Goal: Task Accomplishment & Management: Complete application form

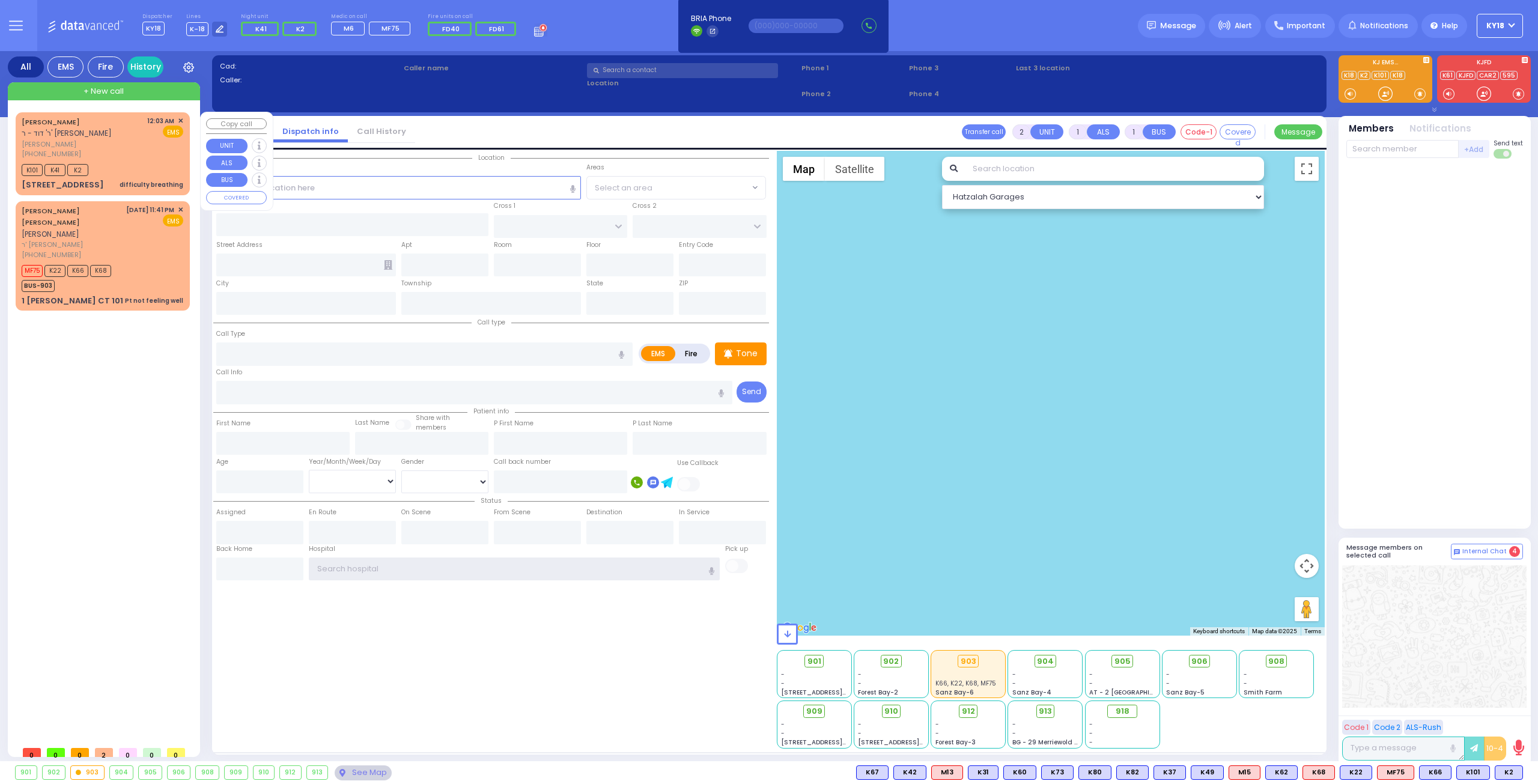
type input "ky18"
click at [128, 153] on div "[PHONE_NUMBER]" at bounding box center [82, 154] width 122 height 10
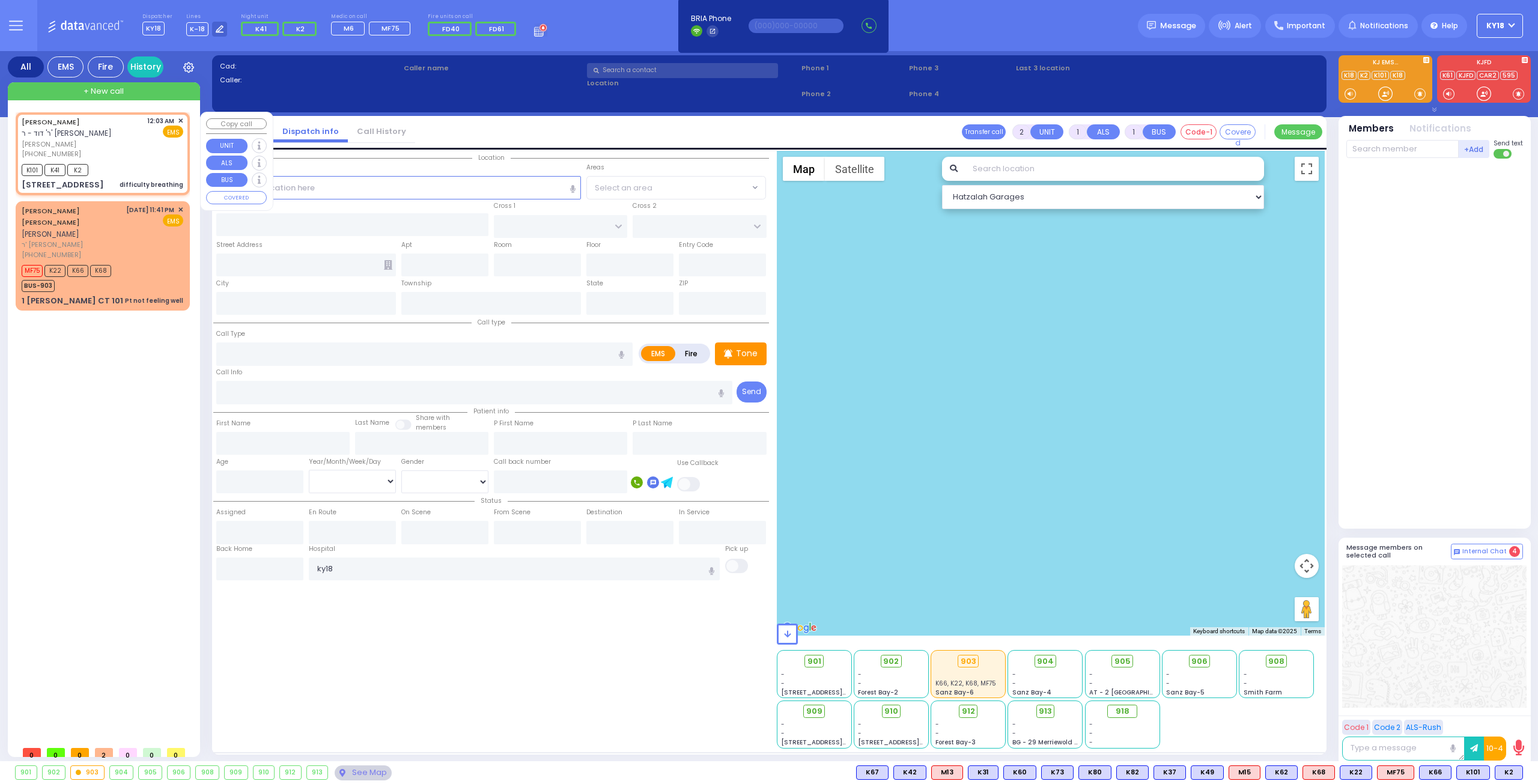
select select
type input "difficulty breathing"
radio input "true"
type input "ELYA"
type input "WEINGARTEN"
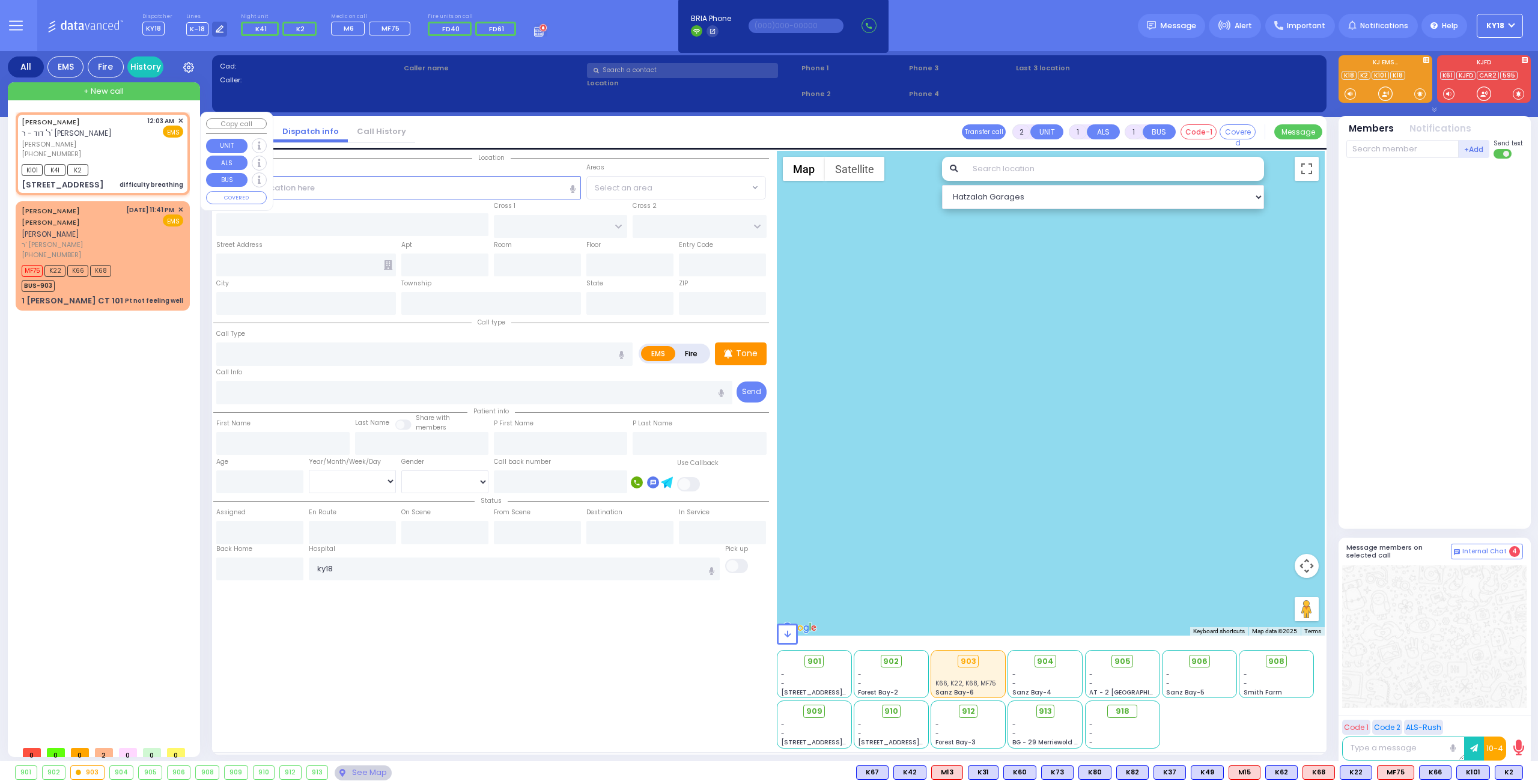
type input "1"
select select "Year"
type input "00:03"
type input "00:07"
select select "Hatzalah Garages"
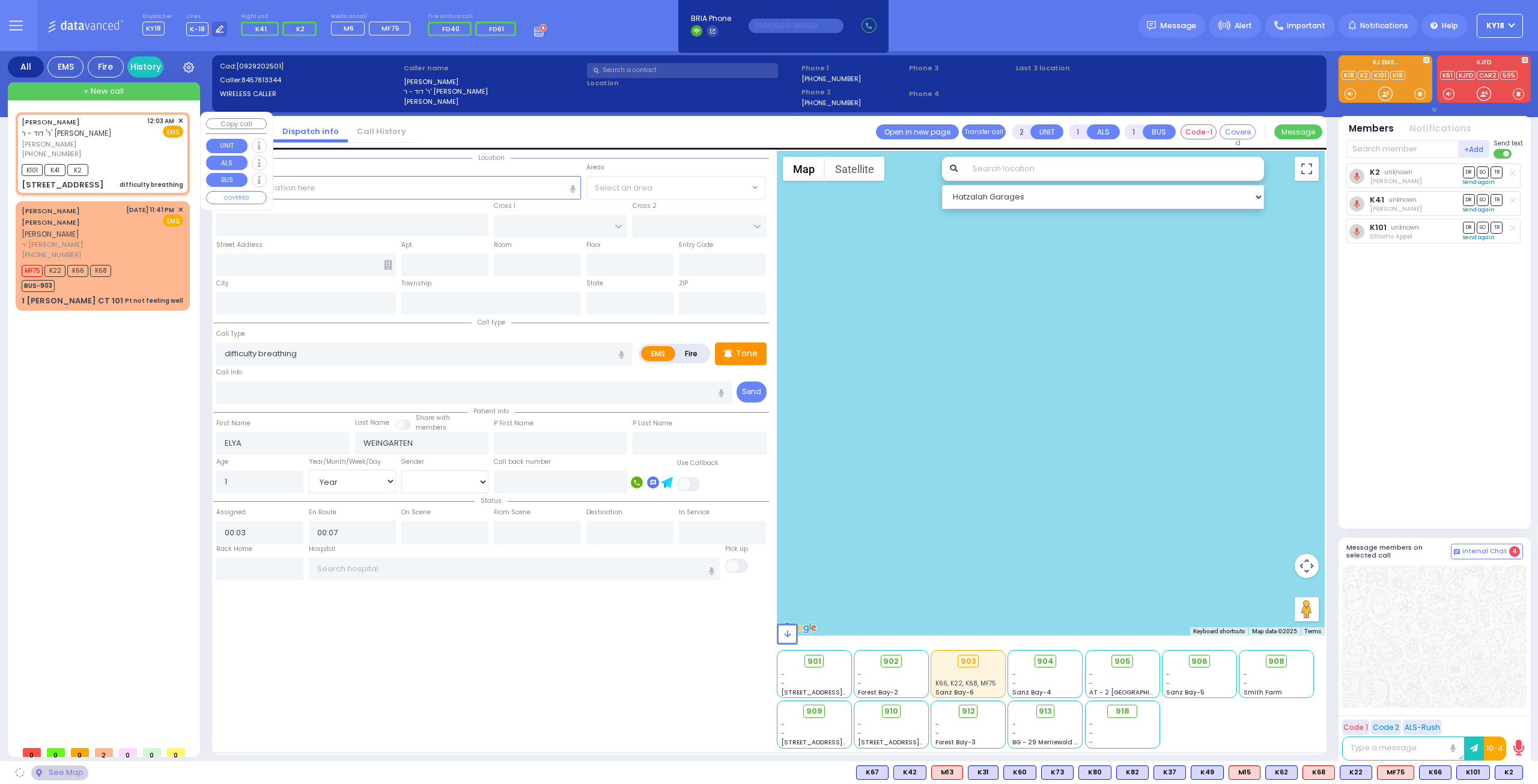
type input "[GEOGRAPHIC_DATA]"
type input "[STREET_ADDRESS]"
type input "202"
type input "[PERSON_NAME]"
type input "[US_STATE]"
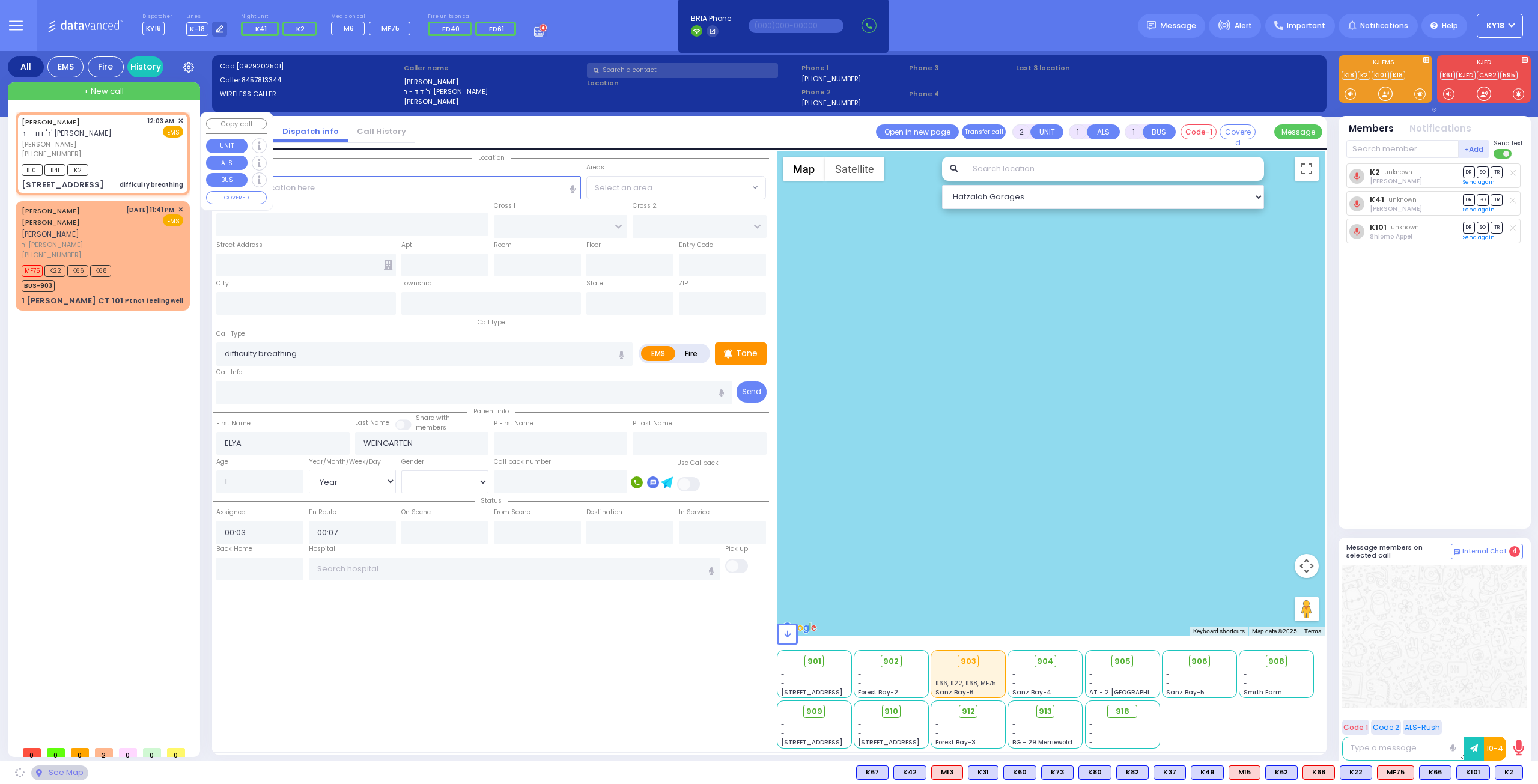
type input "10950"
select select "SECTION 4"
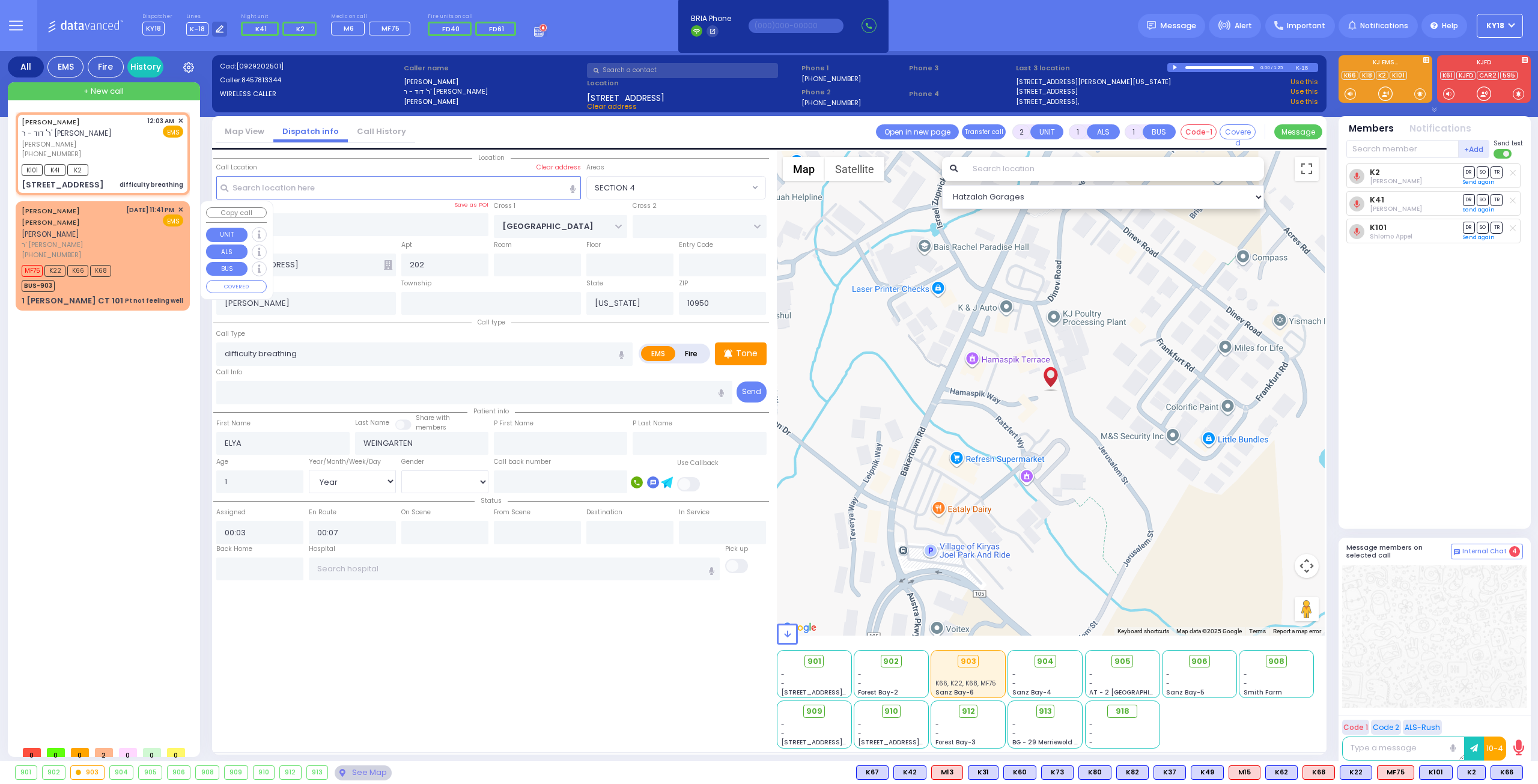
click at [165, 274] on div "MF75 K22 K66 K68 BUS-903" at bounding box center [102, 277] width 162 height 30
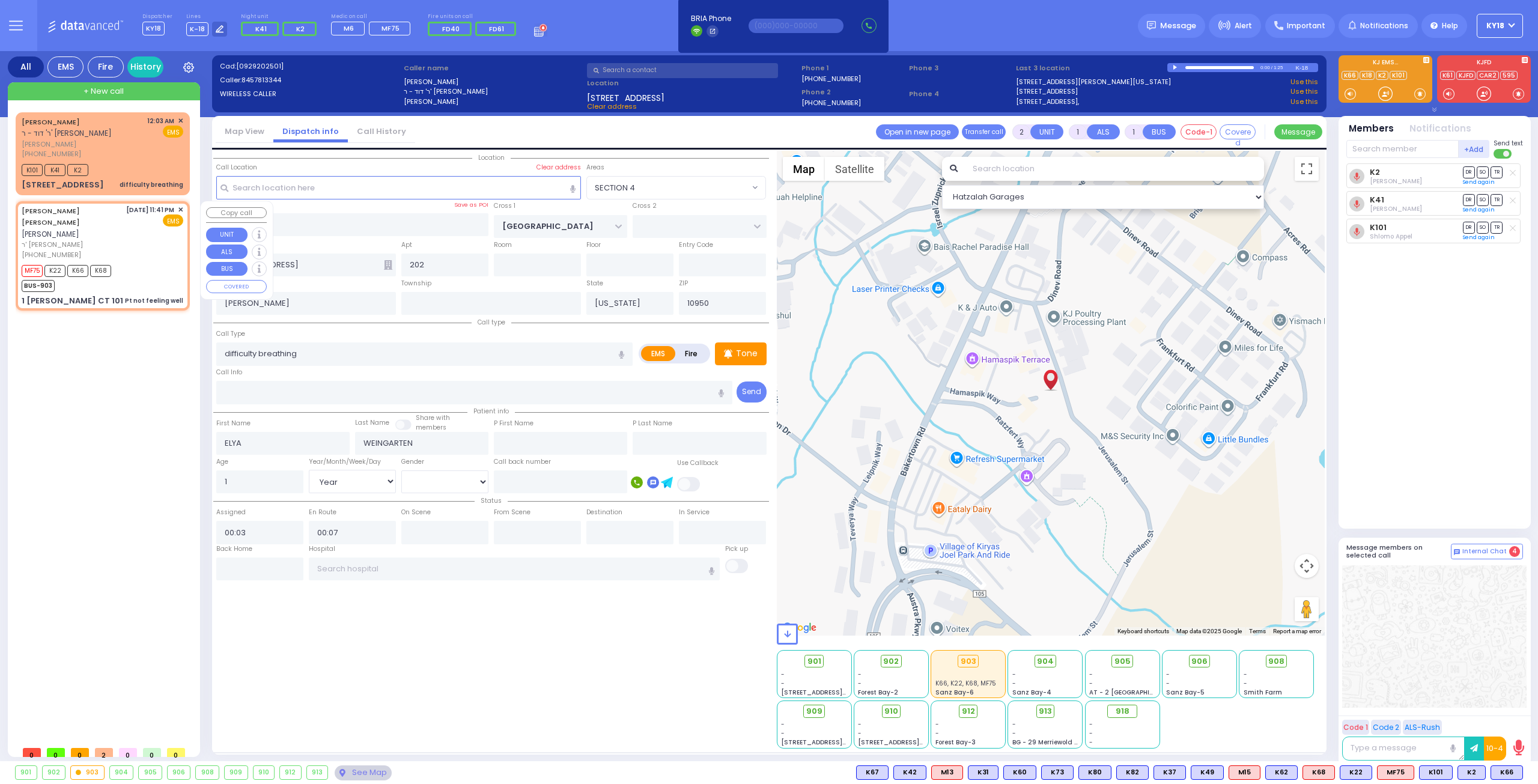
type input "1"
type input "0"
select select
type input "Pt not feeling well"
radio input "true"
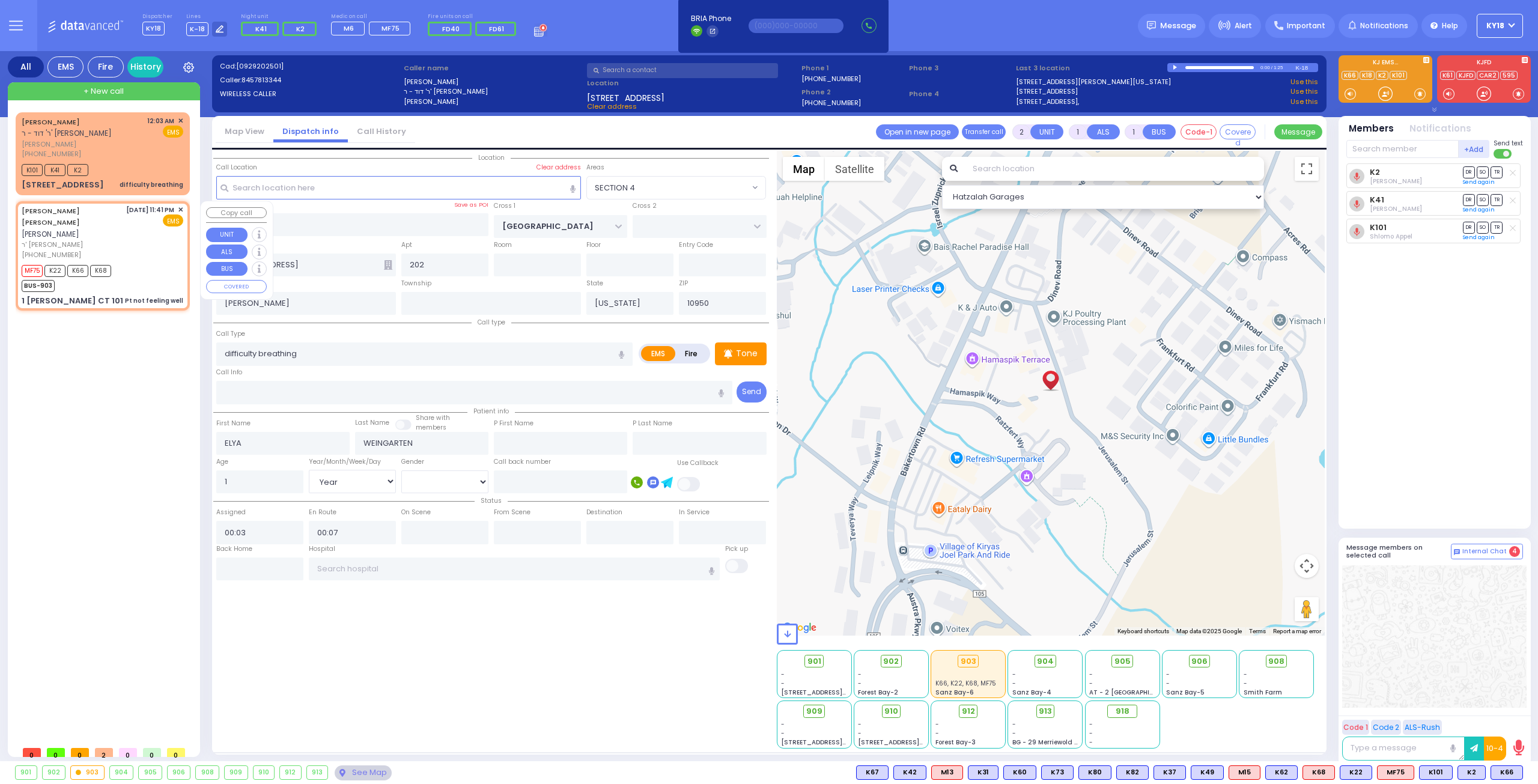
type input "[PERSON_NAME]"
type input "POLLAK"
type input "18"
select select "Year"
select select "[DEMOGRAPHIC_DATA]"
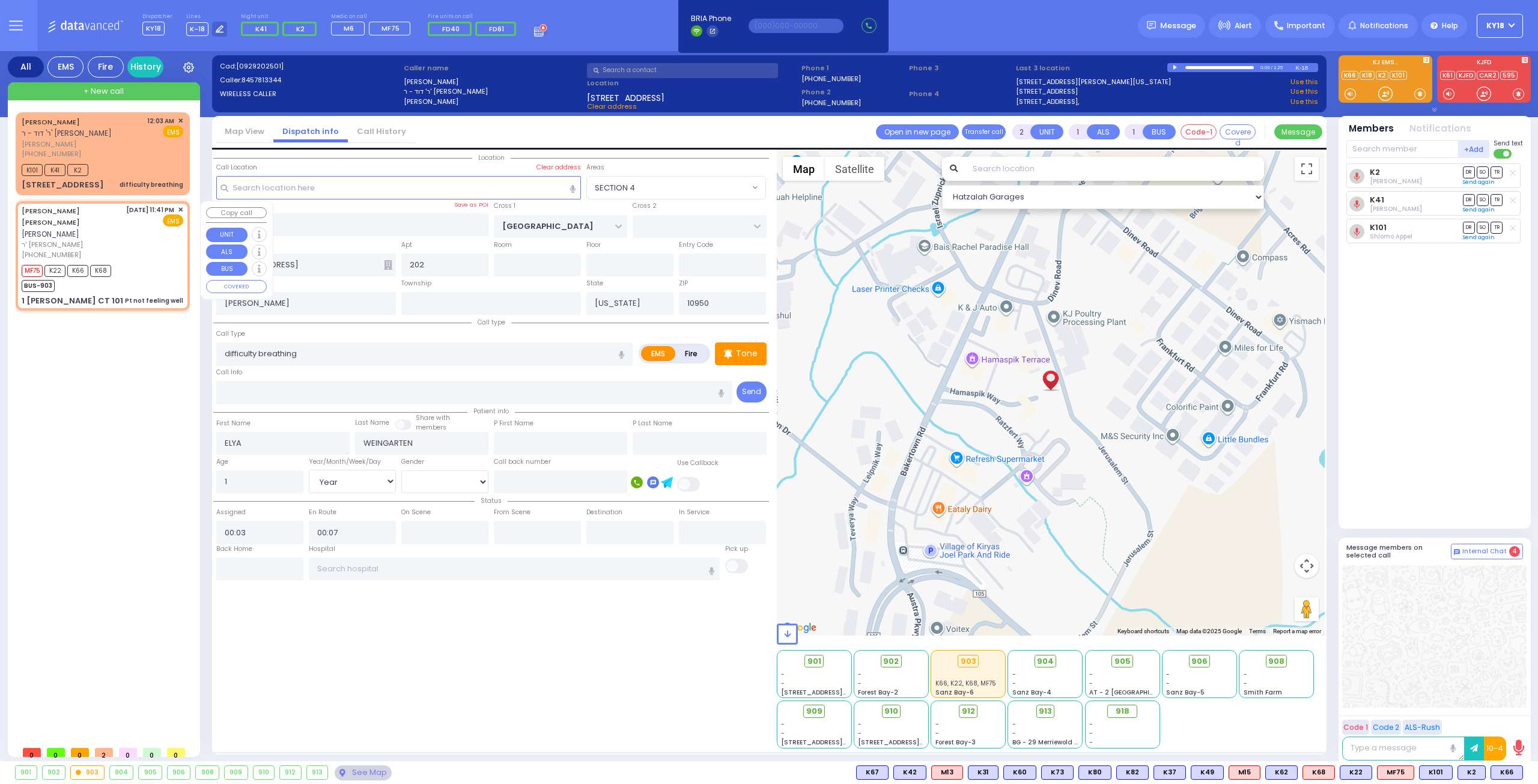
type input "23:41"
type input "23:43"
select select "Hatzalah Garages"
type input "ACRES RD"
type input "1 [PERSON_NAME] CT"
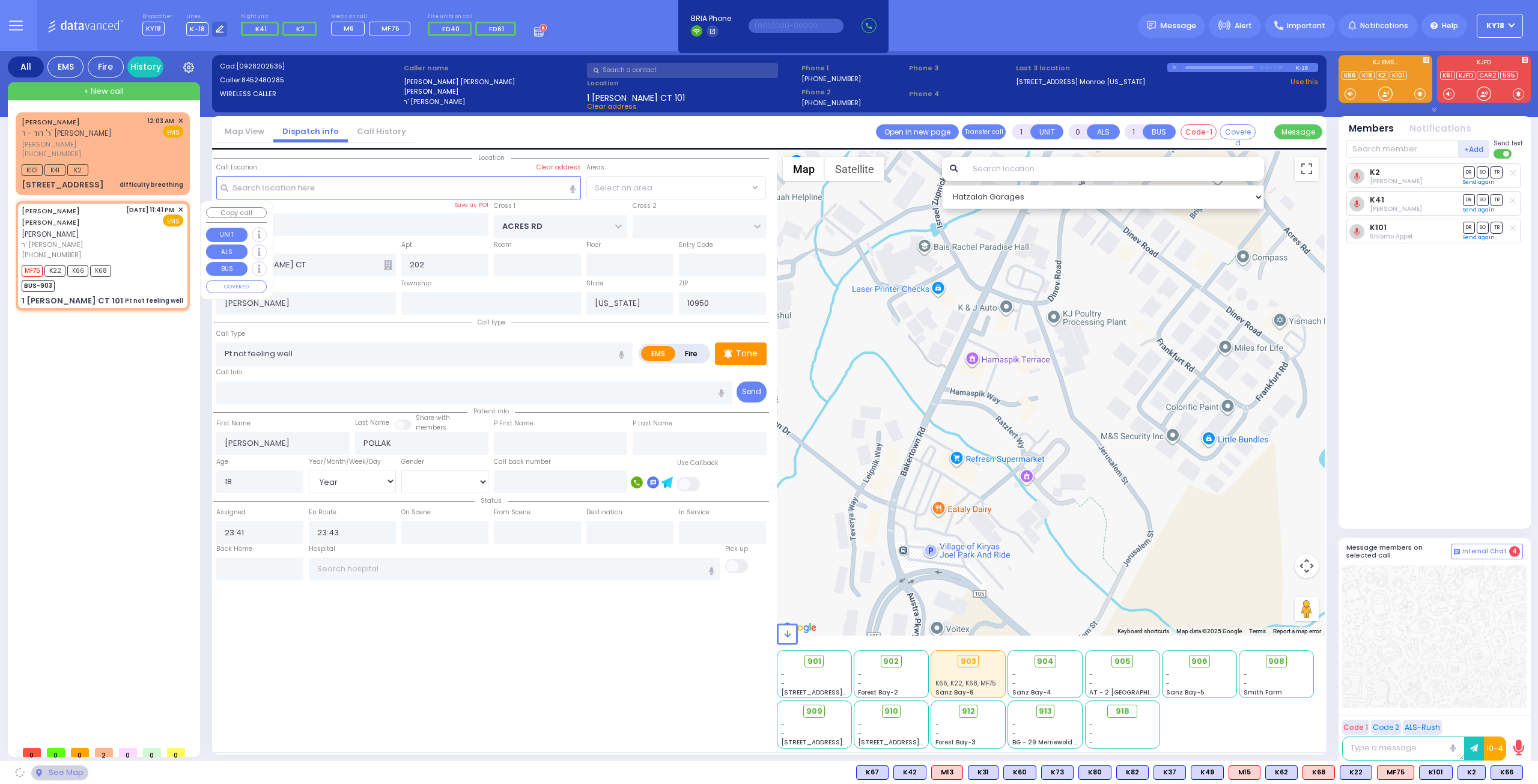
type input "101"
type input "Monroe"
select select "PALM TREE"
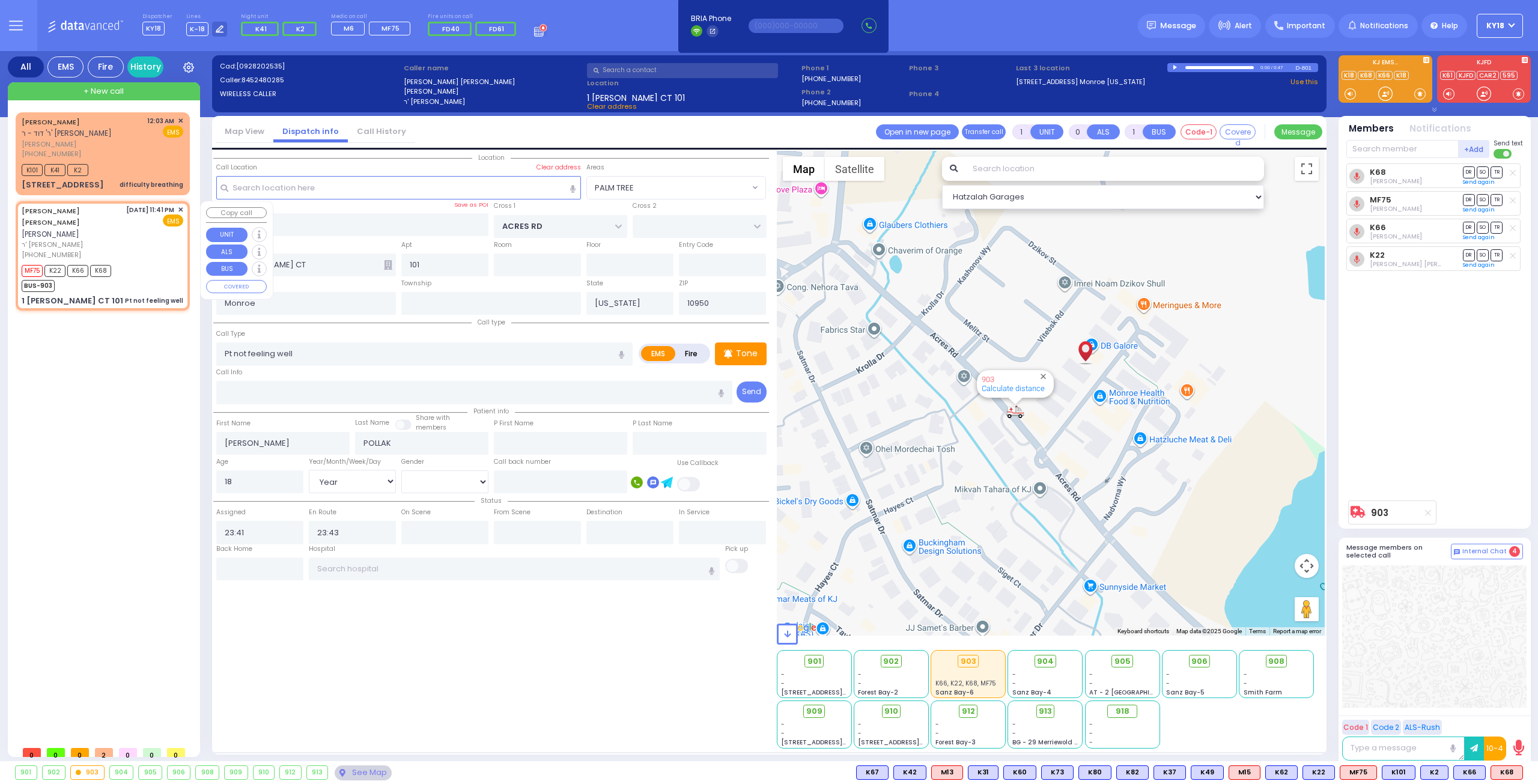
click at [126, 262] on div "MF75 K22 K66 K68 BUS-903" at bounding box center [102, 277] width 162 height 30
select select
radio input "true"
select select "Year"
select select "[DEMOGRAPHIC_DATA]"
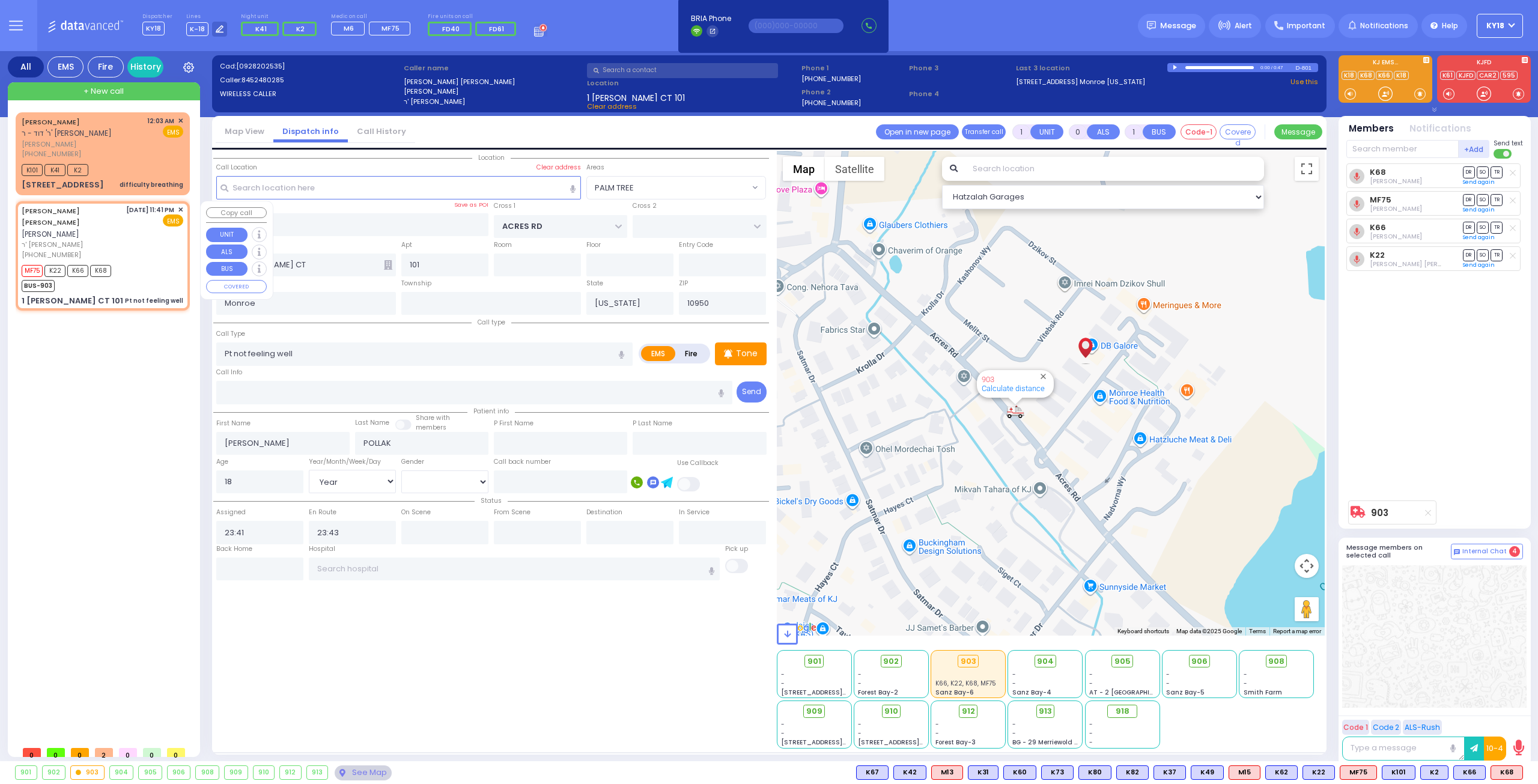
select select "Hatzalah Garages"
select select "PALM TREE"
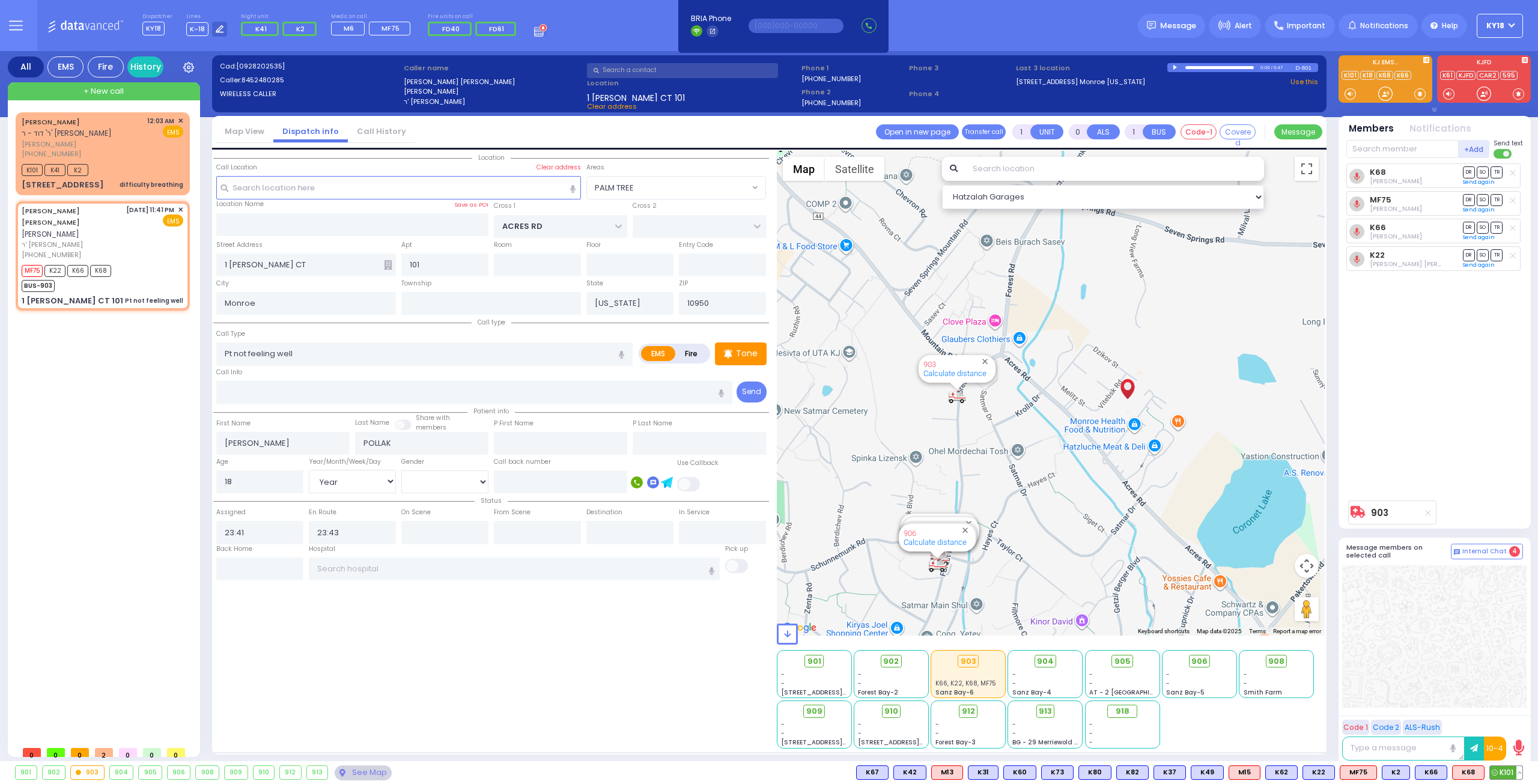
click at [1519, 775] on button at bounding box center [1519, 772] width 6 height 13
click at [1510, 717] on icon at bounding box center [1510, 719] width 12 height 12
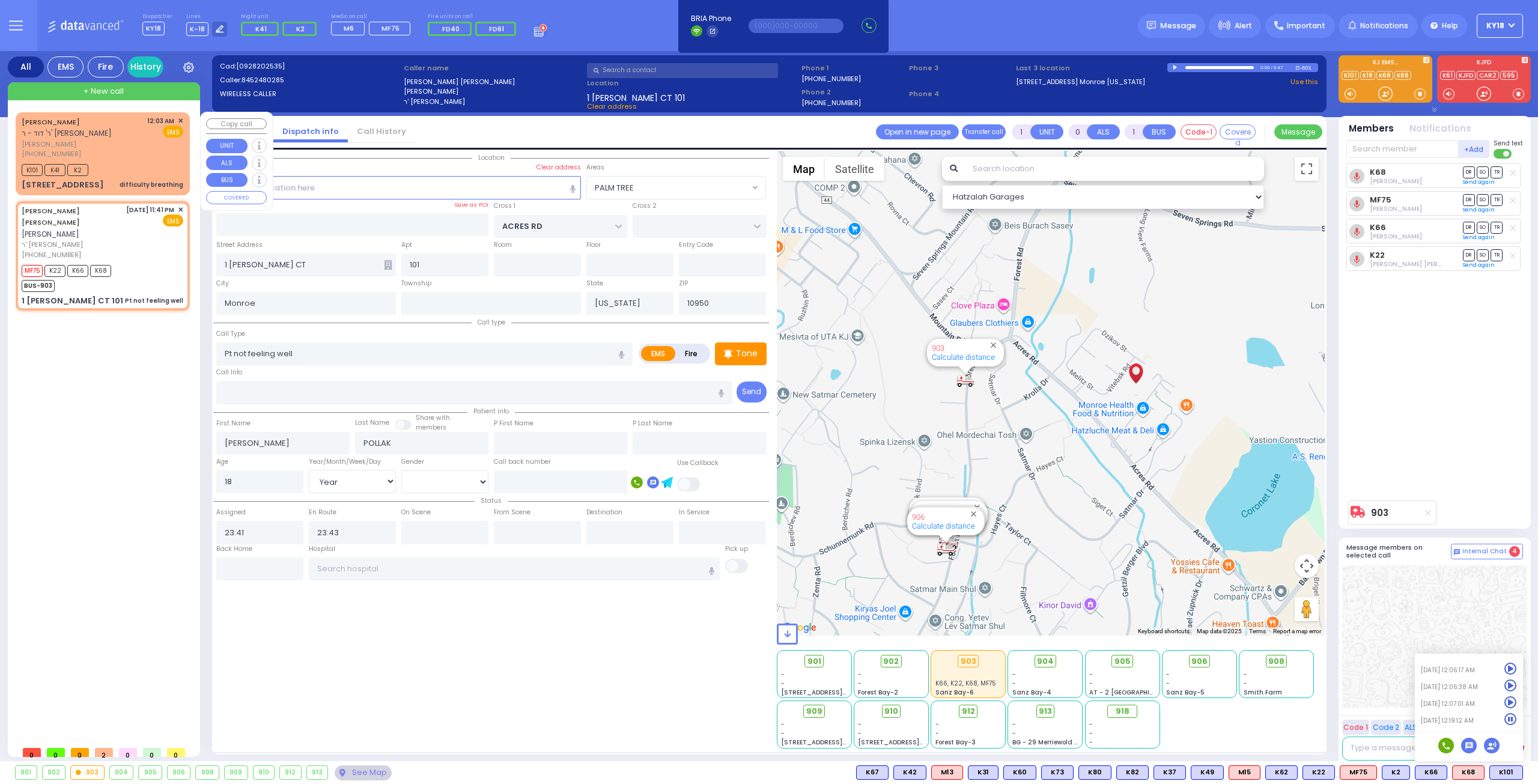
click at [119, 166] on div "K101 K41 K2" at bounding box center [102, 168] width 162 height 15
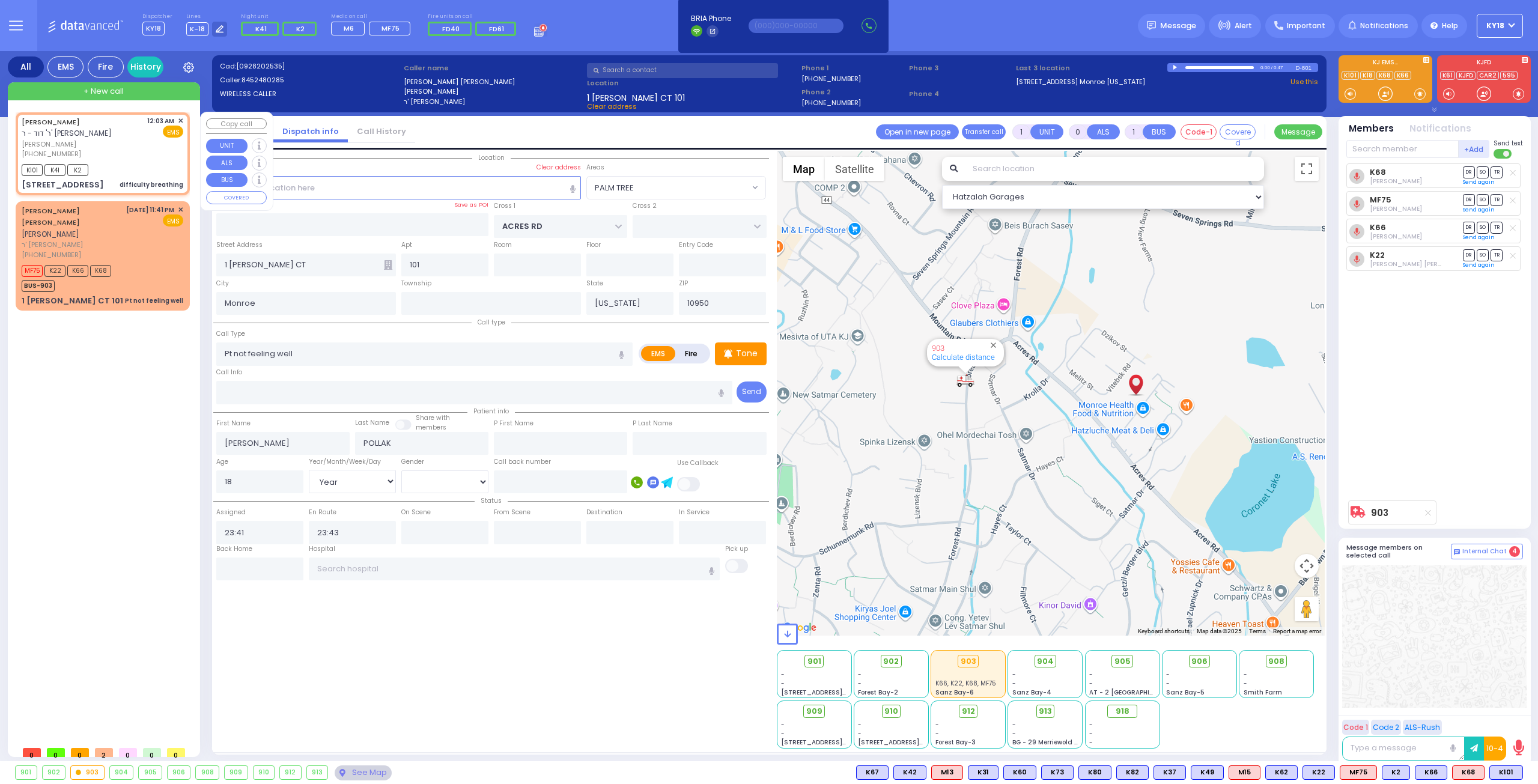
type input "2"
type input "1"
select select
type input "difficulty breathing"
radio input "true"
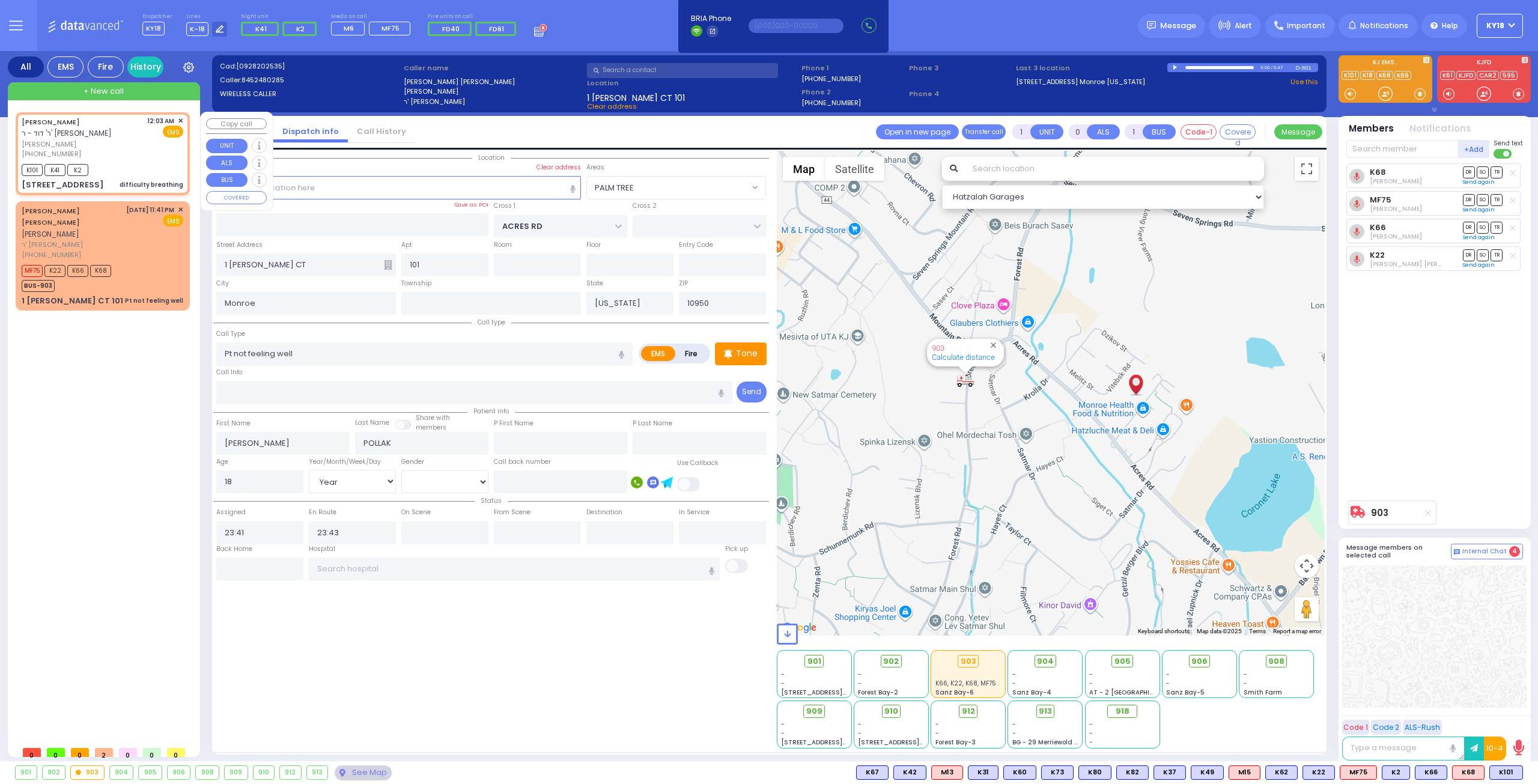
type input "ELYA"
type input "WEINGARTEN"
type input "1"
select select "Year"
select select
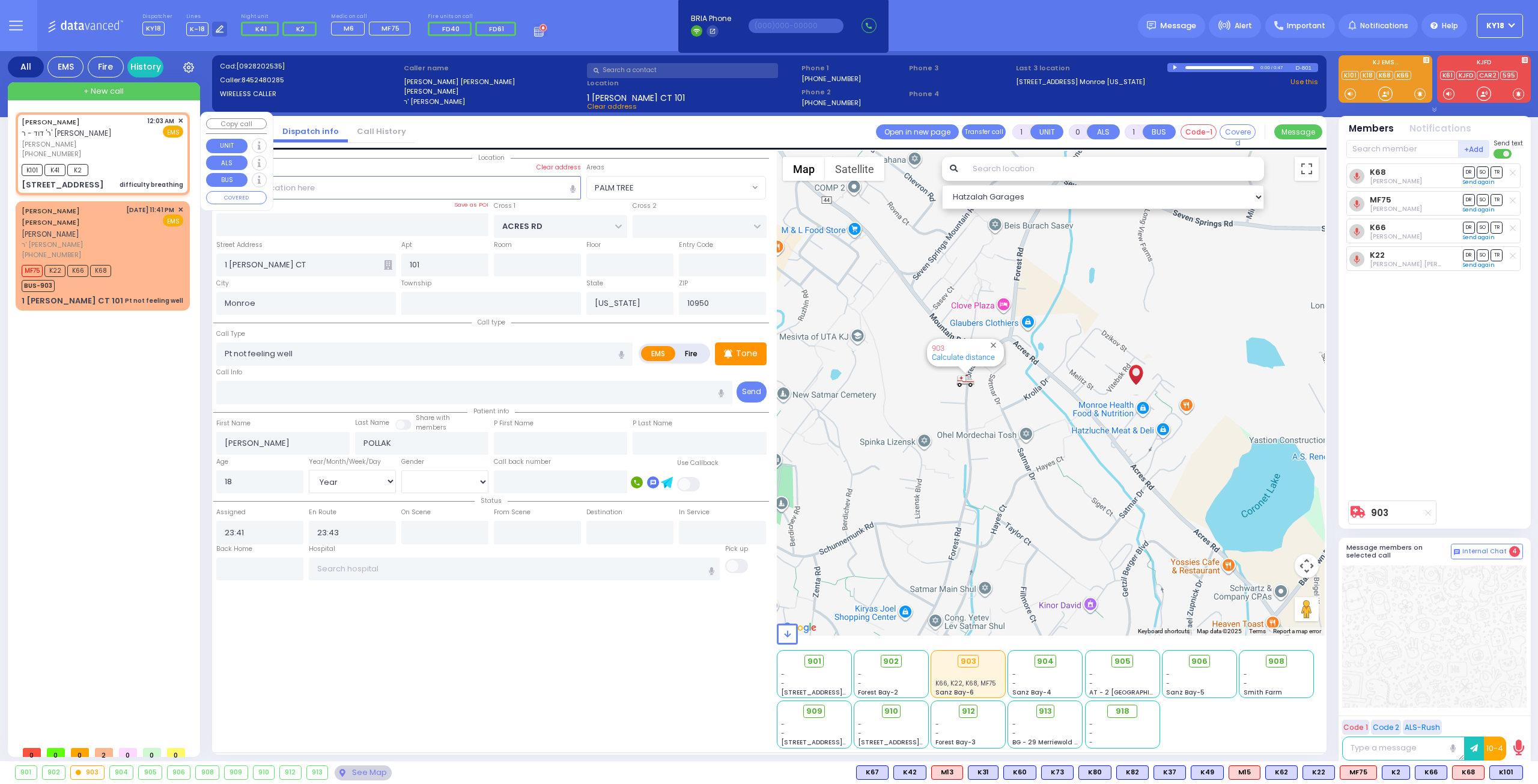
type input "00:03"
type input "00:07"
type input "[GEOGRAPHIC_DATA]"
type input "[STREET_ADDRESS]"
type input "202"
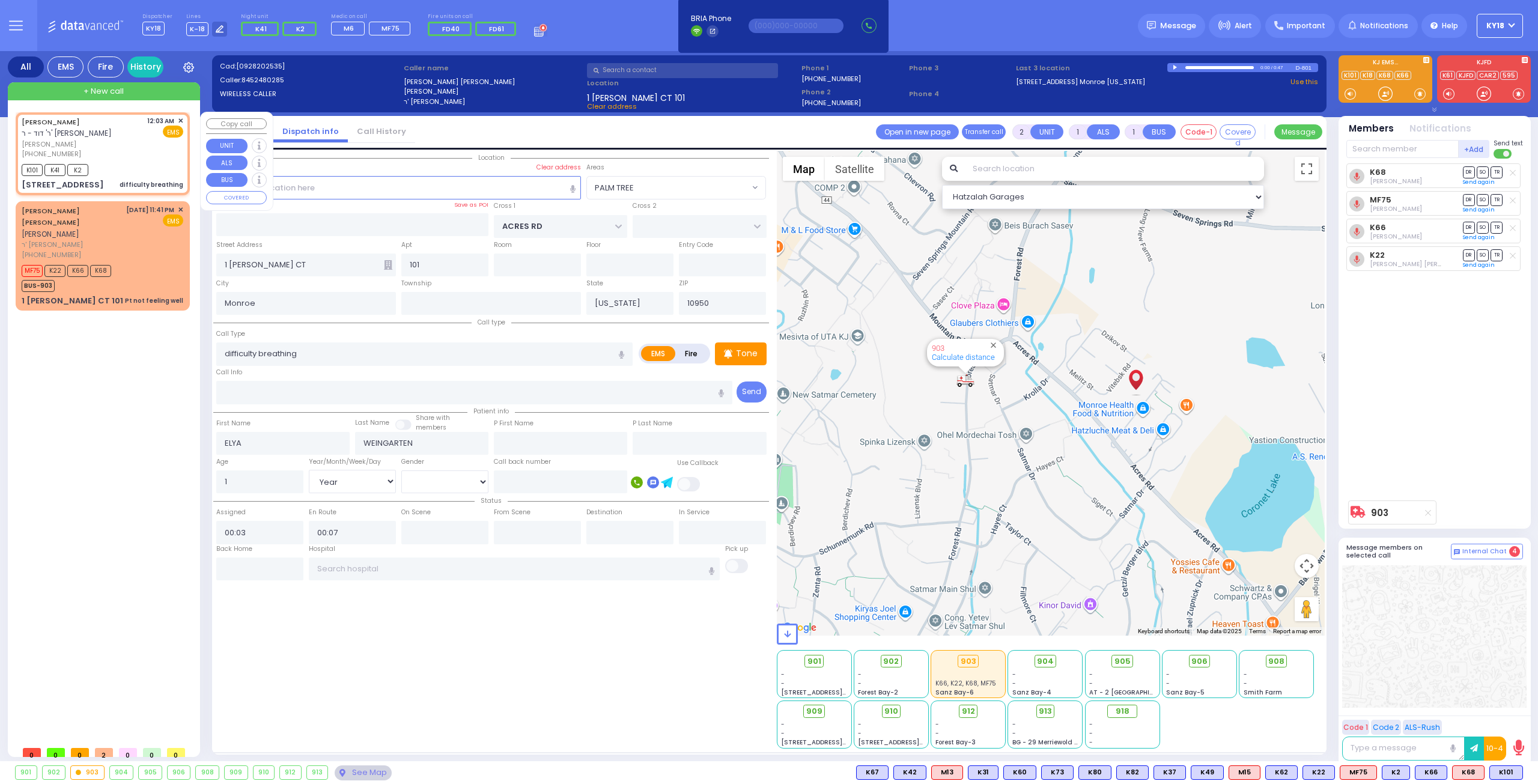
type input "[PERSON_NAME]"
select select "Hatzalah Garages"
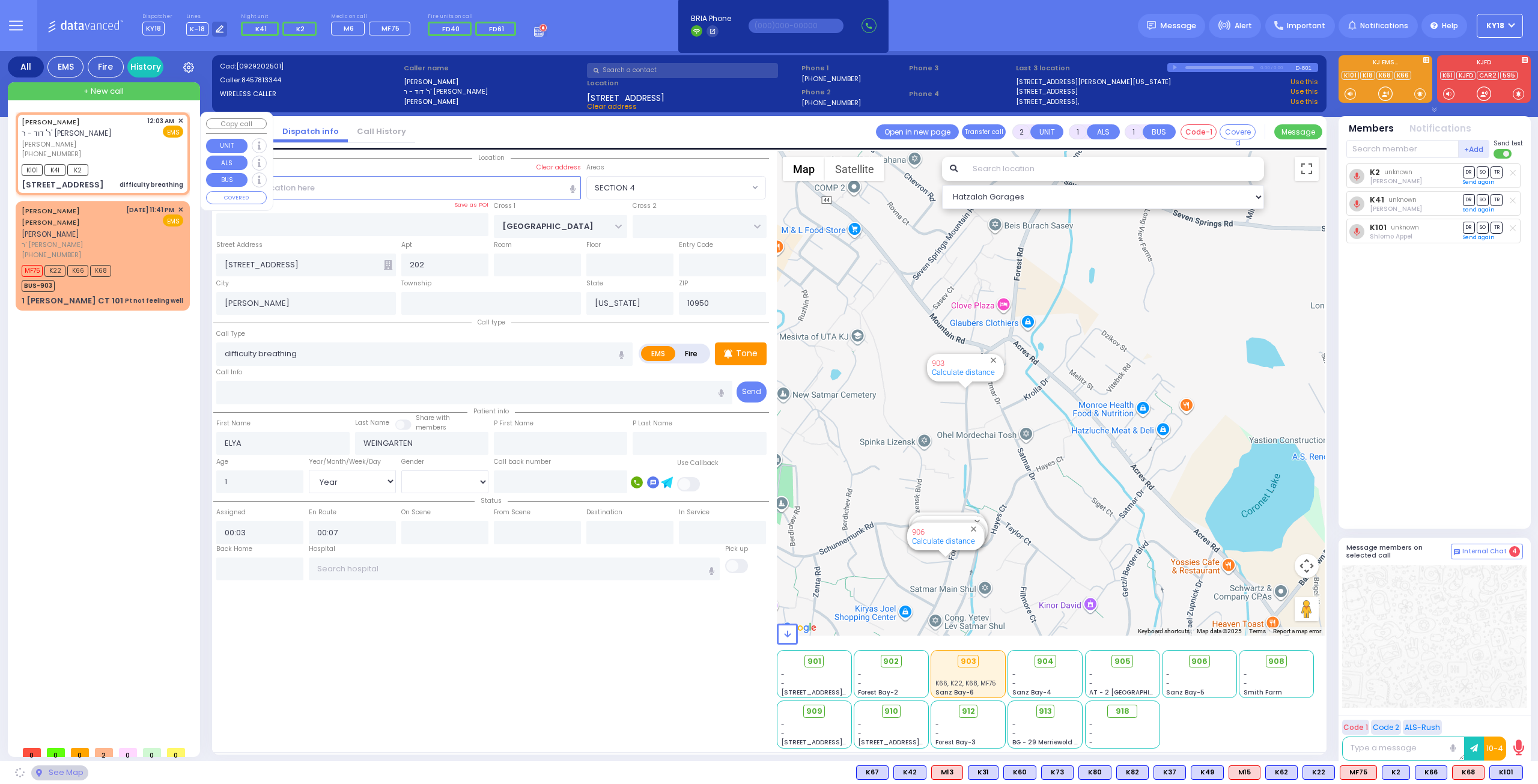
select select "SECTION 4"
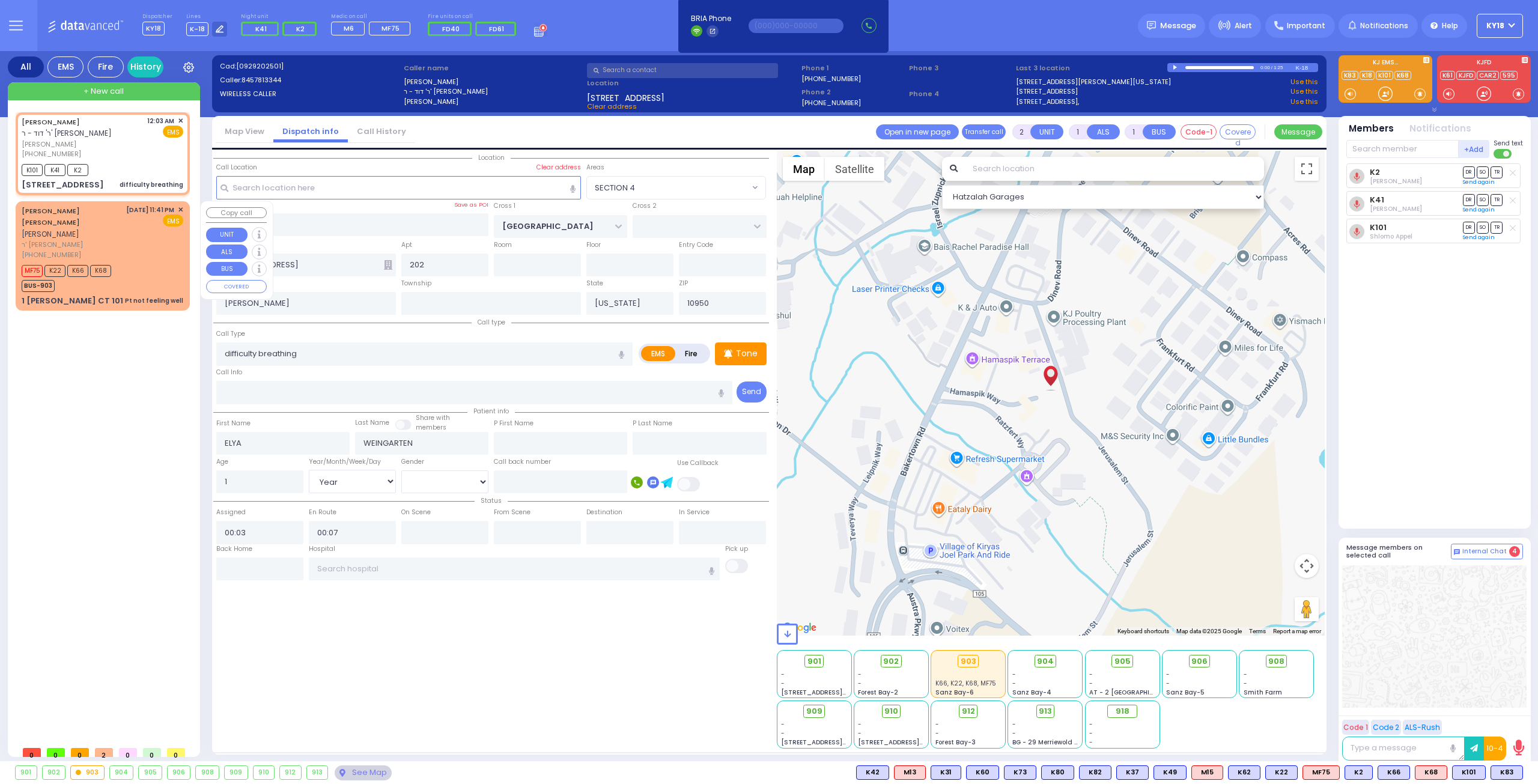
click at [175, 244] on div "[DATE] 11:41 PM ✕ EMS" at bounding box center [155, 232] width 58 height 55
type input "1"
type input "0"
select select
type input "Pt not feeling well"
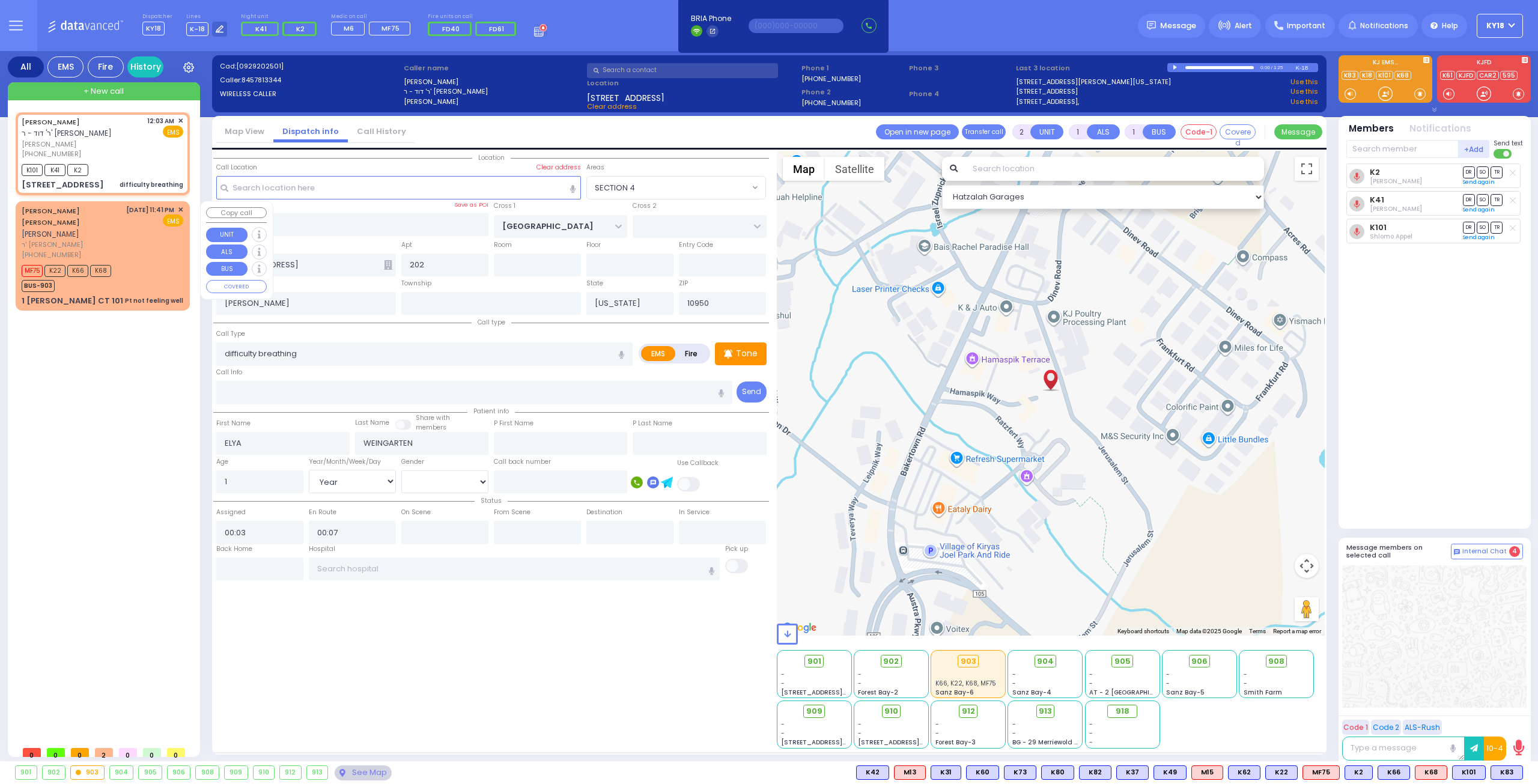
radio input "true"
type input "[PERSON_NAME]"
type input "POLLAK"
type input "18"
select select "Year"
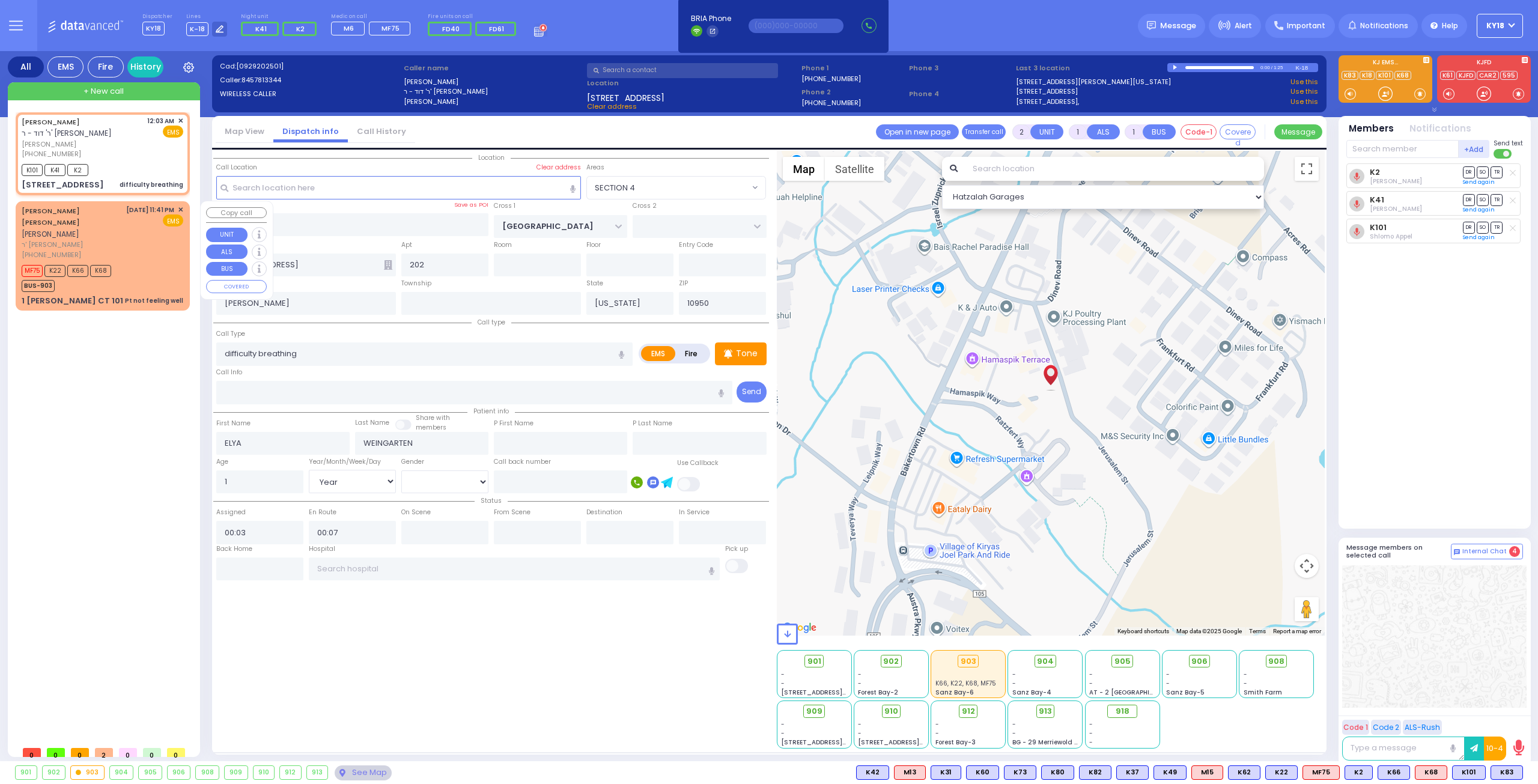
select select "[DEMOGRAPHIC_DATA]"
type input "23:41"
type input "23:43"
select select "Hatzalah Garages"
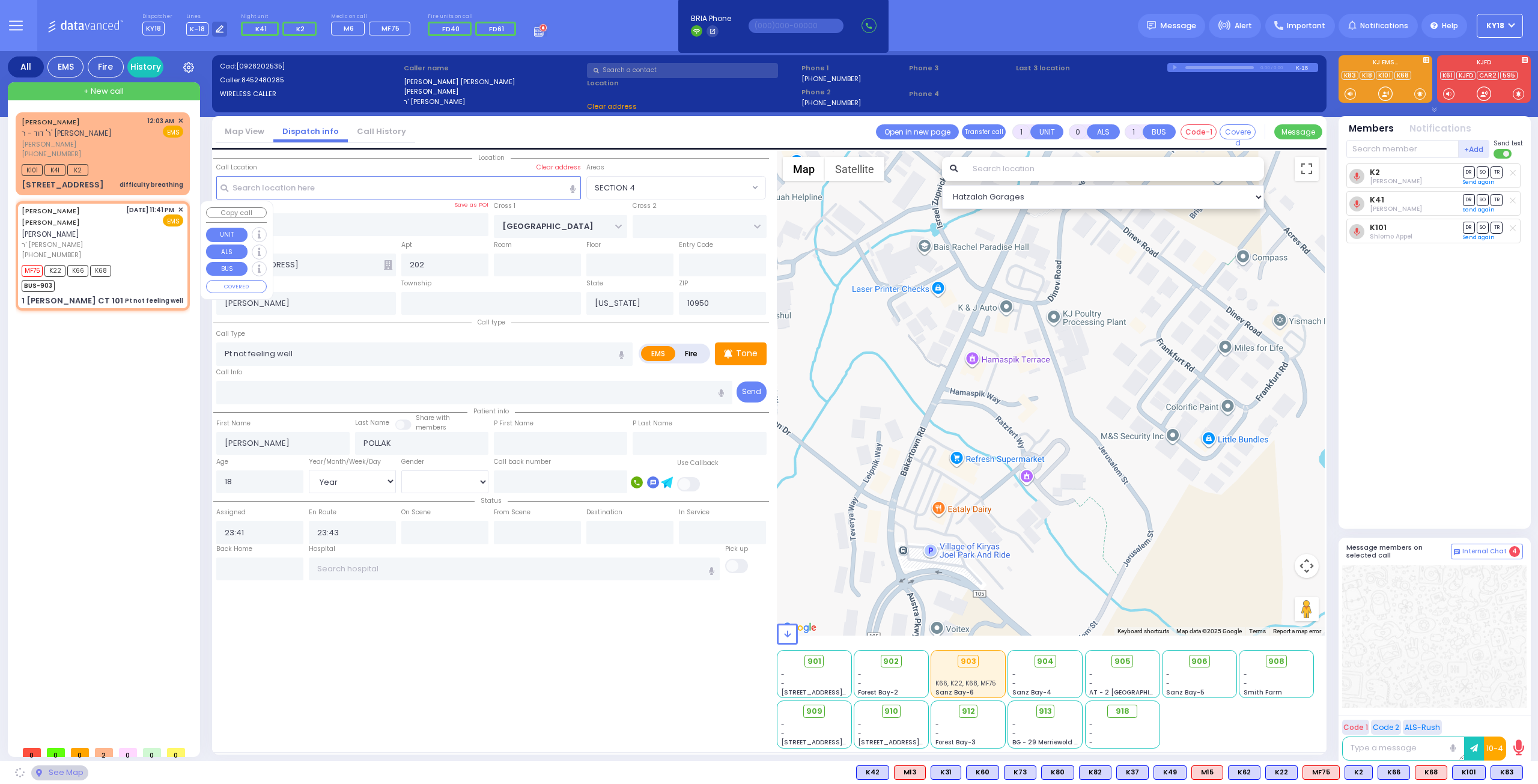
type input "ACRES RD"
type input "1 [PERSON_NAME] CT"
type input "101"
type input "Monroe"
select select "PALM TREE"
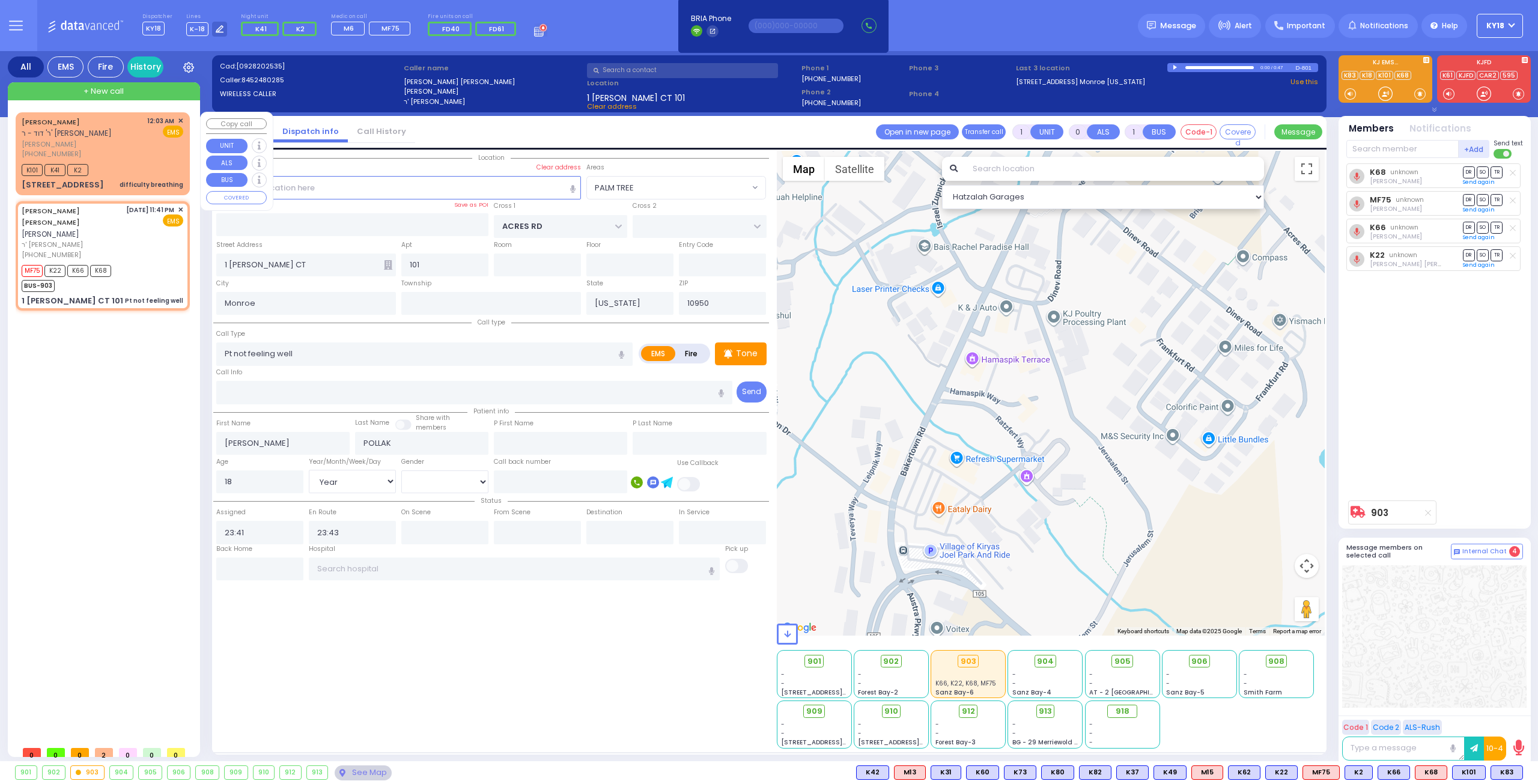
click at [141, 170] on div "K101 K41 K2" at bounding box center [102, 168] width 162 height 15
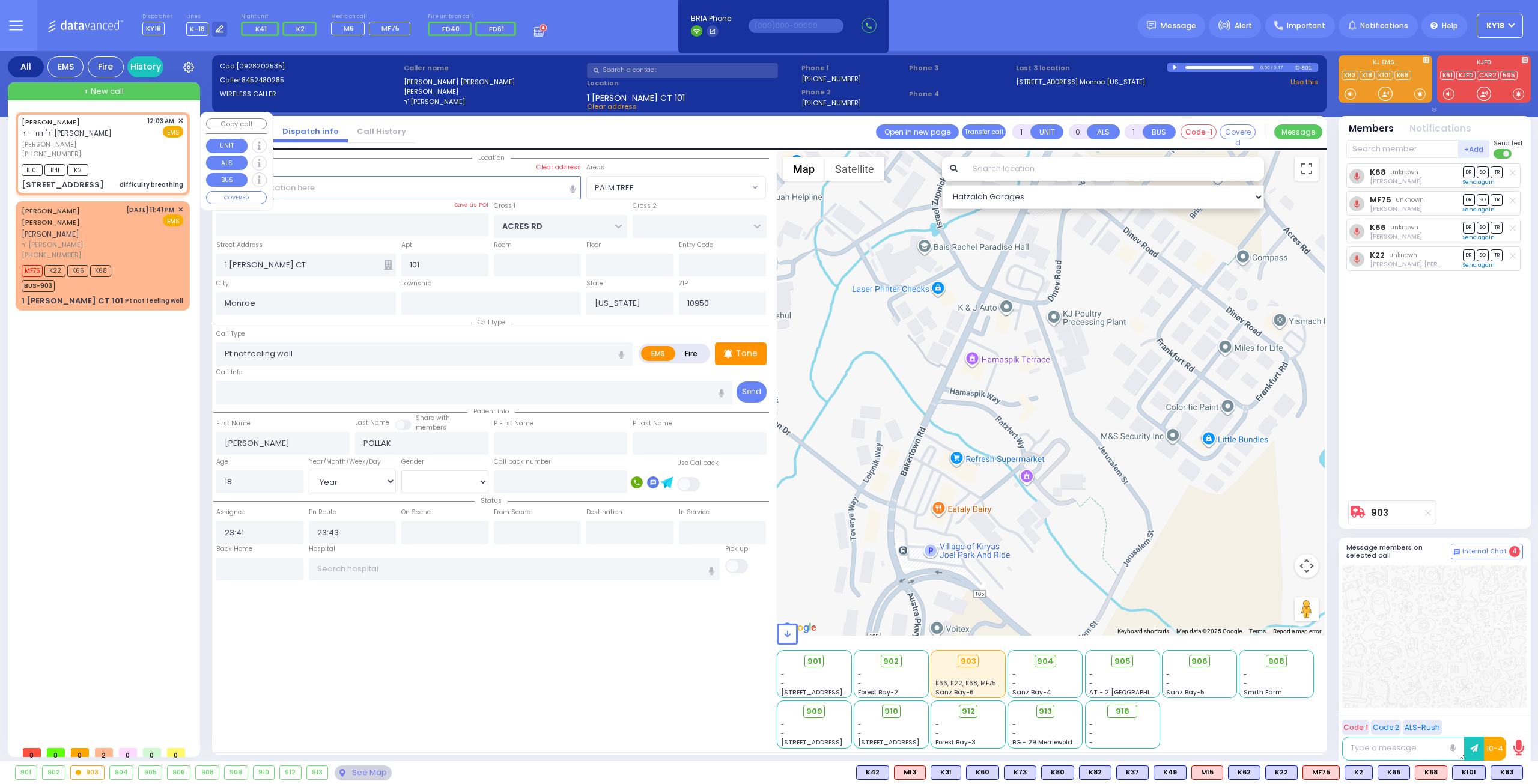
type input "2"
type input "1"
select select
type input "difficulty breathing"
radio input "true"
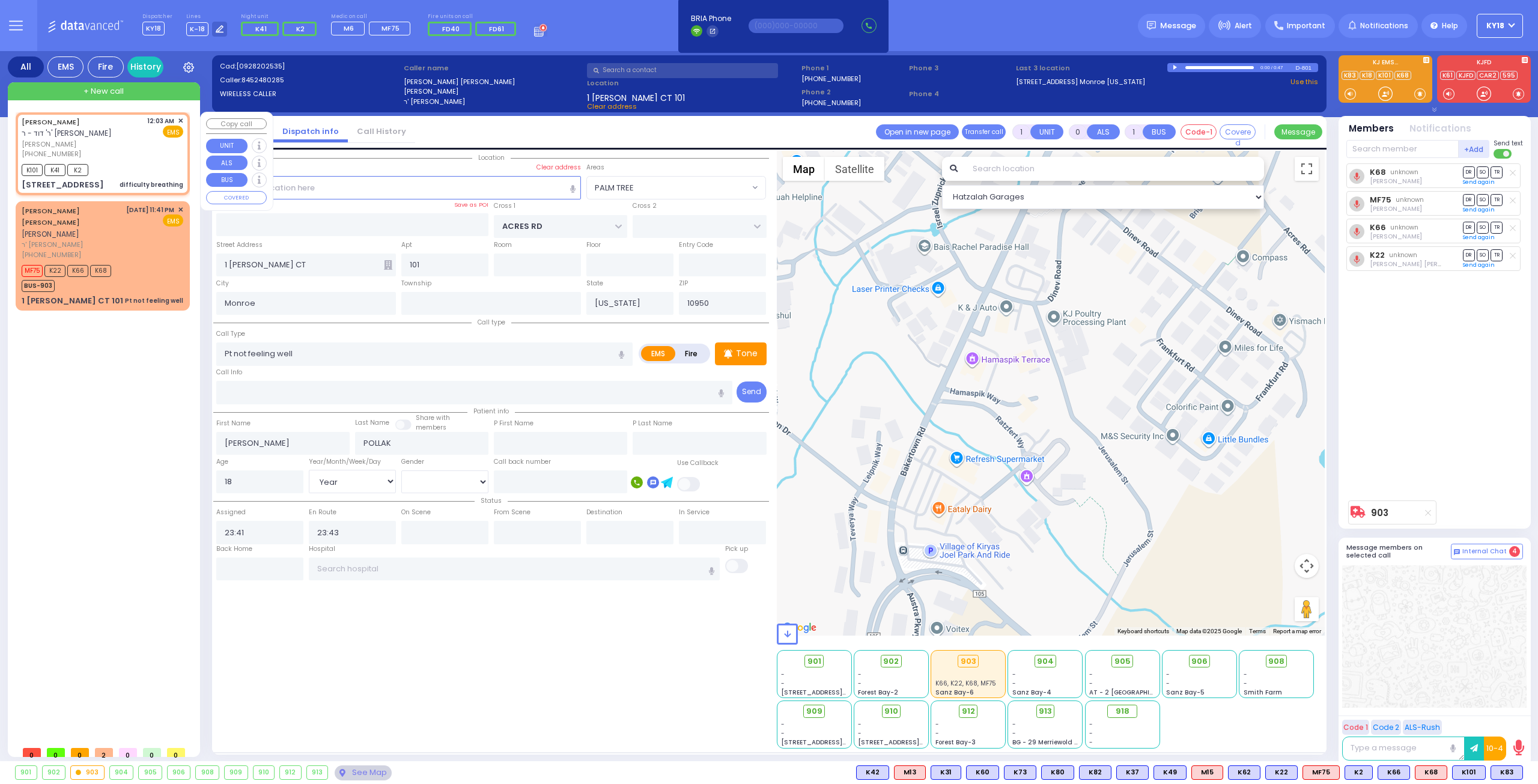
type input "ELYA"
type input "WEINGARTEN"
type input "1"
select select "Year"
select select
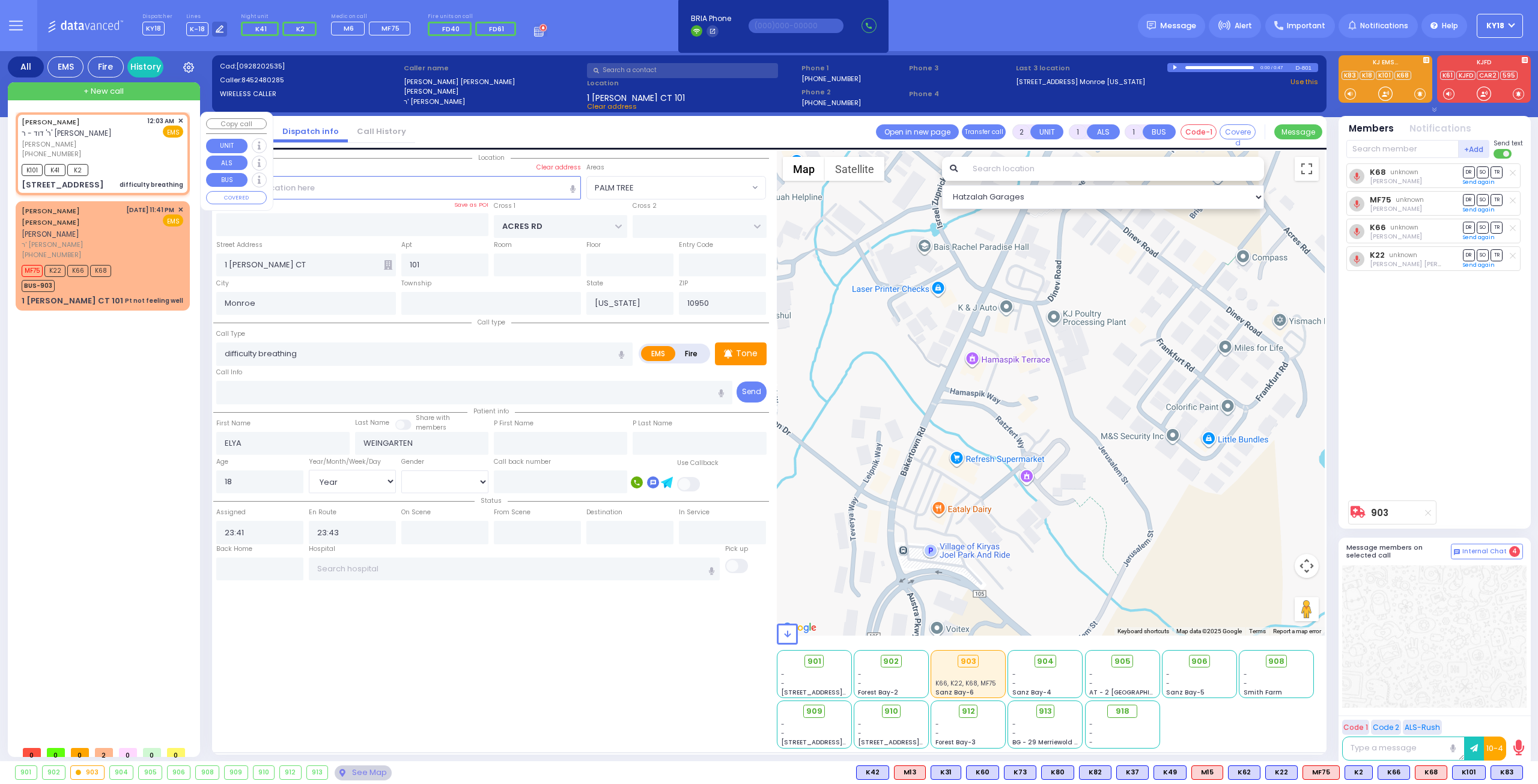
type input "00:03"
type input "00:07"
type input "[GEOGRAPHIC_DATA]"
type input "[STREET_ADDRESS]"
type input "202"
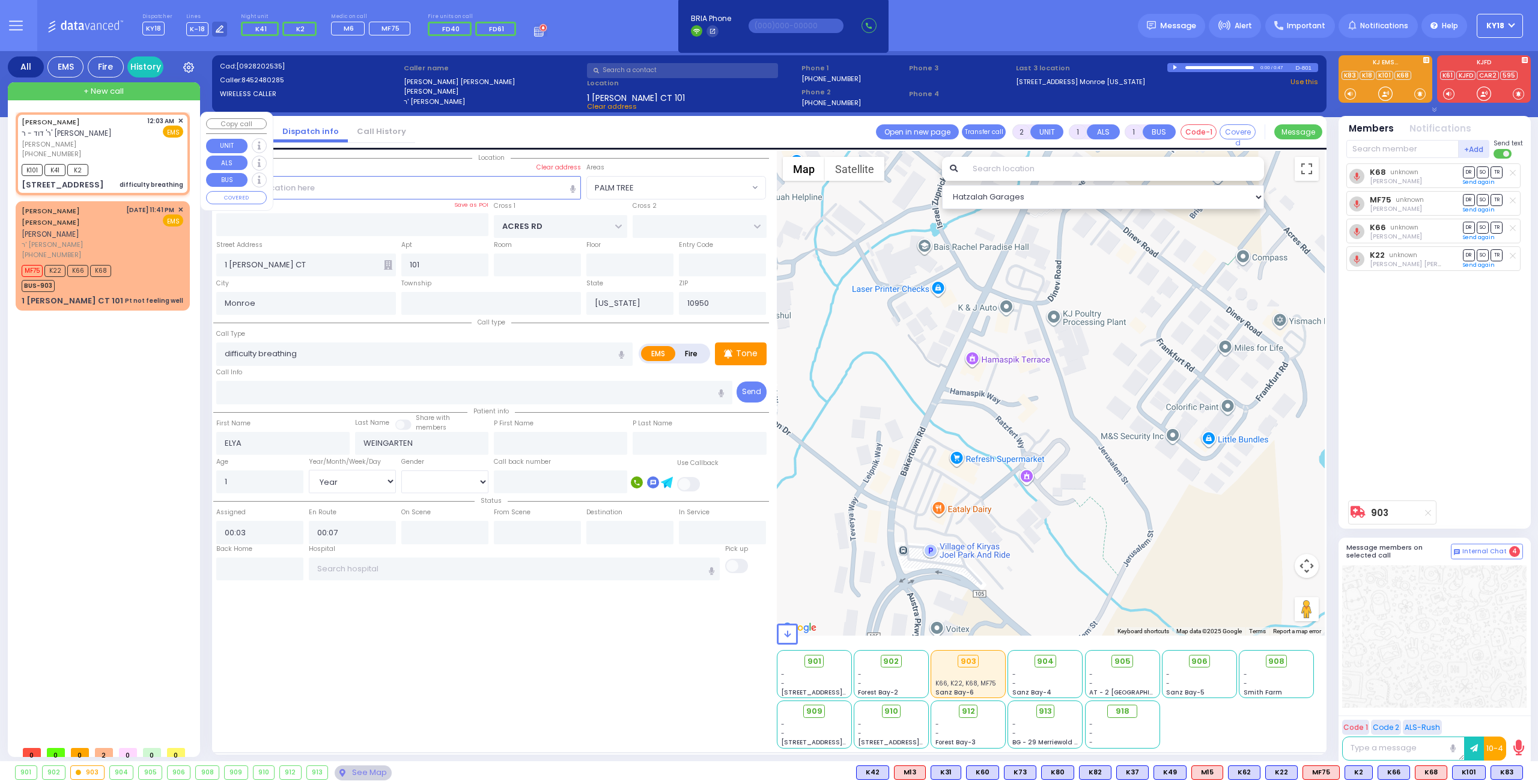
type input "[PERSON_NAME]"
select select "Hatzalah Garages"
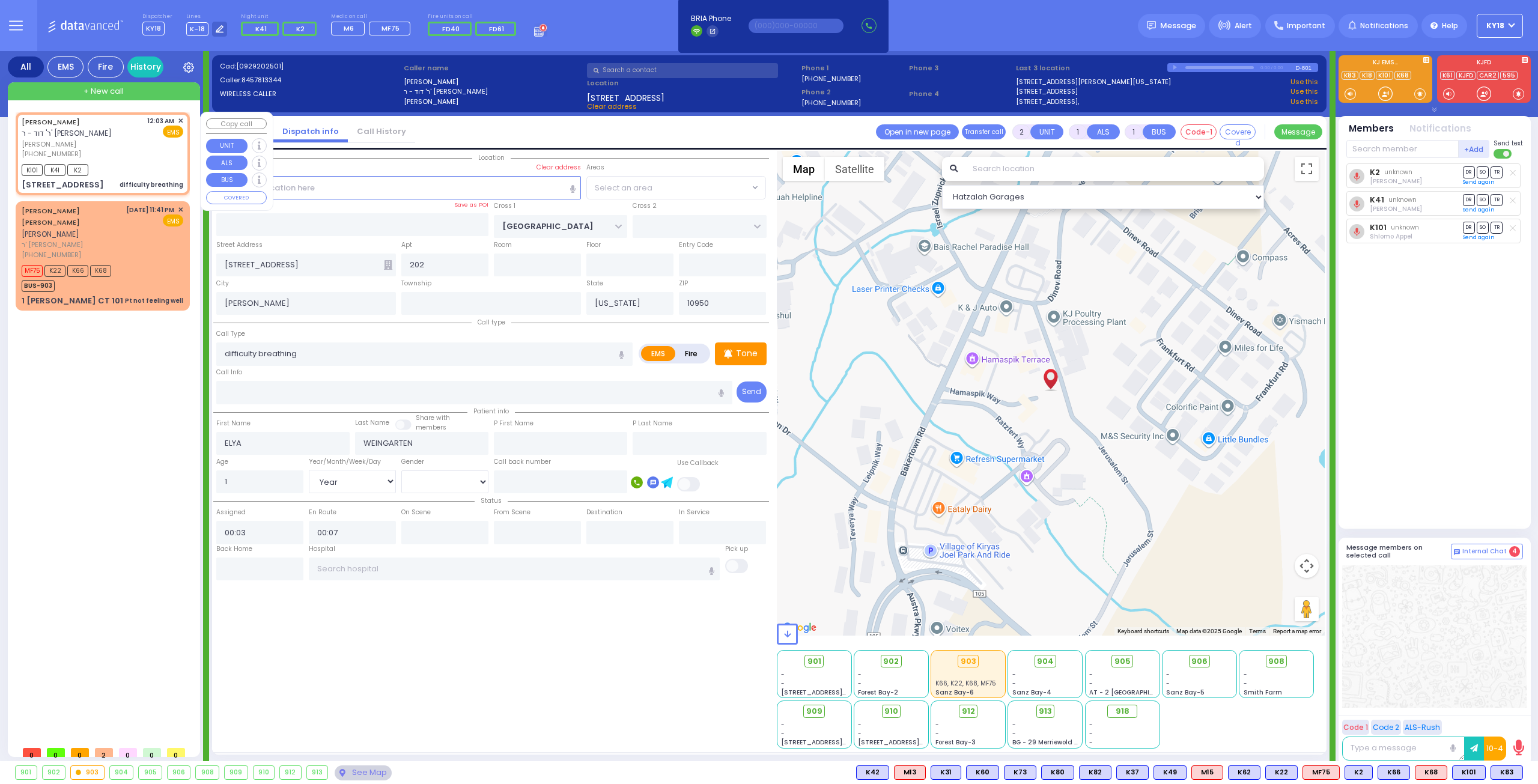
select select "SECTION 4"
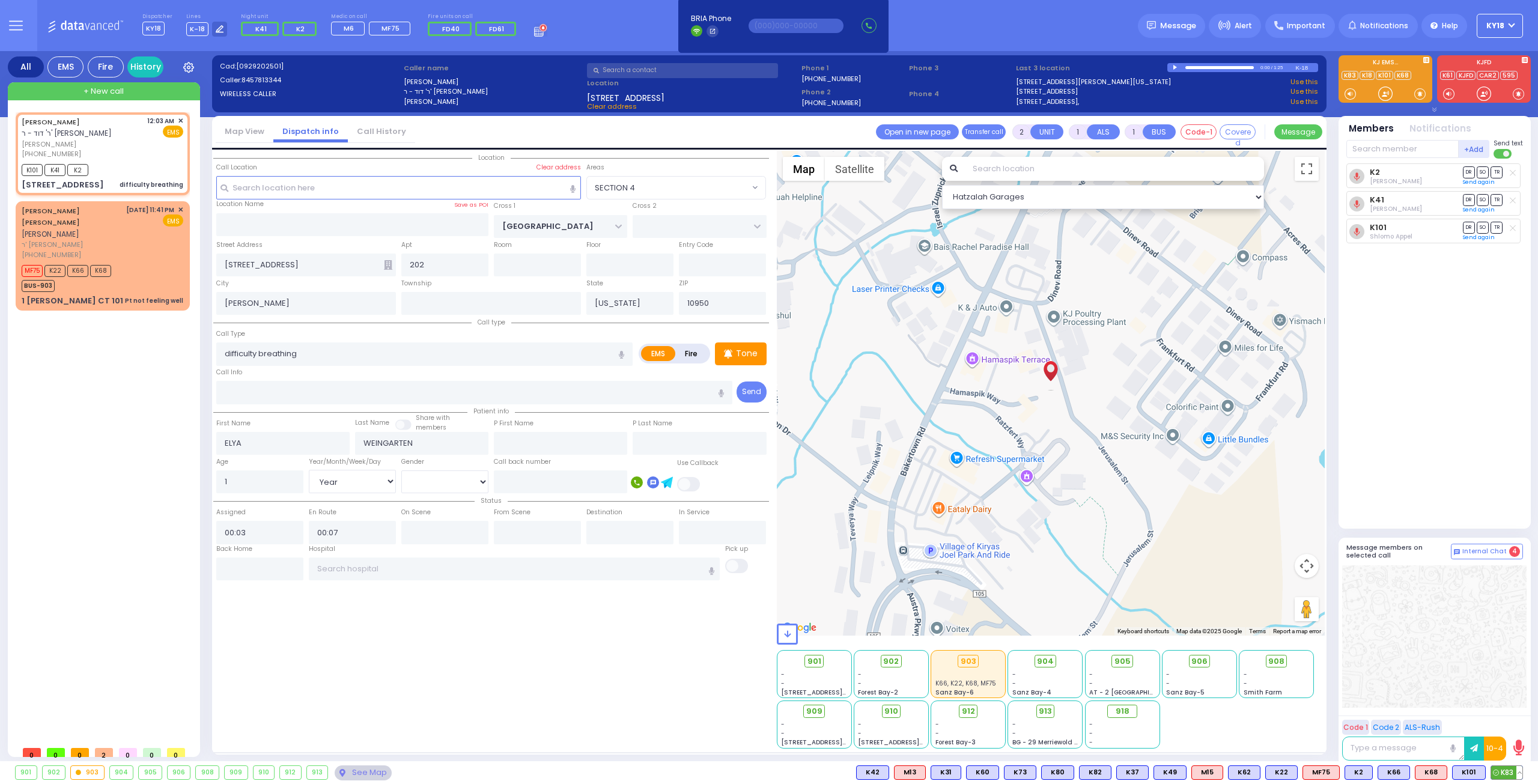
click at [1497, 769] on icon at bounding box center [1495, 772] width 6 height 6
select select
radio input "true"
select select "Year"
select select "Hatzalah Garages"
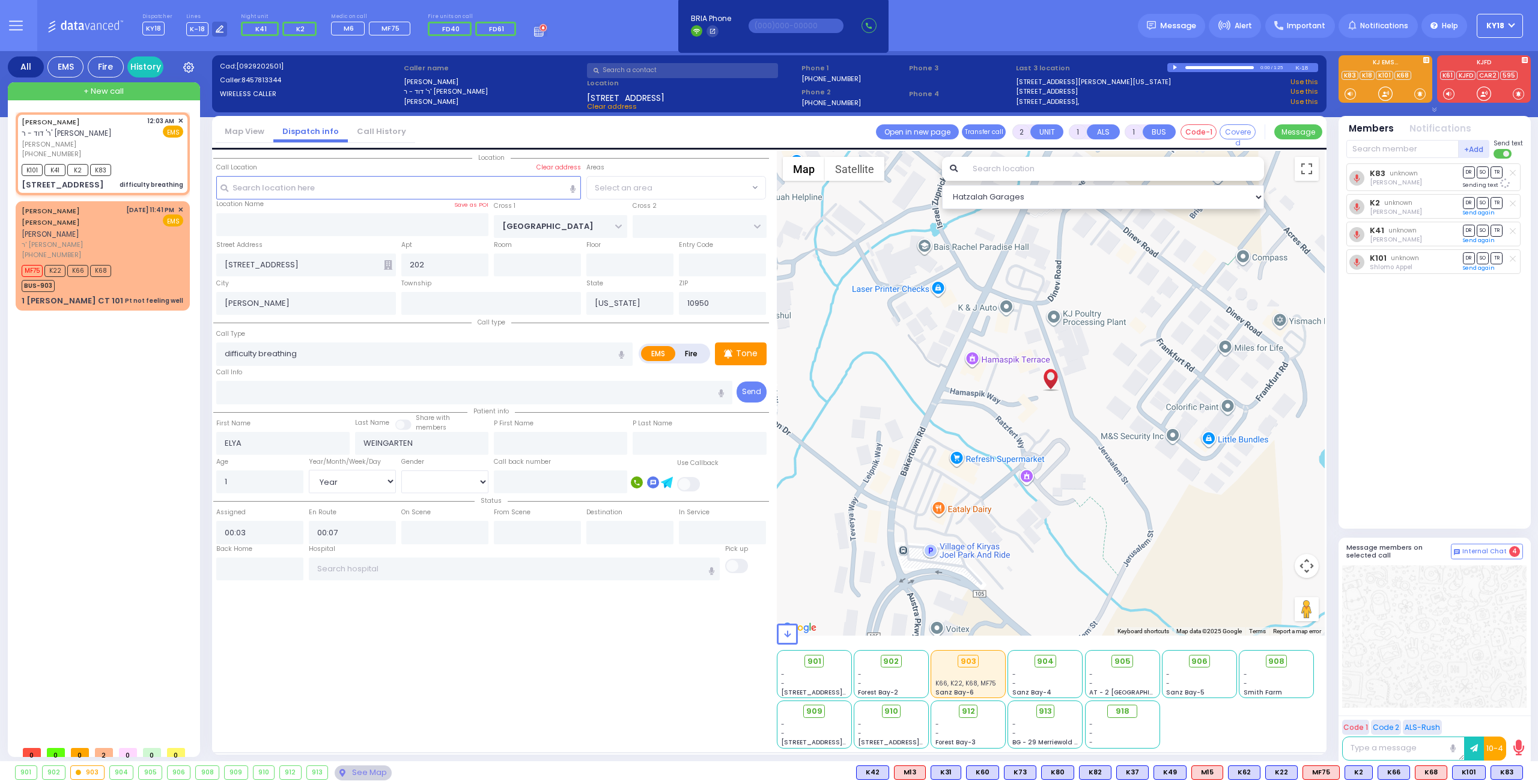
select select "SECTION 4"
click at [751, 353] on p "Tone" at bounding box center [746, 353] width 21 height 12
click at [732, 353] on icon at bounding box center [728, 353] width 8 height 9
click at [119, 168] on div "K101 K41 K2 K83" at bounding box center [70, 168] width 97 height 15
select select
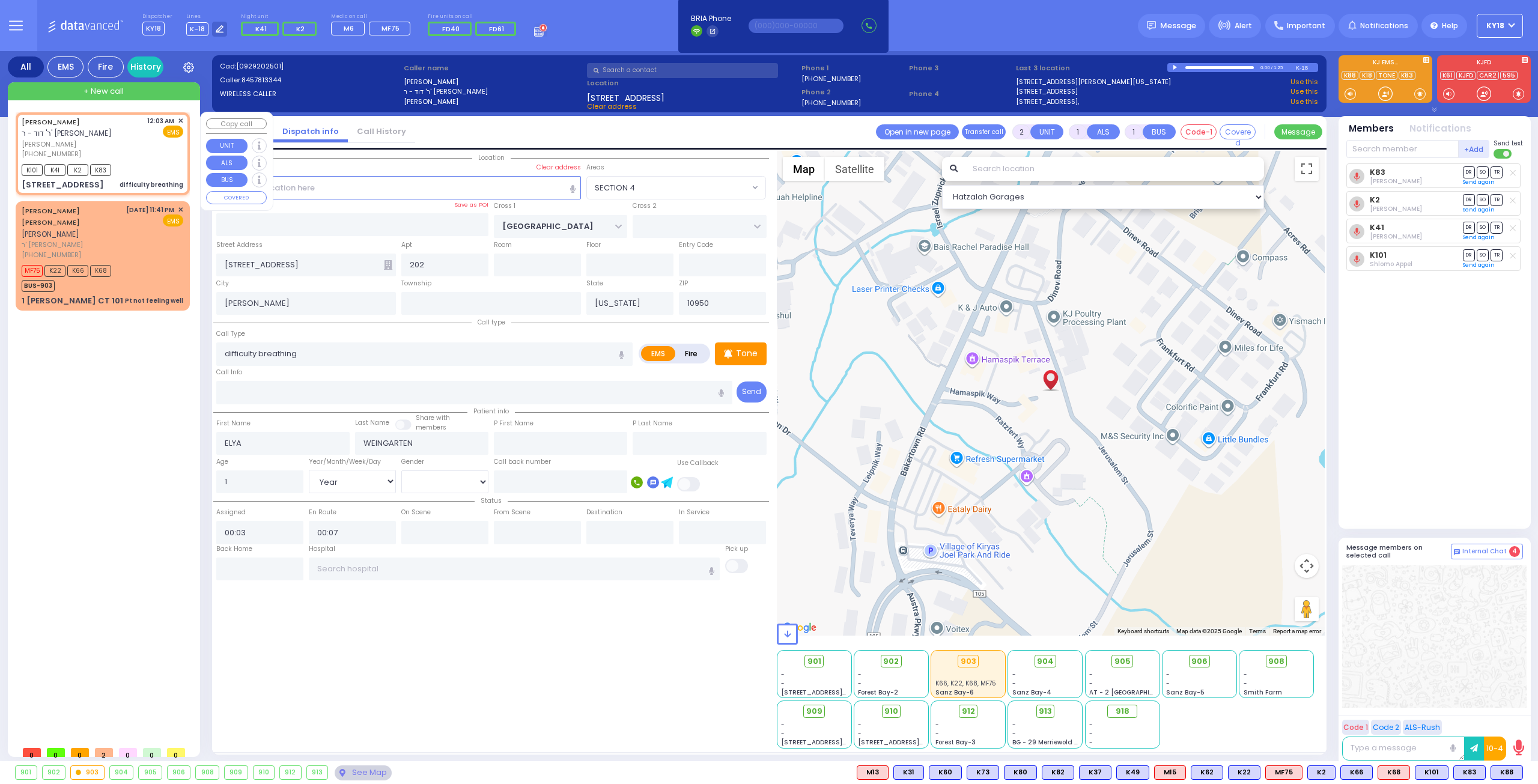
radio input "true"
select select "Year"
select select "Hatzalah Garages"
select select "SECTION 4"
click at [1499, 772] on circle at bounding box center [1495, 772] width 6 height 6
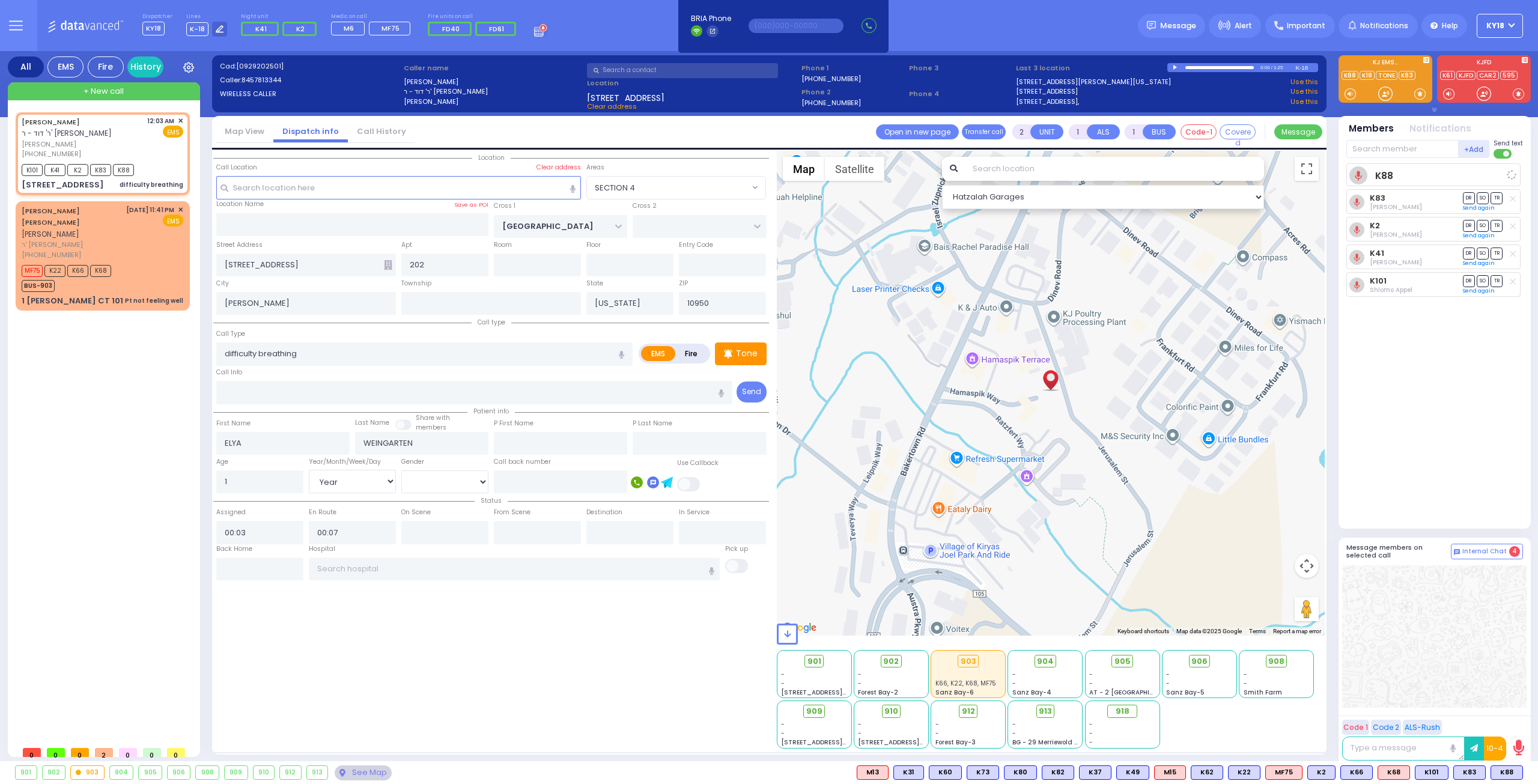
select select
radio input "true"
select select "Year"
select select "Hatzalah Garages"
select select "SECTION 4"
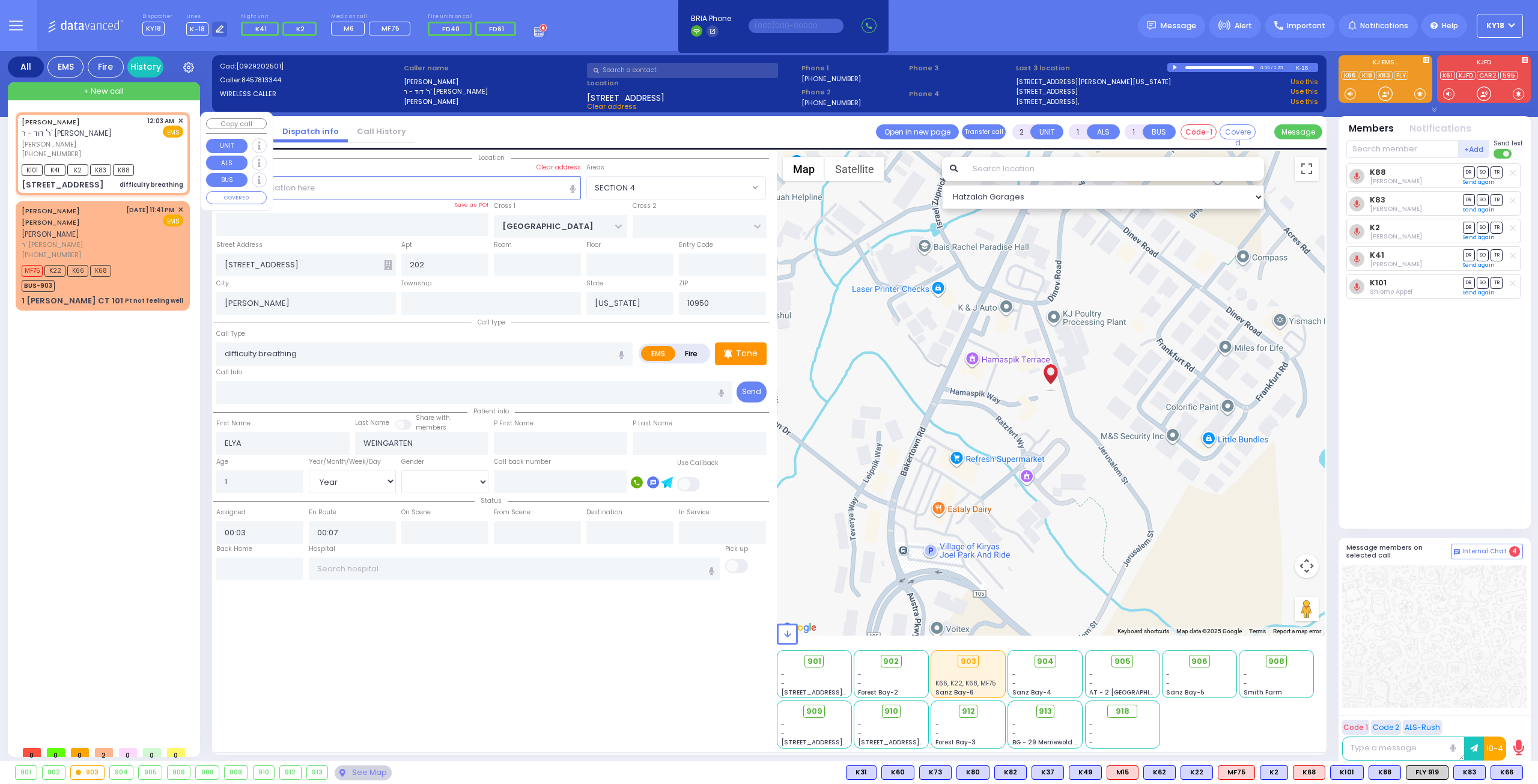
click at [110, 158] on div "[PHONE_NUMBER]" at bounding box center [82, 154] width 122 height 10
select select
radio input "true"
select select "Year"
select select "Hatzalah Garages"
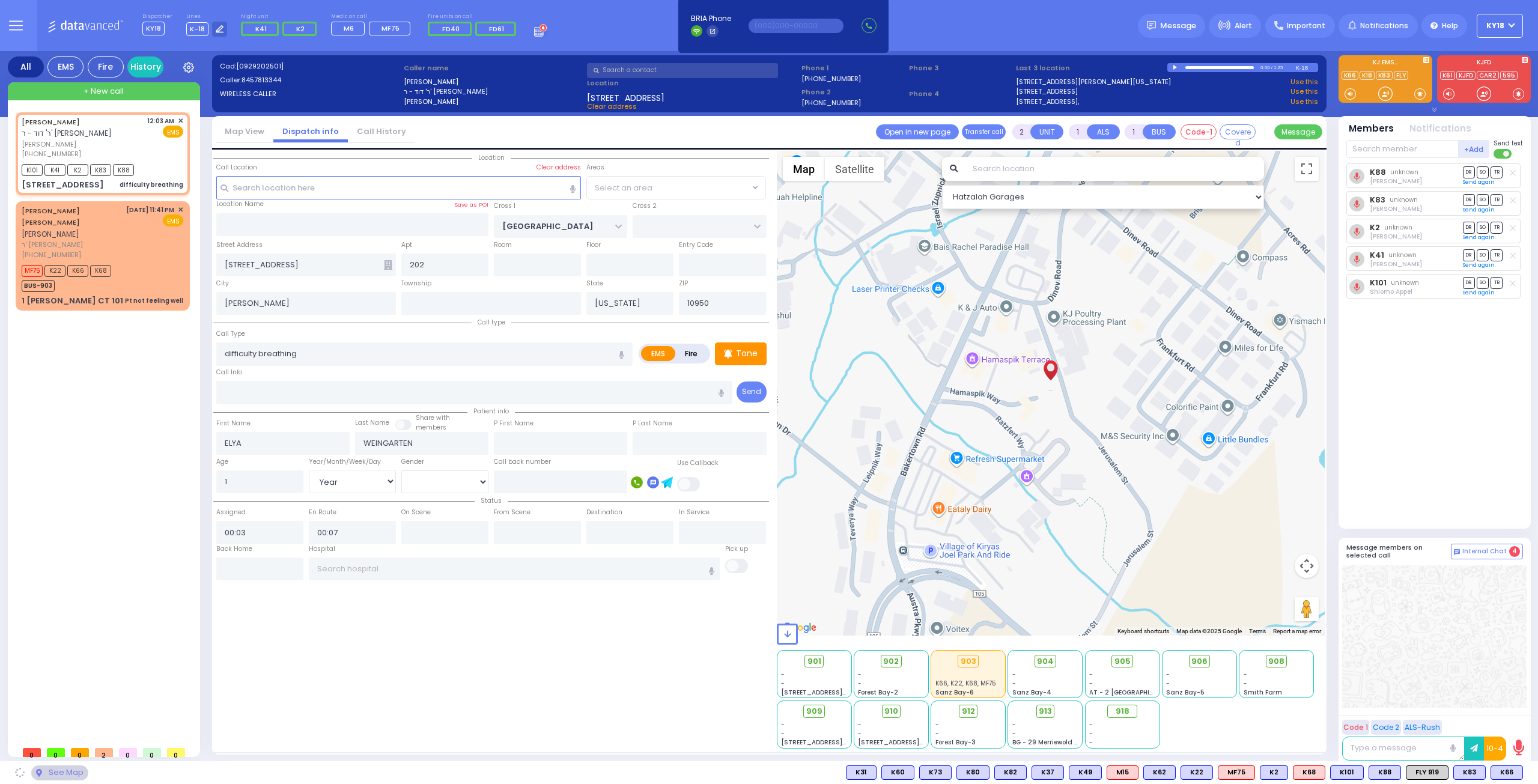
select select "SECTION 4"
click at [966, 709] on div "912" at bounding box center [968, 711] width 28 height 13
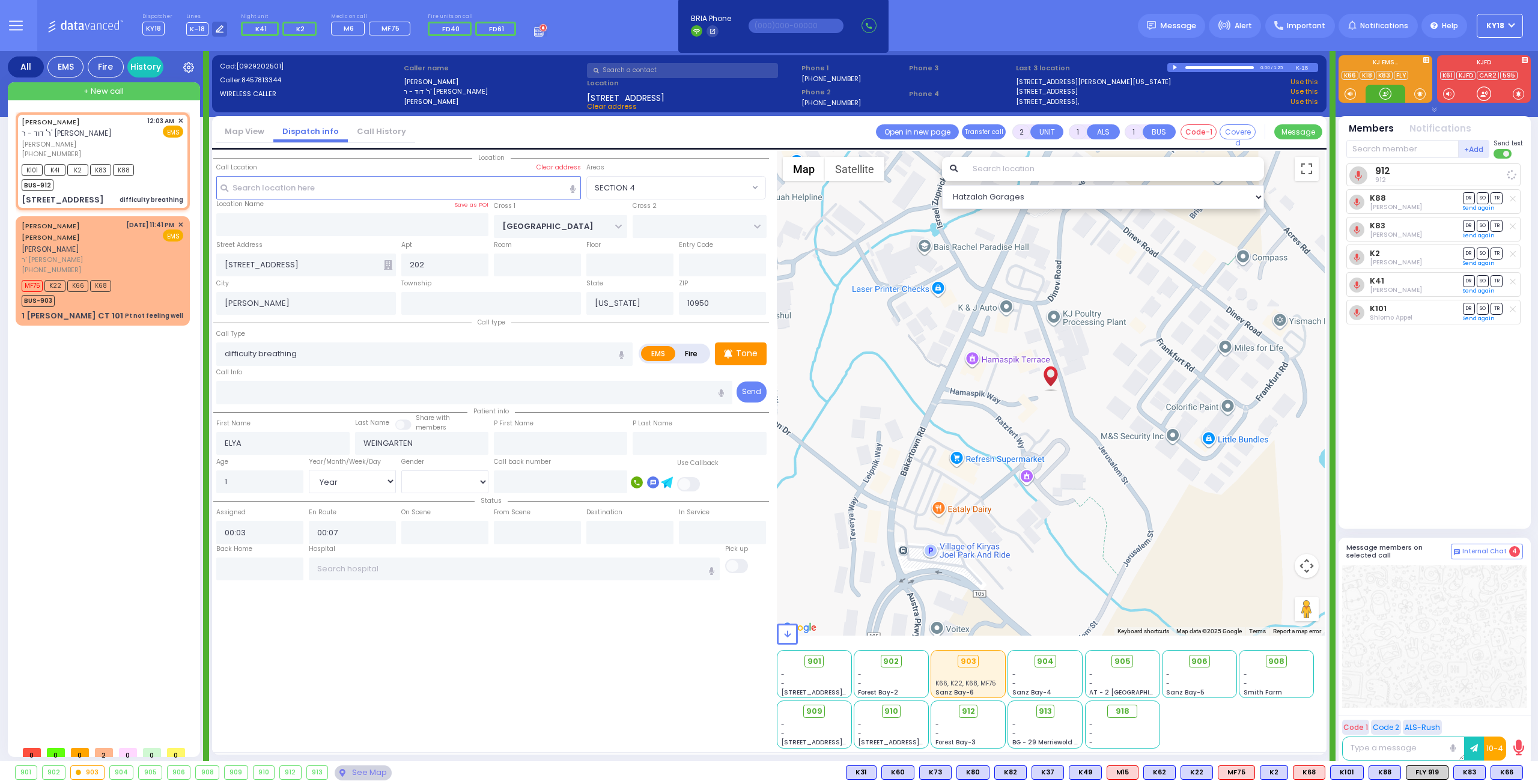
select select
radio input "true"
select select "Year"
select select "Hatzalah Garages"
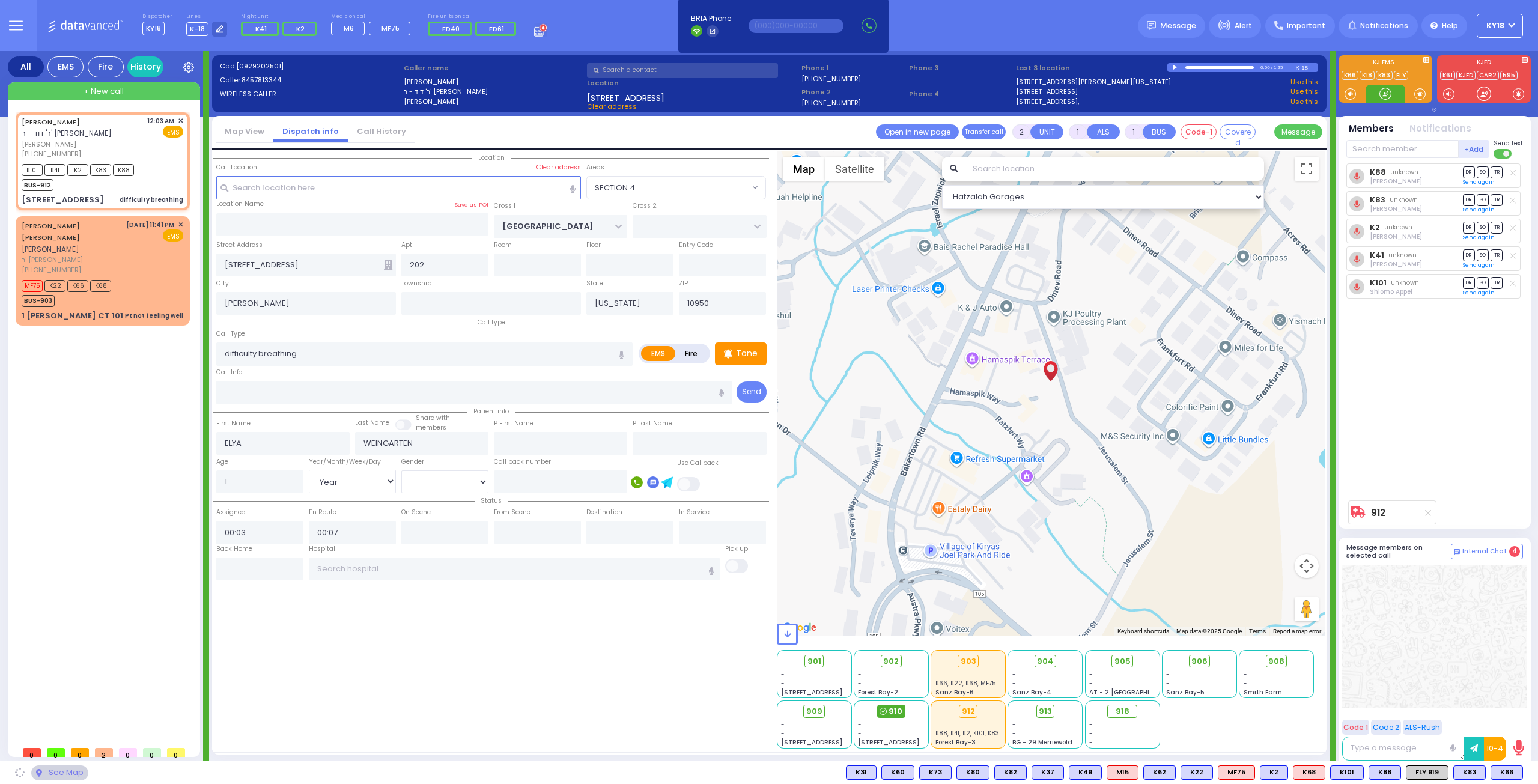
select select "SECTION 4"
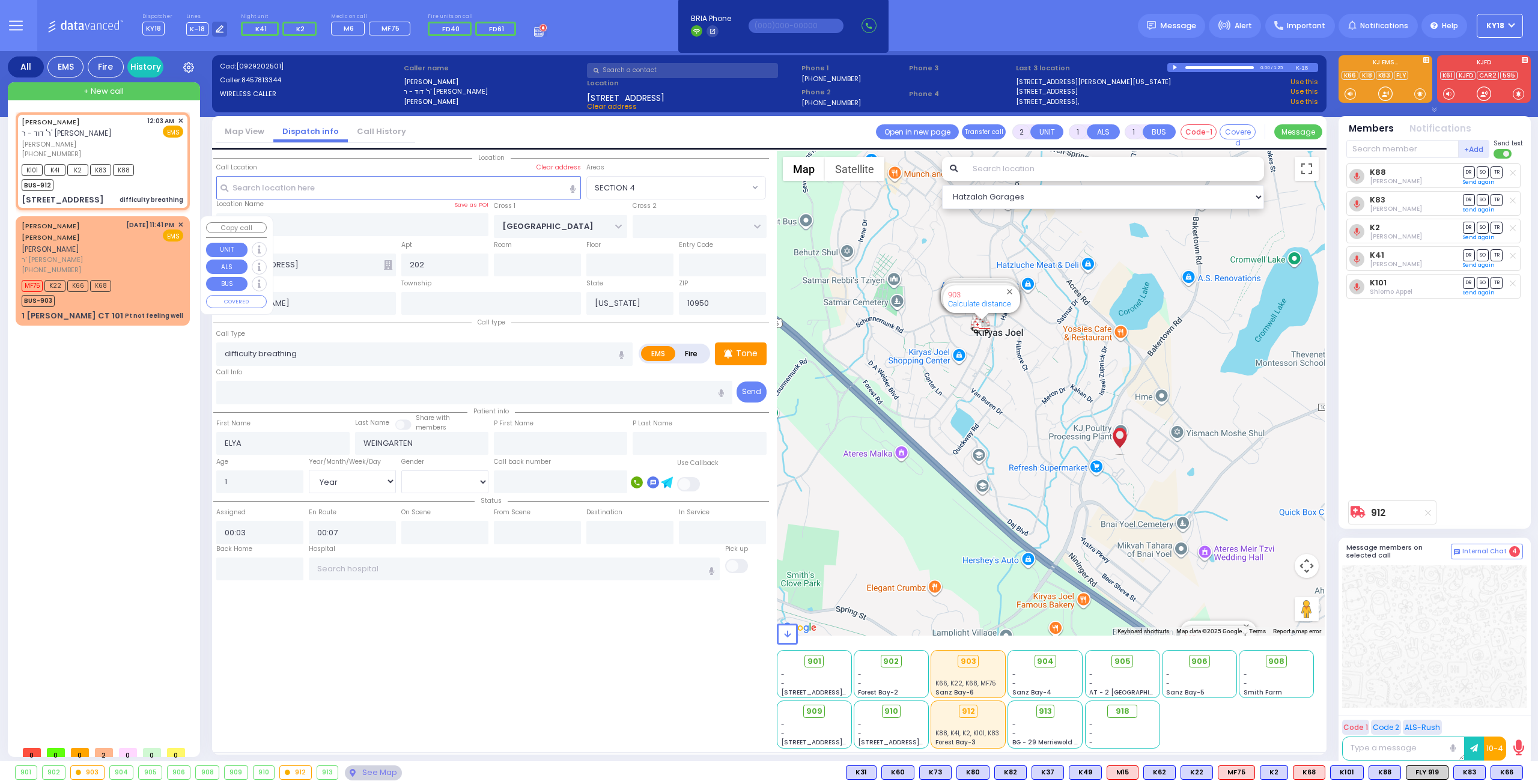
click at [132, 259] on div "[DATE] 11:41 PM ✕ EMS" at bounding box center [155, 247] width 58 height 55
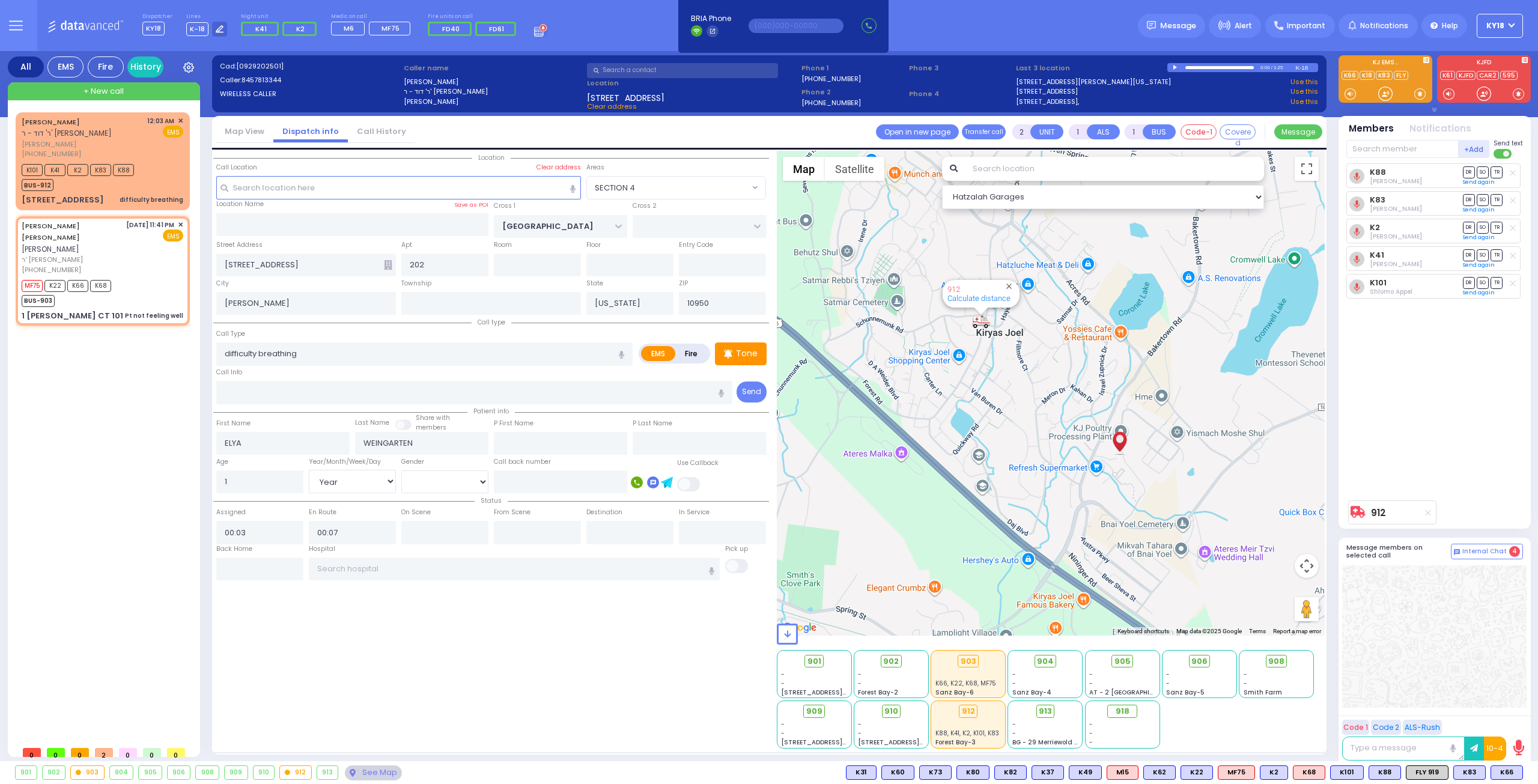
type input "1"
type input "0"
select select
type input "Pt not feeling well"
radio input "true"
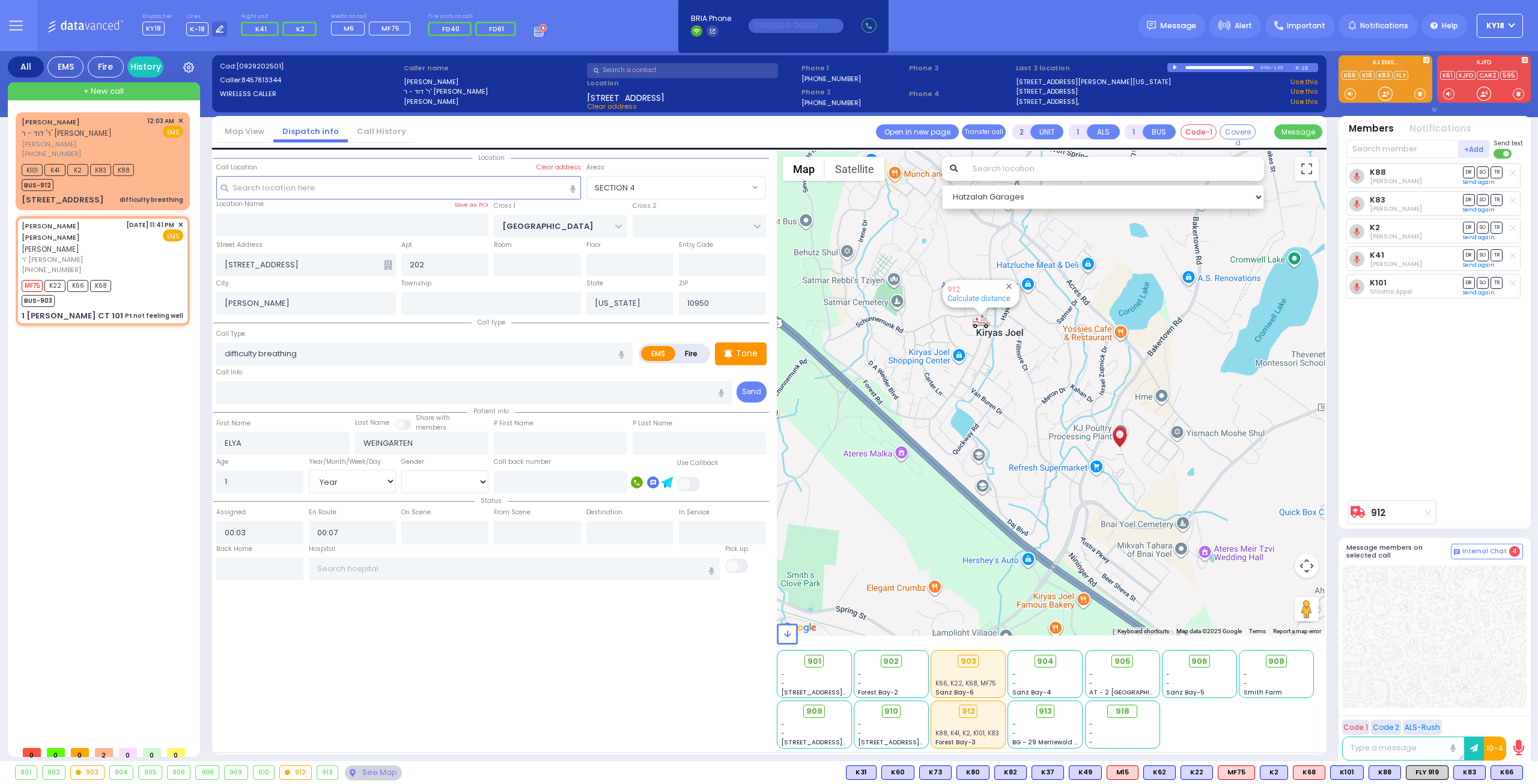
type input "[PERSON_NAME]"
type input "POLLAK"
type input "18"
select select "Year"
select select "[DEMOGRAPHIC_DATA]"
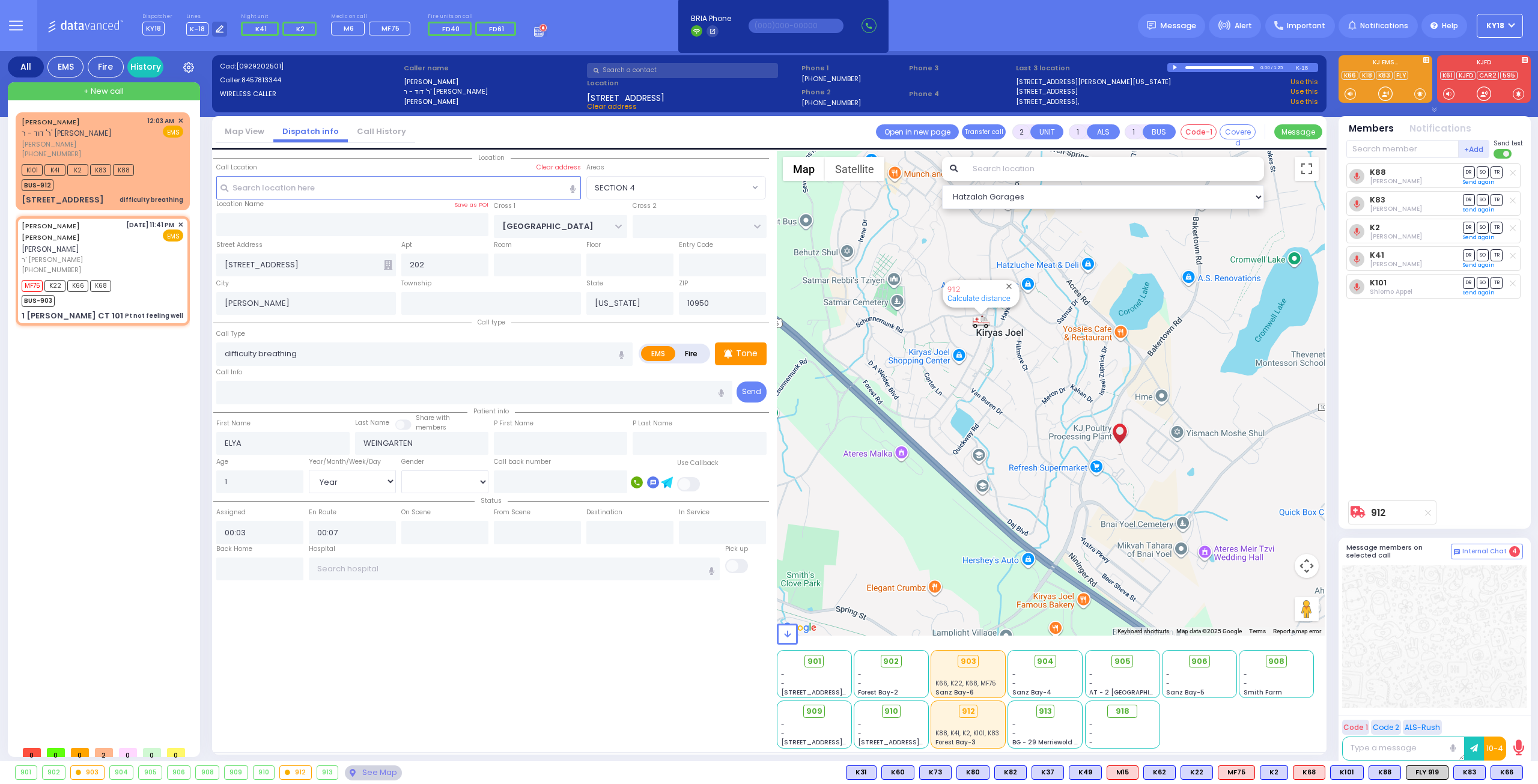
type input "23:41"
type input "23:43"
select select "Hatzalah Garages"
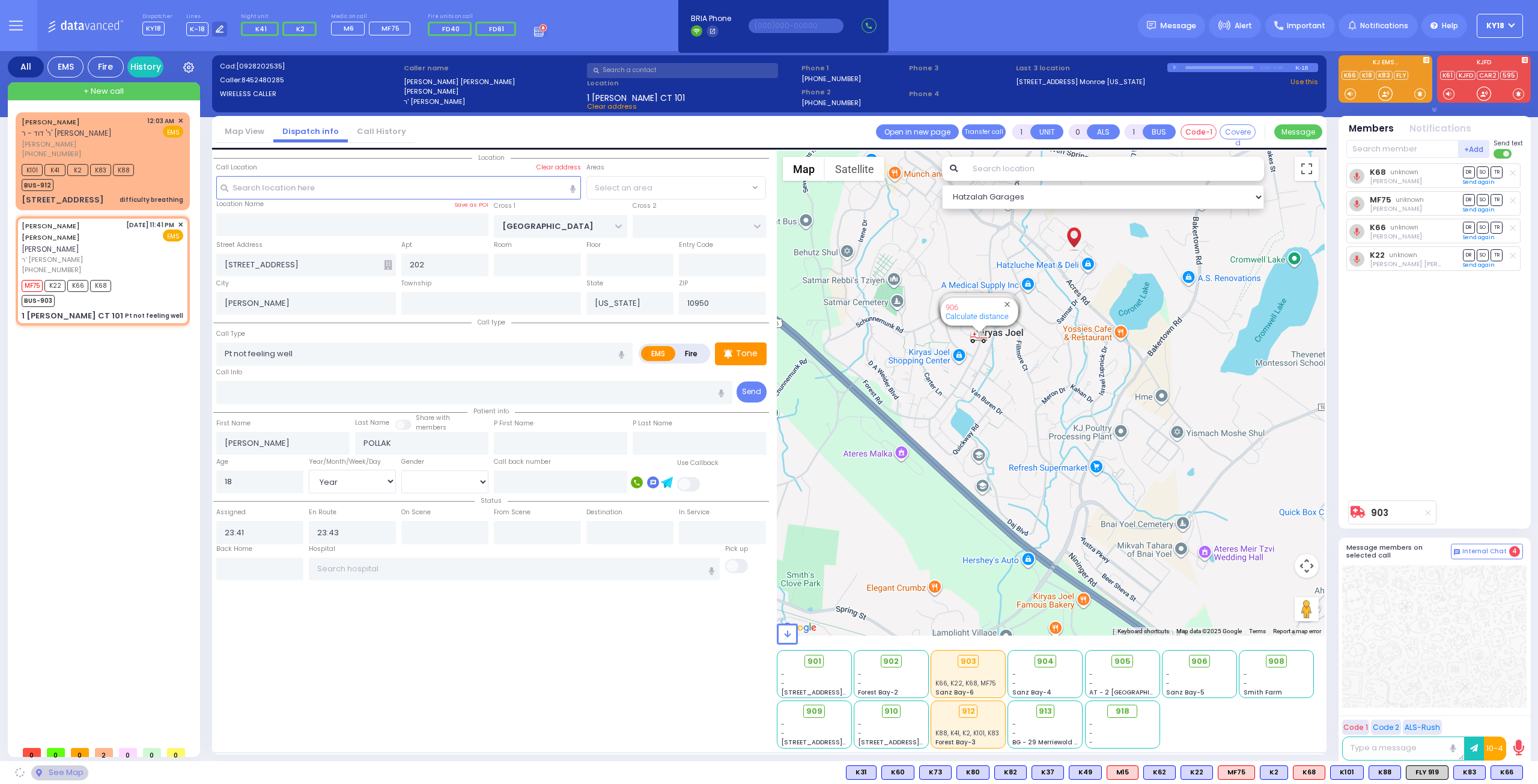
type input "ACRES RD"
type input "1 [PERSON_NAME] CT"
type input "101"
type input "Monroe"
select select "PALM TREE"
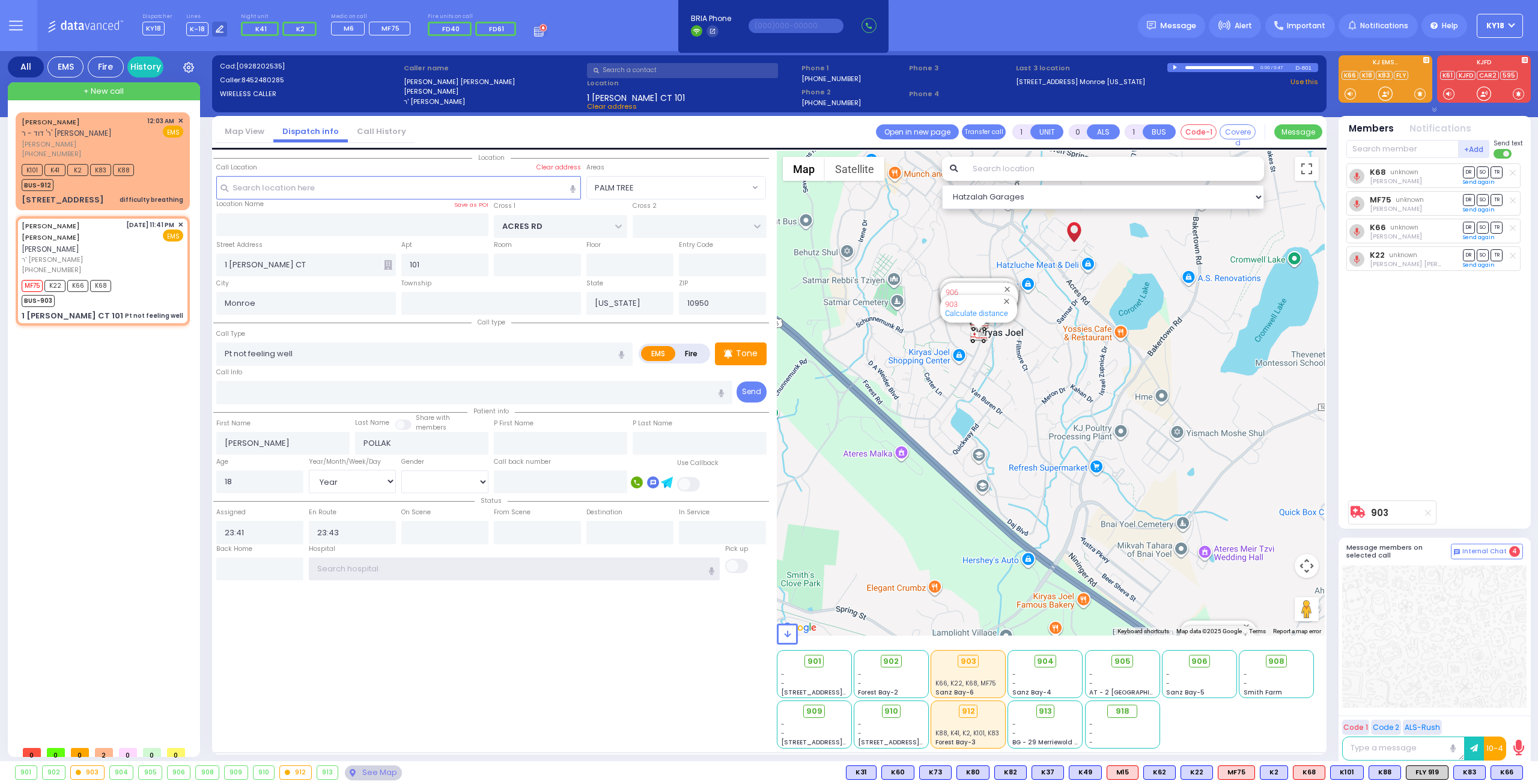
click at [400, 565] on input "text" at bounding box center [515, 569] width 412 height 23
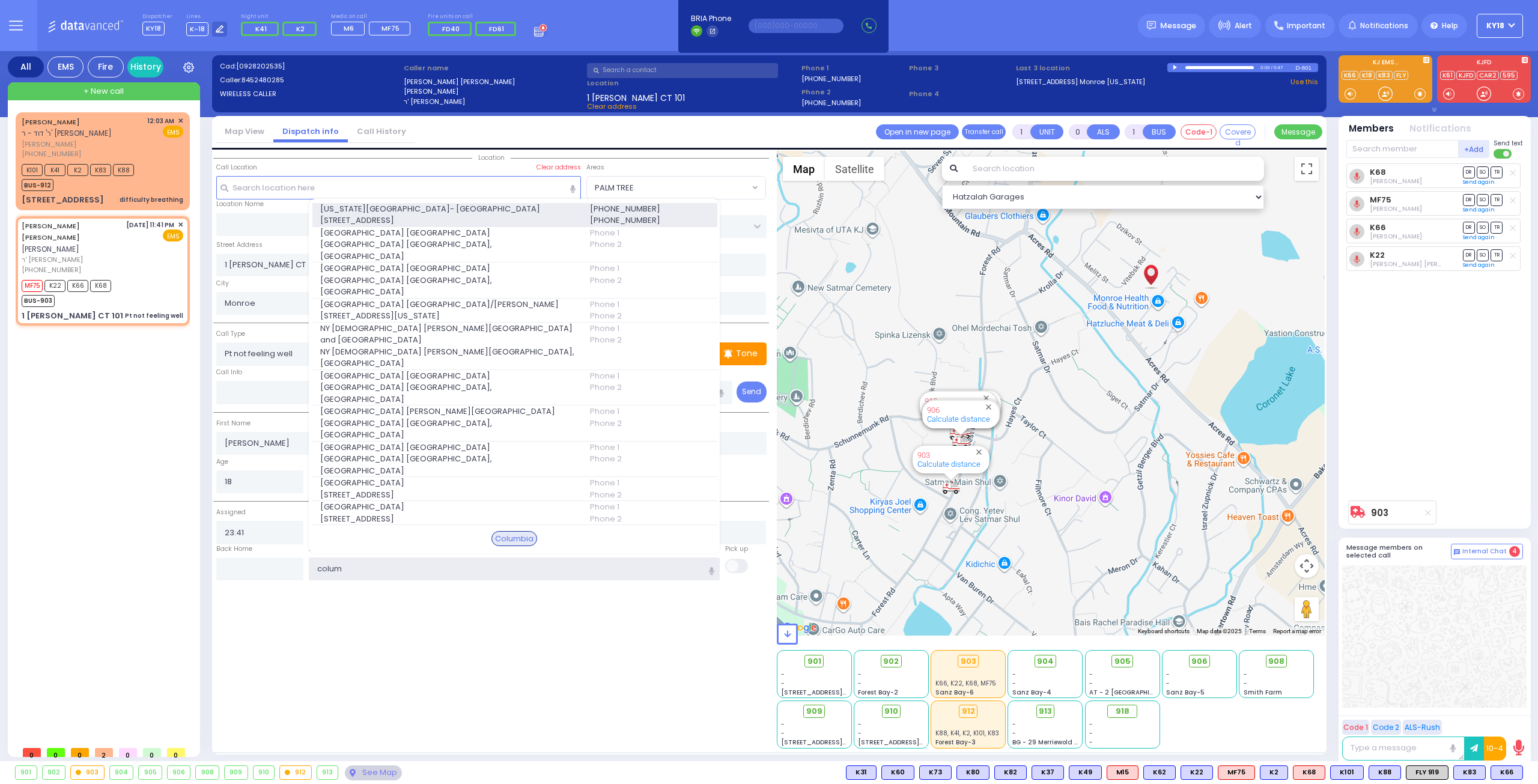
type input "colum"
click at [460, 227] on span "[STREET_ADDRESS]" at bounding box center [448, 220] width 256 height 12
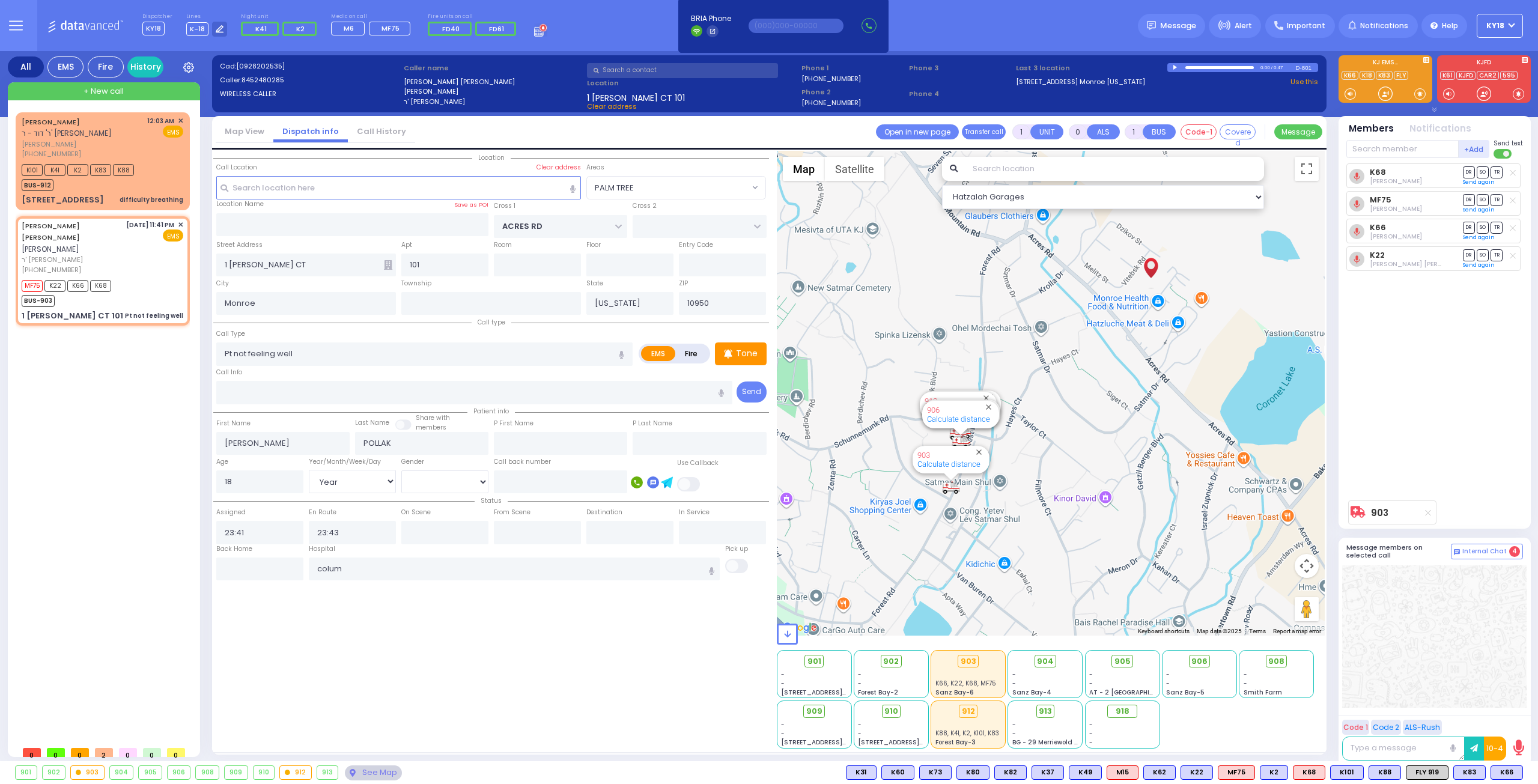
select select
radio input "true"
select select "Year"
select select "[DEMOGRAPHIC_DATA]"
type input "[US_STATE][GEOGRAPHIC_DATA]- [GEOGRAPHIC_DATA]"
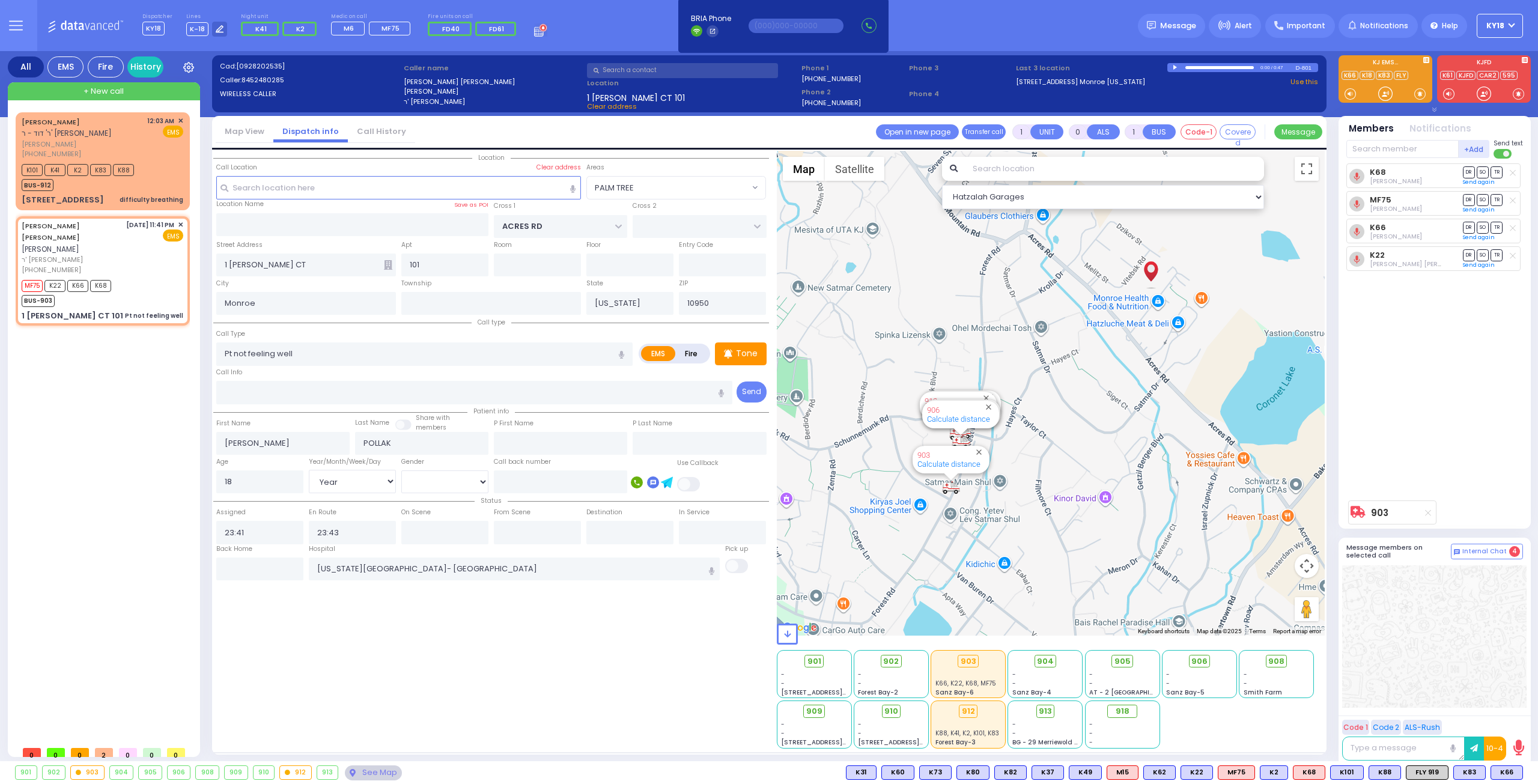
select select "Hatzalah Garages"
select select "PALM TREE"
click at [126, 255] on div "[DATE] 11:41 PM ✕ EMS [GEOGRAPHIC_DATA]" at bounding box center [155, 247] width 58 height 55
select select
radio input "true"
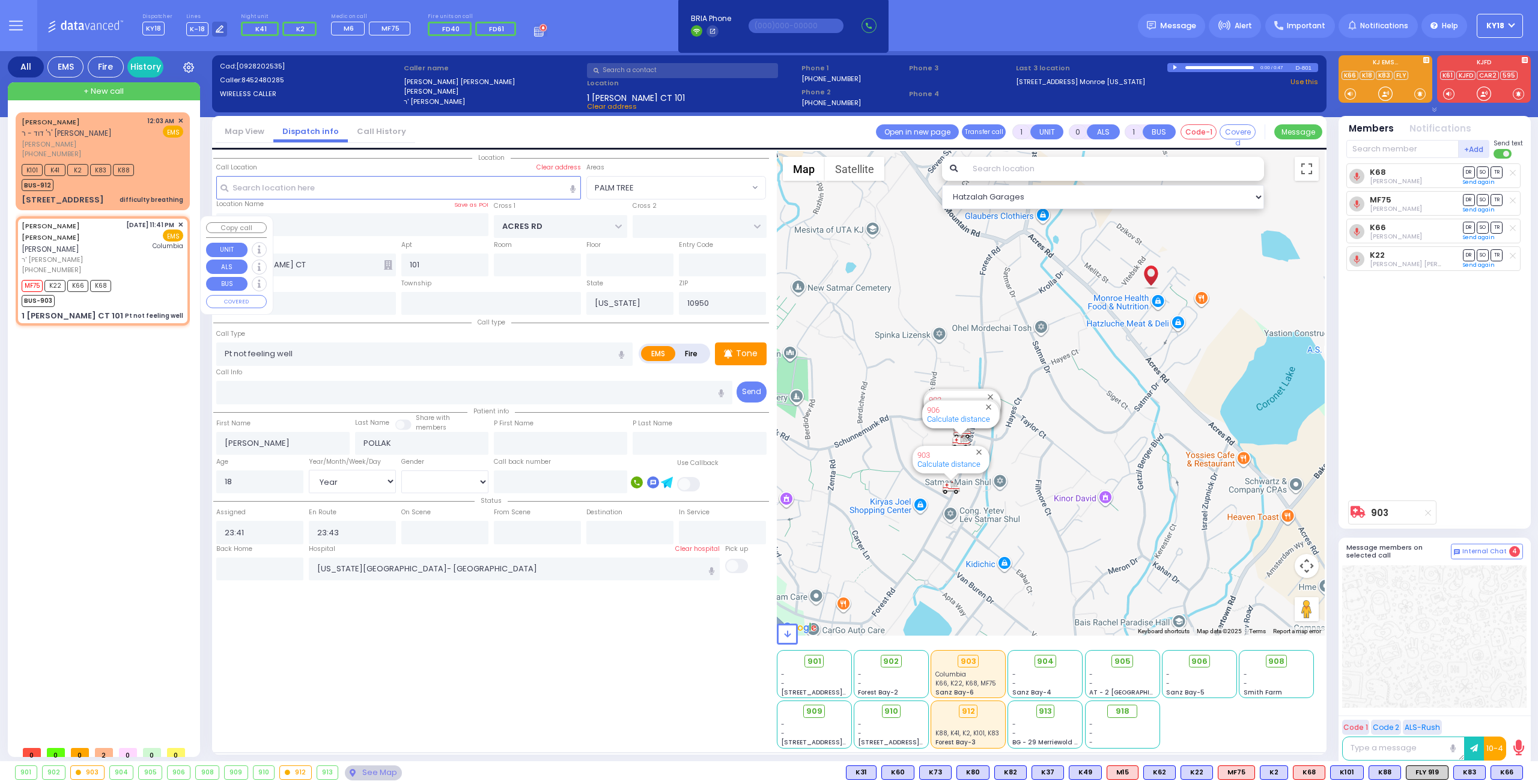
select select "Year"
select select "[DEMOGRAPHIC_DATA]"
select select "Hatzalah Garages"
select select "PALM TREE"
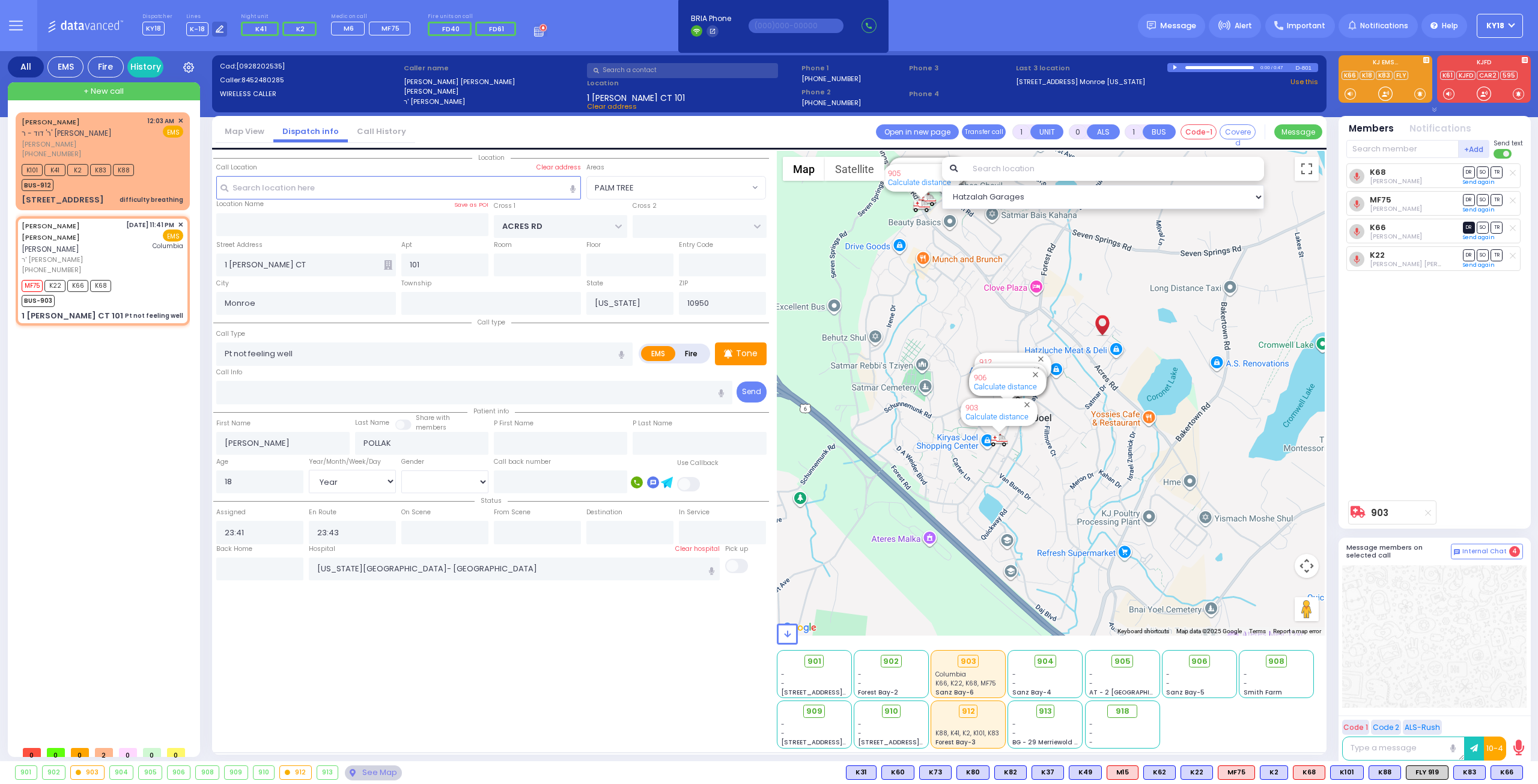
click at [1466, 227] on span "DR" at bounding box center [1469, 228] width 12 height 12
select select
radio input "true"
select select "Year"
select select "[DEMOGRAPHIC_DATA]"
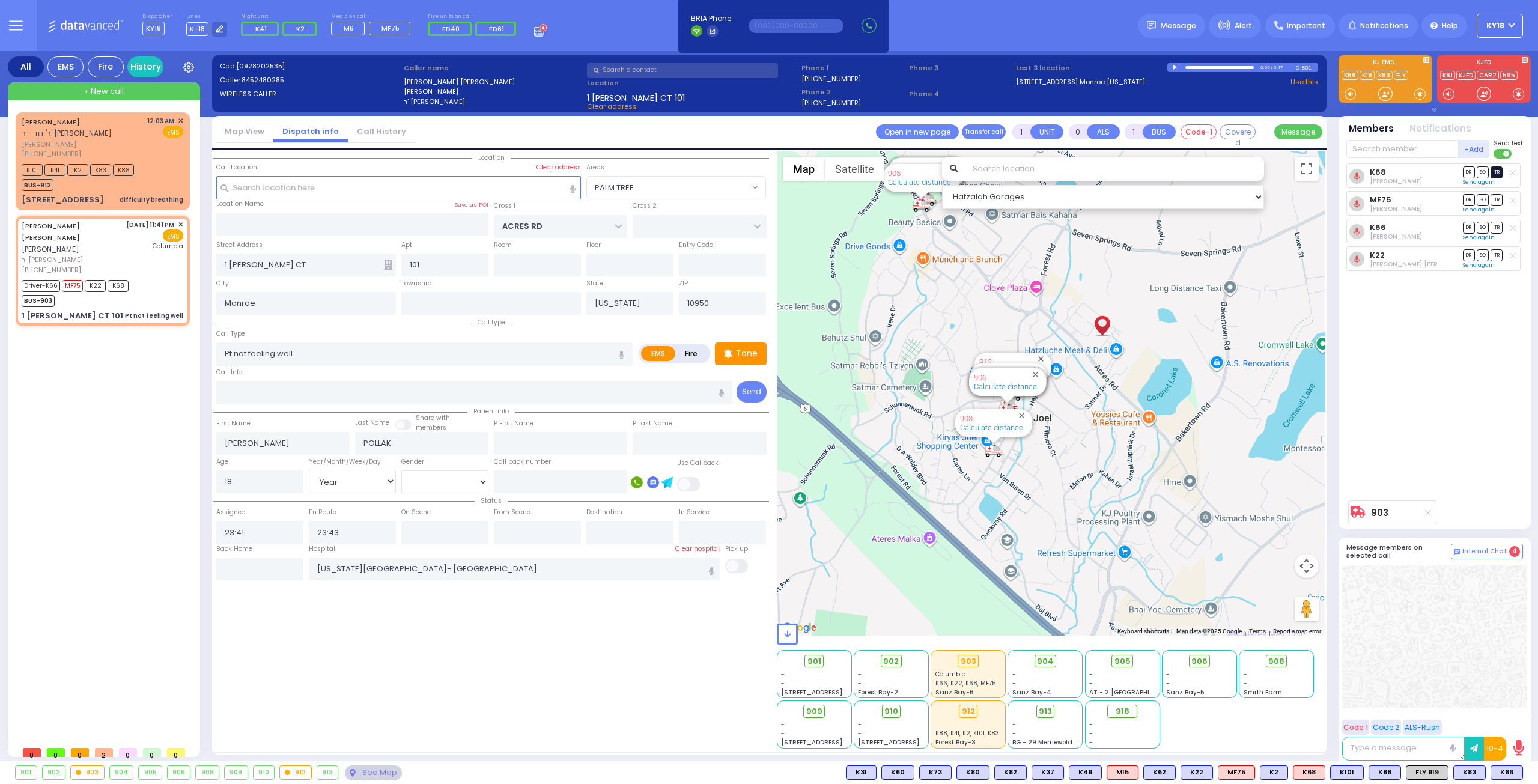
select select "Hatzalah Garages"
select select "PALM TREE"
click at [1492, 171] on span "TR" at bounding box center [1496, 172] width 12 height 12
select select
radio input "true"
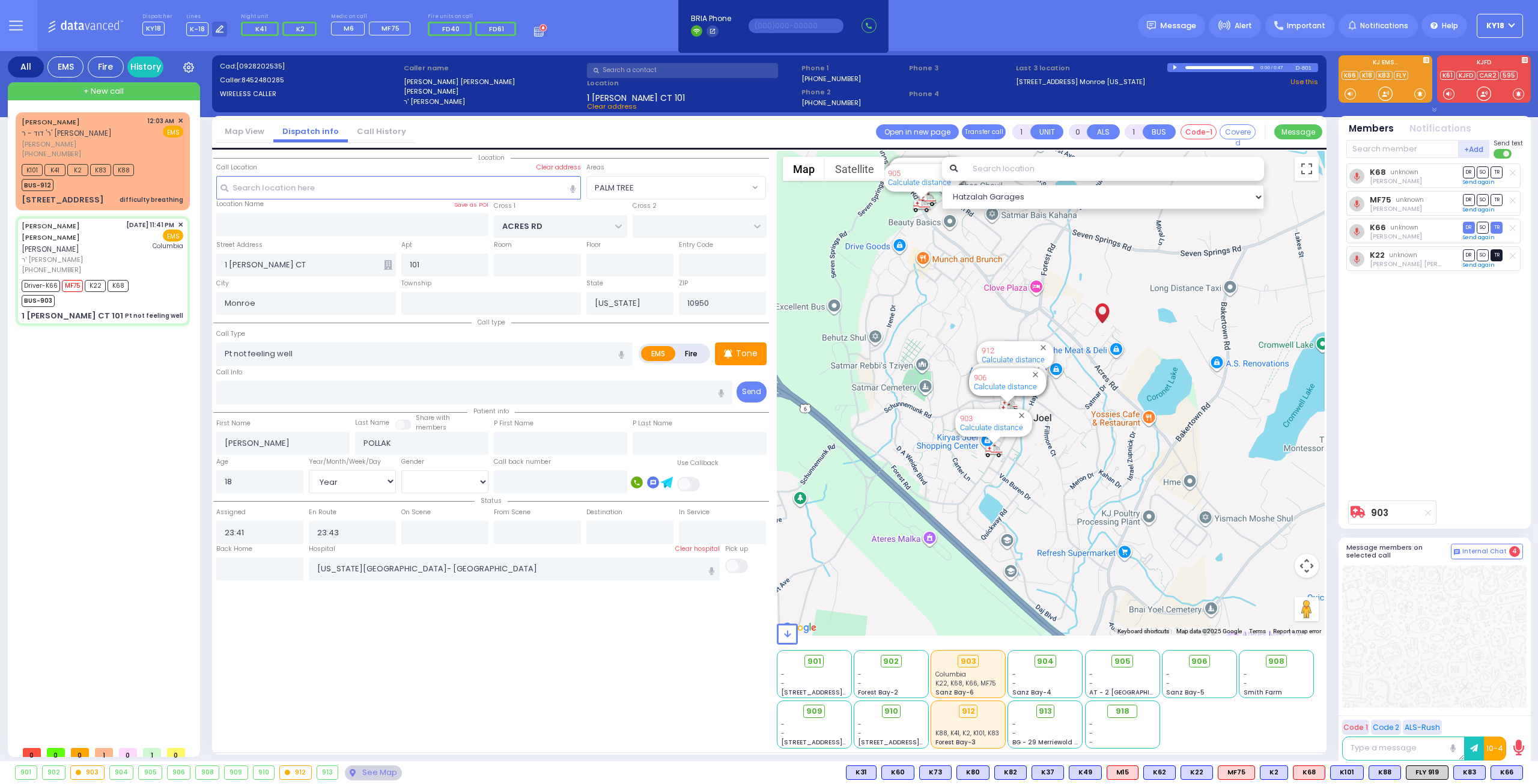
select select "Year"
select select "[DEMOGRAPHIC_DATA]"
type input "00:25"
select select "Hatzalah Garages"
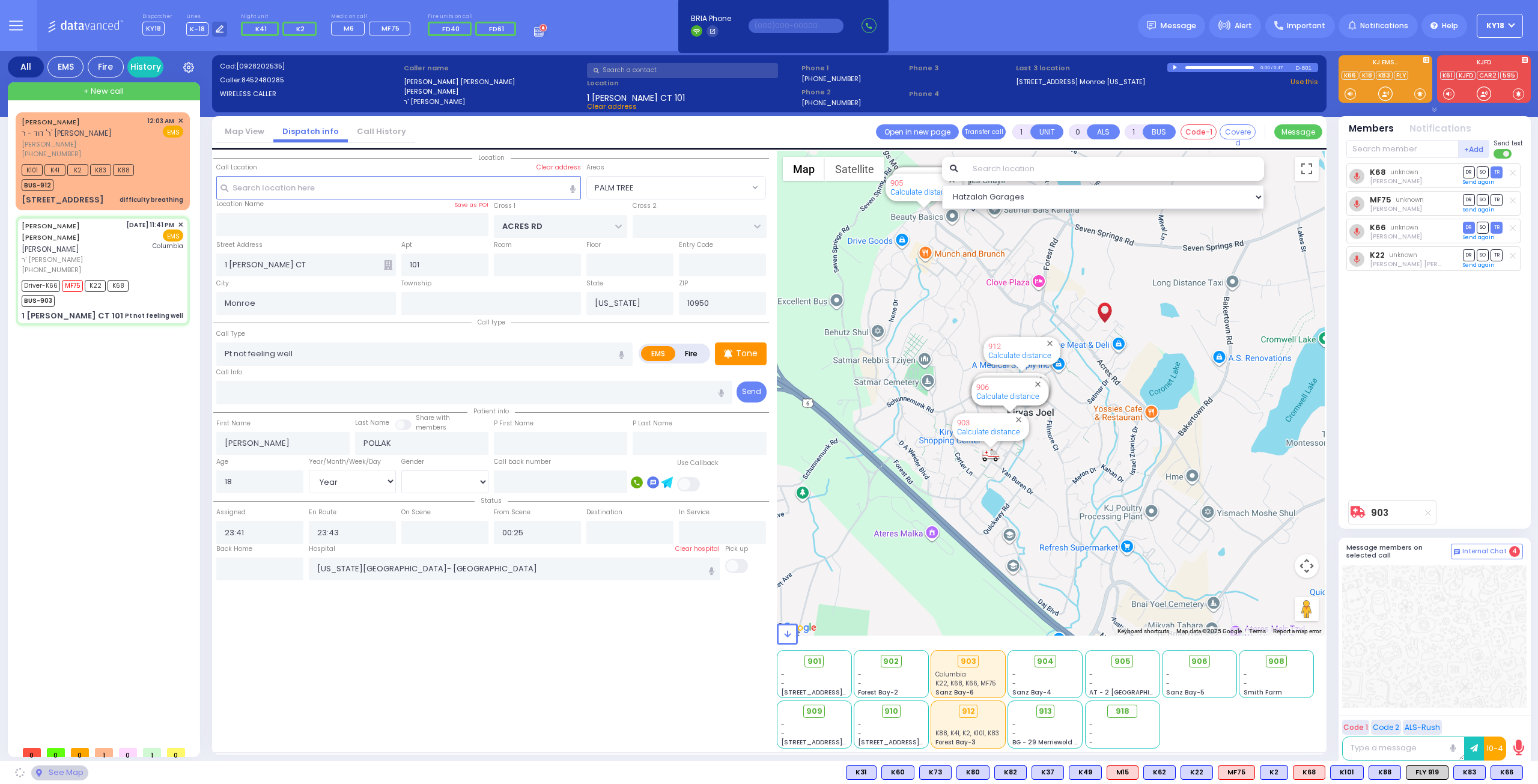
select select "PALM TREE"
click at [1501, 256] on span "TR" at bounding box center [1496, 255] width 12 height 12
select select
radio input "true"
select select "Year"
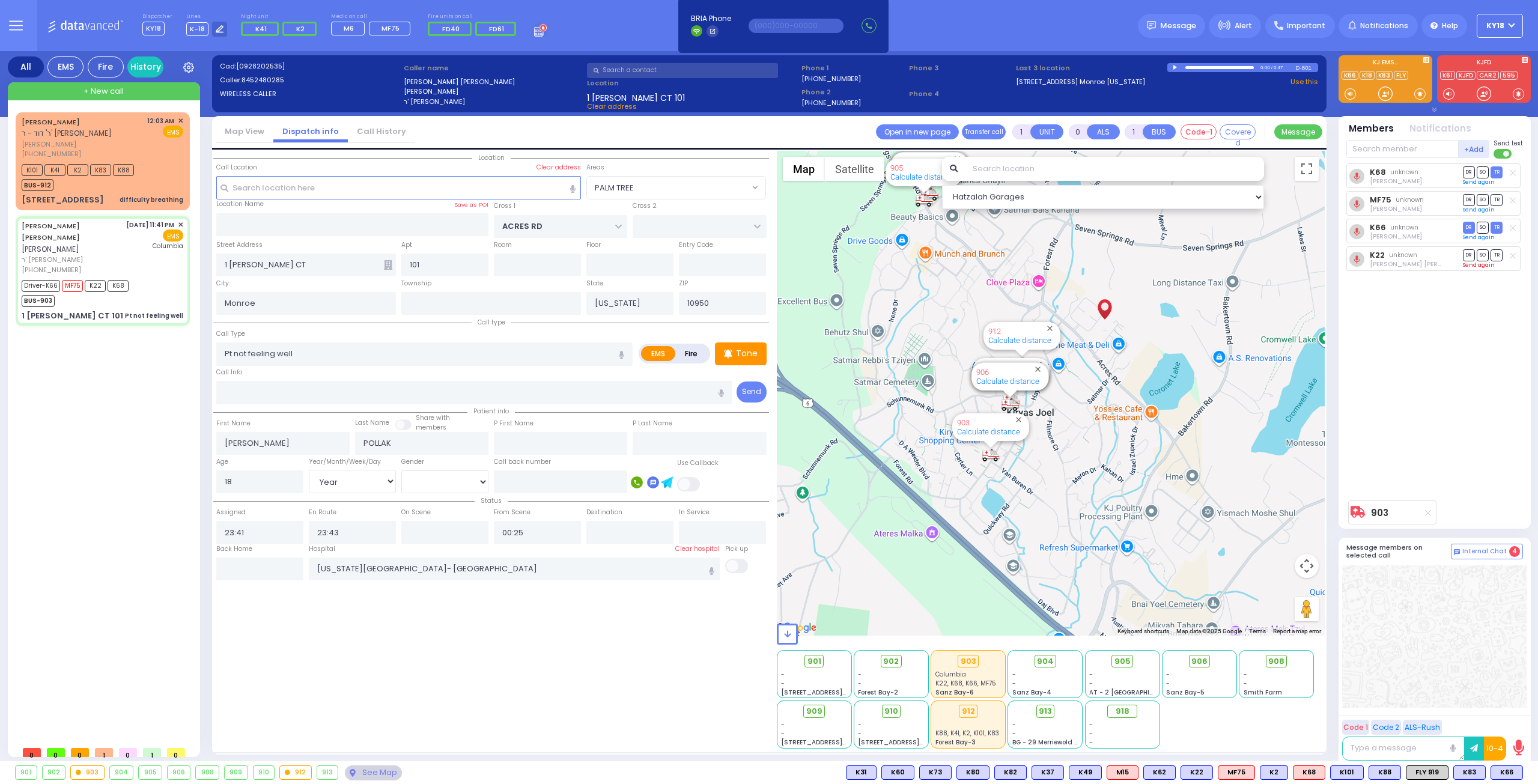
select select "[DEMOGRAPHIC_DATA]"
select select "Hatzalah Garages"
select select "PALM TREE"
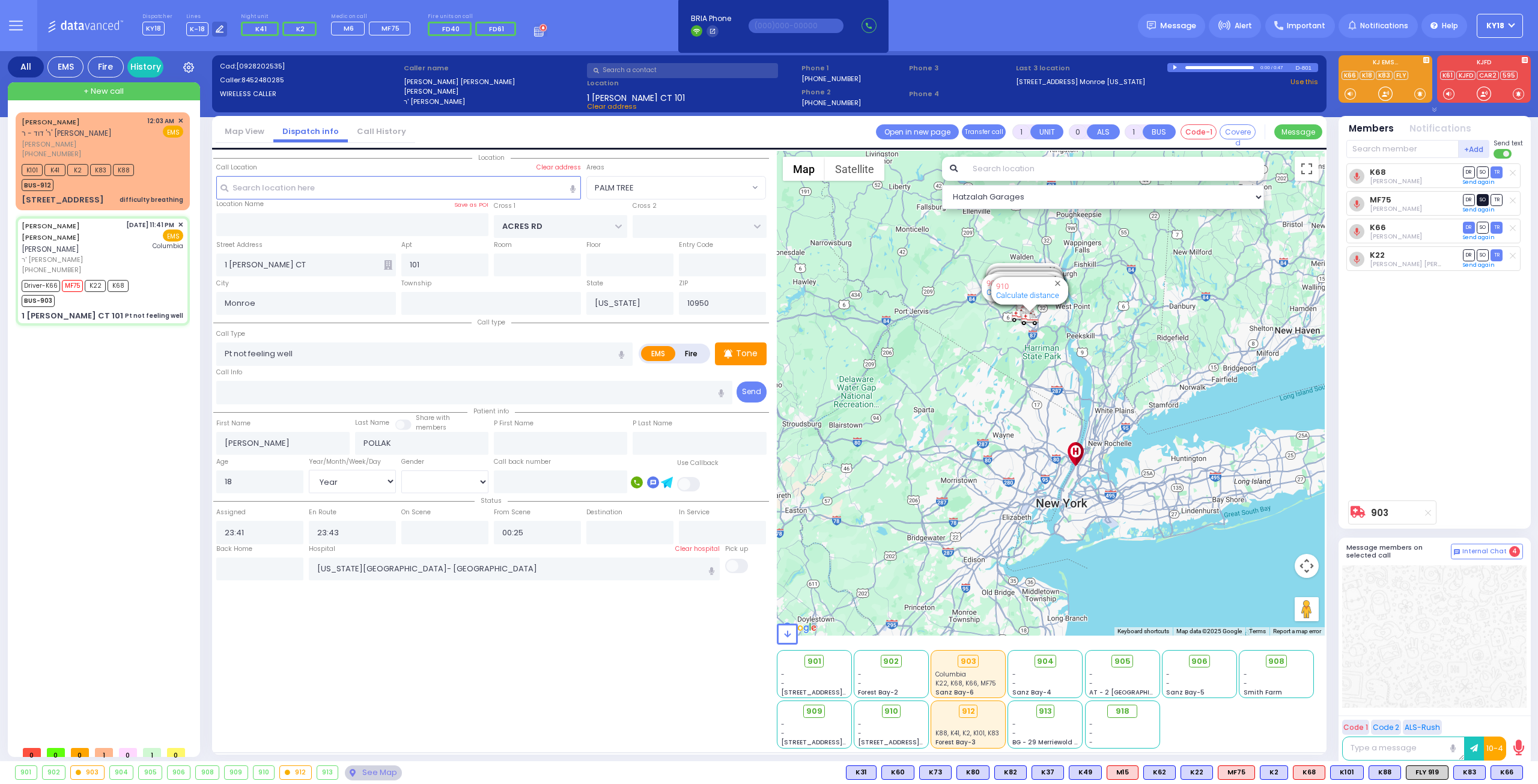
click at [1481, 196] on span "SO" at bounding box center [1482, 200] width 12 height 12
select select
radio input "true"
select select "Year"
select select "[DEMOGRAPHIC_DATA]"
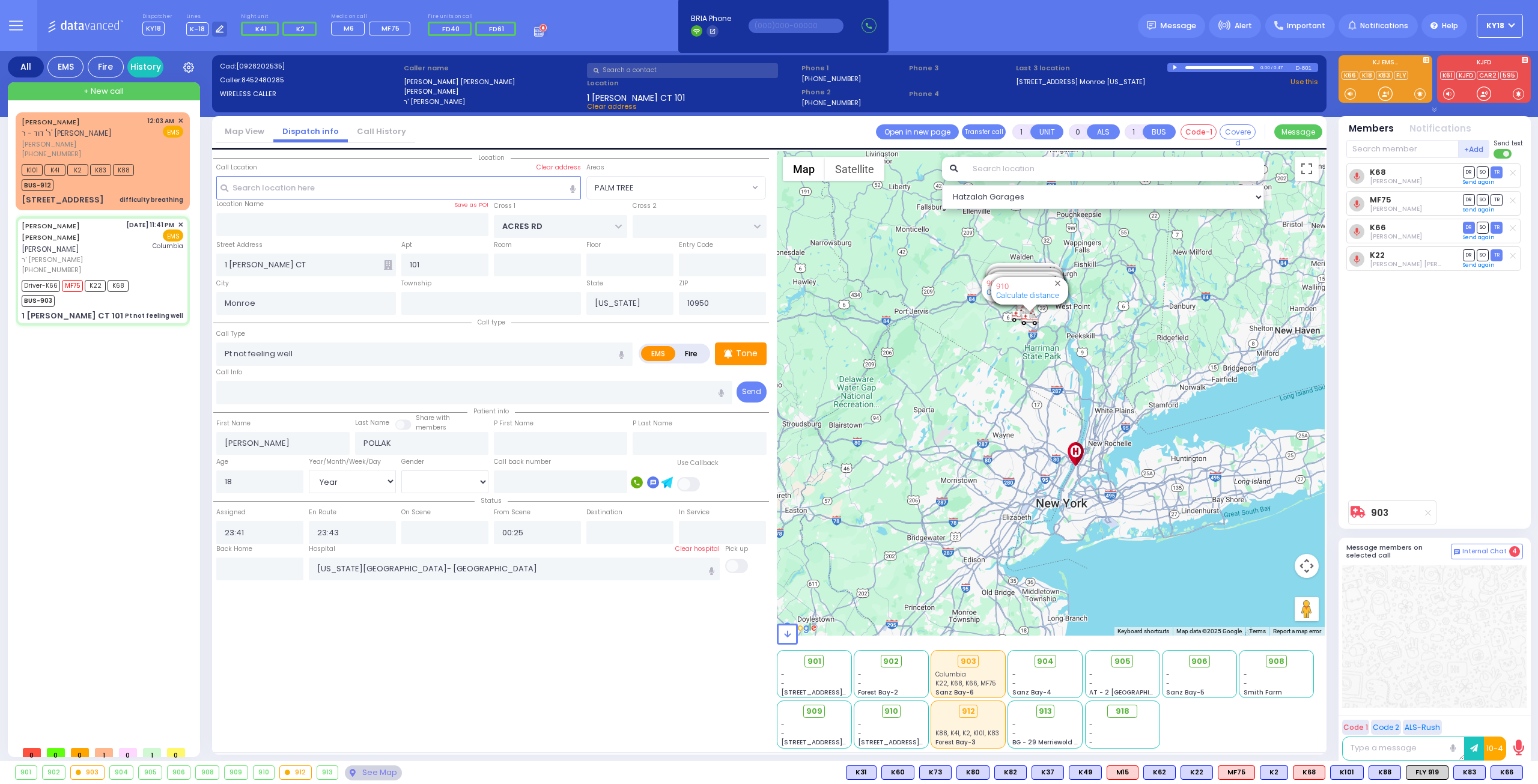
select select "Hatzalah Garages"
select select "PALM TREE"
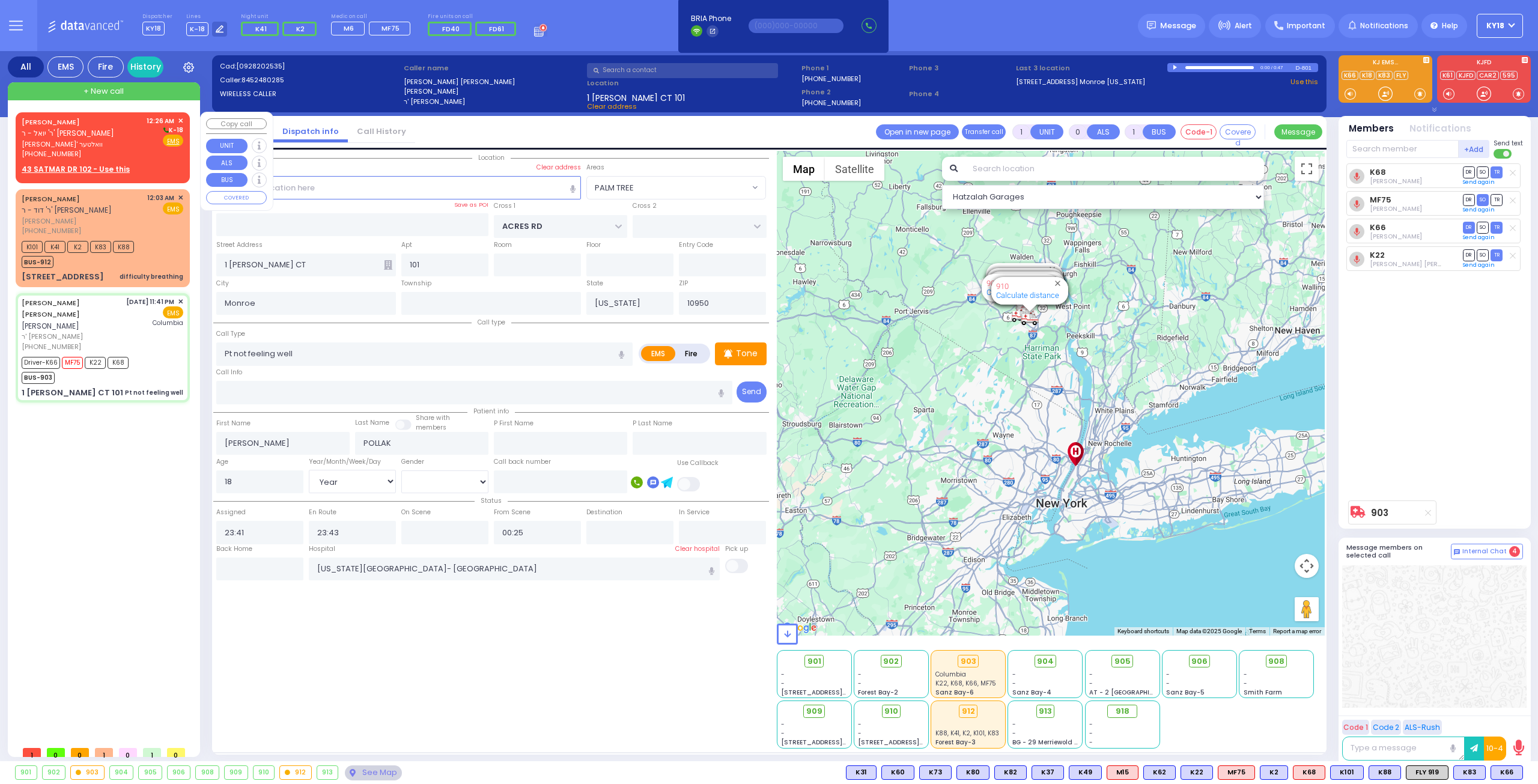
click at [86, 140] on span "[PERSON_NAME]' וואלטער" at bounding box center [81, 145] width 121 height 10
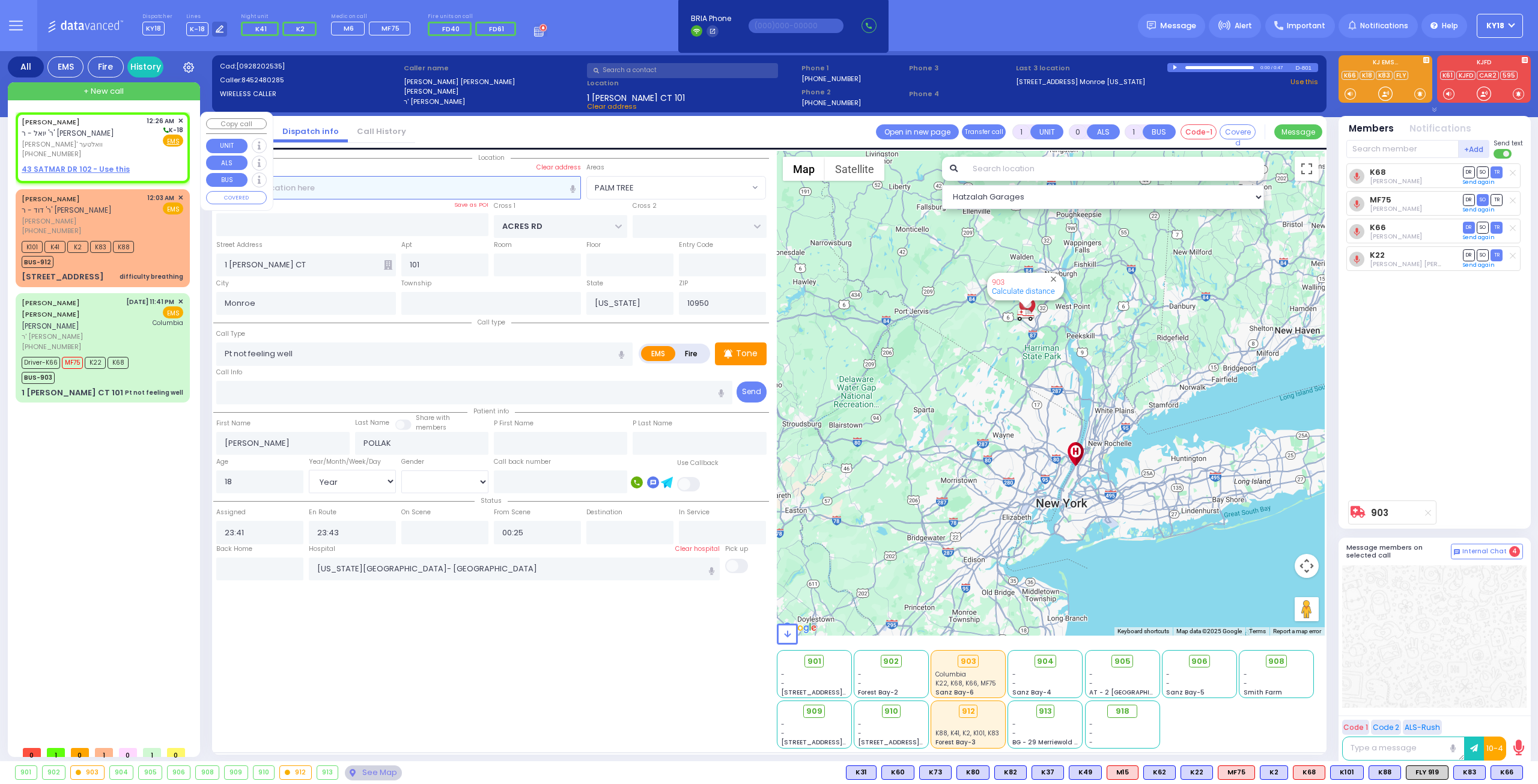
type input "2"
type input "1"
select select
radio input "true"
type input "[PERSON_NAME]"
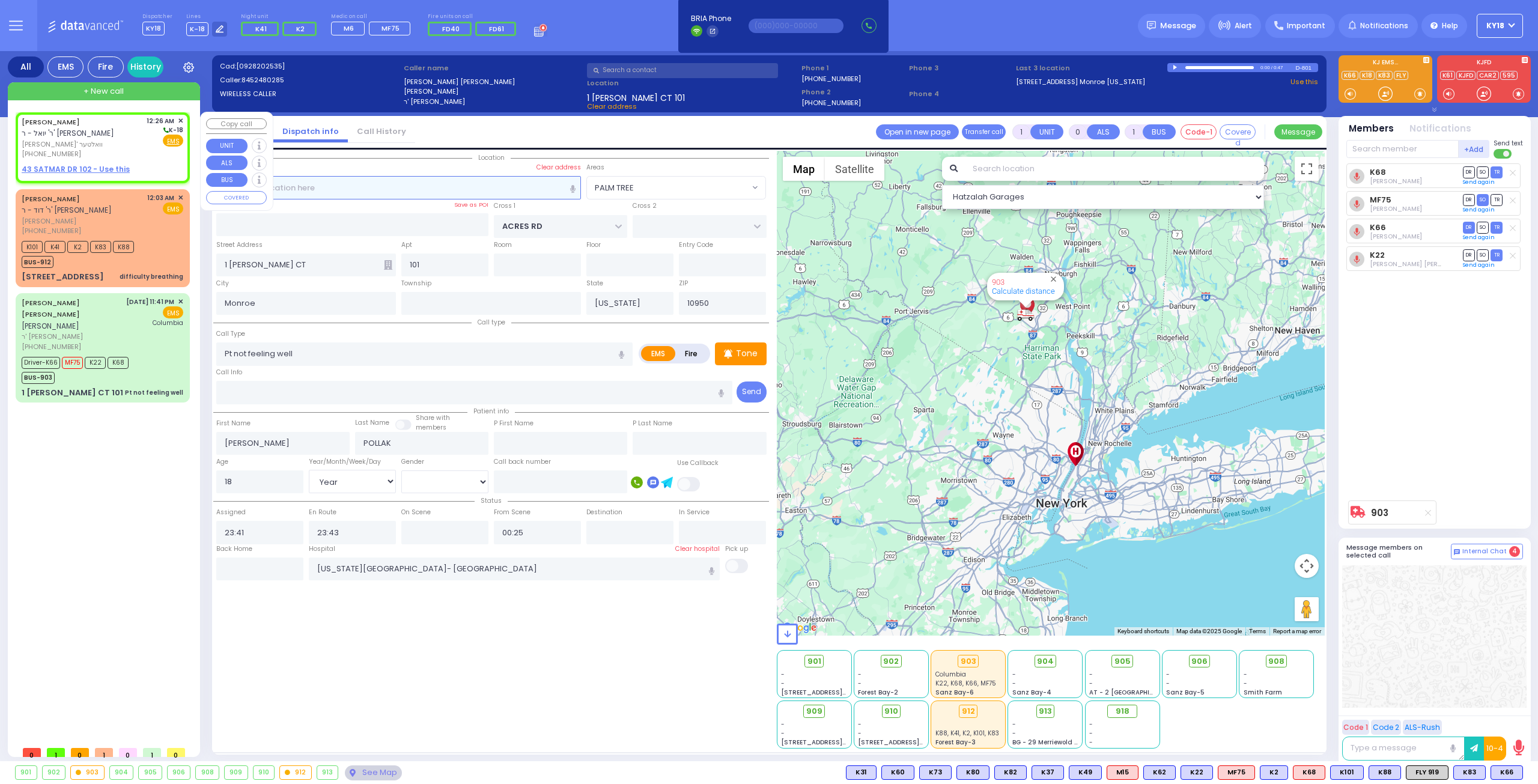
type input "[PERSON_NAME]"
select select
type input "00:26"
select select "Hatzalah Garages"
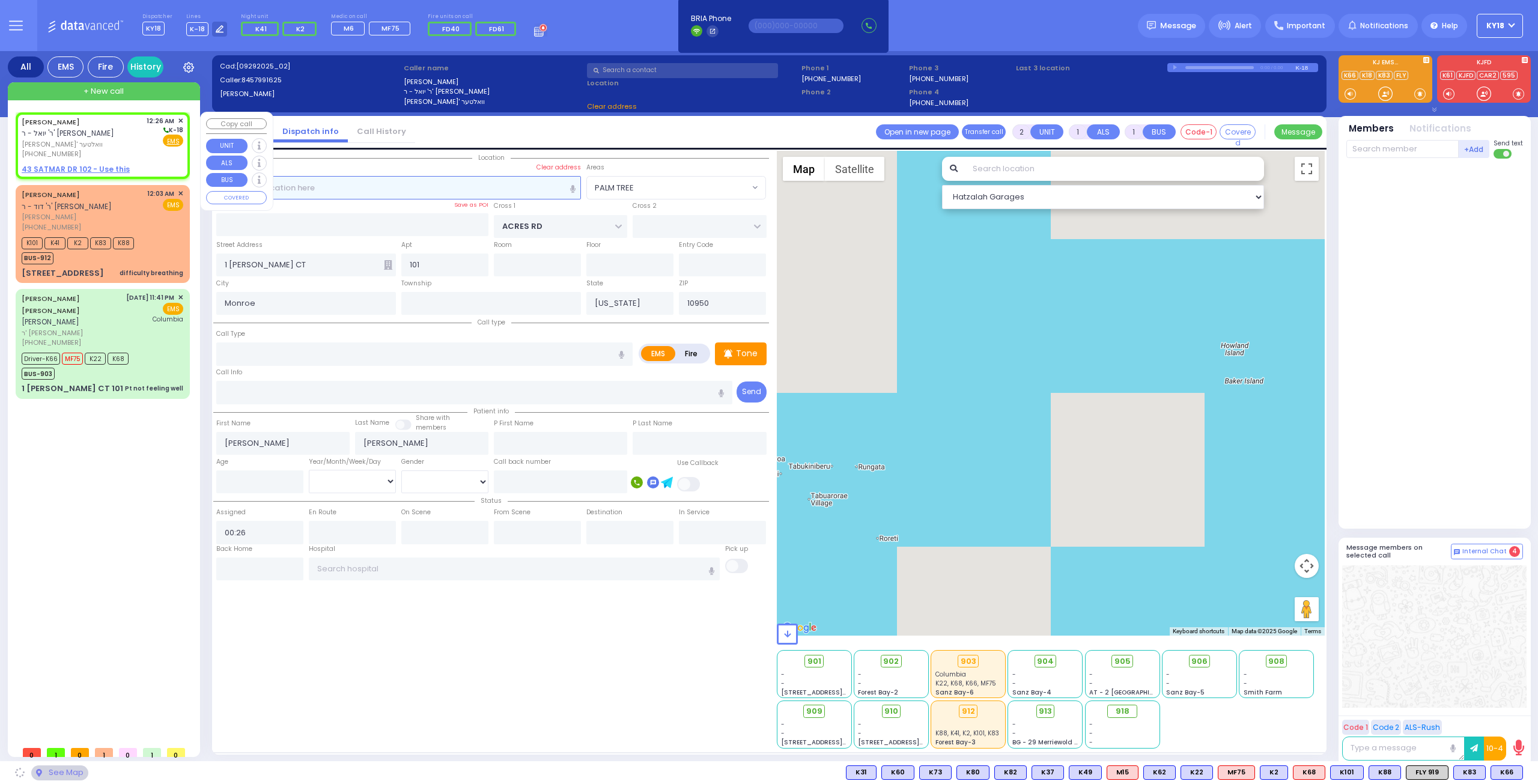
select select
radio input "true"
select select
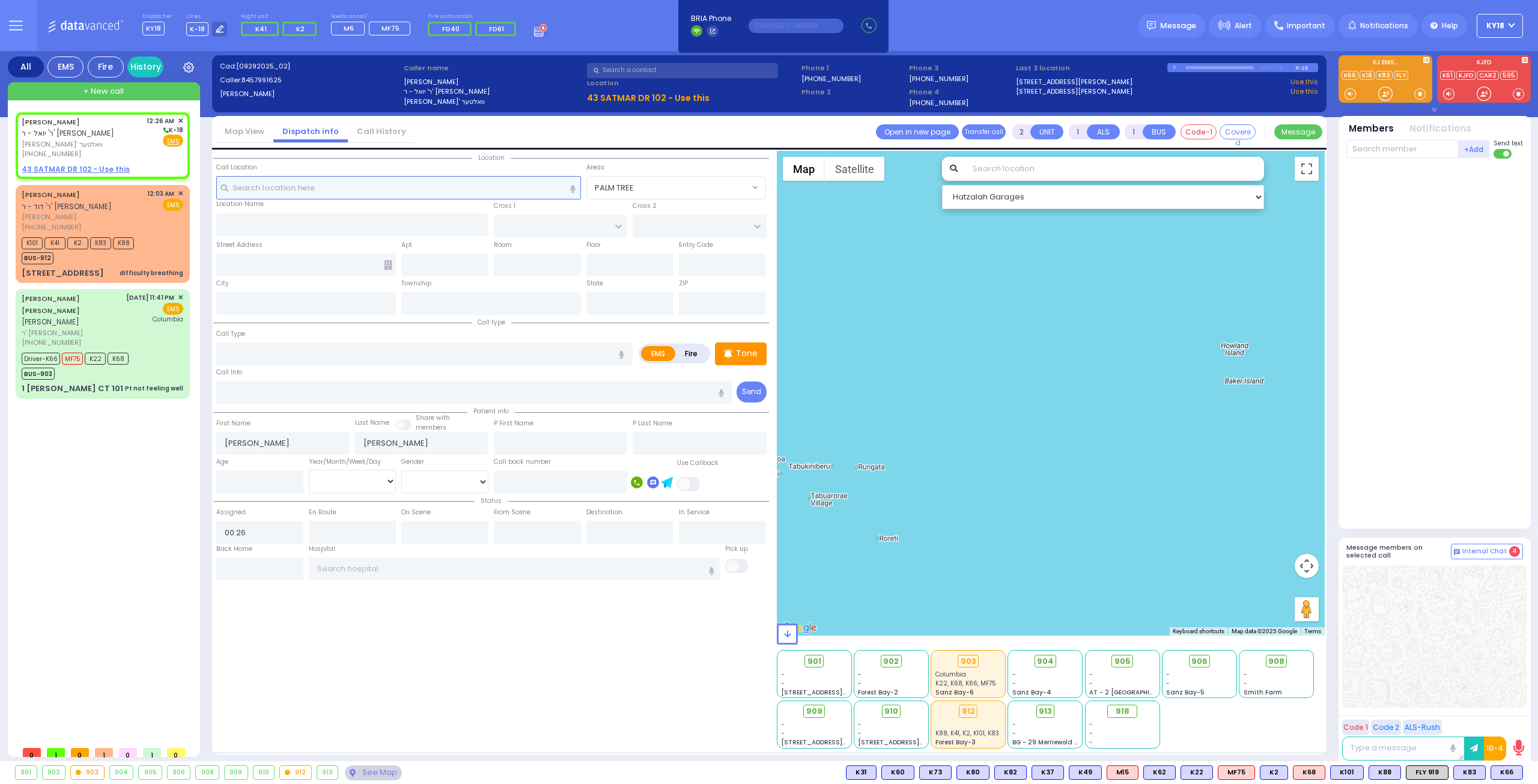
click at [333, 188] on input "text" at bounding box center [399, 187] width 365 height 23
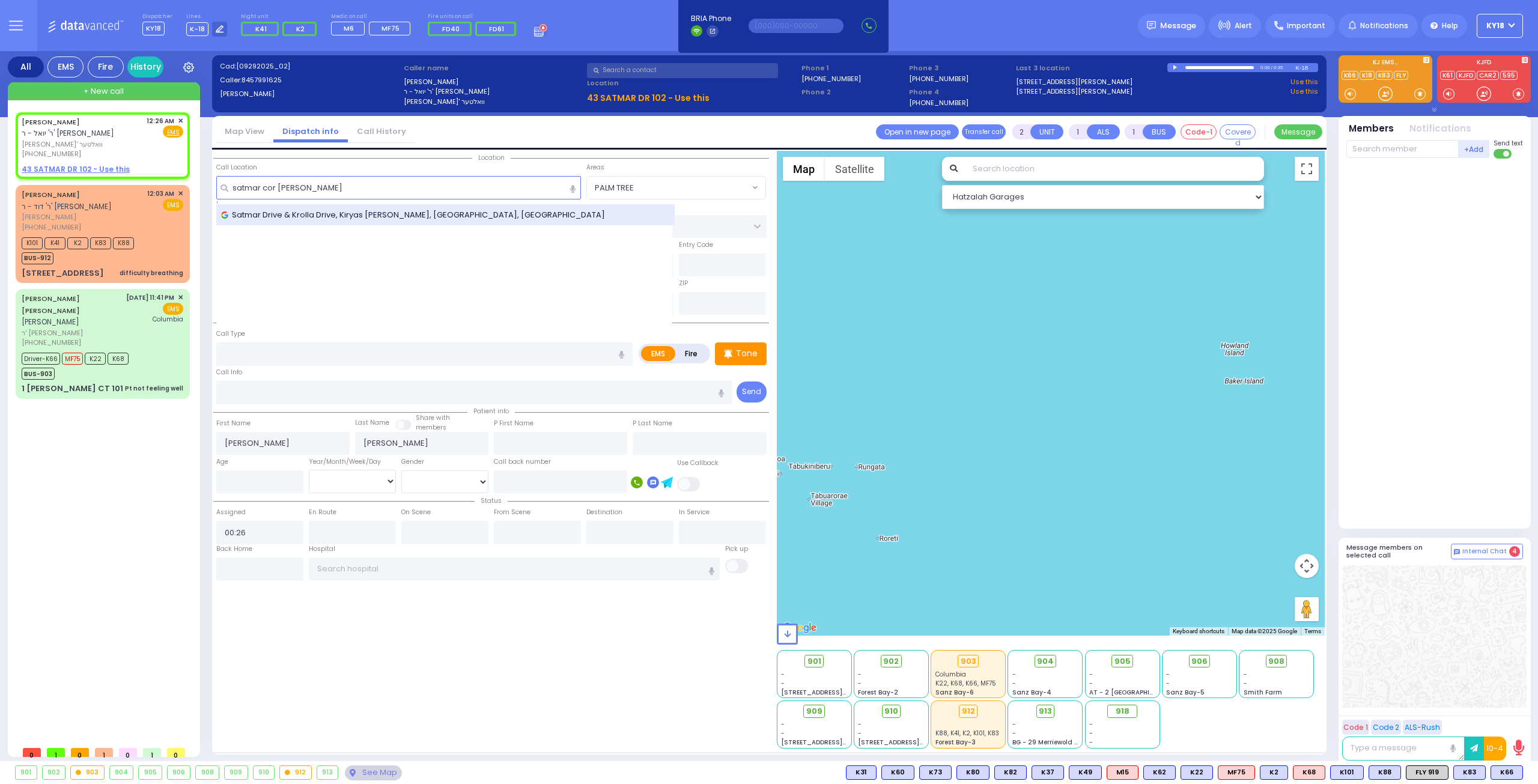
click at [341, 213] on span "Satmar Drive & Krolla Drive, Kiryas [PERSON_NAME], [GEOGRAPHIC_DATA], [GEOGRAPH…" at bounding box center [415, 214] width 388 height 12
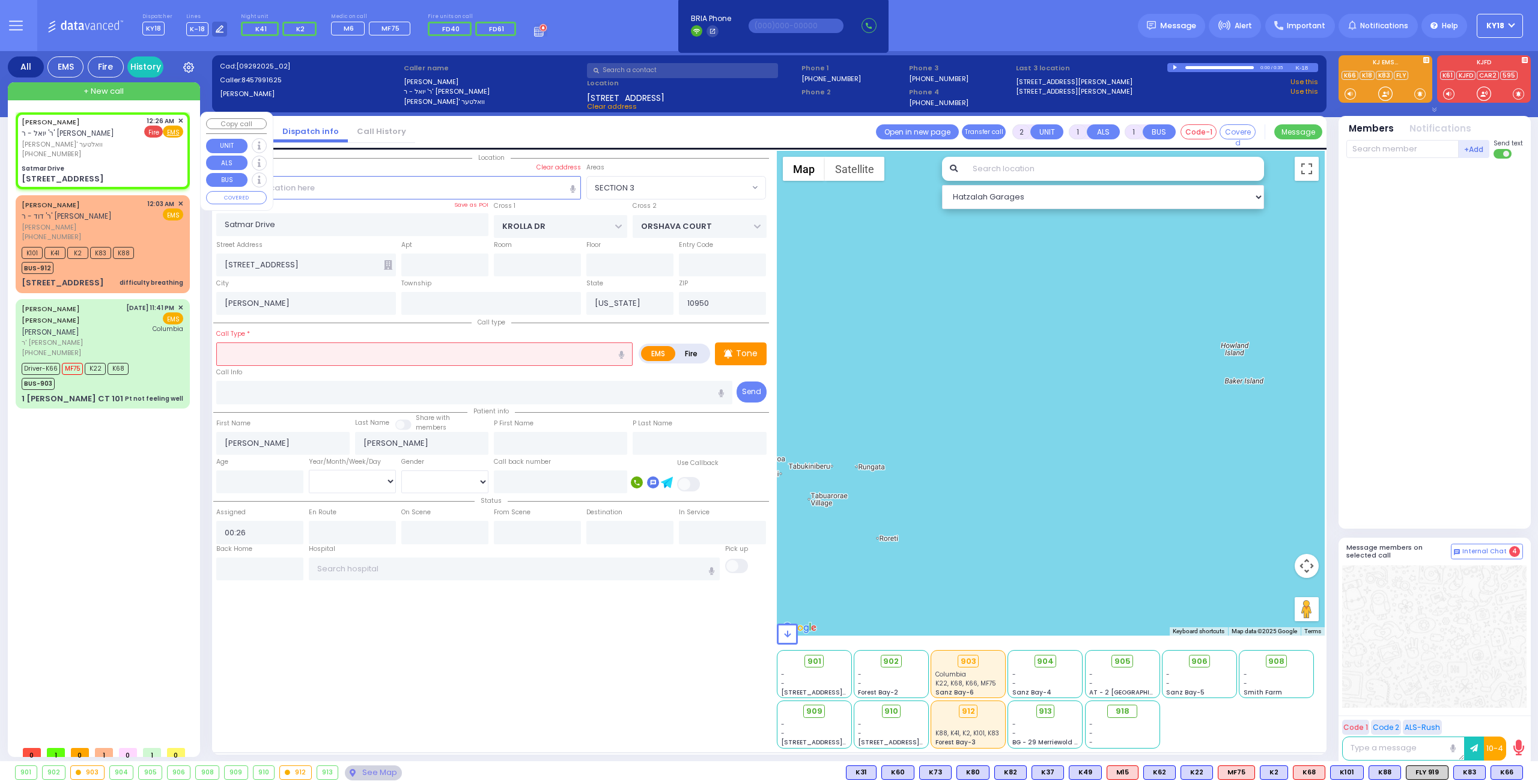
click at [154, 129] on span "Fire" at bounding box center [153, 131] width 19 height 12
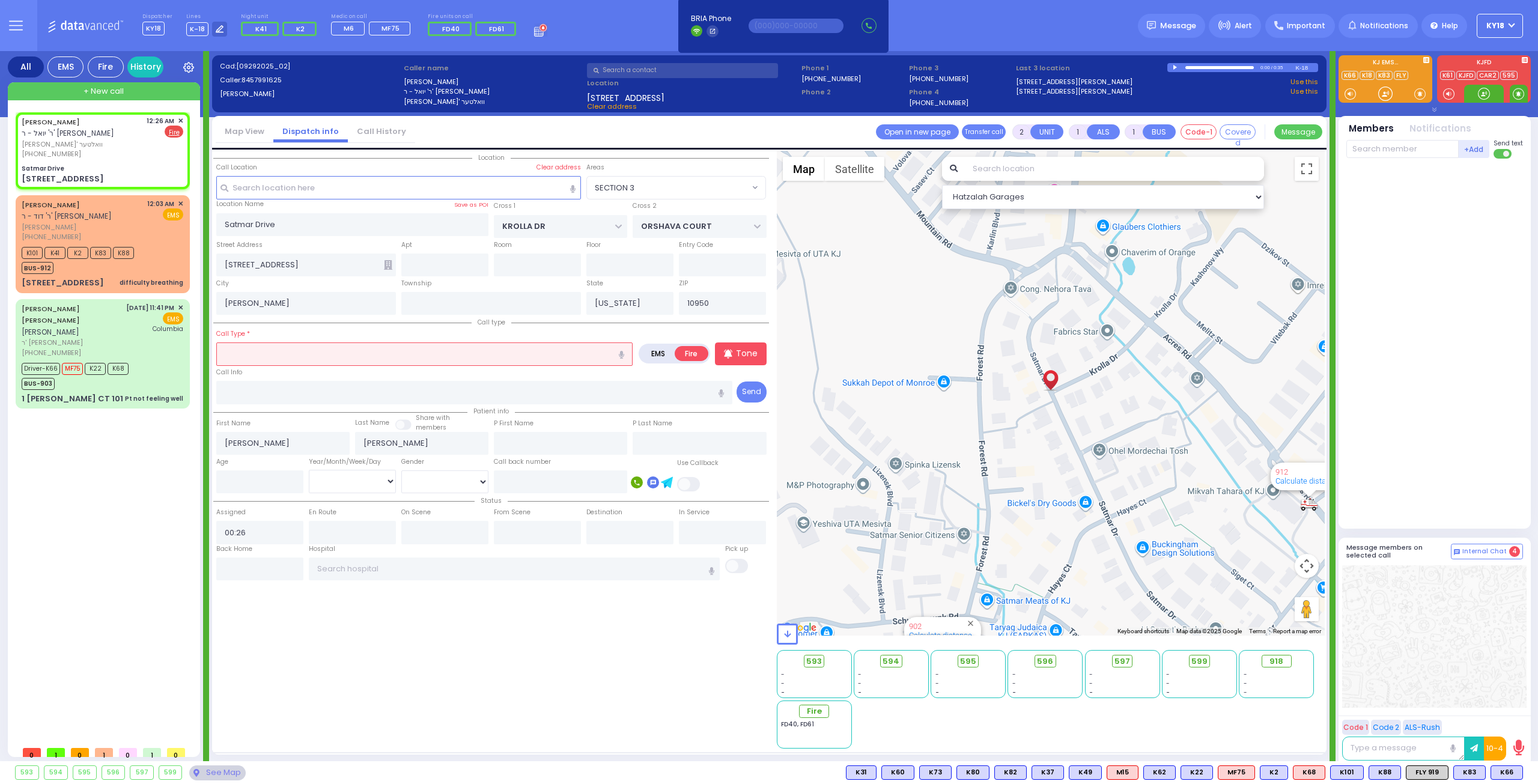
click at [1517, 93] on span at bounding box center [1518, 94] width 12 height 12
click at [330, 346] on input "text" at bounding box center [424, 354] width 416 height 23
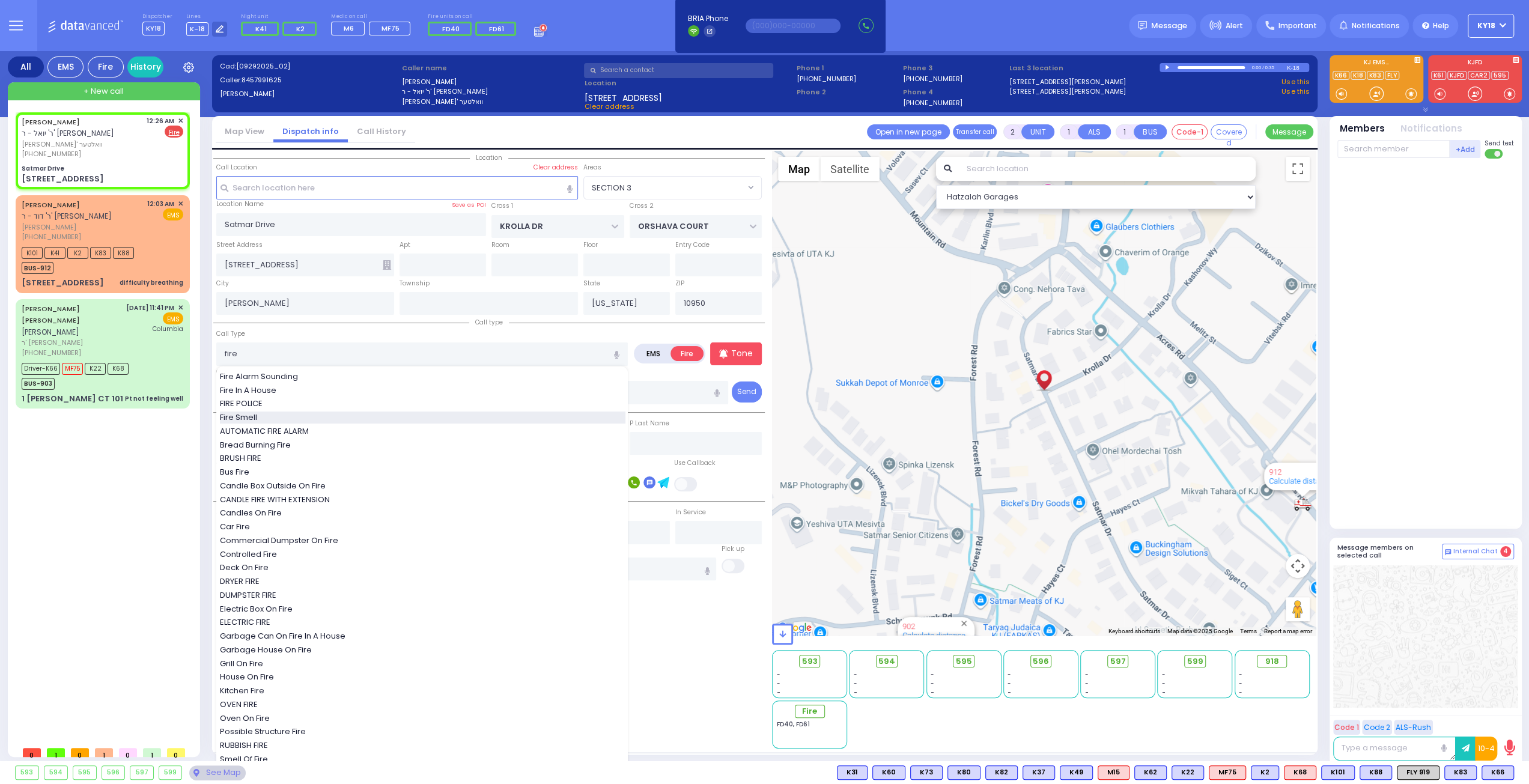
click at [268, 416] on div "Fire Smell" at bounding box center [423, 417] width 405 height 12
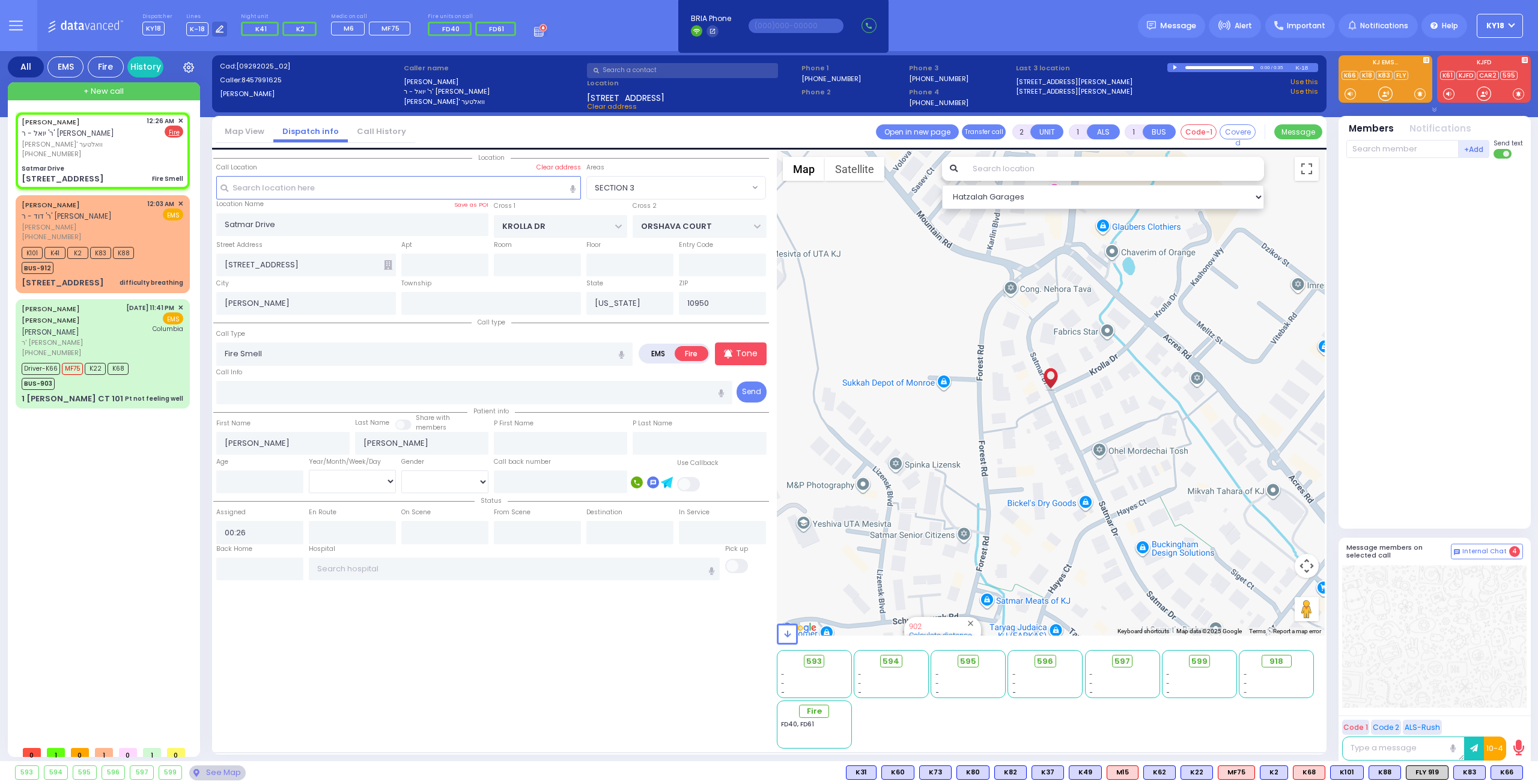
click at [1487, 430] on div at bounding box center [1436, 341] width 179 height 355
click at [1502, 771] on span "FD40" at bounding box center [1503, 772] width 37 height 13
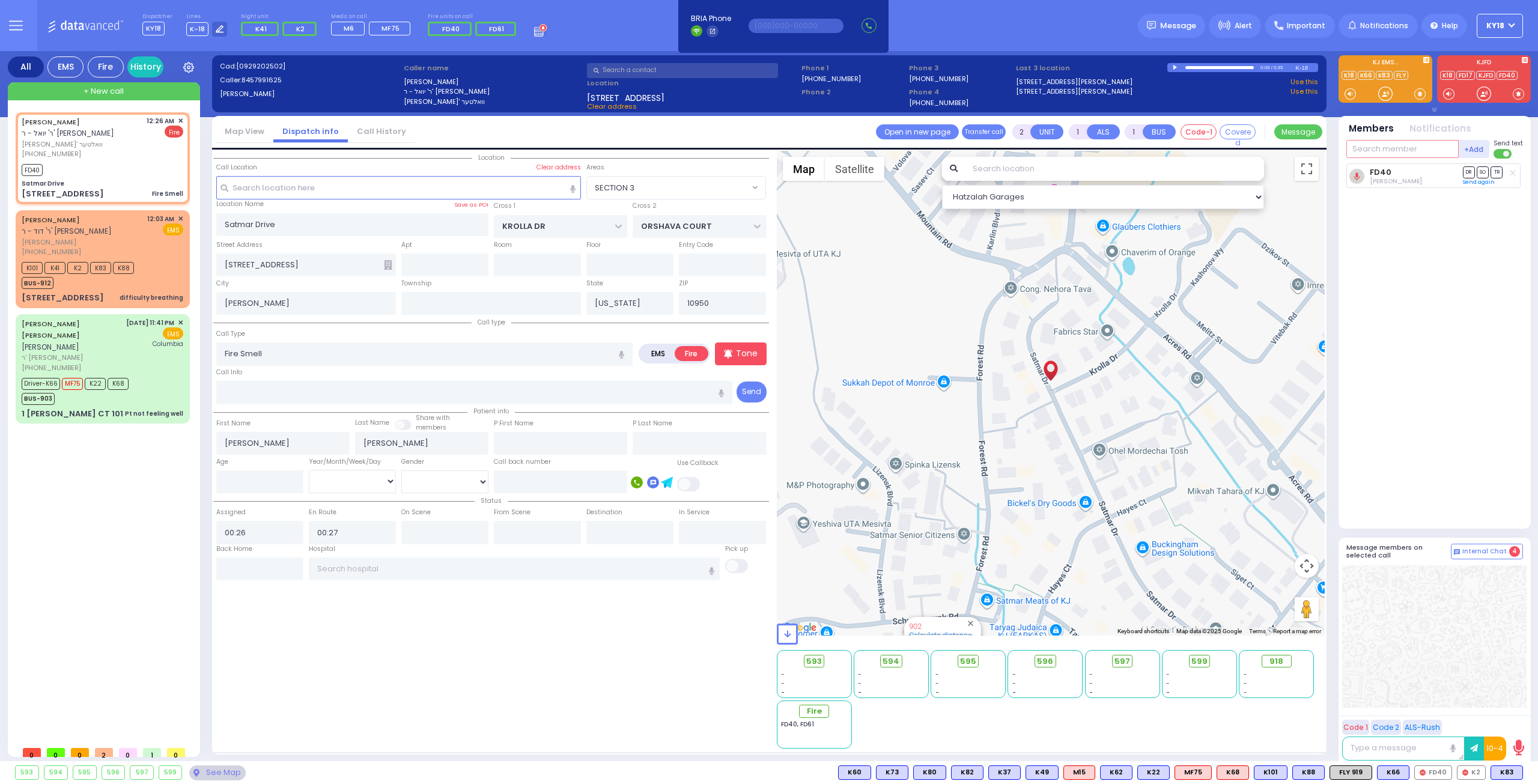
click at [1397, 146] on input "text" at bounding box center [1402, 149] width 113 height 18
click at [1393, 171] on div "FD17" at bounding box center [1386, 173] width 60 height 12
click at [1386, 152] on input "text" at bounding box center [1402, 149] width 113 height 18
click at [1404, 171] on div "FD41" at bounding box center [1386, 173] width 60 height 12
click at [1376, 150] on input "text" at bounding box center [1402, 149] width 113 height 18
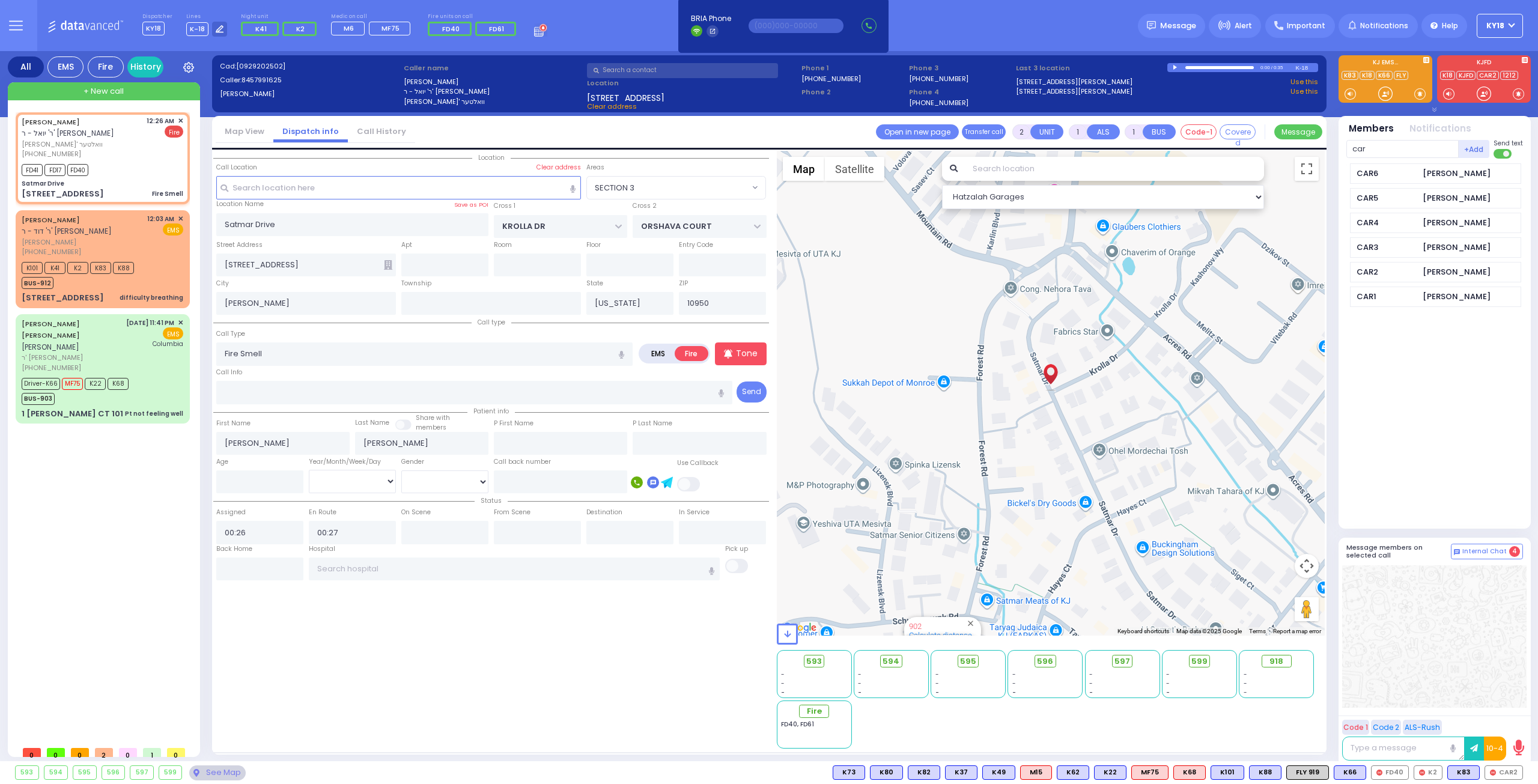
click at [1435, 273] on div "[PERSON_NAME]" at bounding box center [1457, 272] width 68 height 12
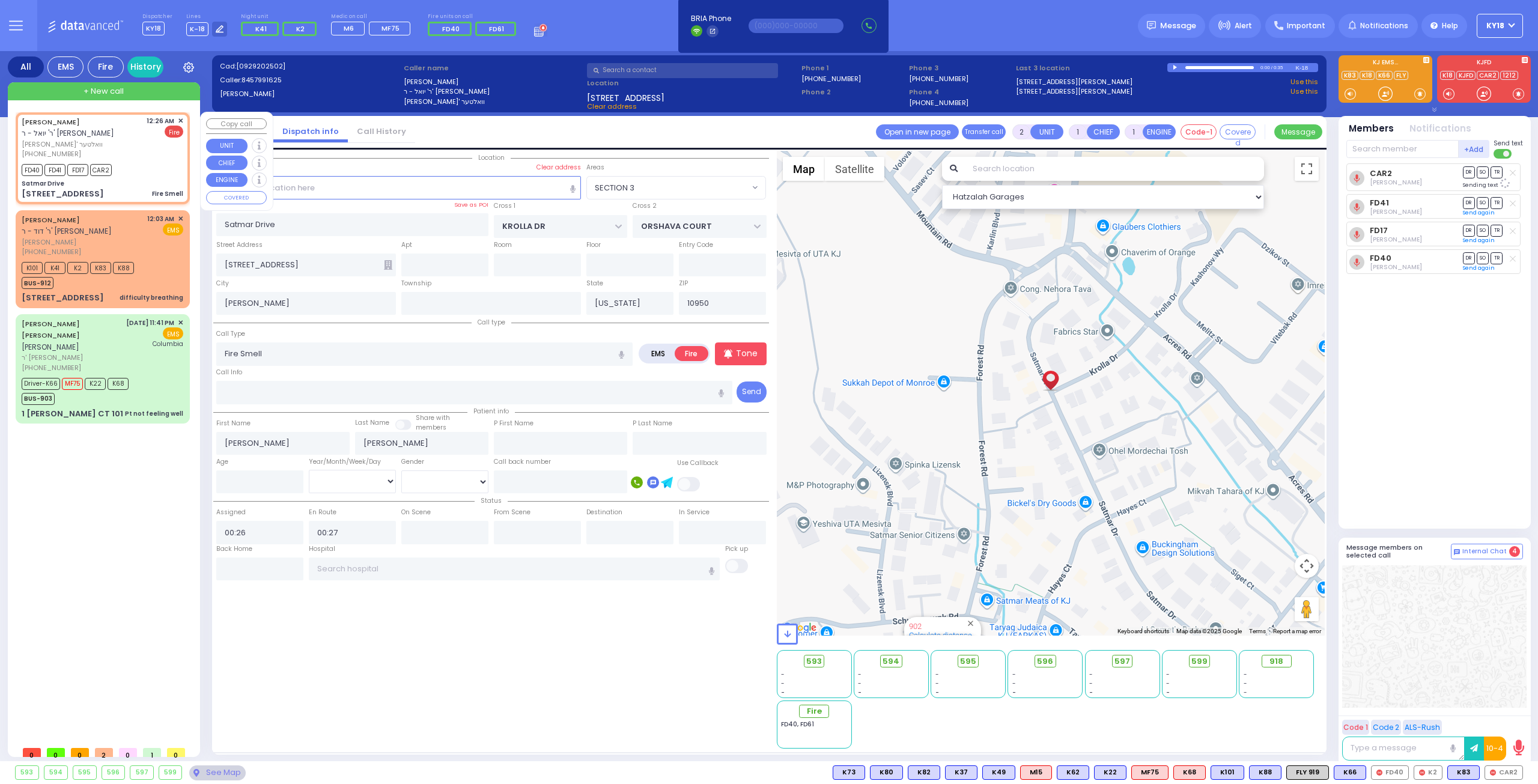
click at [127, 159] on div "[PERSON_NAME] [PERSON_NAME] [PHONE_NUMBER] 12:26 AM ✕ Fire FD40" at bounding box center [103, 158] width 169 height 88
click at [1397, 155] on input "text" at bounding box center [1402, 149] width 113 height 18
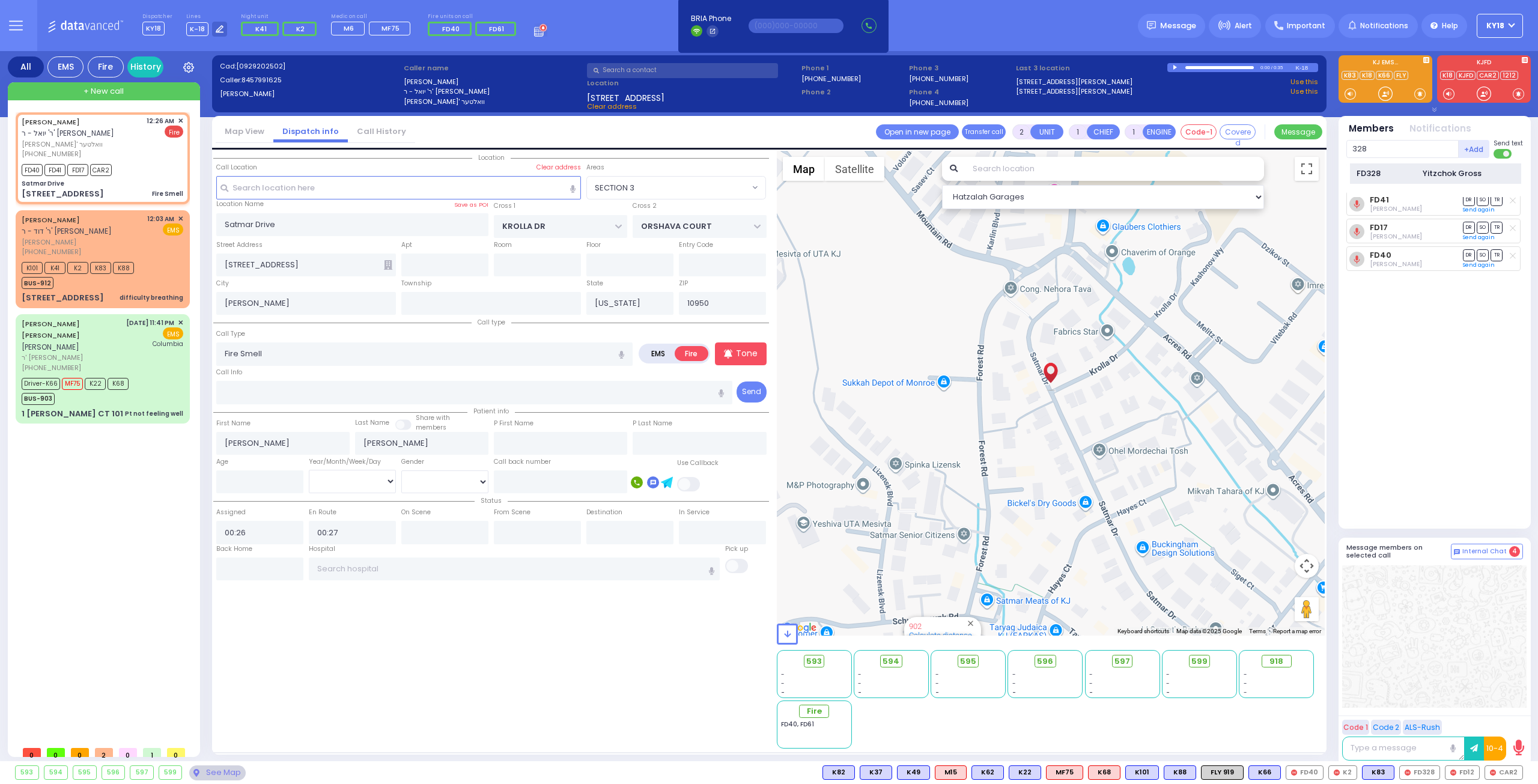
click at [1383, 168] on div "FD328" at bounding box center [1386, 173] width 60 height 12
click at [1463, 771] on span "FD12" at bounding box center [1462, 772] width 34 height 13
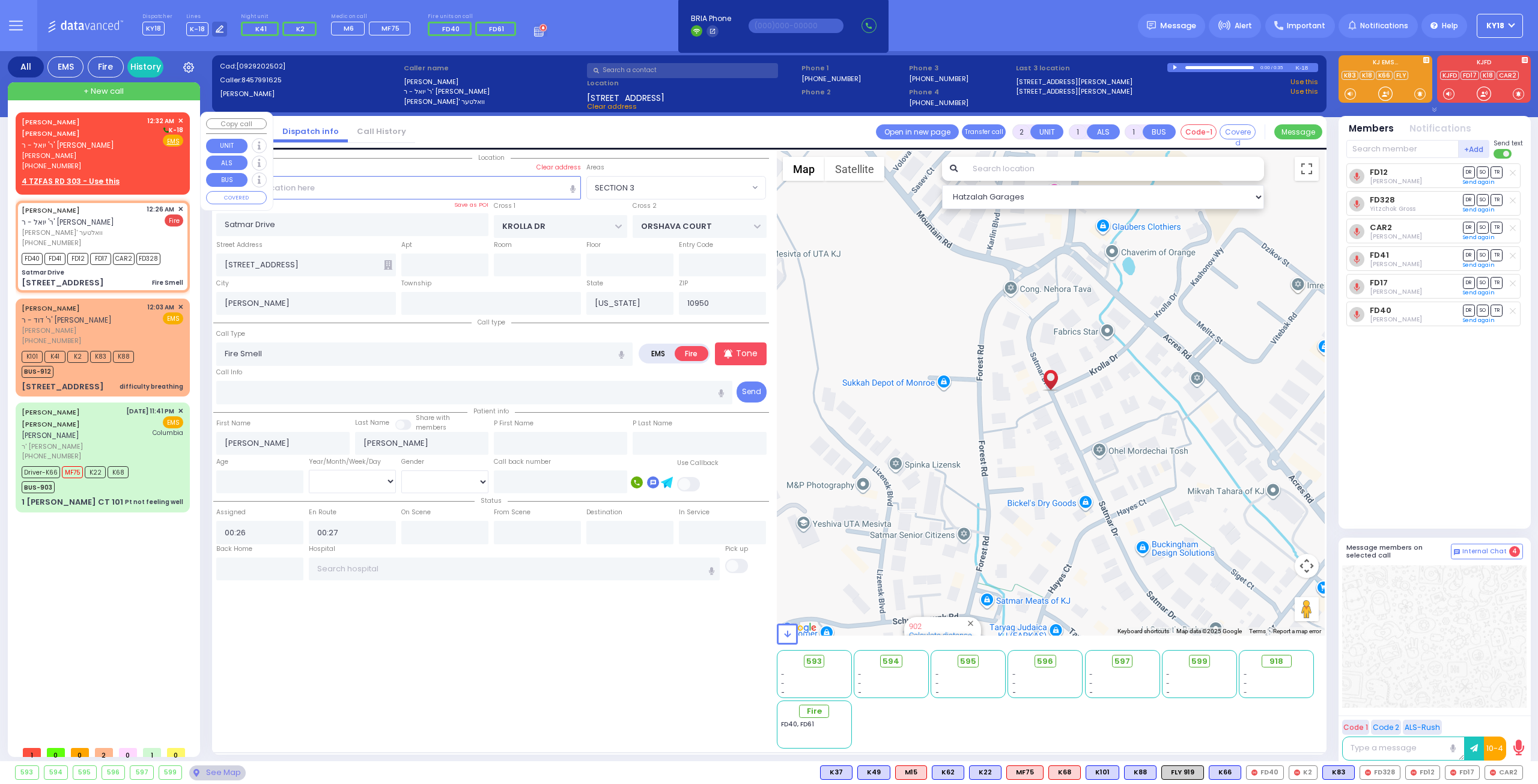
click at [133, 150] on span "[PERSON_NAME]" at bounding box center [82, 155] width 122 height 10
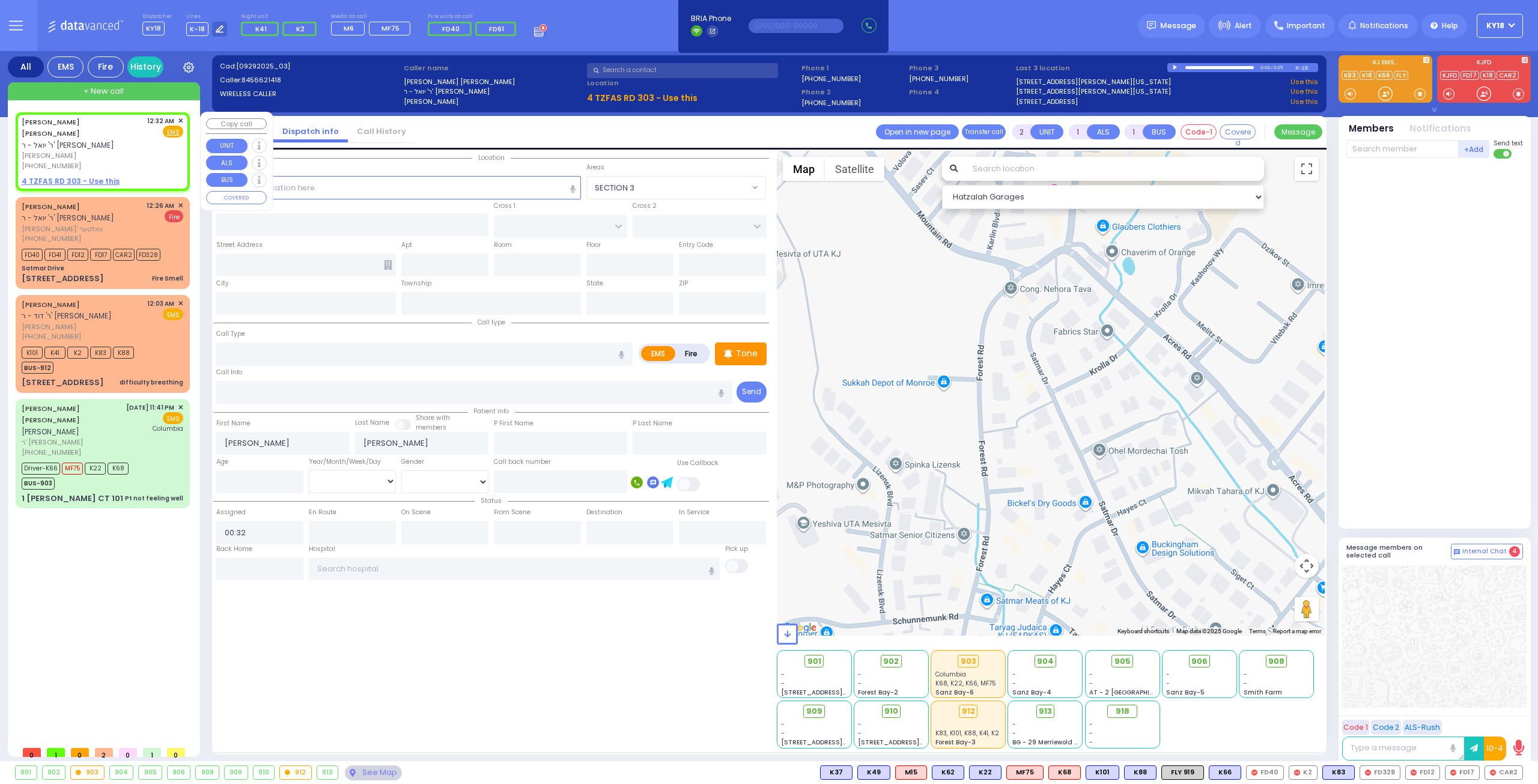
click at [179, 118] on span "✕" at bounding box center [180, 121] width 6 height 10
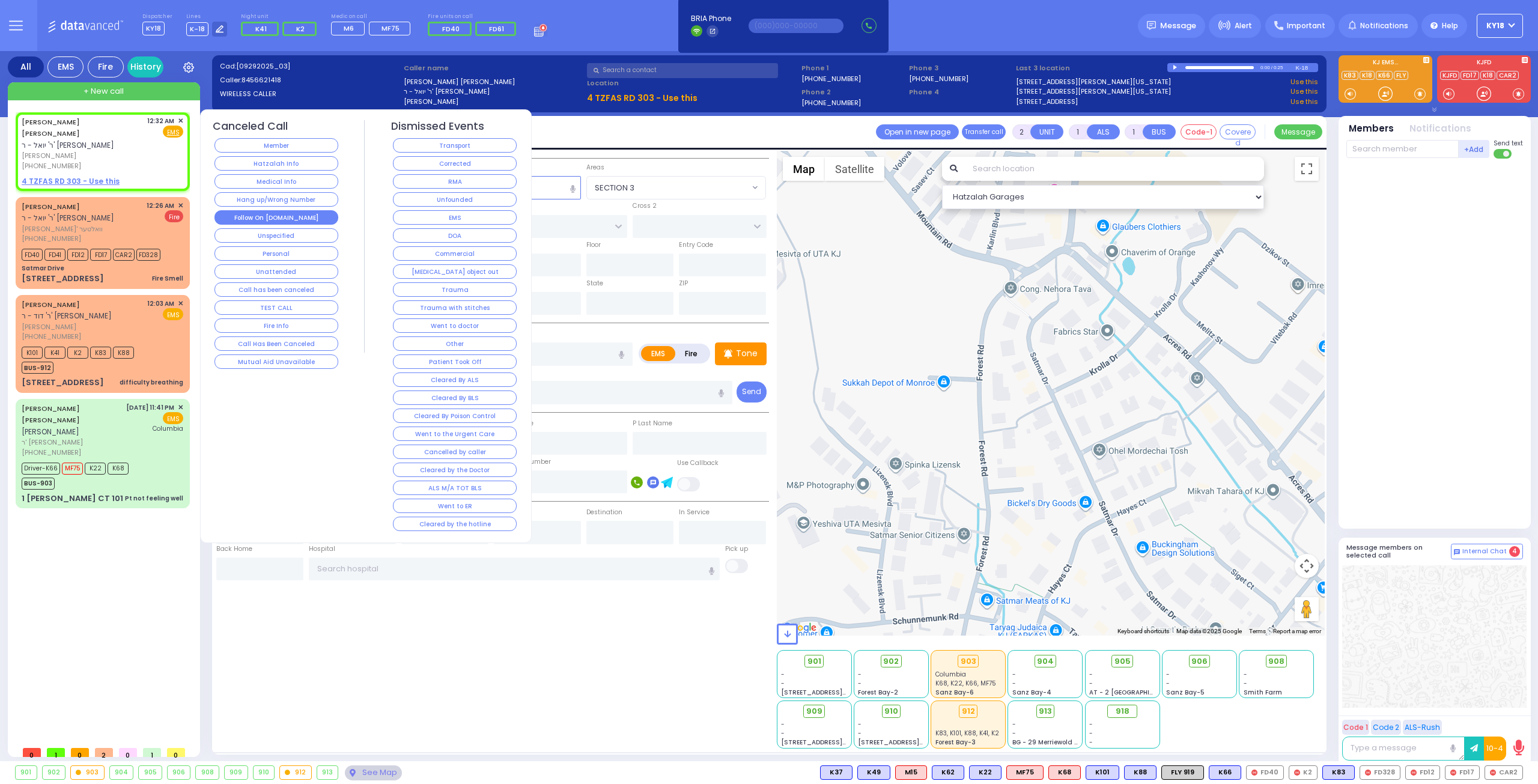
click at [298, 214] on button "Follow On [DOMAIN_NAME]" at bounding box center [276, 218] width 124 height 15
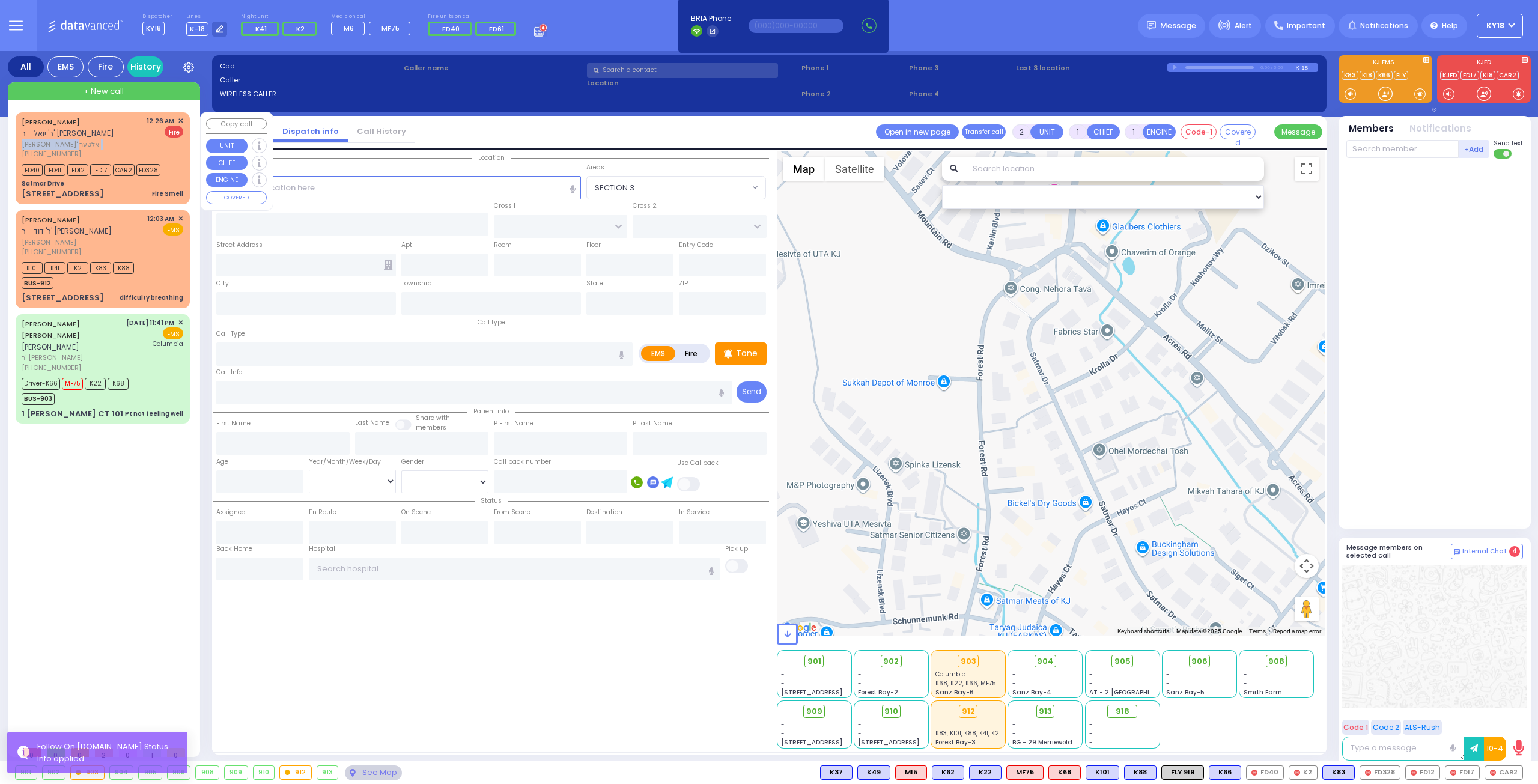
click at [126, 140] on div "[PERSON_NAME] [PERSON_NAME] [PHONE_NUMBER]" at bounding box center [81, 137] width 121 height 44
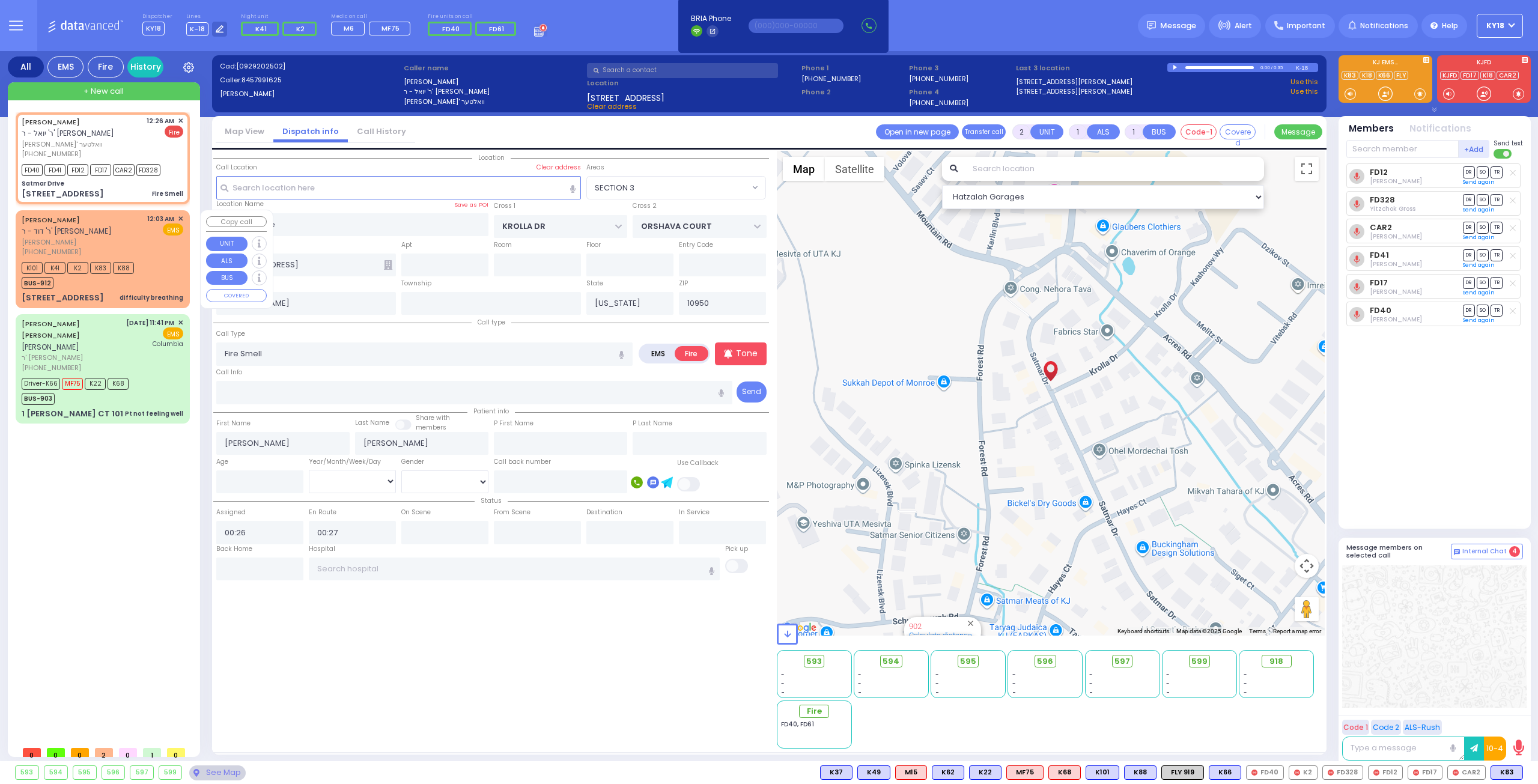
click at [145, 233] on div "[PERSON_NAME] ר' דוד - ר' [PERSON_NAME] [PERSON_NAME] [PHONE_NUMBER] 12:03 AM ✕…" at bounding box center [102, 235] width 162 height 44
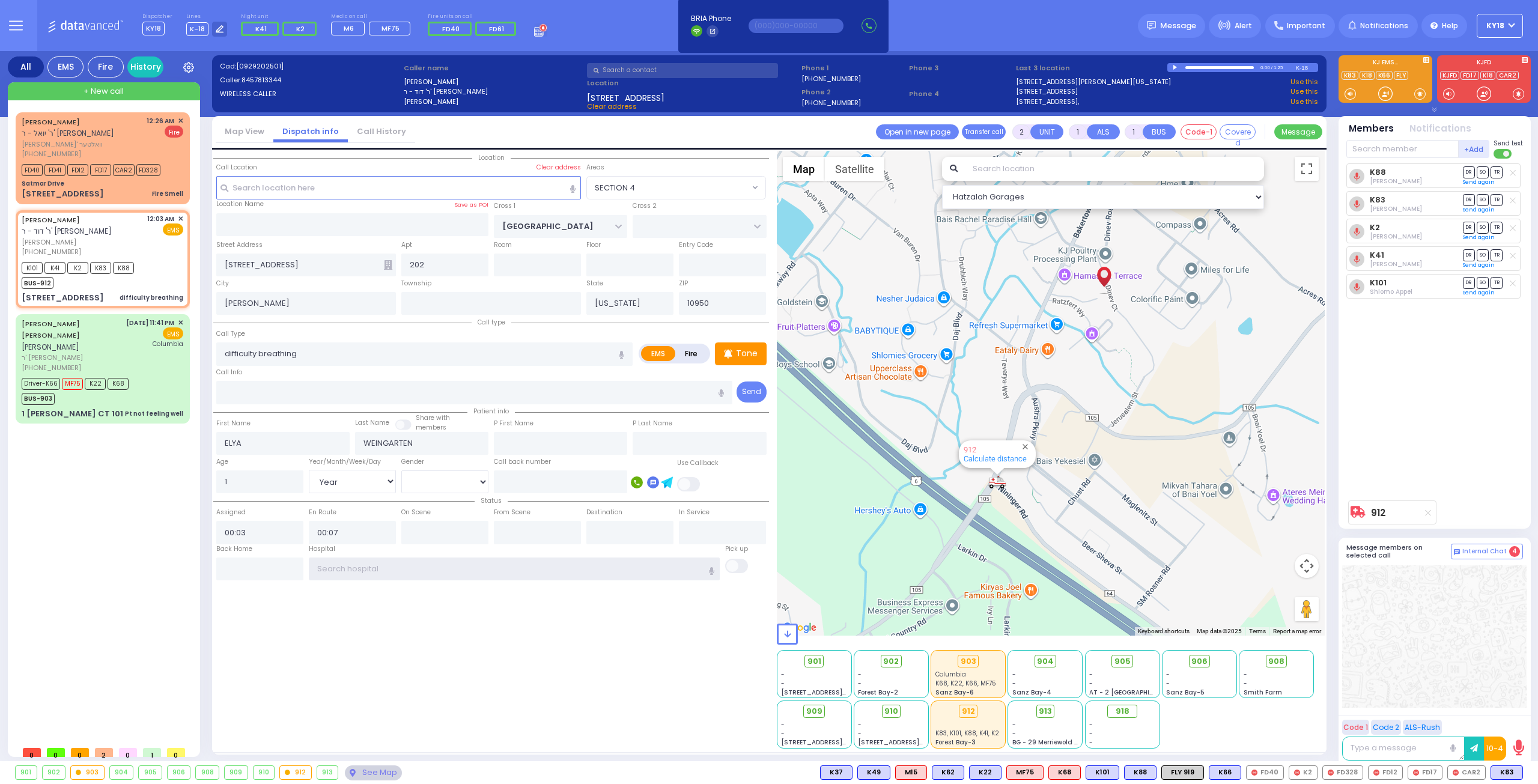
click at [399, 567] on input "text" at bounding box center [515, 569] width 412 height 23
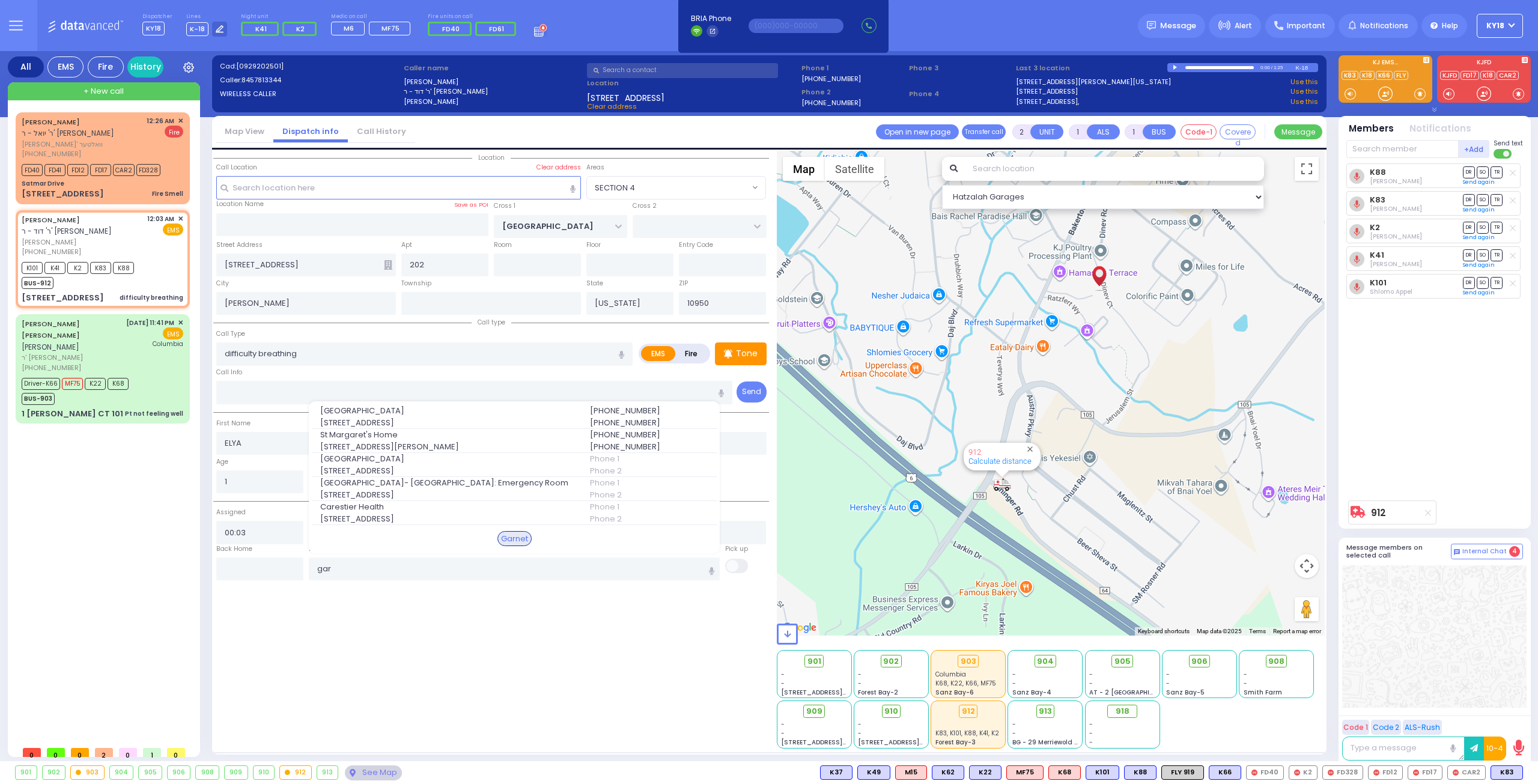
click at [445, 417] on span "[STREET_ADDRESS]" at bounding box center [448, 422] width 256 height 12
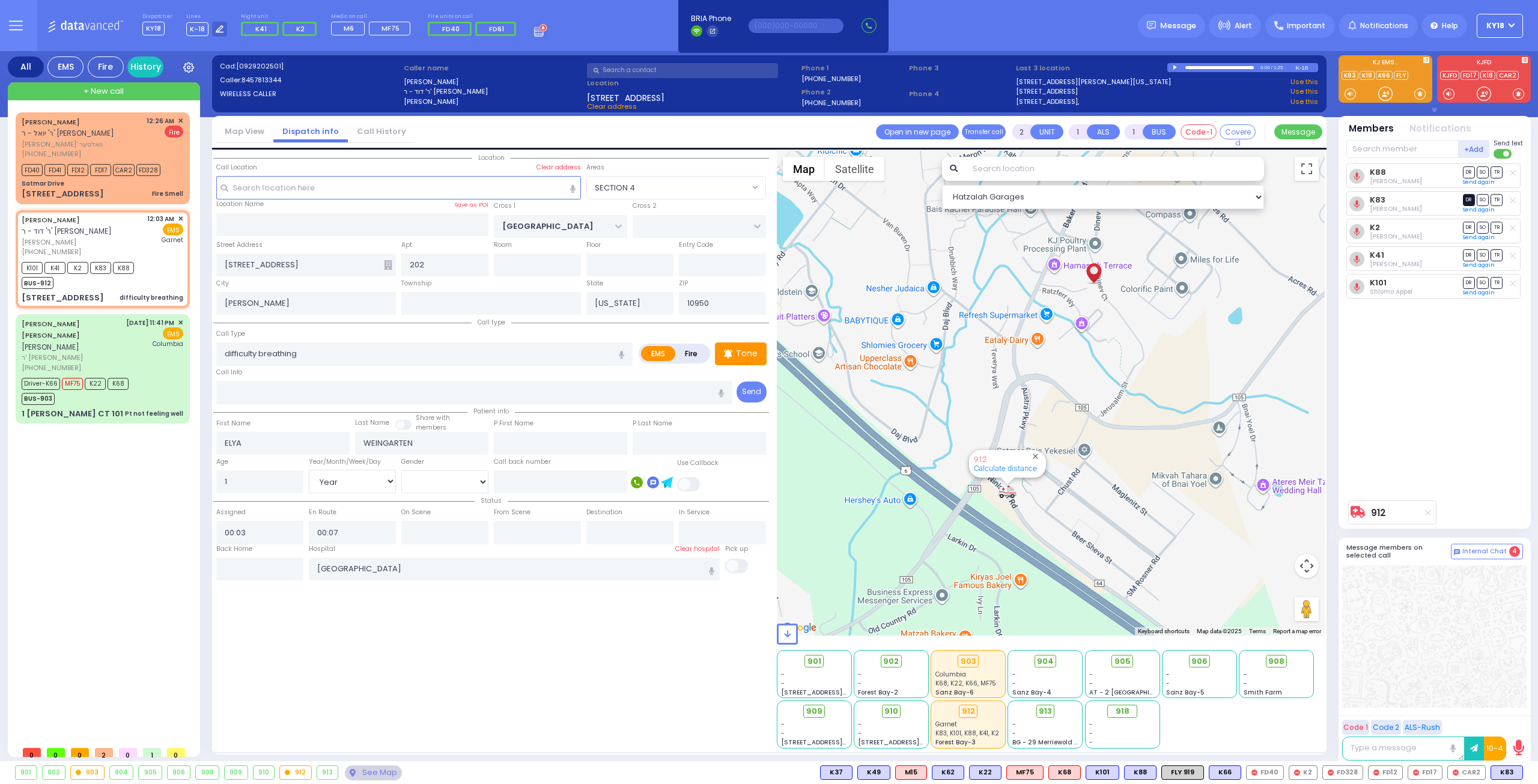
click at [1466, 194] on span "DR" at bounding box center [1469, 200] width 12 height 12
click at [1496, 173] on span "TR" at bounding box center [1496, 172] width 12 height 12
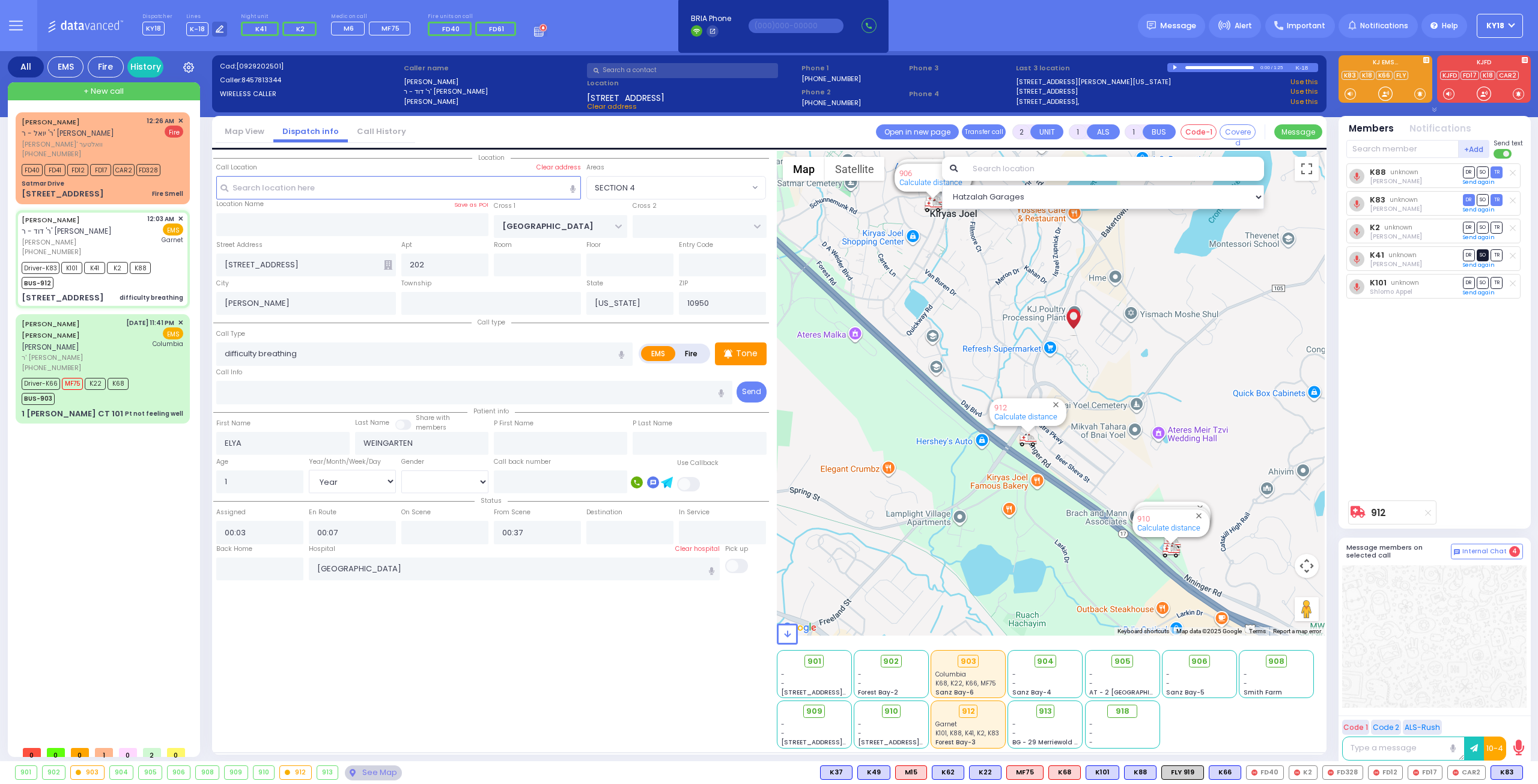
click at [1481, 256] on span "SO" at bounding box center [1482, 255] width 12 height 12
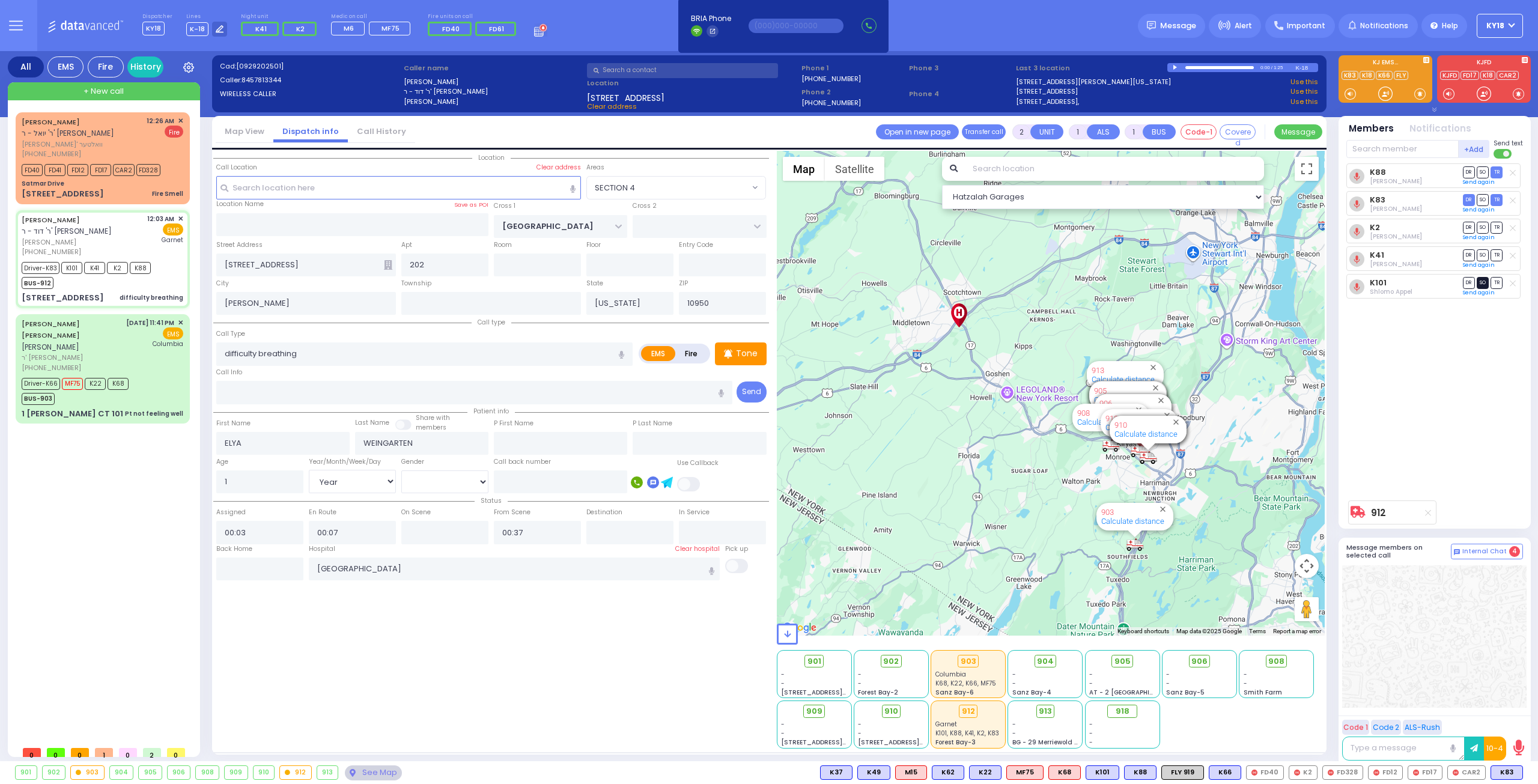
click at [1483, 282] on span "SO" at bounding box center [1482, 283] width 12 height 12
click at [1481, 228] on span "SO" at bounding box center [1482, 228] width 12 height 12
select select "SECTION 4"
select select "Year"
type input "6"
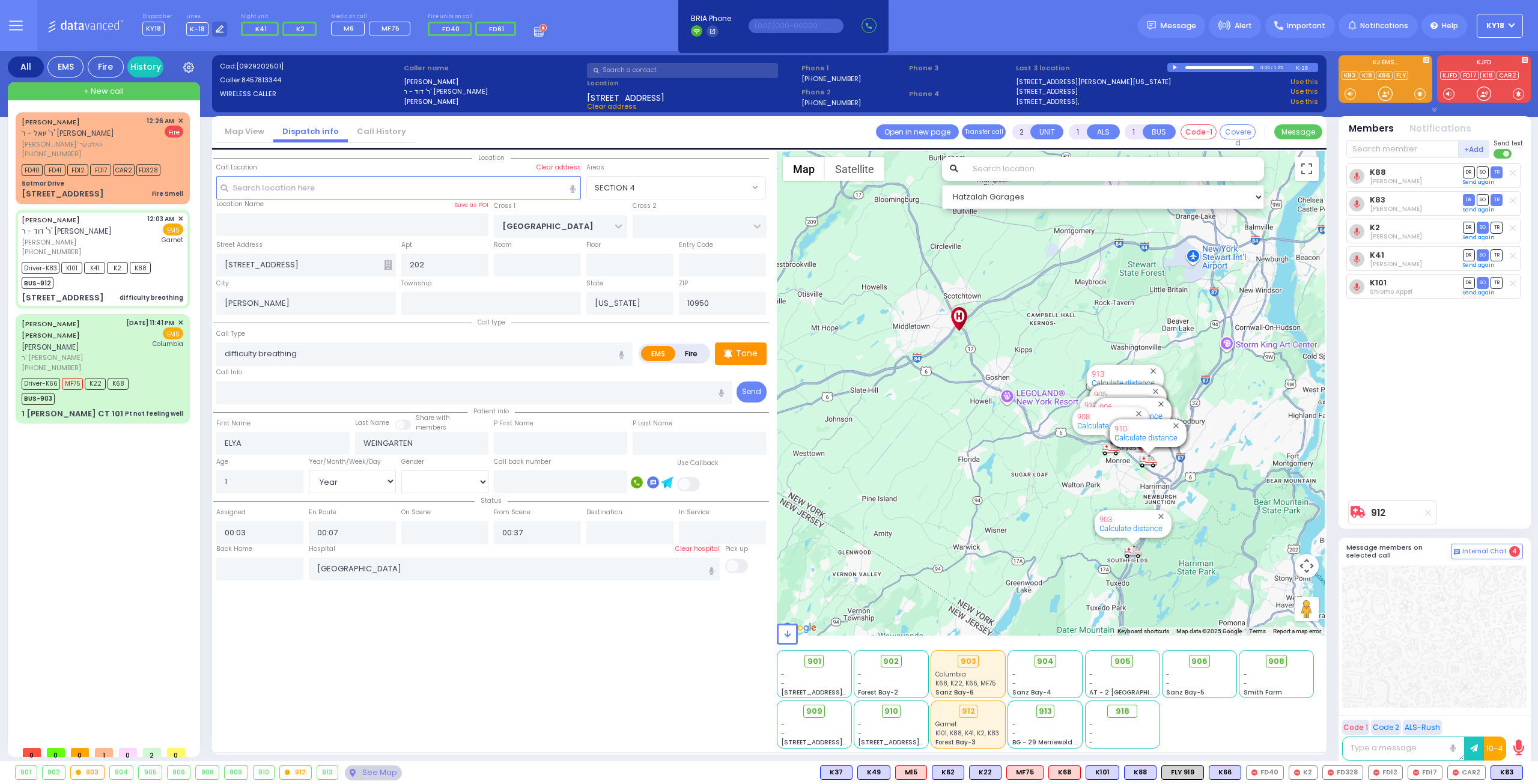
type input "6"
select select
radio input "true"
type input "Unknown"
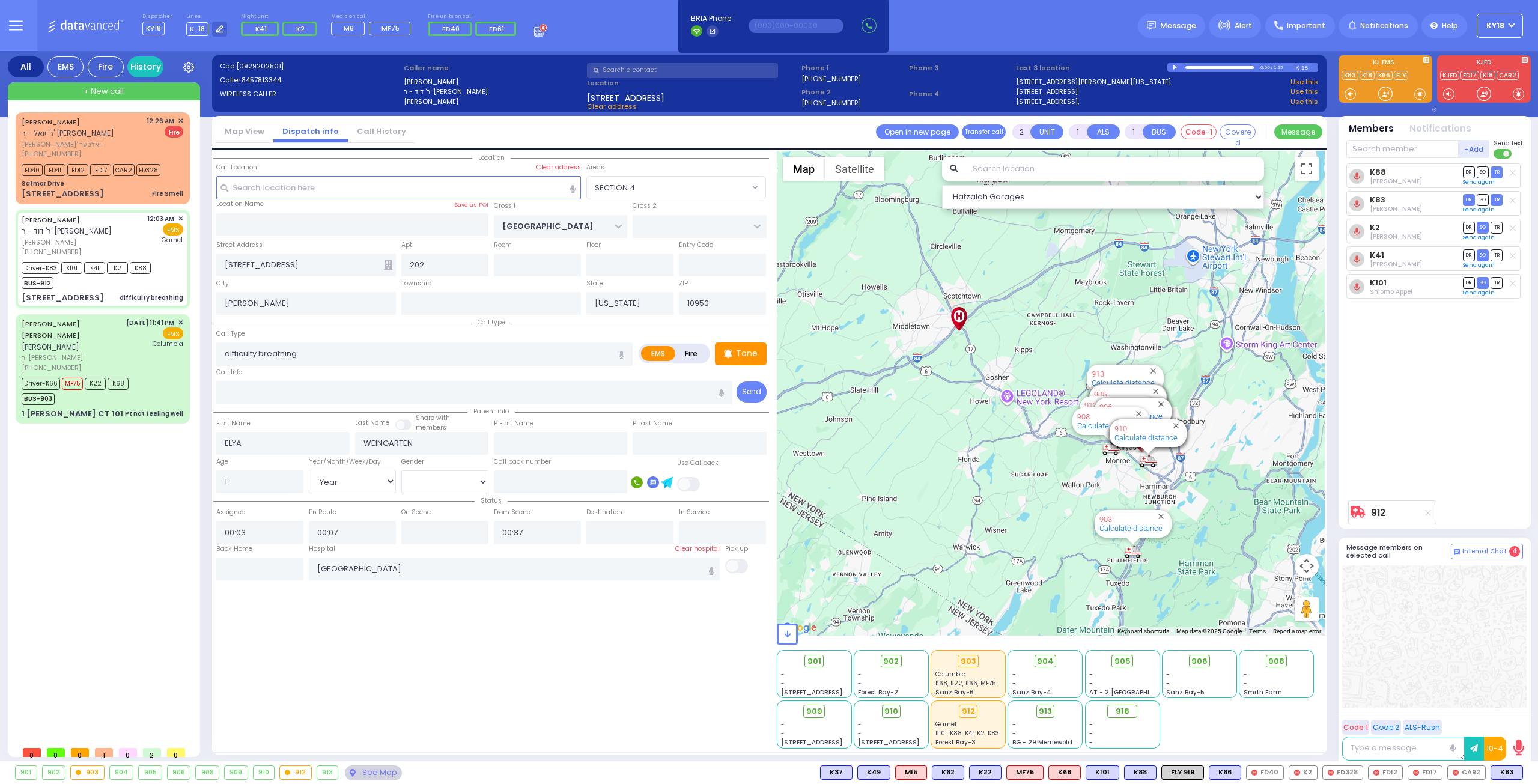
type input "Unknown"
select select "Year"
select select "Hatzalah Garages"
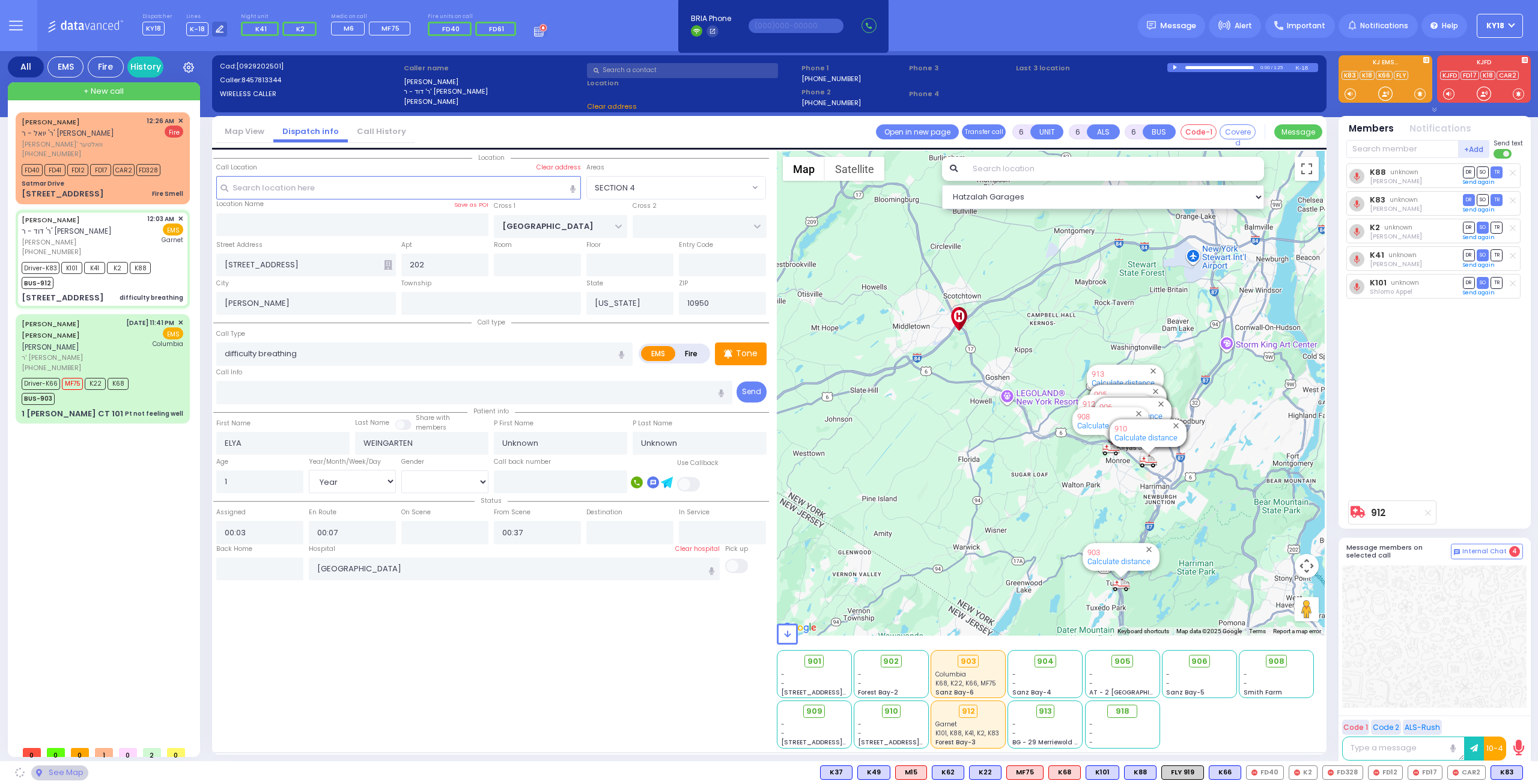
select select "SECTION 4"
select select
radio input "true"
select select "Year"
select select "Hatzalah Garages"
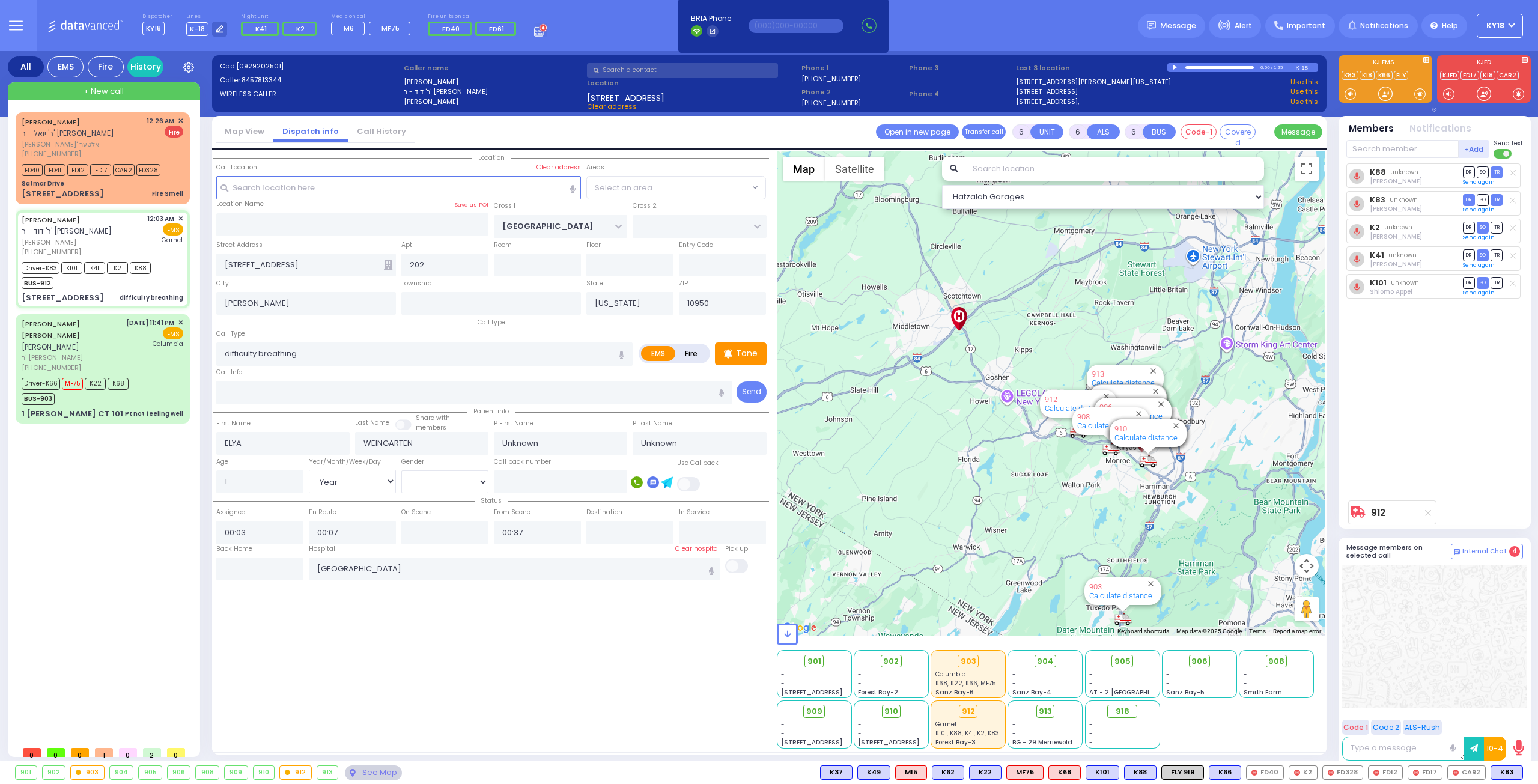
select select "SECTION 4"
select select
radio input "true"
select select "Year"
select select "Hatzalah Garages"
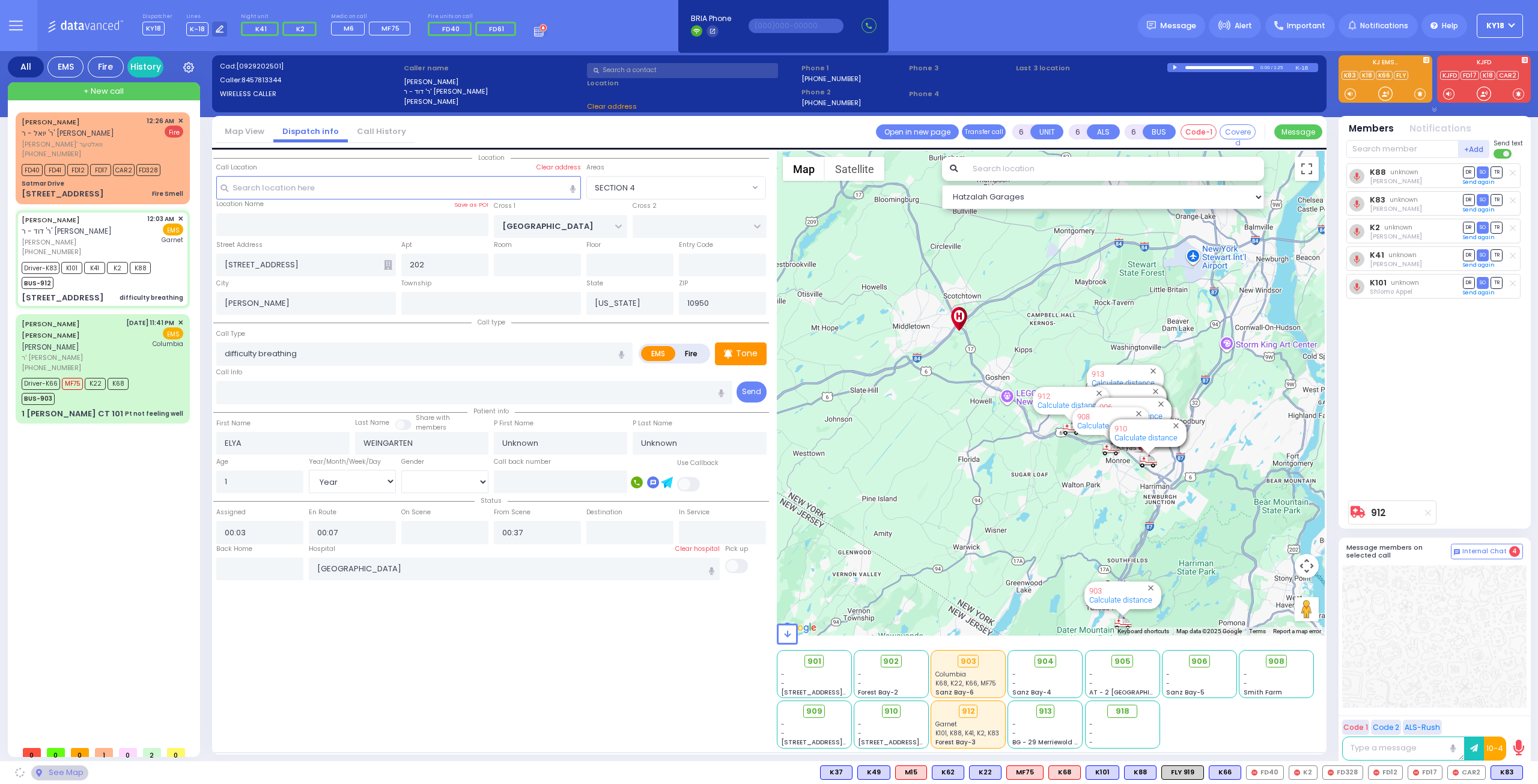
select select "SECTION 4"
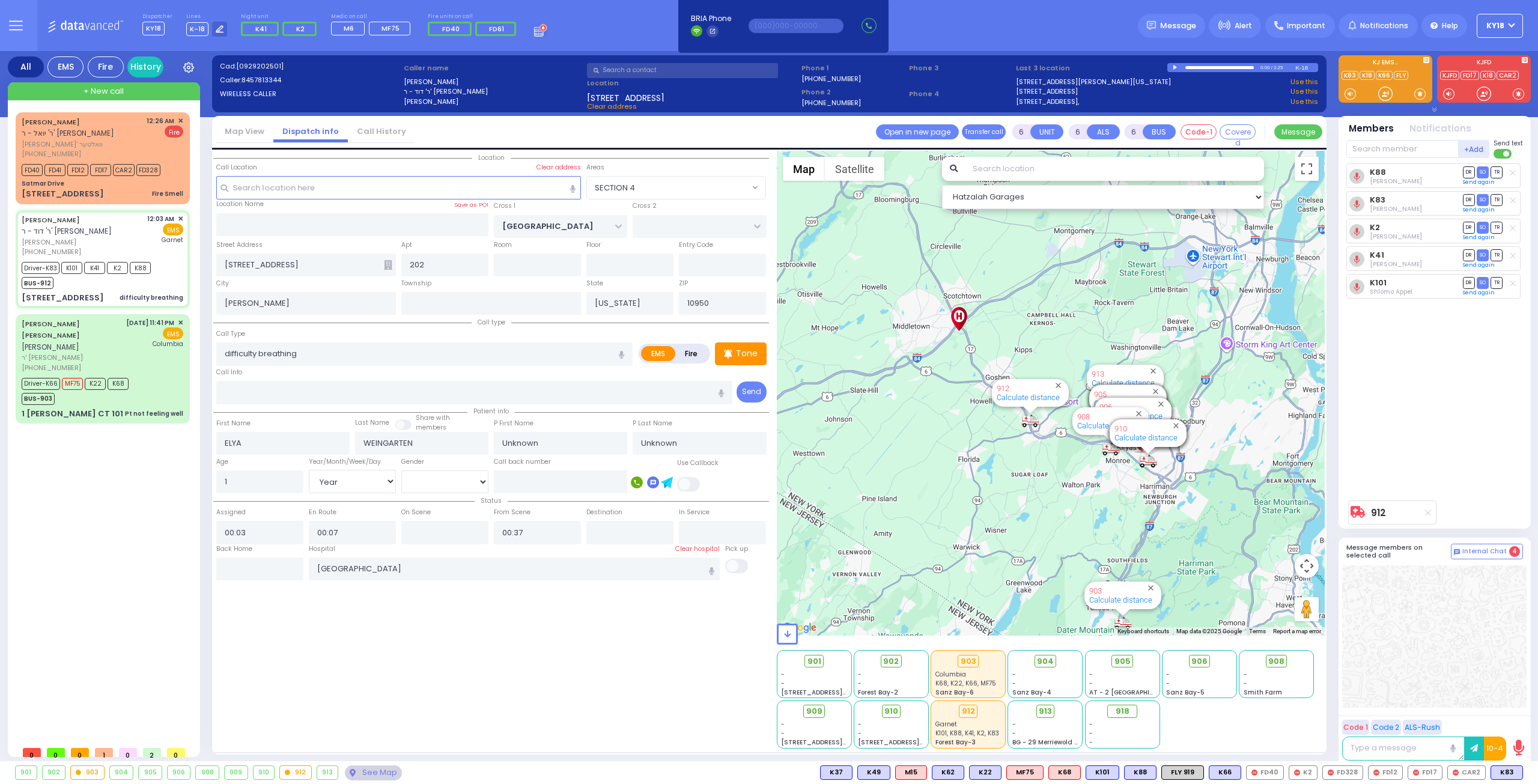
select select
radio input "true"
select select "Year"
select select "Hatzalah Garages"
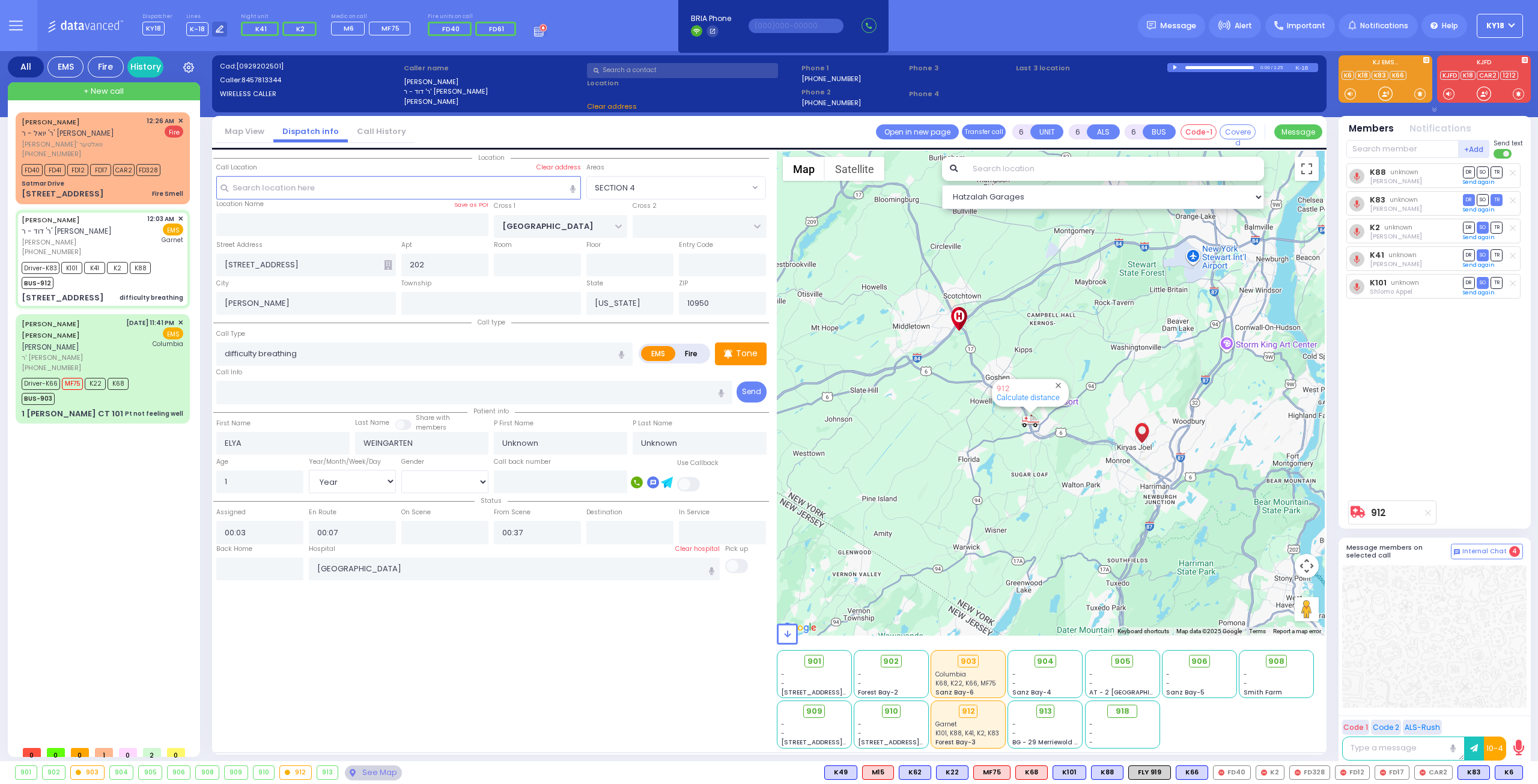
select select "SECTION 4"
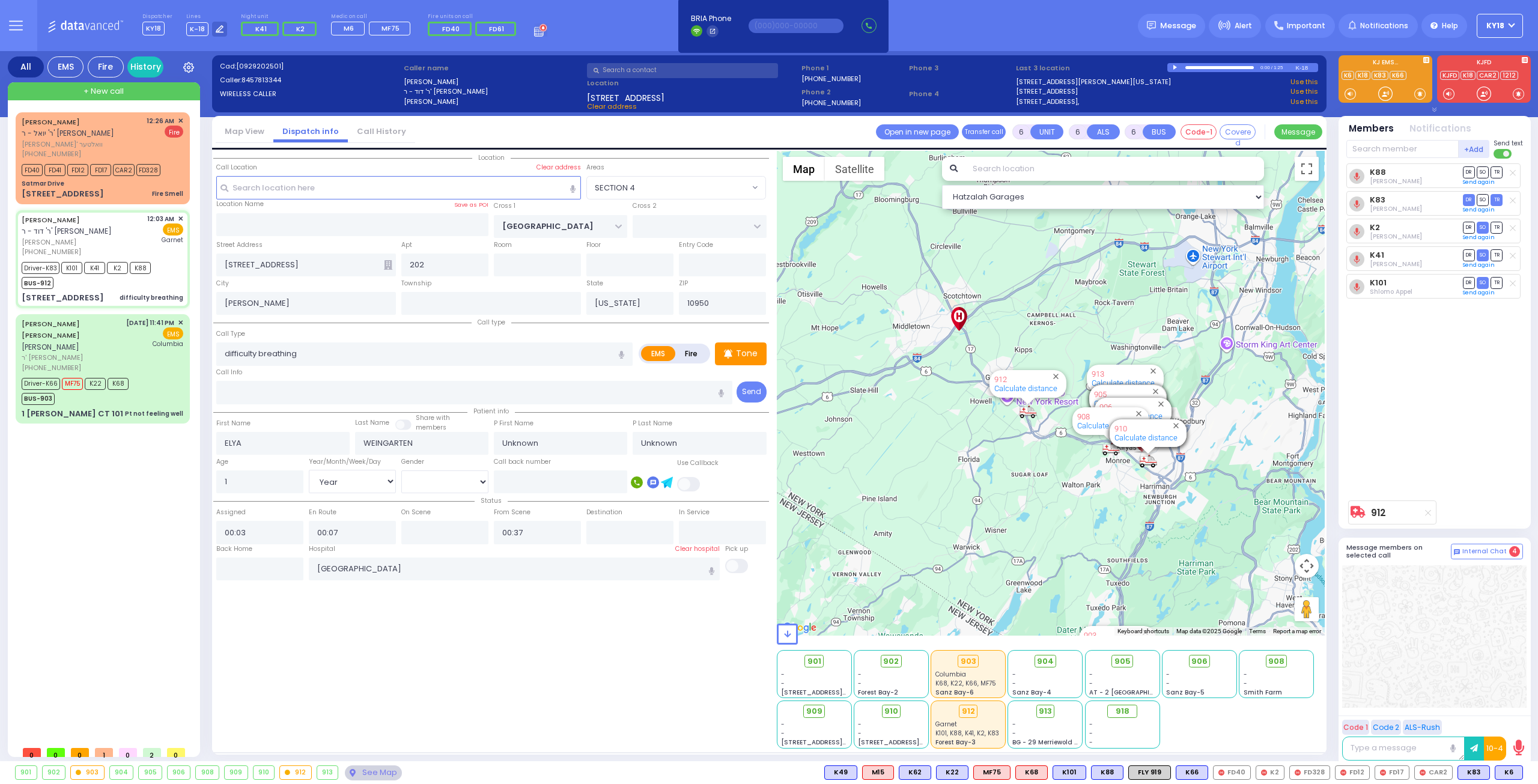
select select
radio input "true"
select select "Year"
select select "Hatzalah Garages"
select select "SECTION 4"
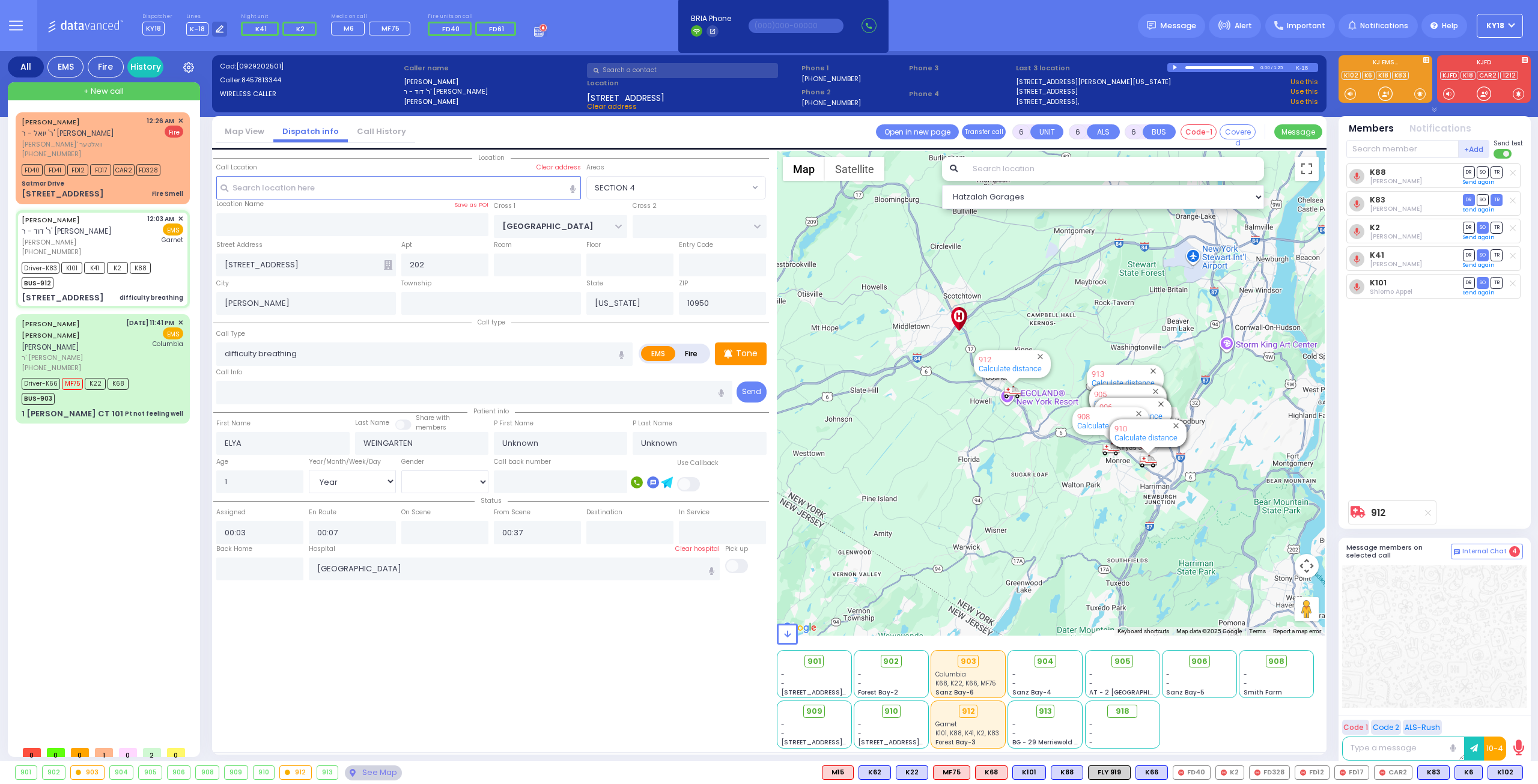
select select
radio input "true"
select select "Year"
type input "00:09"
select select "Hatzalah Garages"
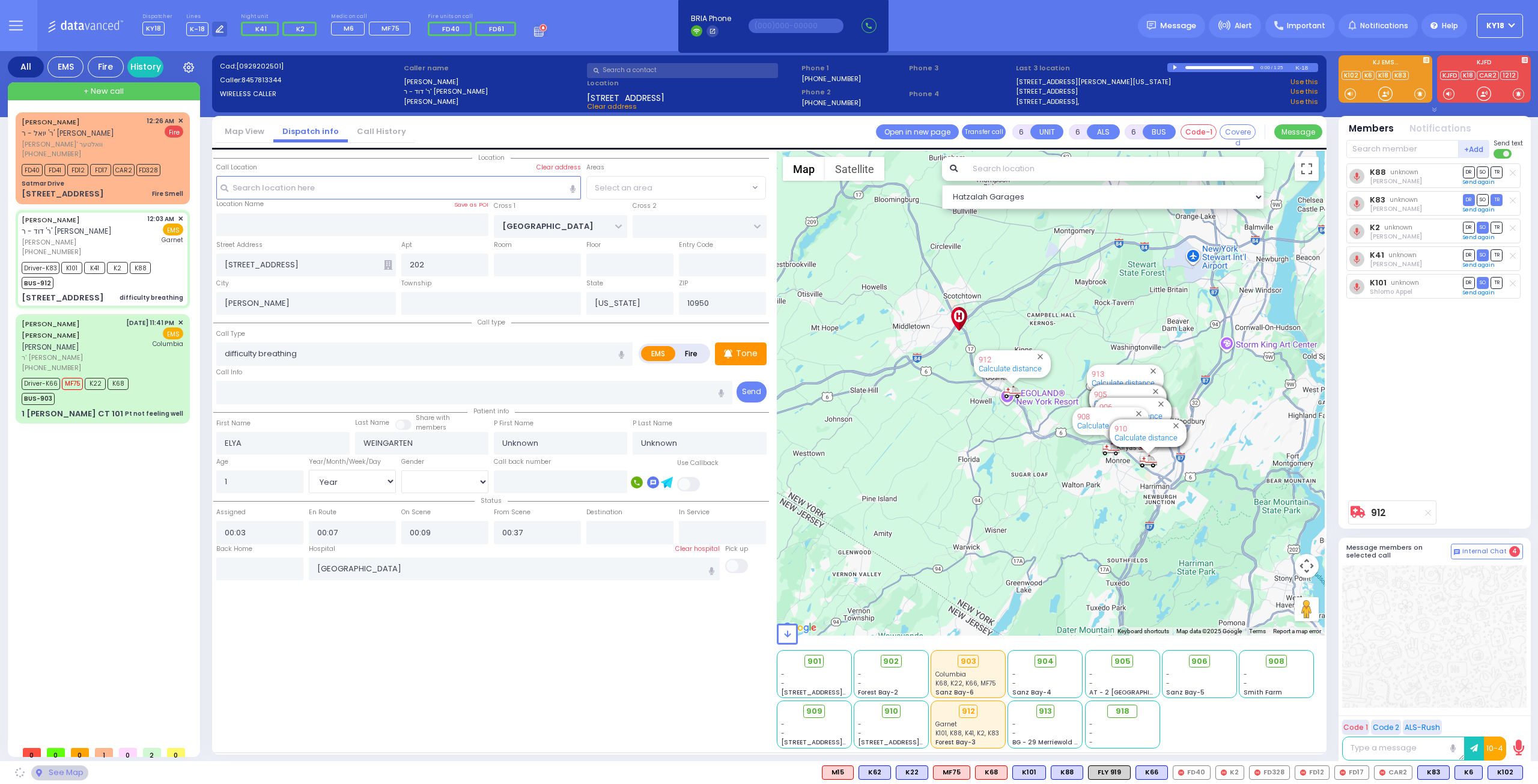
select select "SECTION 4"
select select
radio input "true"
select select "Year"
select select "Hatzalah Garages"
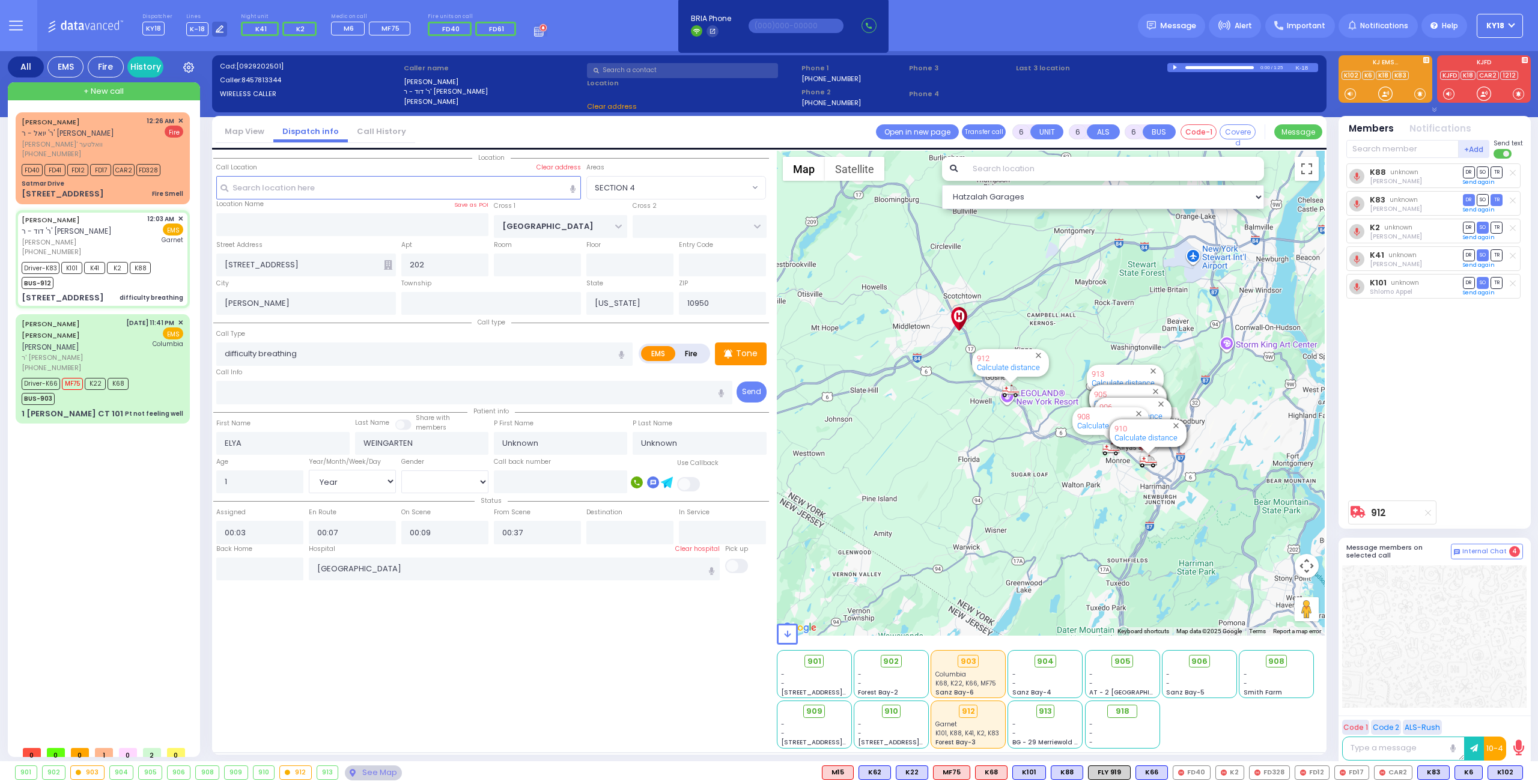
select select "SECTION 4"
select select
radio input "true"
select select "Year"
select select "Hatzalah Garages"
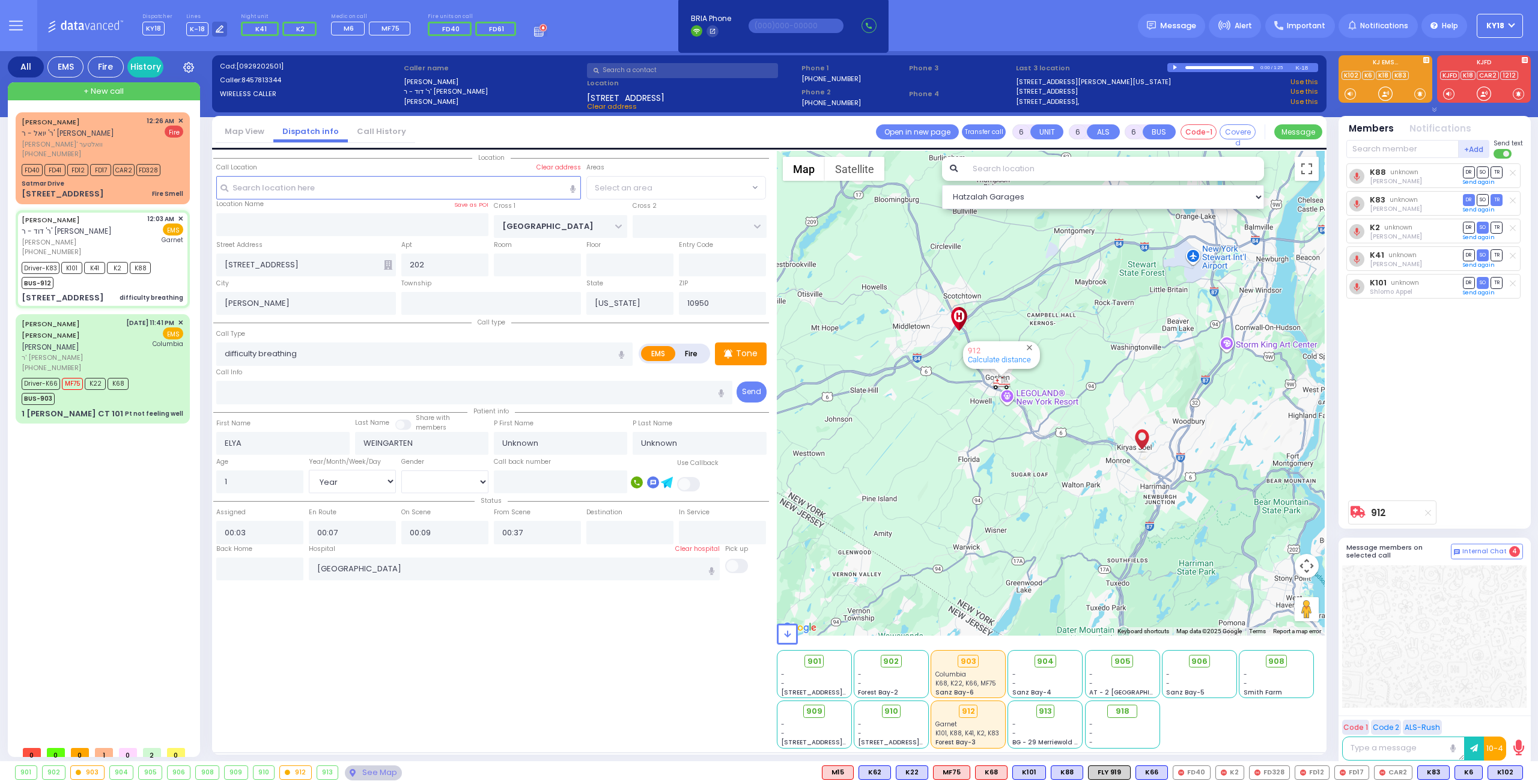
select select "SECTION 4"
select select
radio input "true"
select select "Year"
select select "Hatzalah Garages"
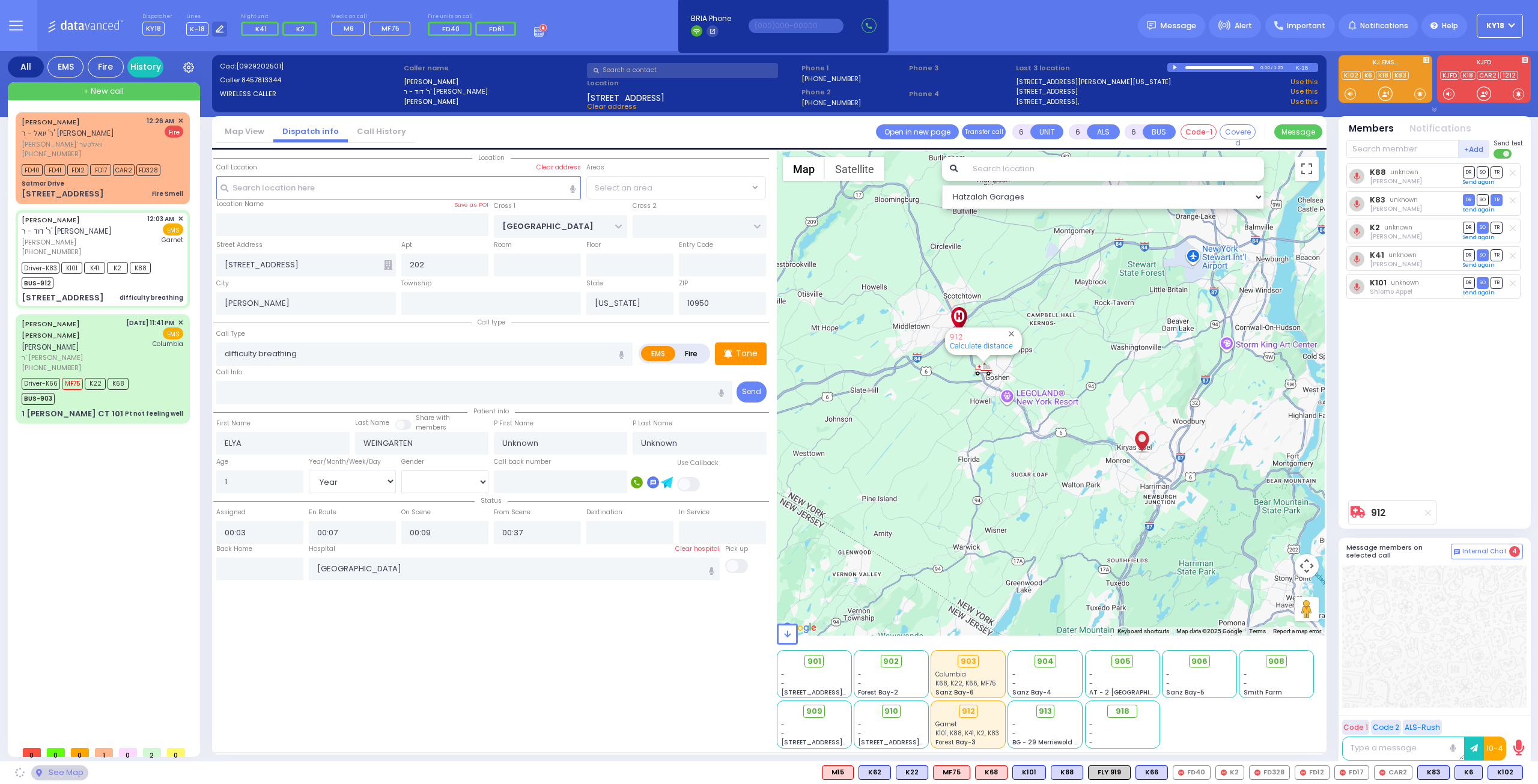
select select "SECTION 4"
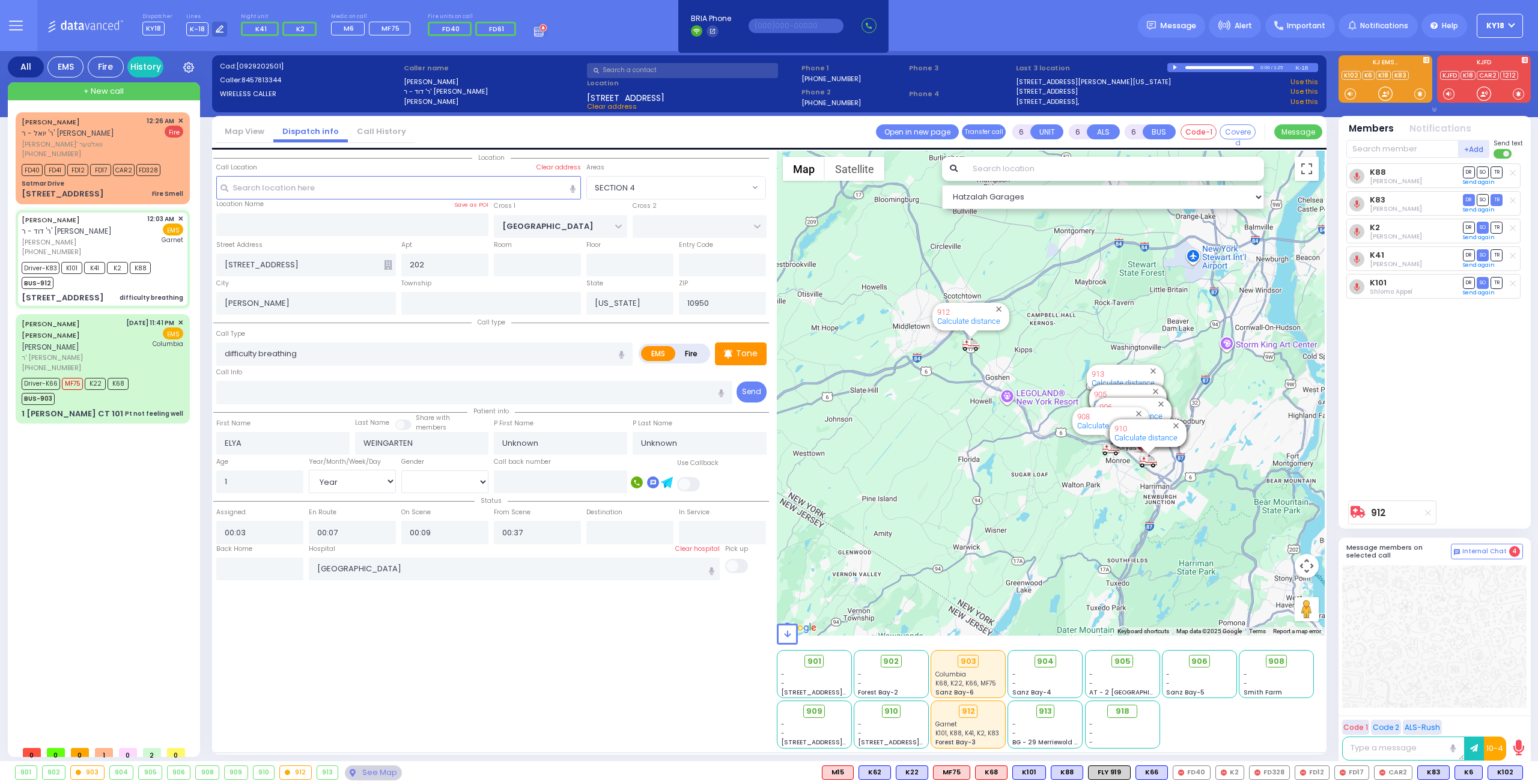
select select
radio input "true"
select select "Year"
select select "Hatzalah Garages"
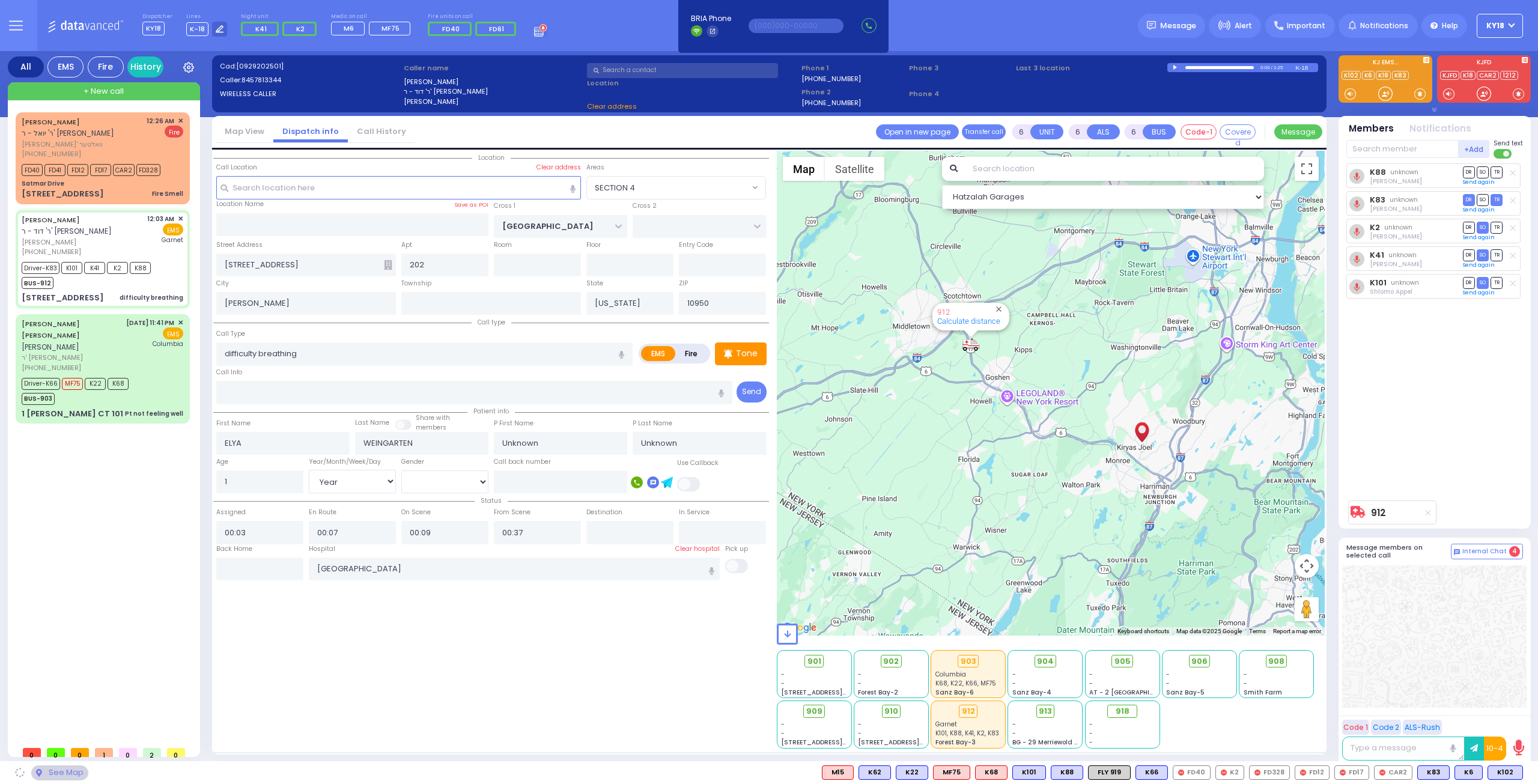
select select "SECTION 4"
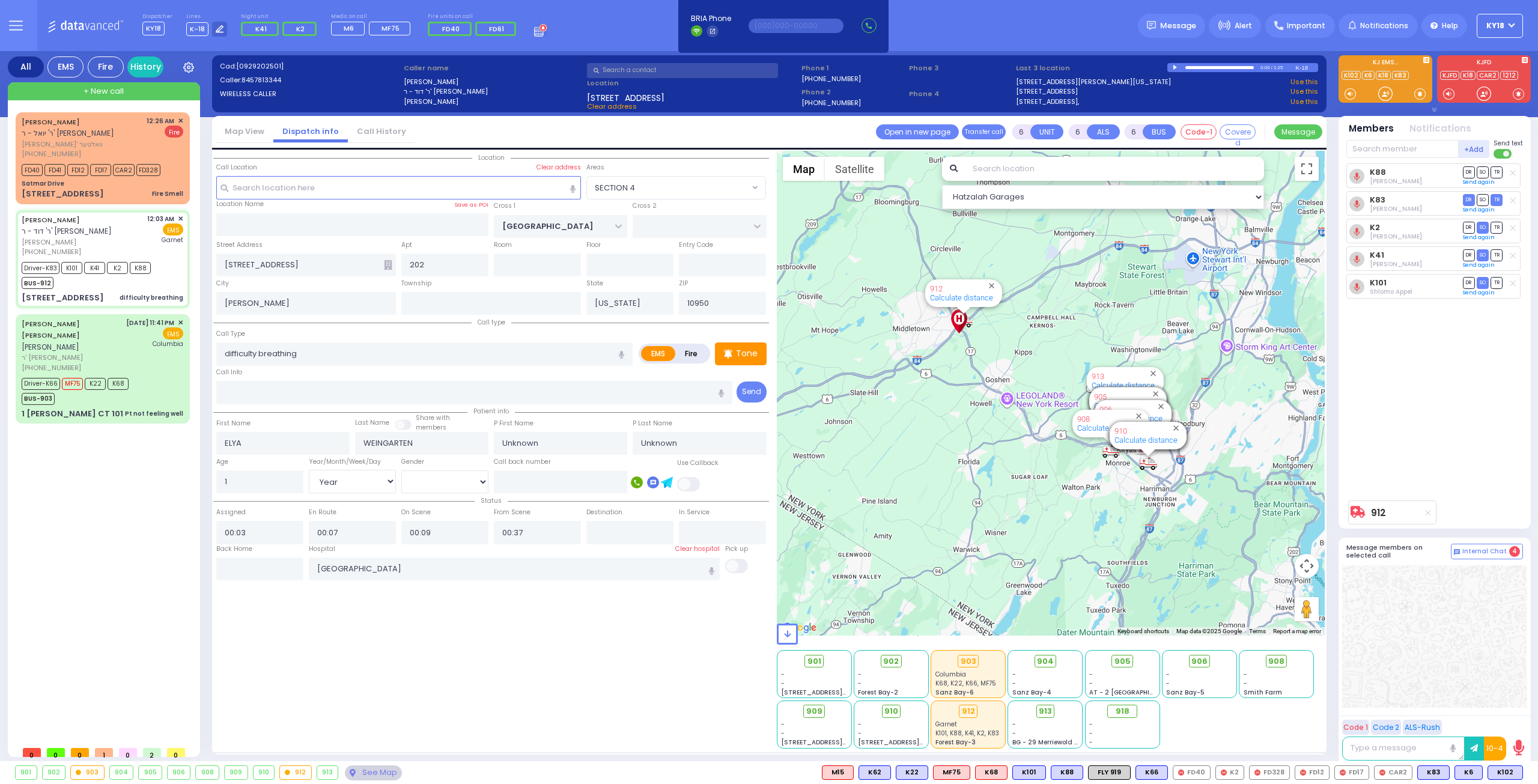
select select
radio input "true"
type input "Meshilem"
type input "Weingarten"
select select "Year"
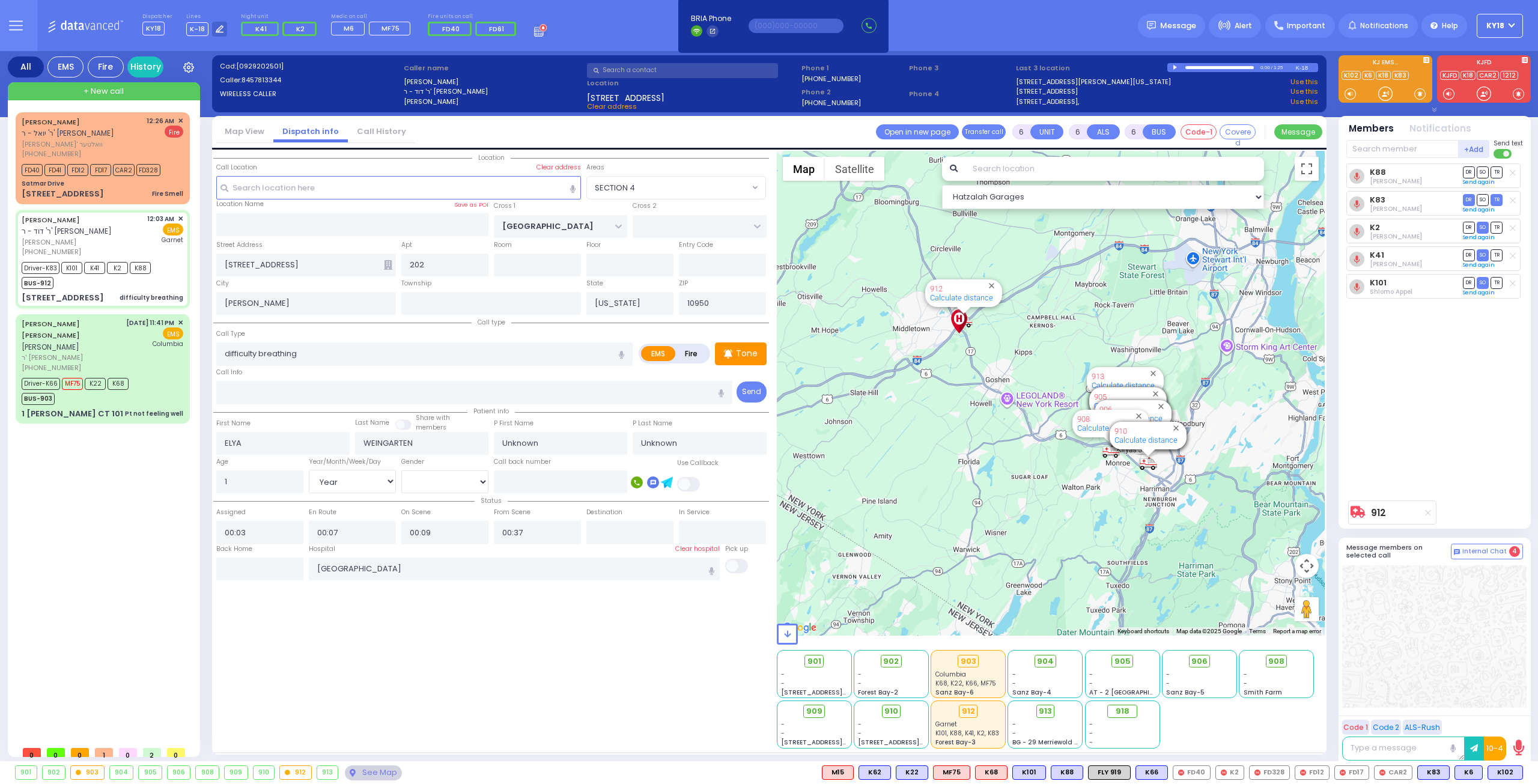
select select "[DEMOGRAPHIC_DATA]"
select select "Hatzalah Garages"
select select "SECTION 4"
select select
radio input "true"
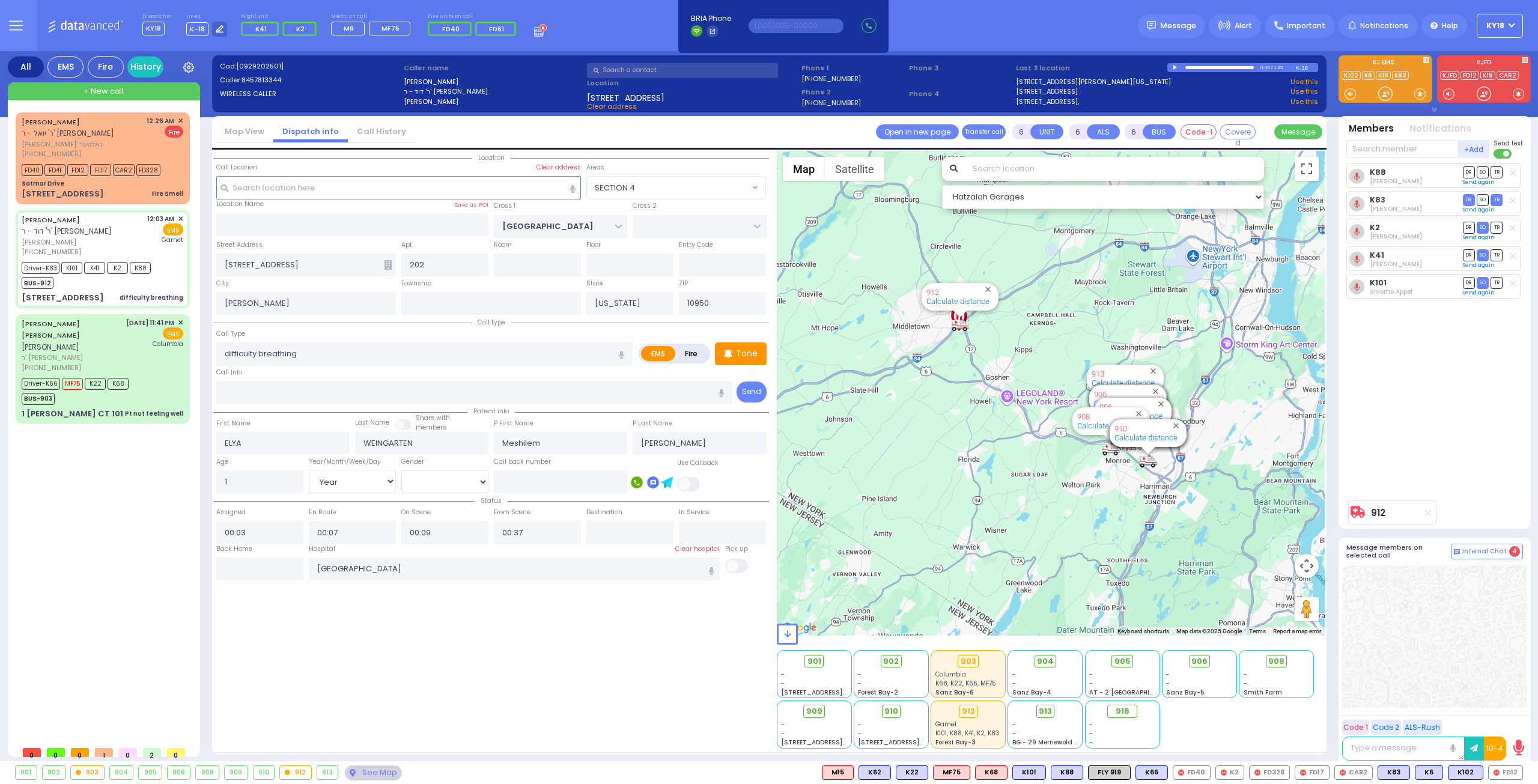
select select "Year"
select select "[DEMOGRAPHIC_DATA]"
select select "Hatzalah Garages"
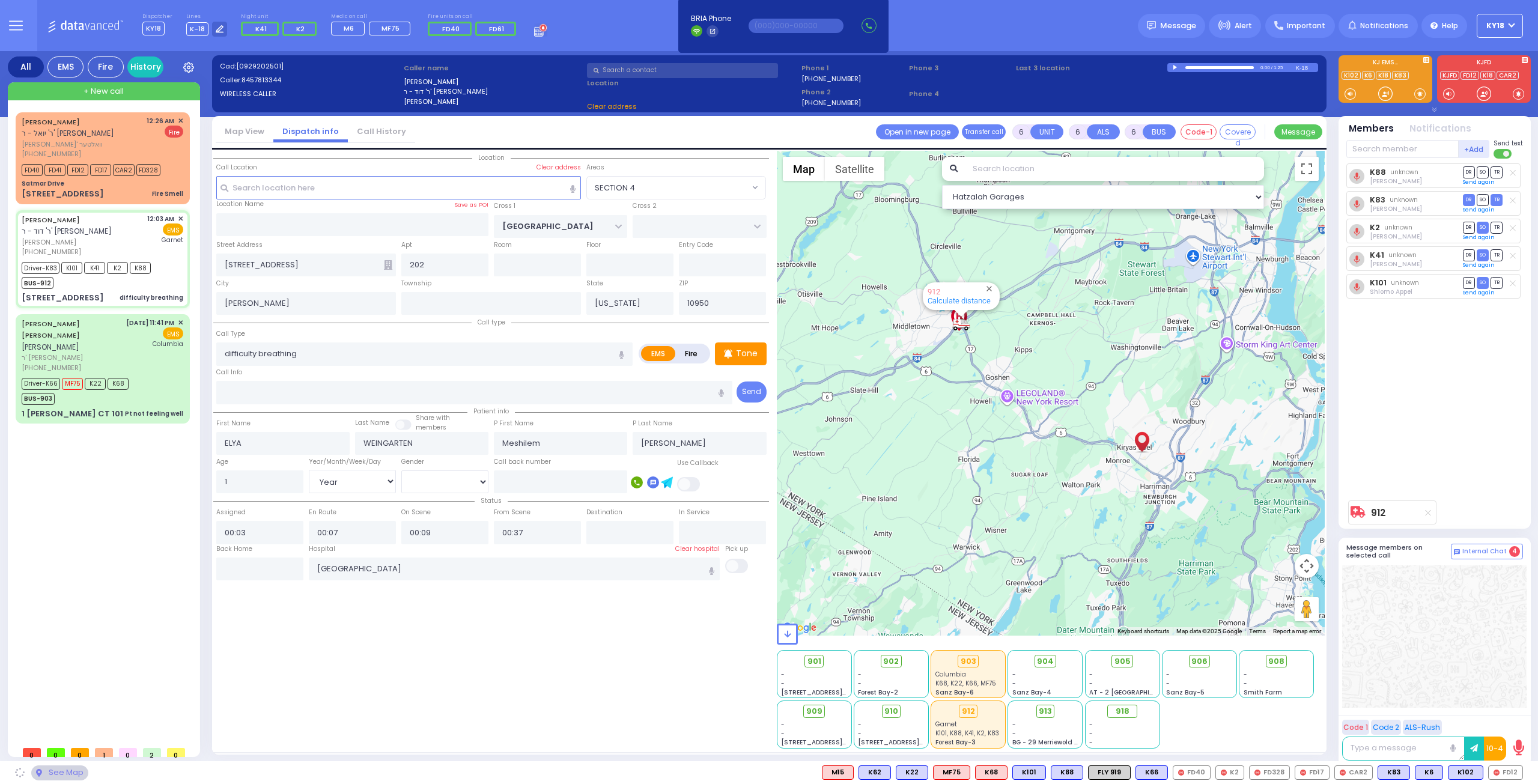
select select "SECTION 4"
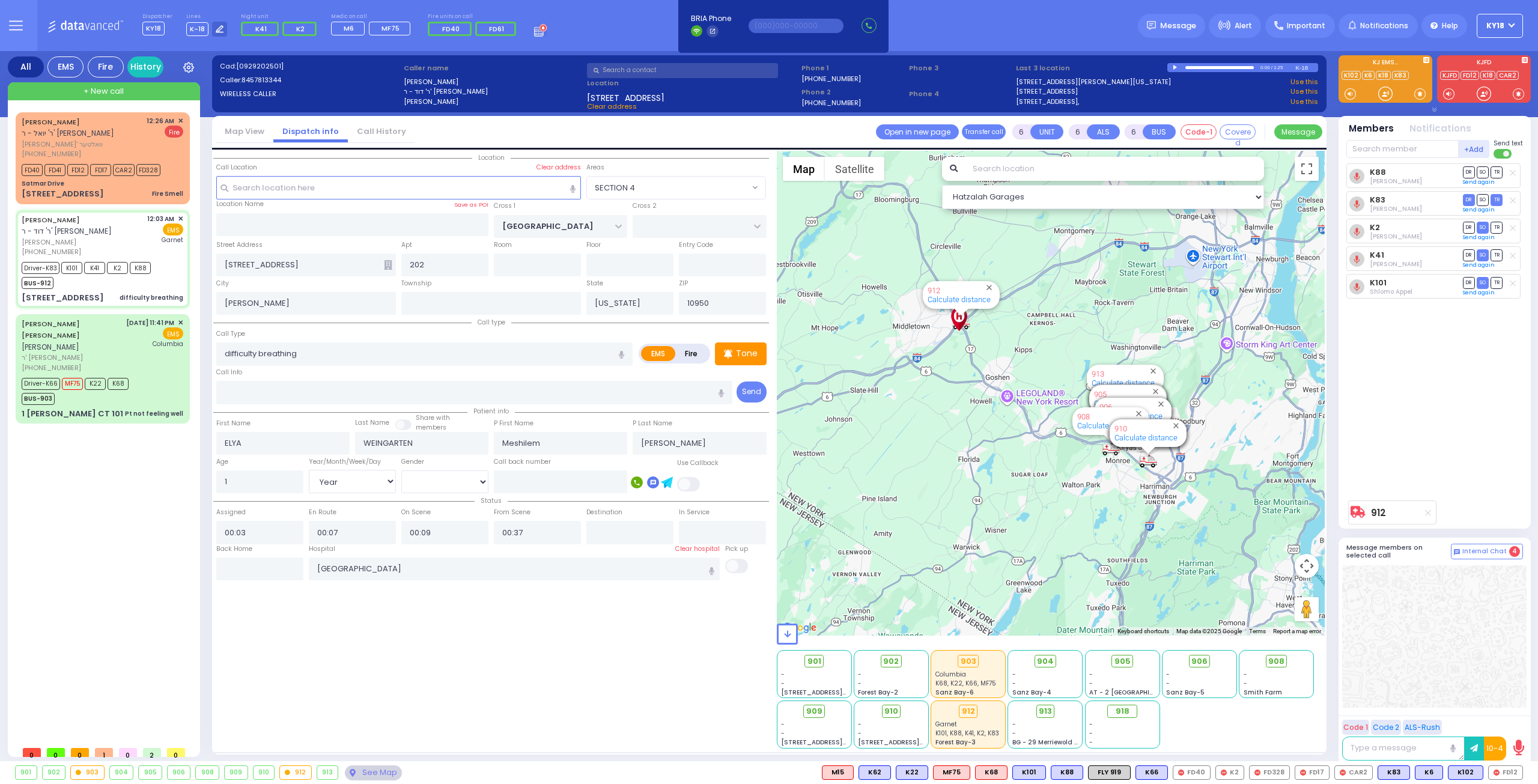
select select
radio input "true"
select select "Year"
select select "[DEMOGRAPHIC_DATA]"
select select "Hatzalah Garages"
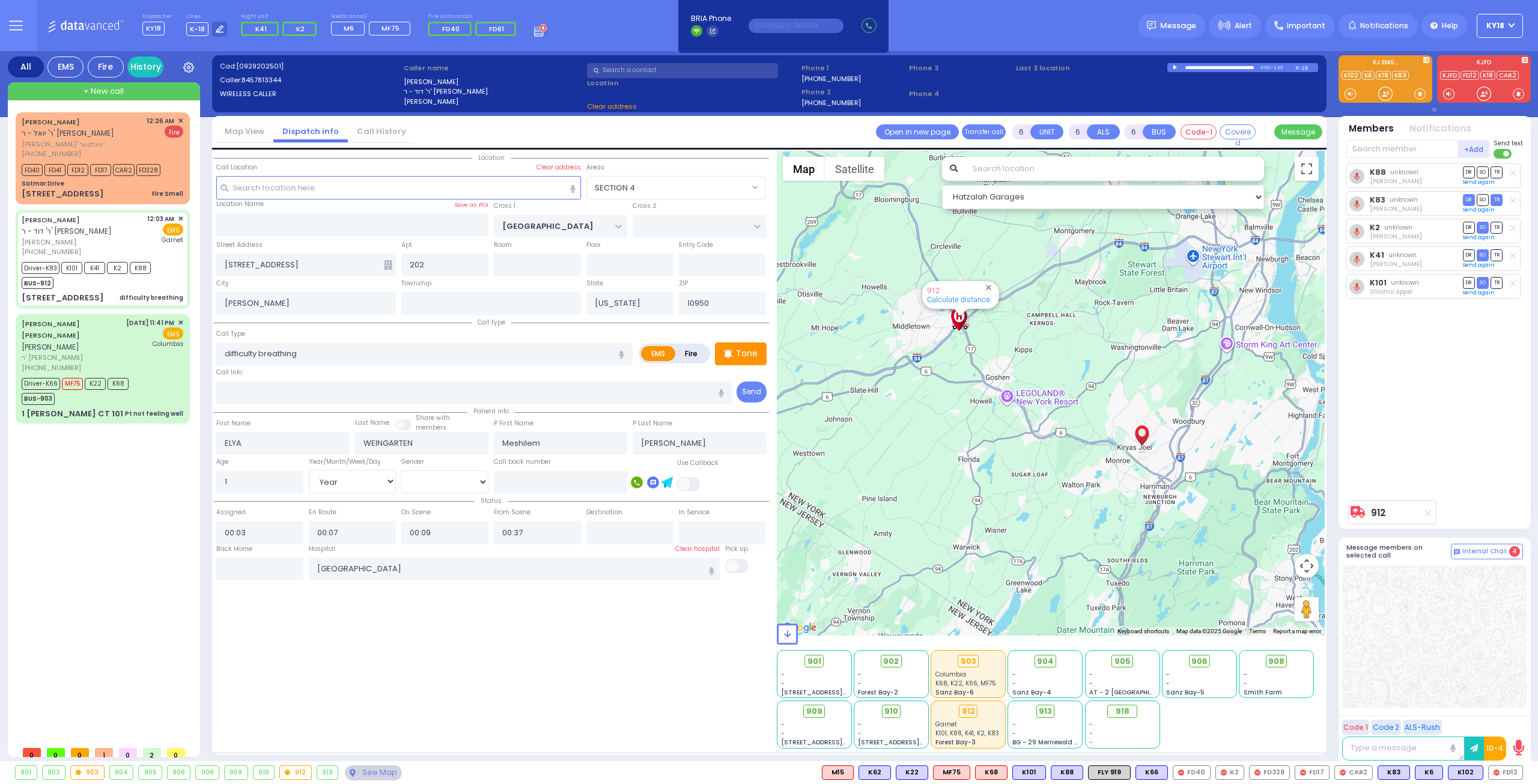
select select "SECTION 4"
select select
radio input "true"
select select "Year"
select select "[DEMOGRAPHIC_DATA]"
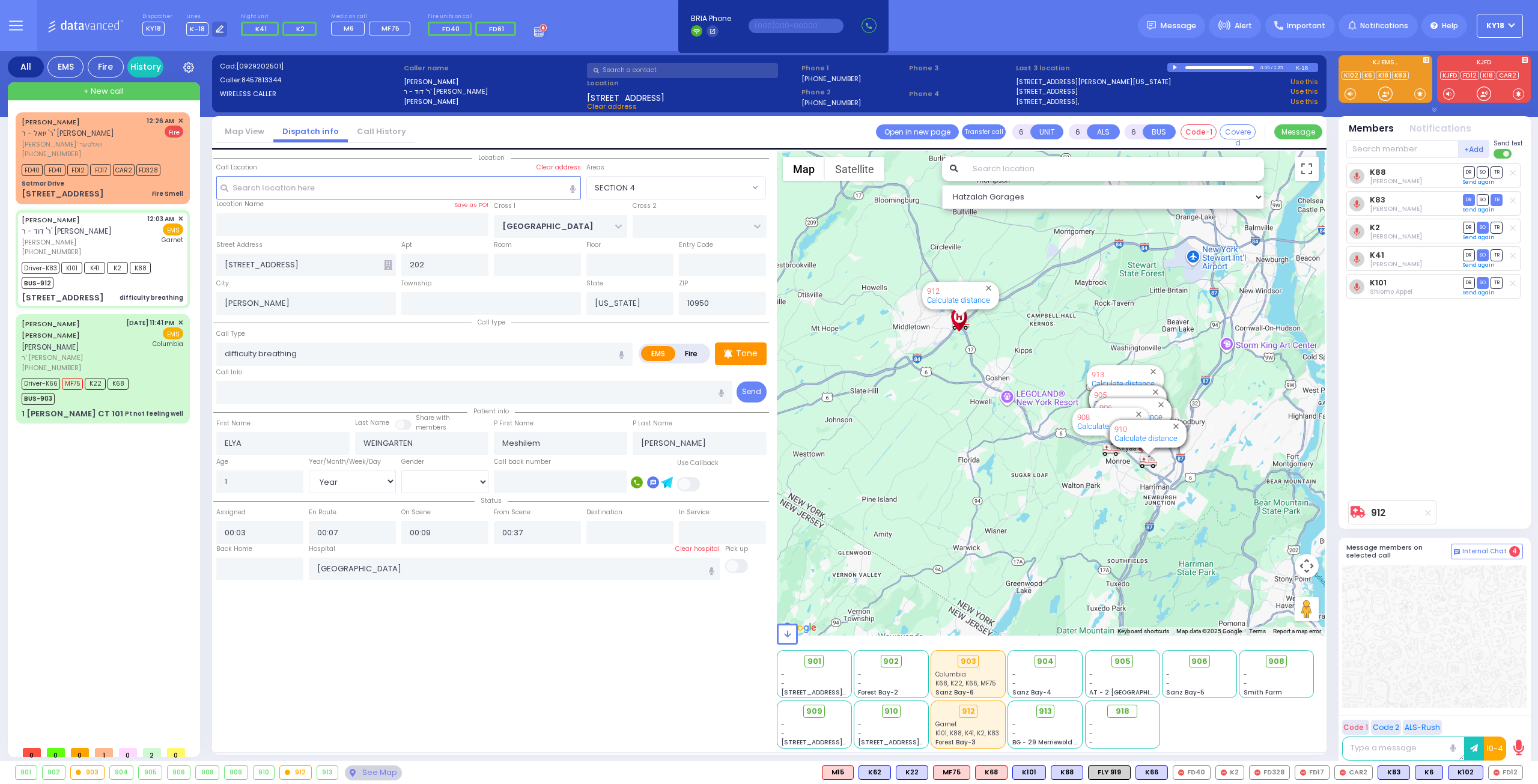
select select "Hatzalah Garages"
select select "SECTION 4"
click at [152, 134] on div "Fire" at bounding box center [164, 131] width 37 height 12
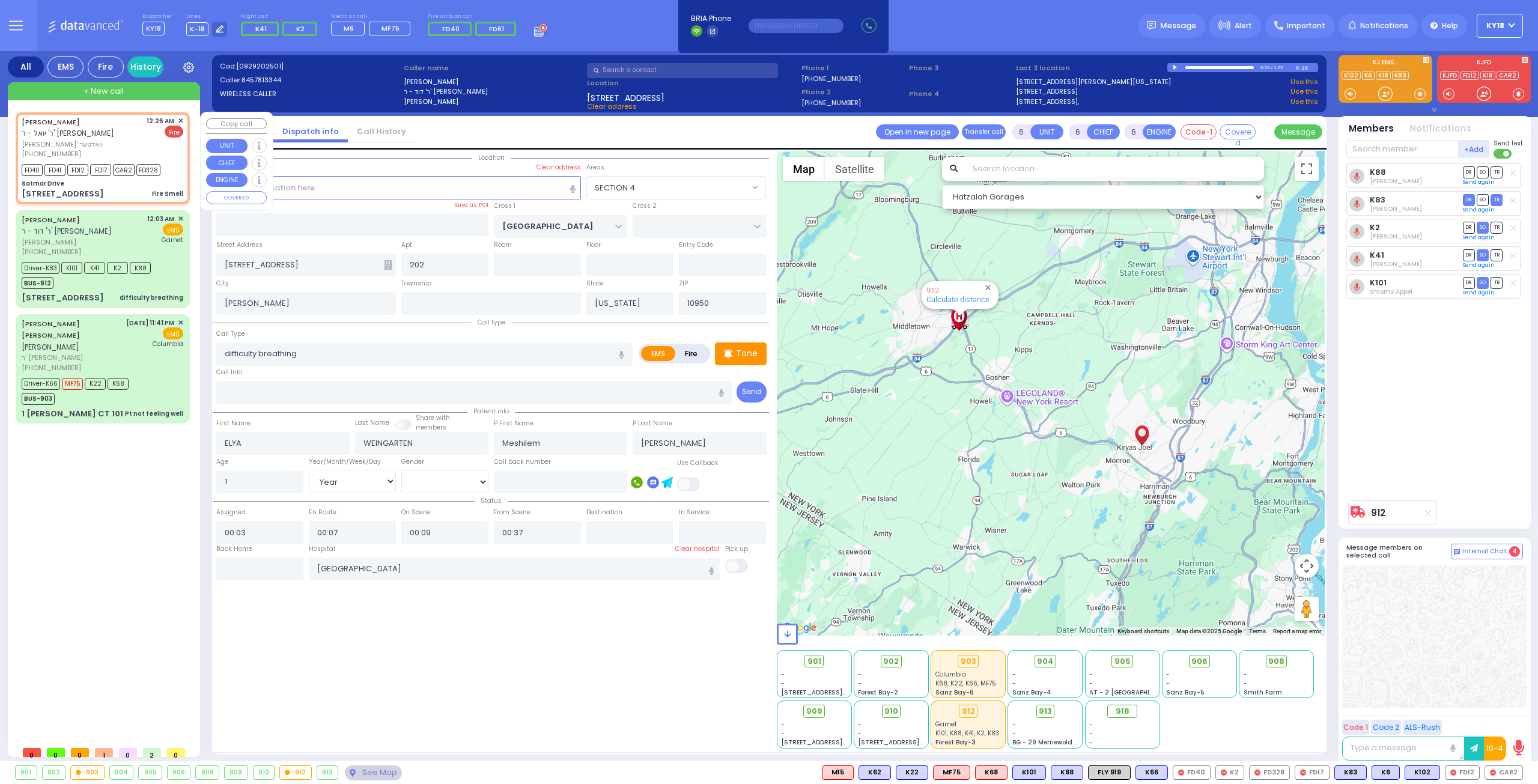
type input "2"
type input "1"
select select
type input "Fire Smell"
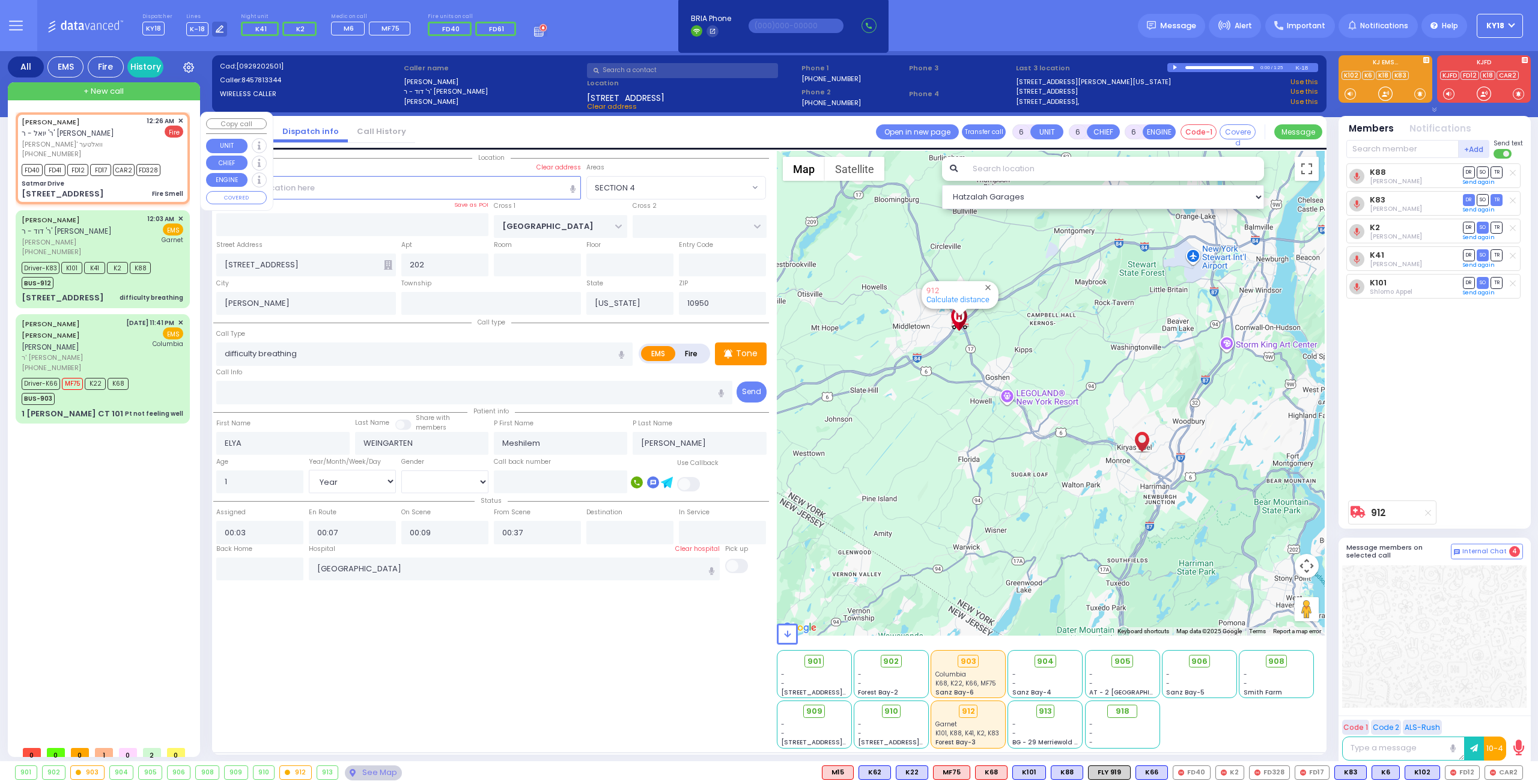
radio input "false"
radio input "true"
type input "[PERSON_NAME]"
select select
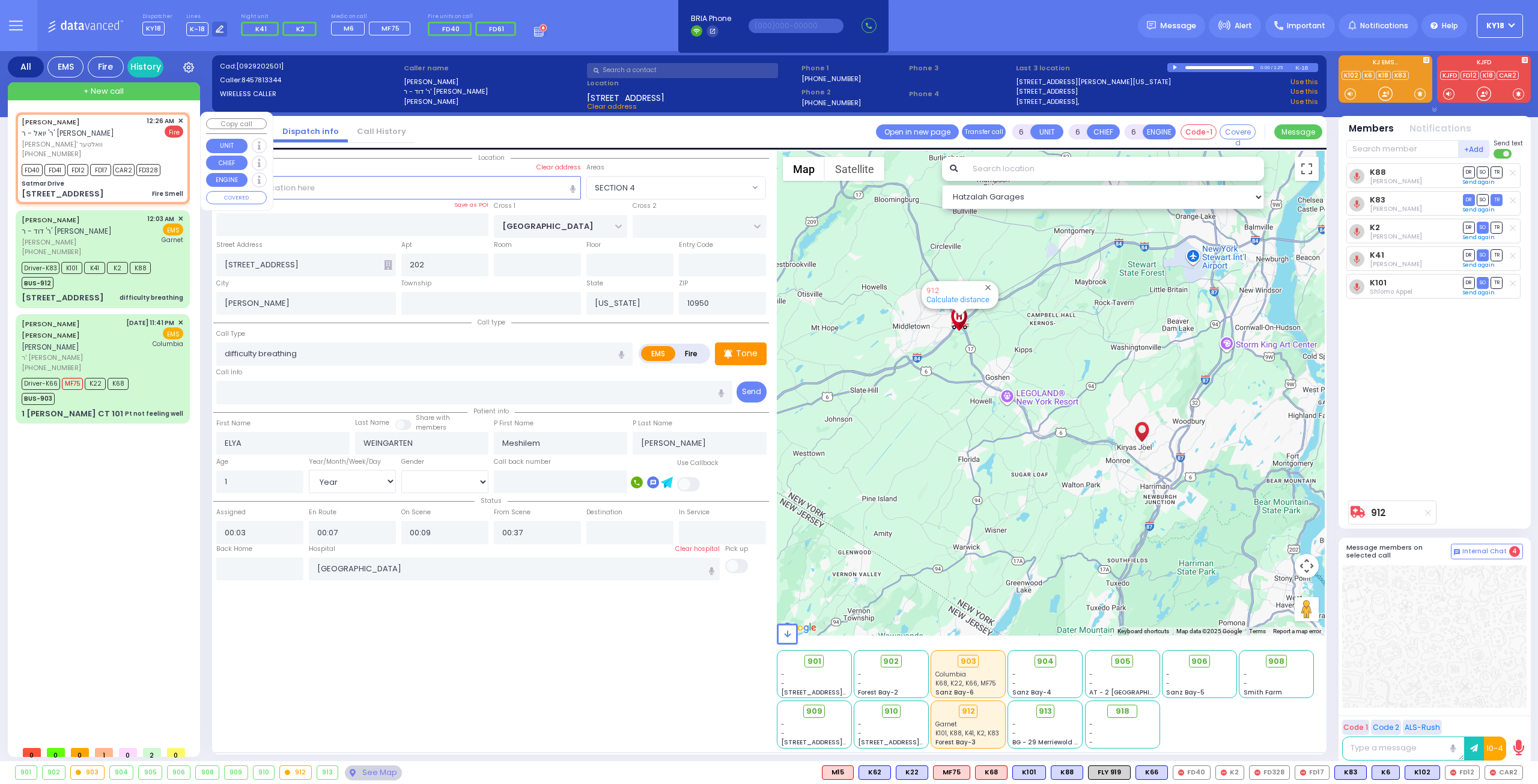
select select
type input "00:26"
type input "00:27"
type input "Satmar Drive"
type input "KROLLA DR"
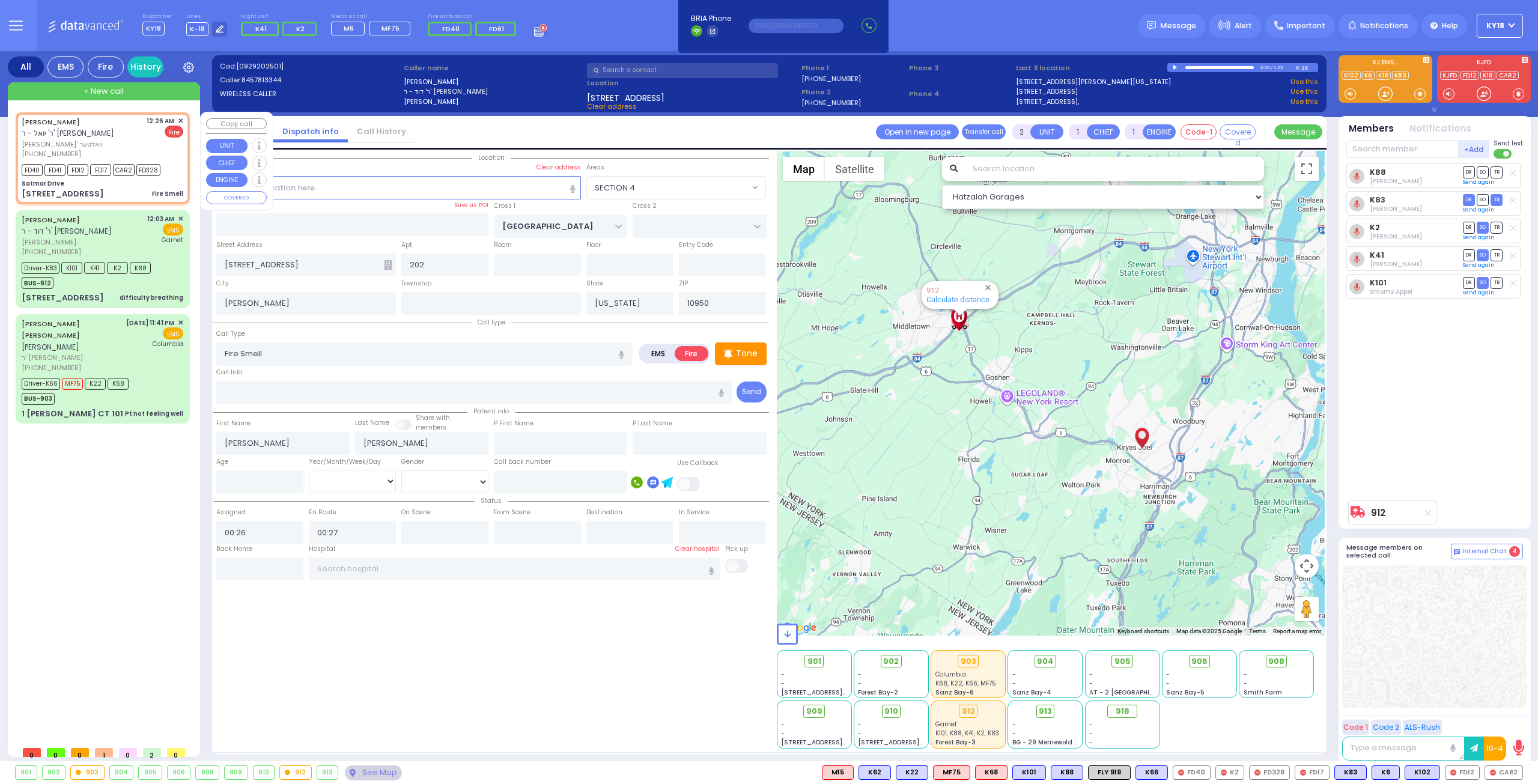
type input "ORSHAVA COURT"
type input "[STREET_ADDRESS]"
select select "Hatzalah Garages"
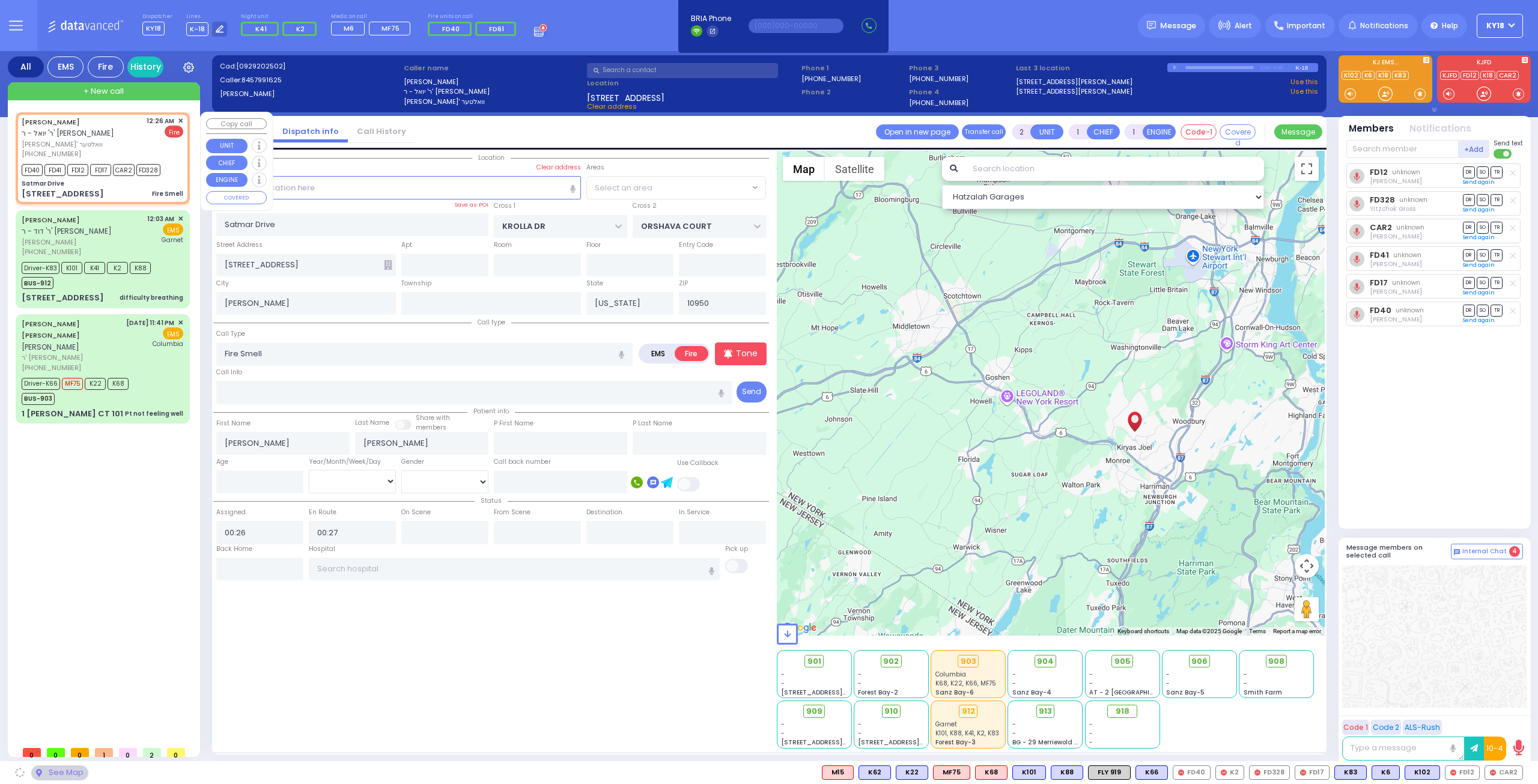
select select "SECTION 3"
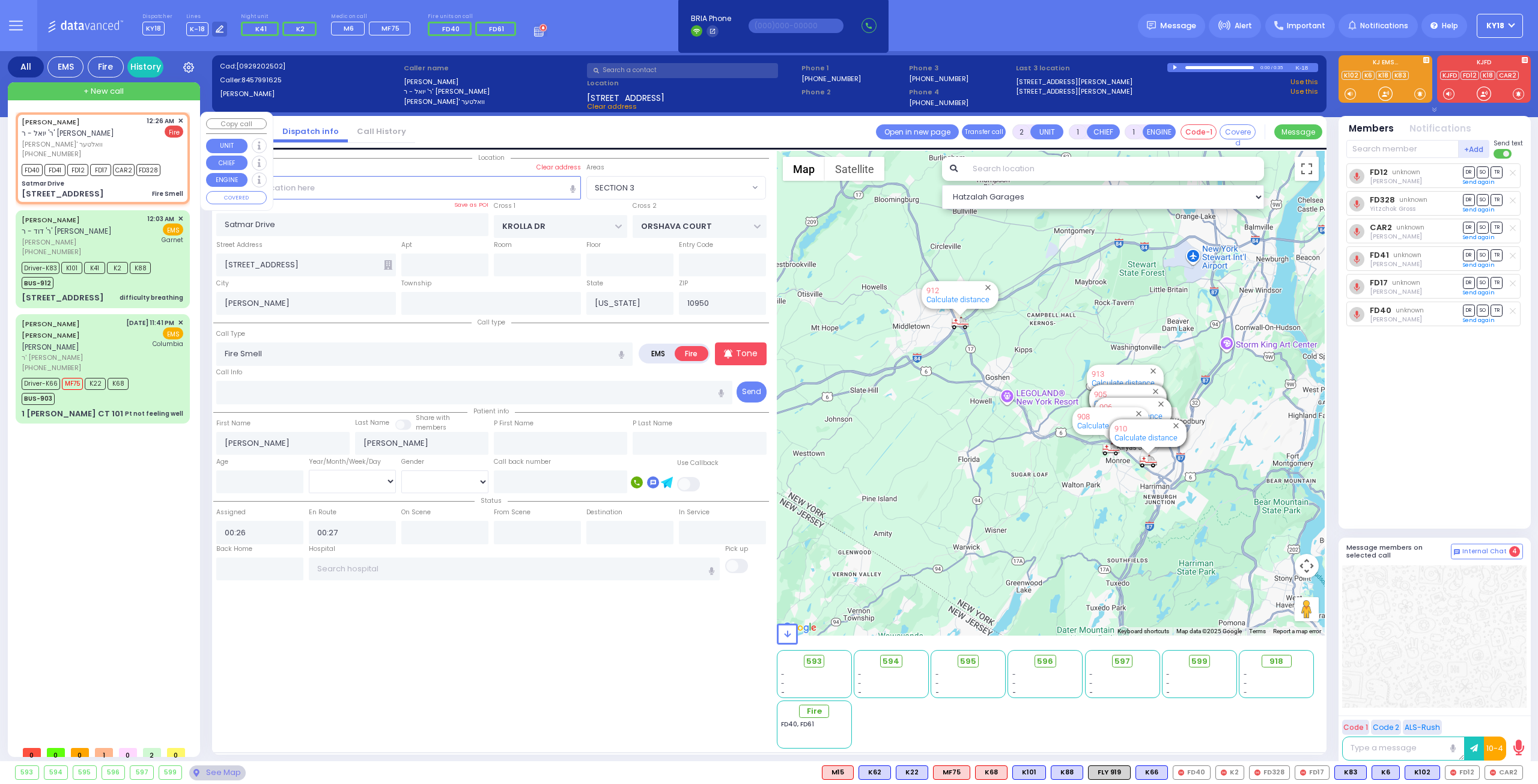
click at [182, 121] on span "✕" at bounding box center [180, 121] width 6 height 10
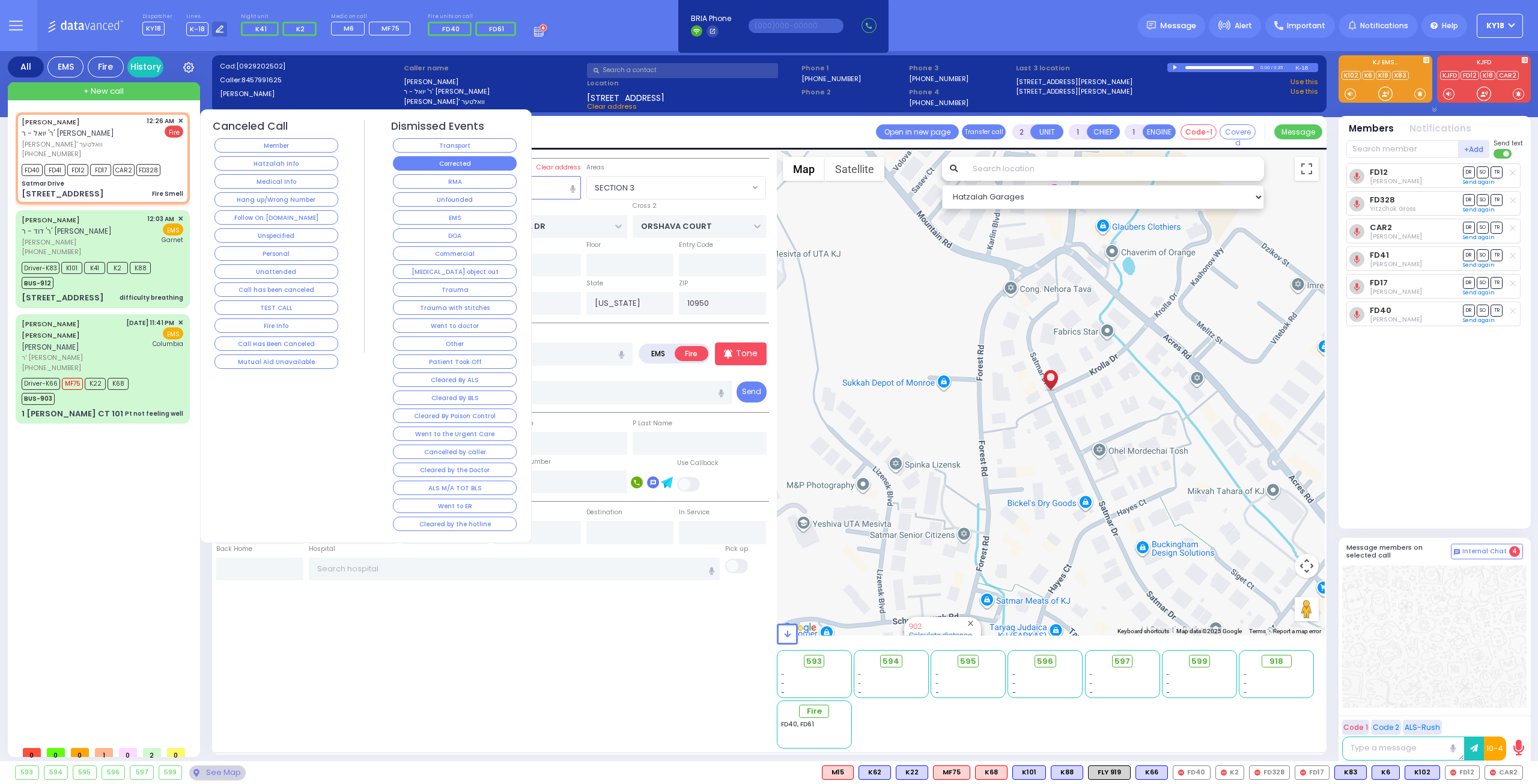
click at [444, 164] on button "Corrected" at bounding box center [455, 164] width 124 height 15
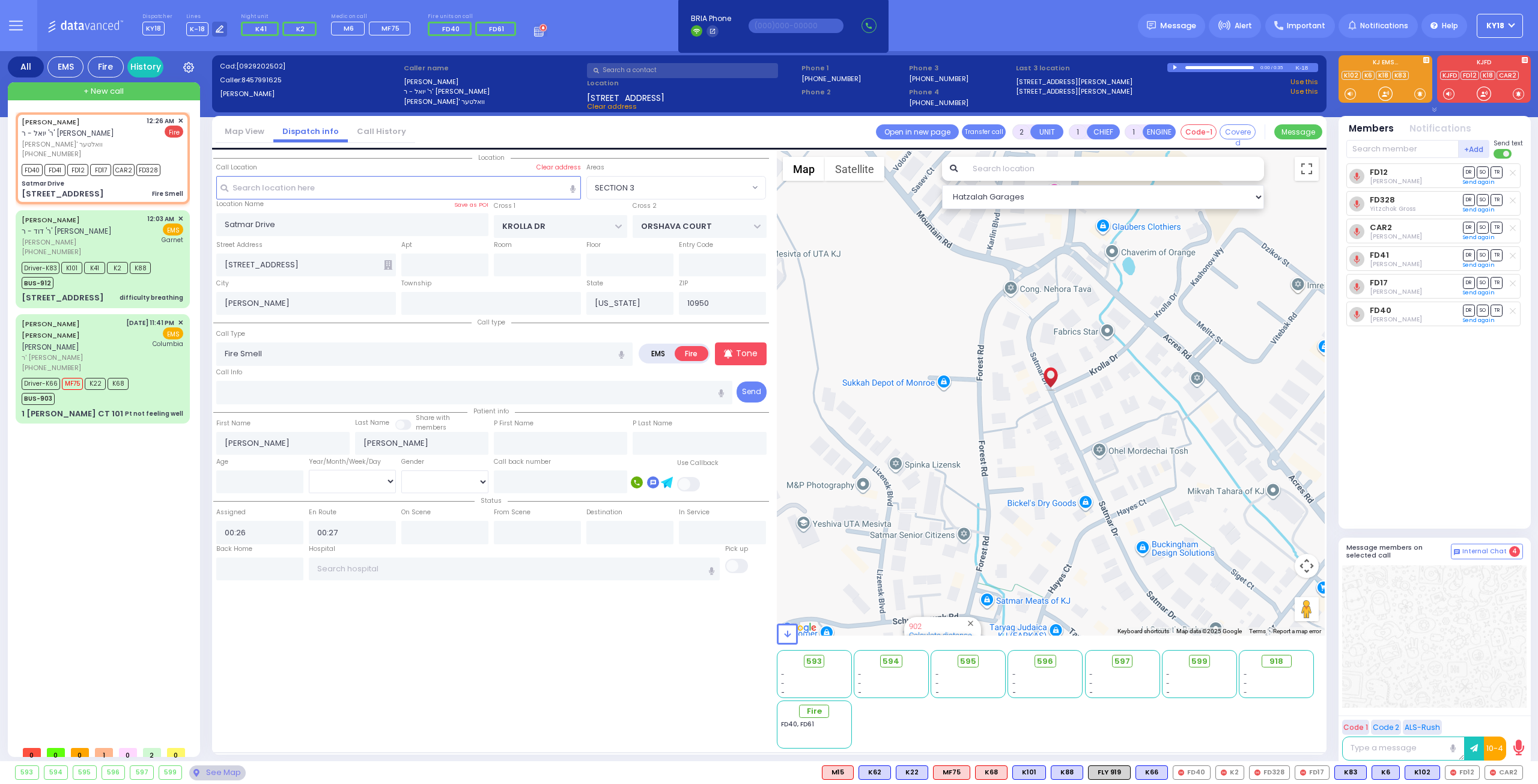
select select
radio input "true"
select select
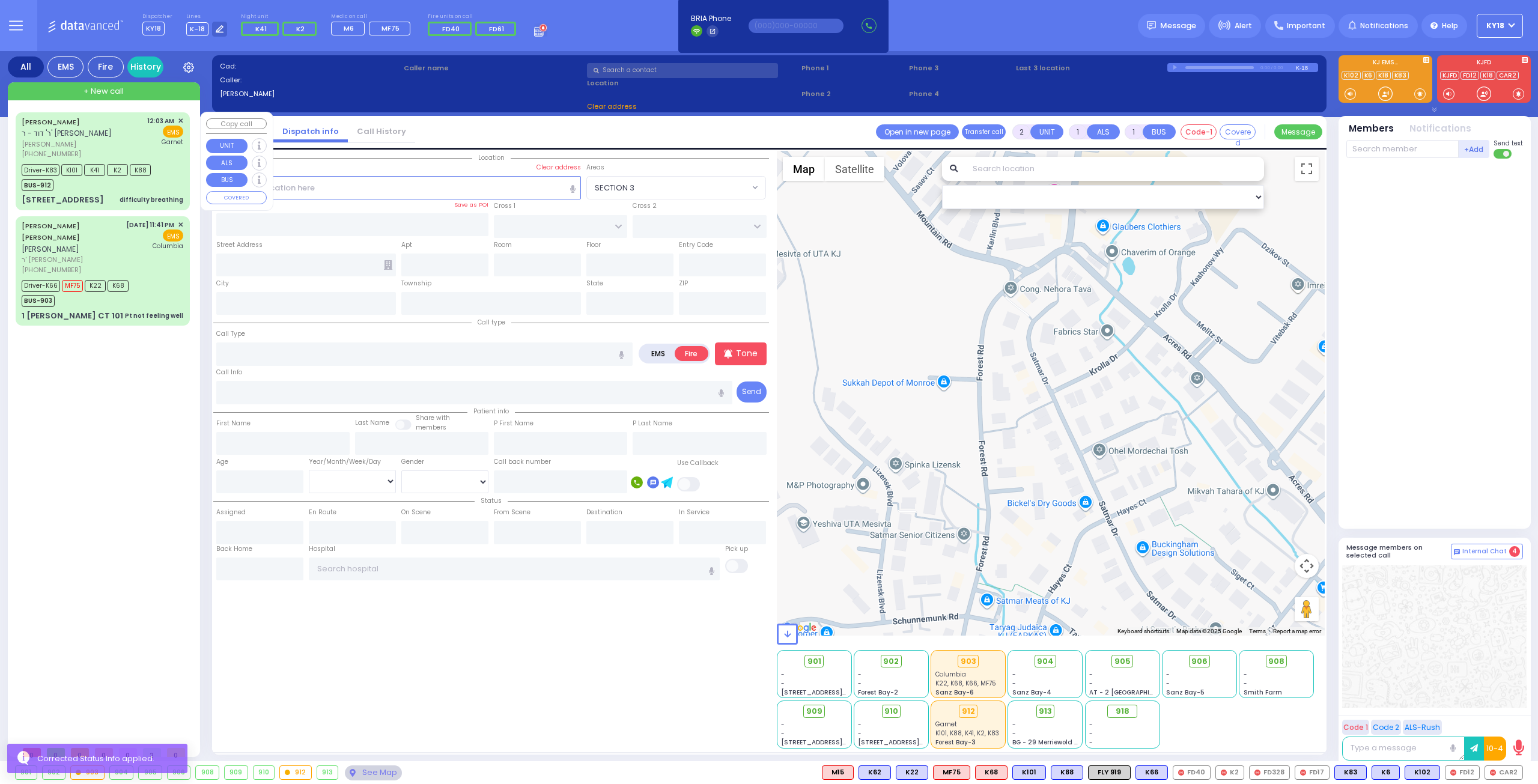
click at [153, 175] on div "Driver-K83 K101 K41 K2 K88 BUS-912" at bounding box center [88, 176] width 133 height 30
type input "6"
select select
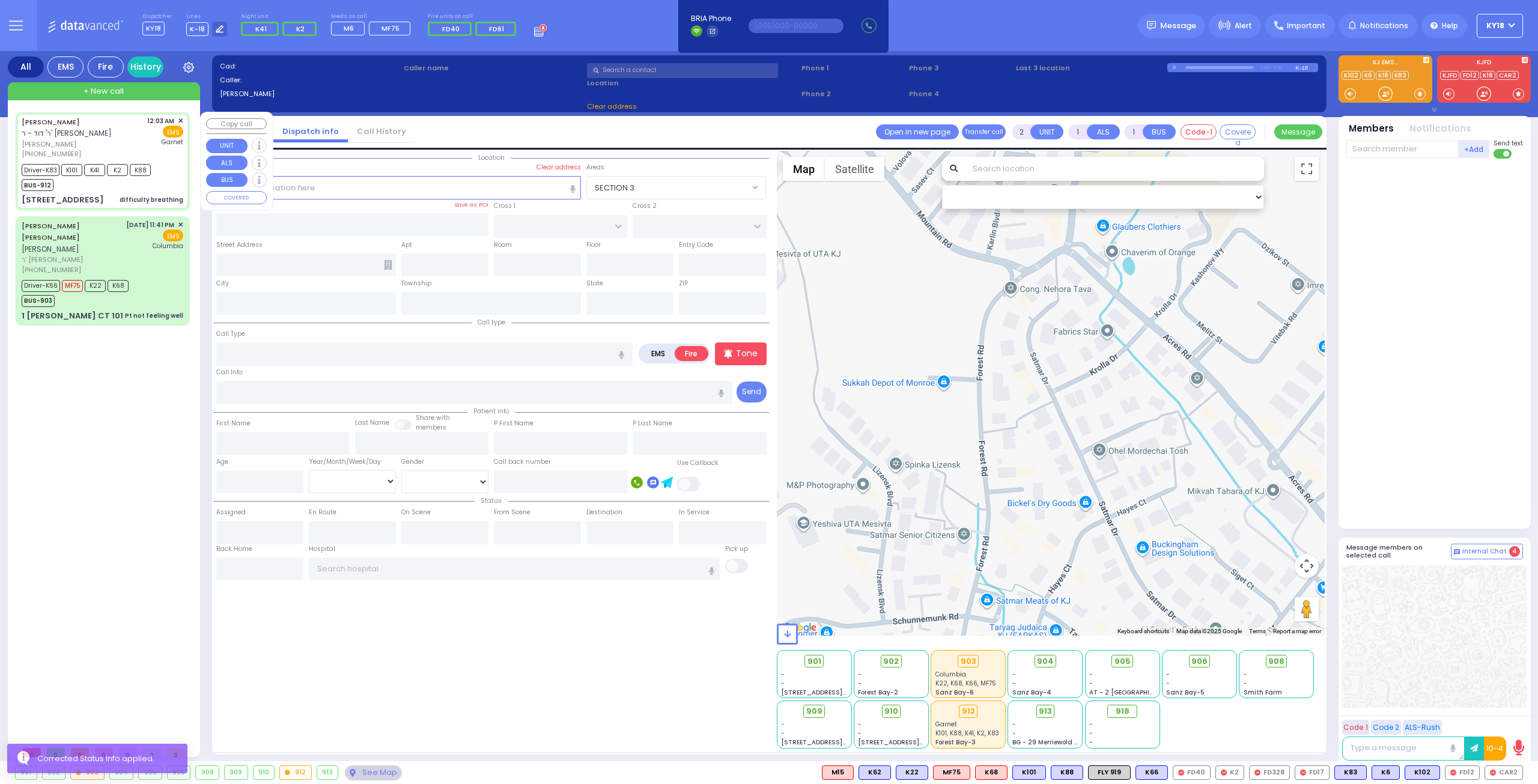
type input "difficulty breathing"
radio input "true"
type input "ELYA"
type input "WEINGARTEN"
type input "Meshilem"
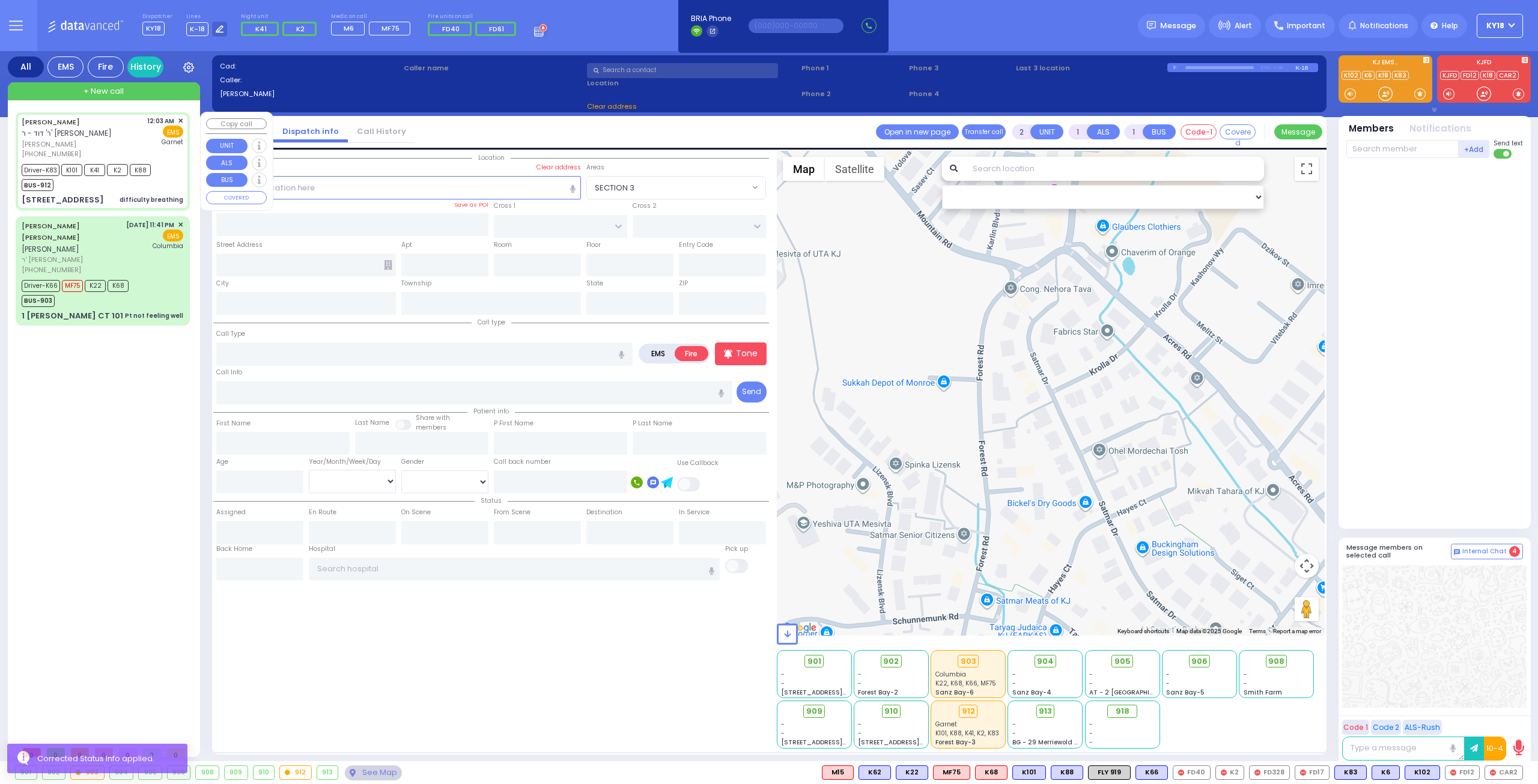
type input "Weingarten"
type input "1"
select select "Year"
select select "[DEMOGRAPHIC_DATA]"
type input "00:03"
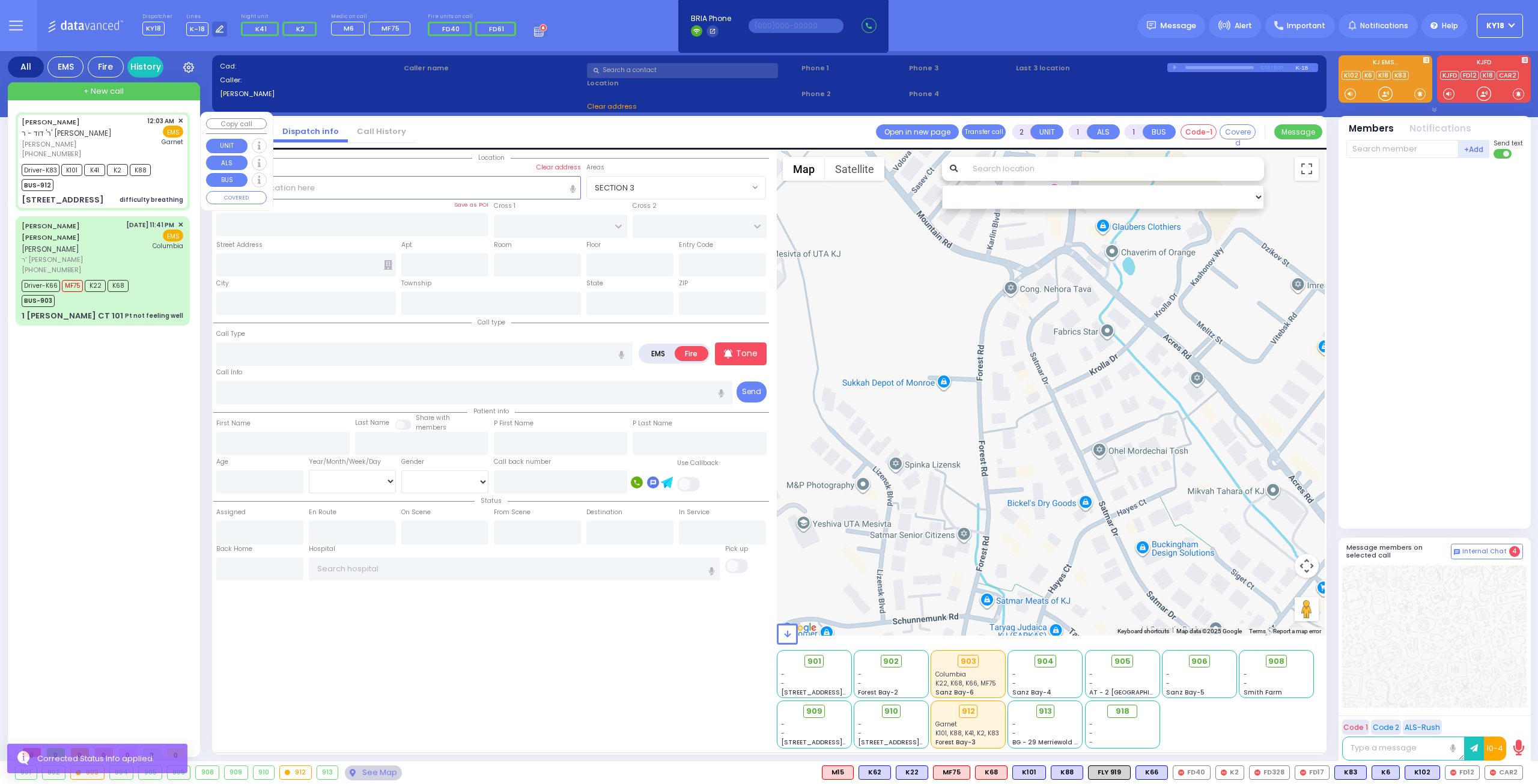
type input "00:07"
type input "00:09"
type input "00:37"
type input "[GEOGRAPHIC_DATA]"
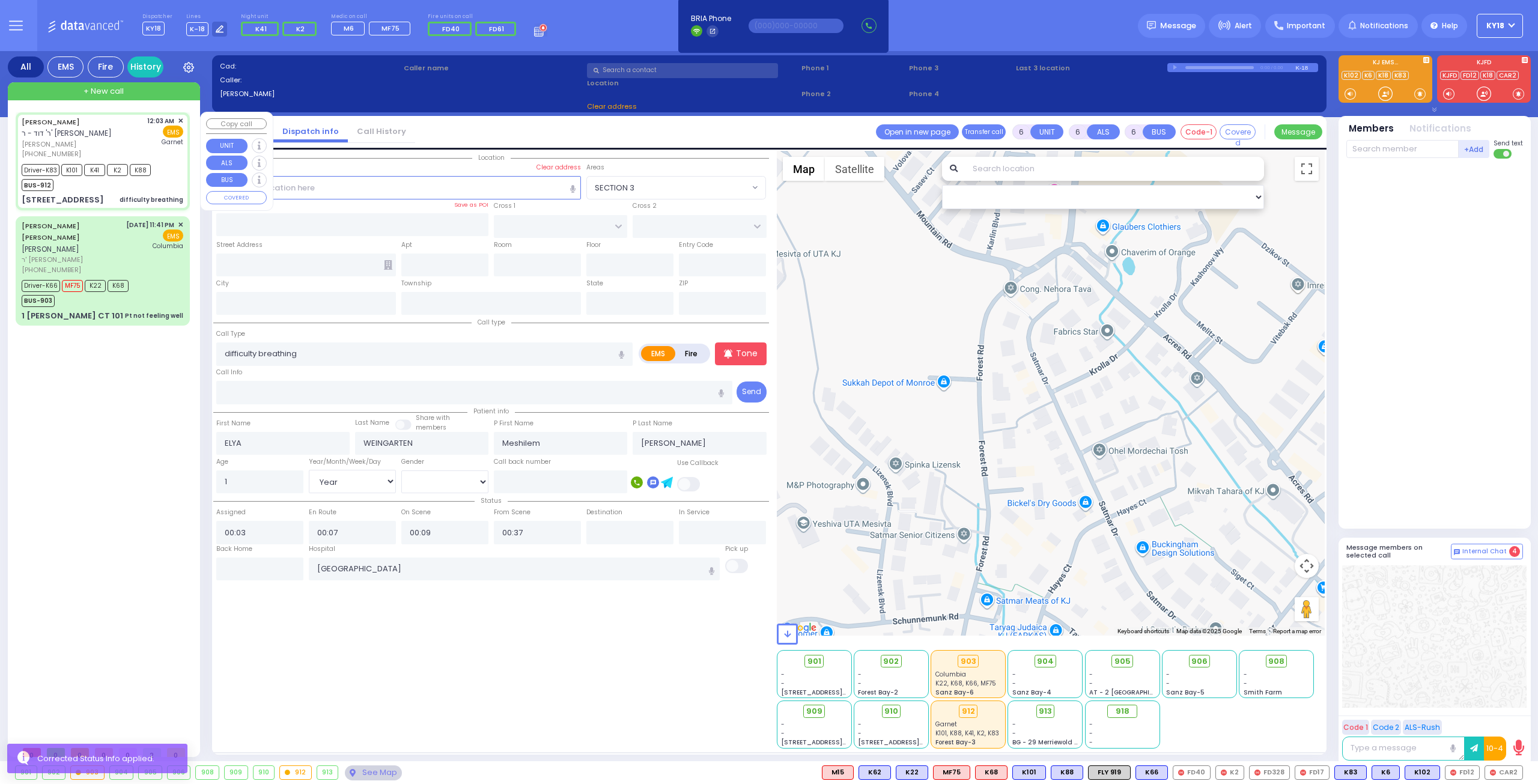
type input "[STREET_ADDRESS]"
type input "202"
type input "[PERSON_NAME]"
type input "[US_STATE]"
type input "10950"
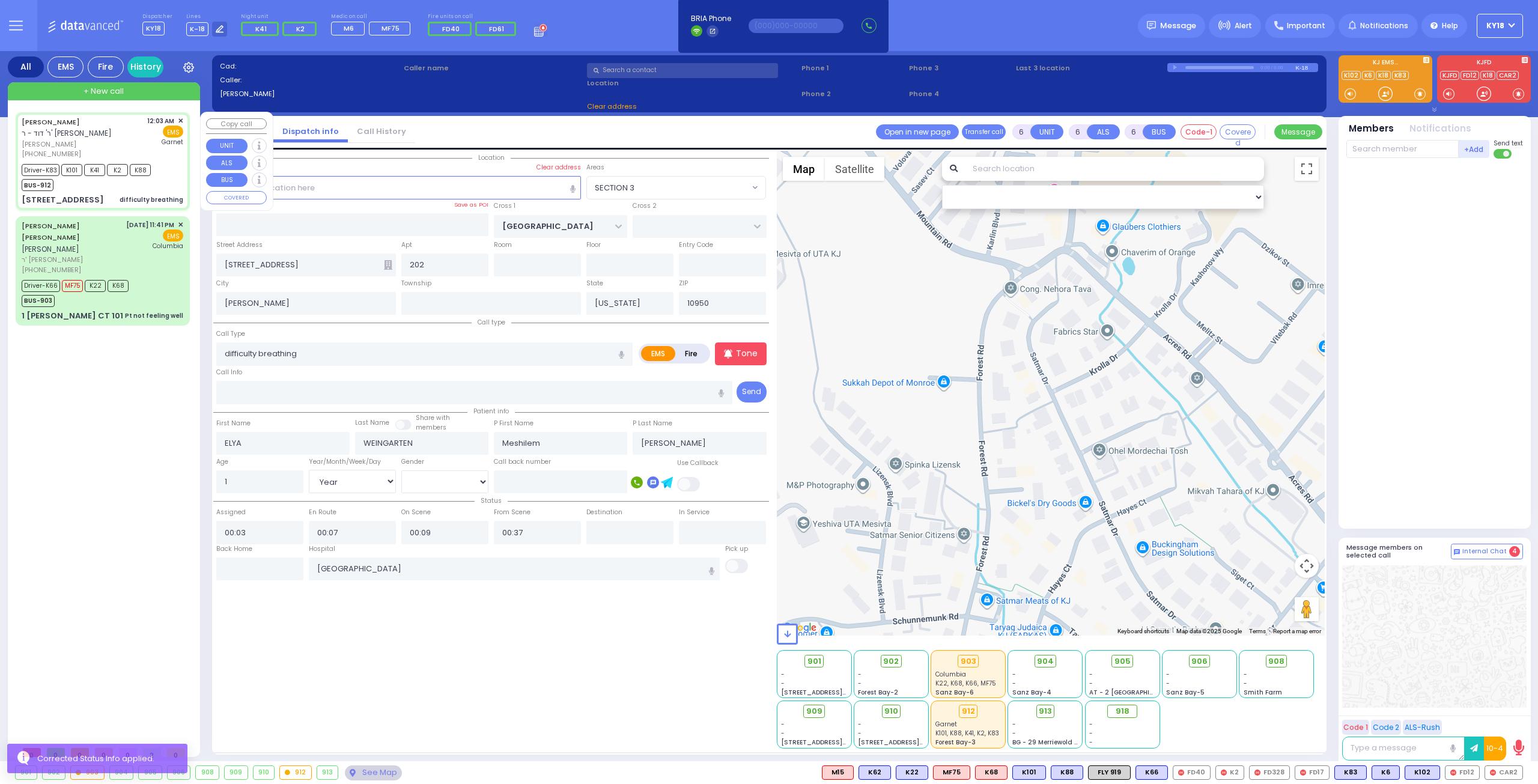
select select "SECTION 4"
select select "Hatzalah Garages"
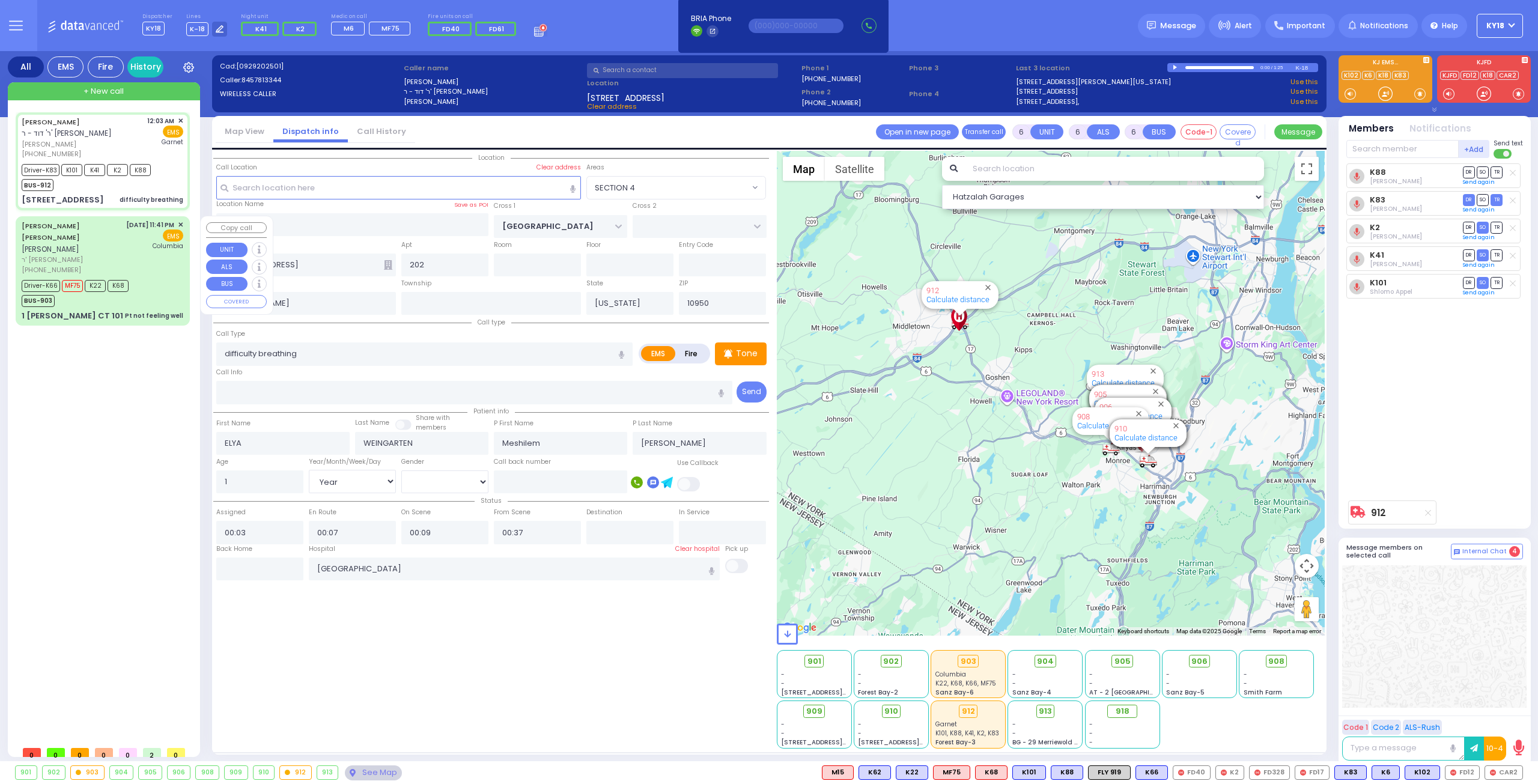
click at [133, 277] on div "Driver-K66 MF75 K22 K68 BUS-903" at bounding box center [79, 292] width 115 height 30
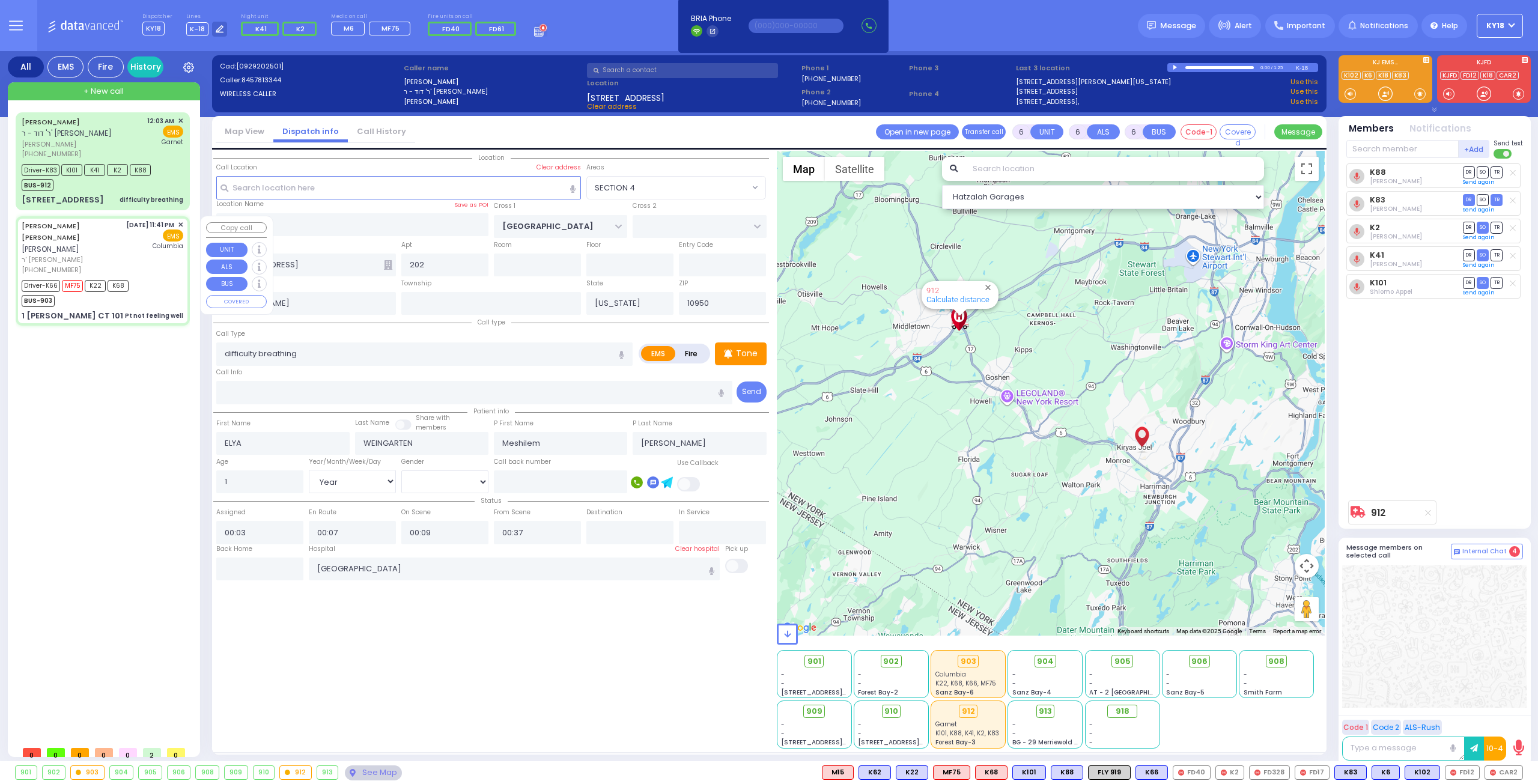
select select
type input "Pt not feeling well"
radio input "true"
type input "[PERSON_NAME]"
type input "POLLAK"
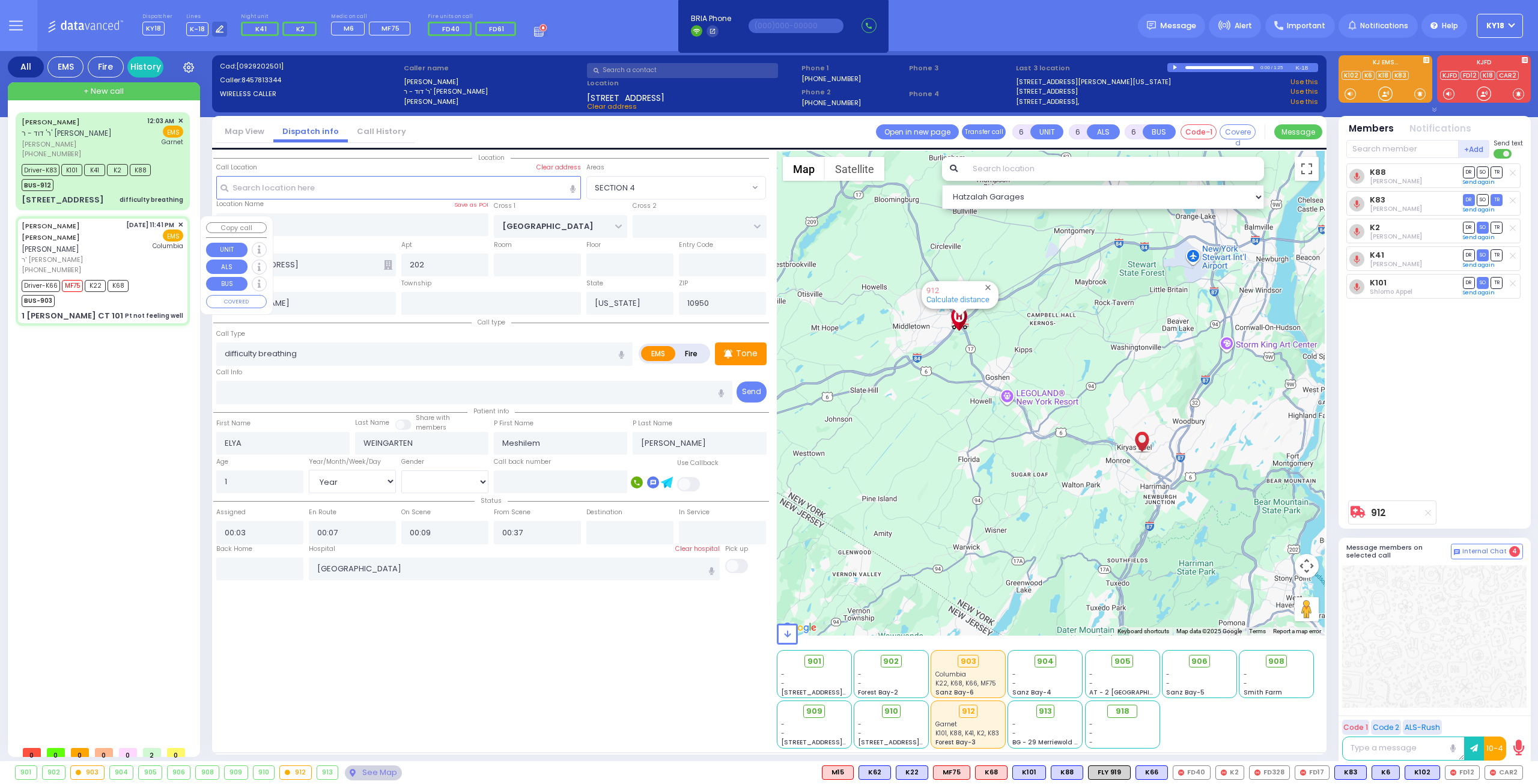
type input "Nachmen"
type input "Pollak"
type input "18"
select select "Year"
select select "[DEMOGRAPHIC_DATA]"
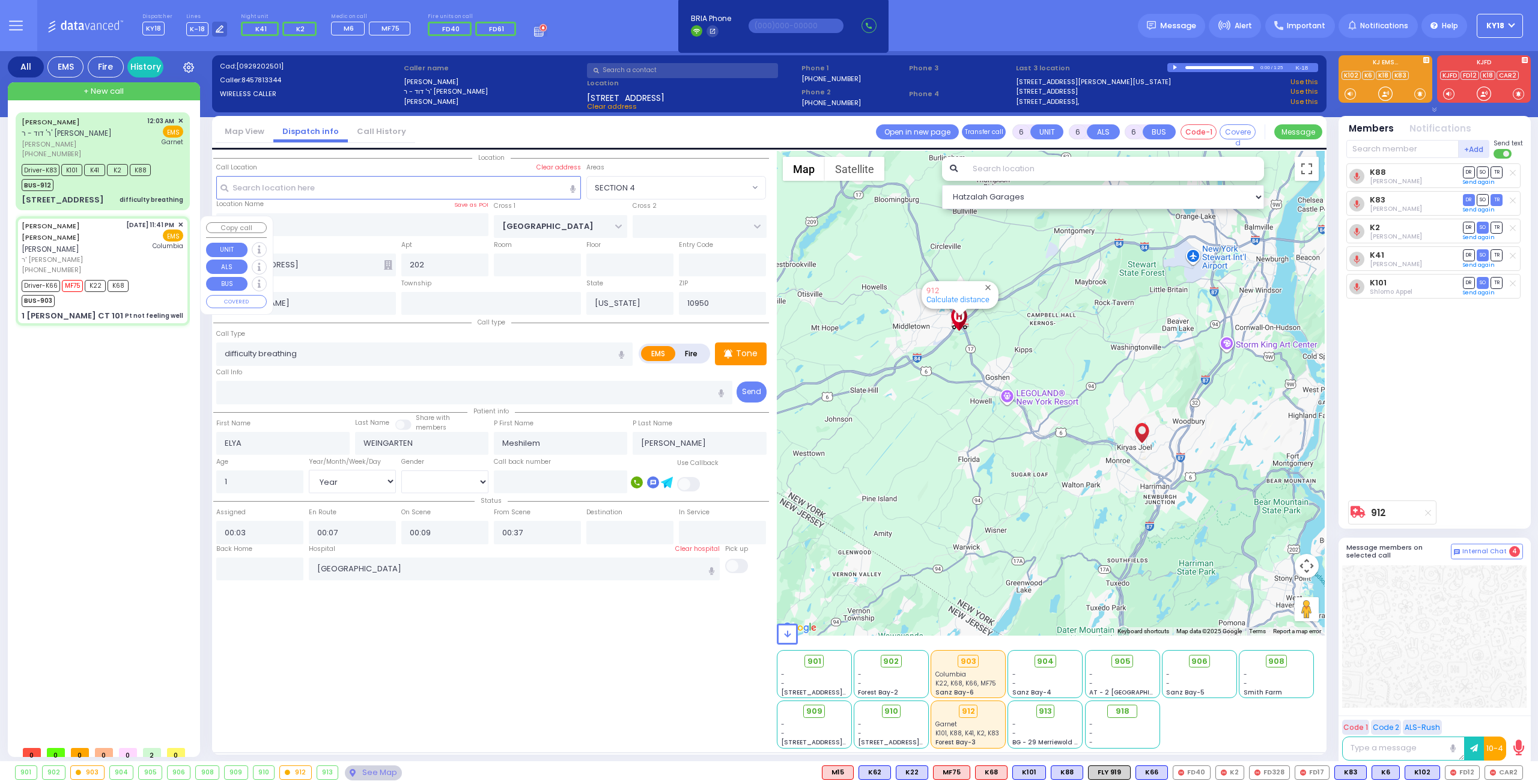
type input "23:41"
type input "23:43"
type input "23:46"
type input "00:25"
type input "[US_STATE][GEOGRAPHIC_DATA]- [GEOGRAPHIC_DATA]"
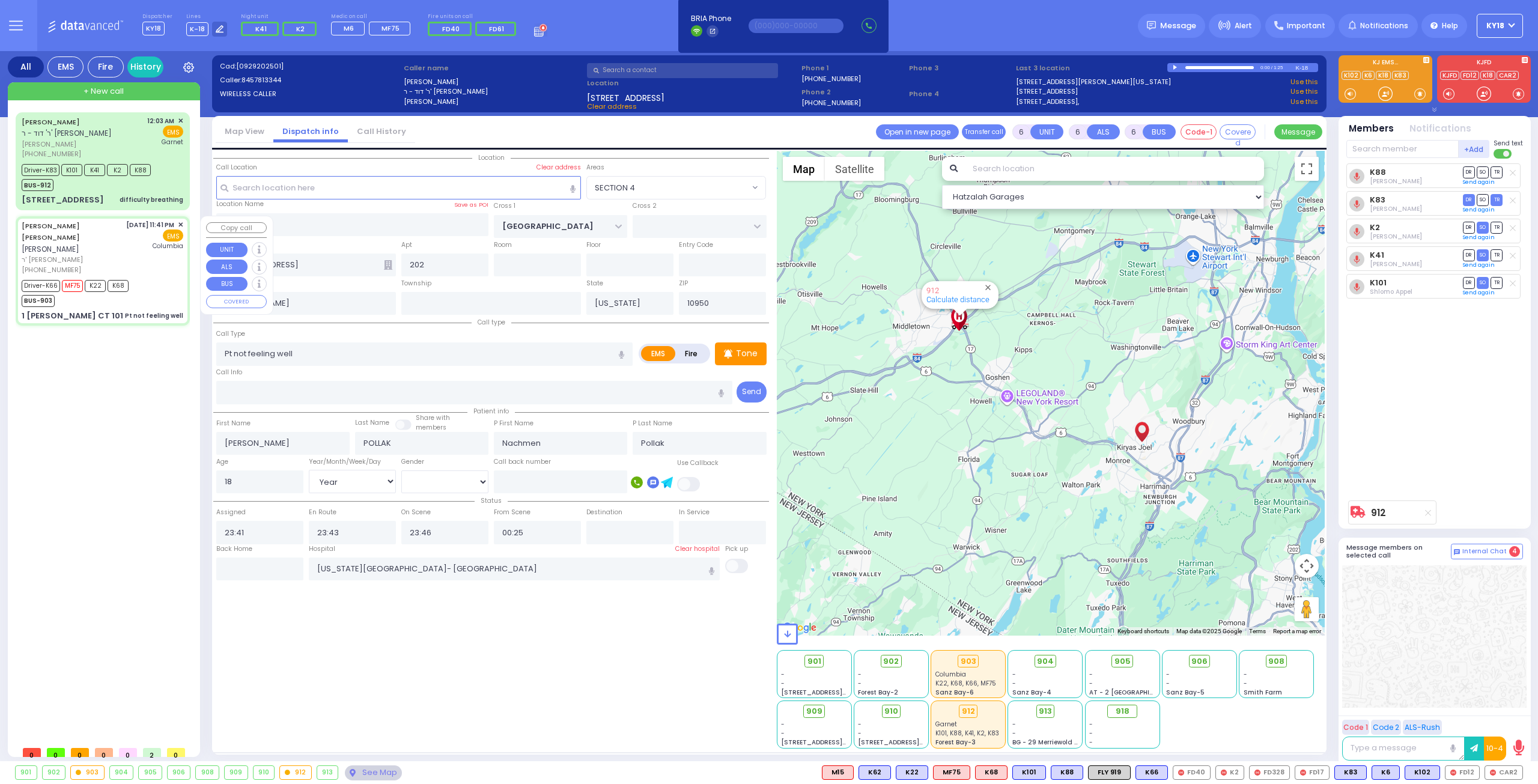
type input "ACRES RD"
type input "1 [PERSON_NAME] CT"
type input "101"
type input "Monroe"
select select "Hatzalah Garages"
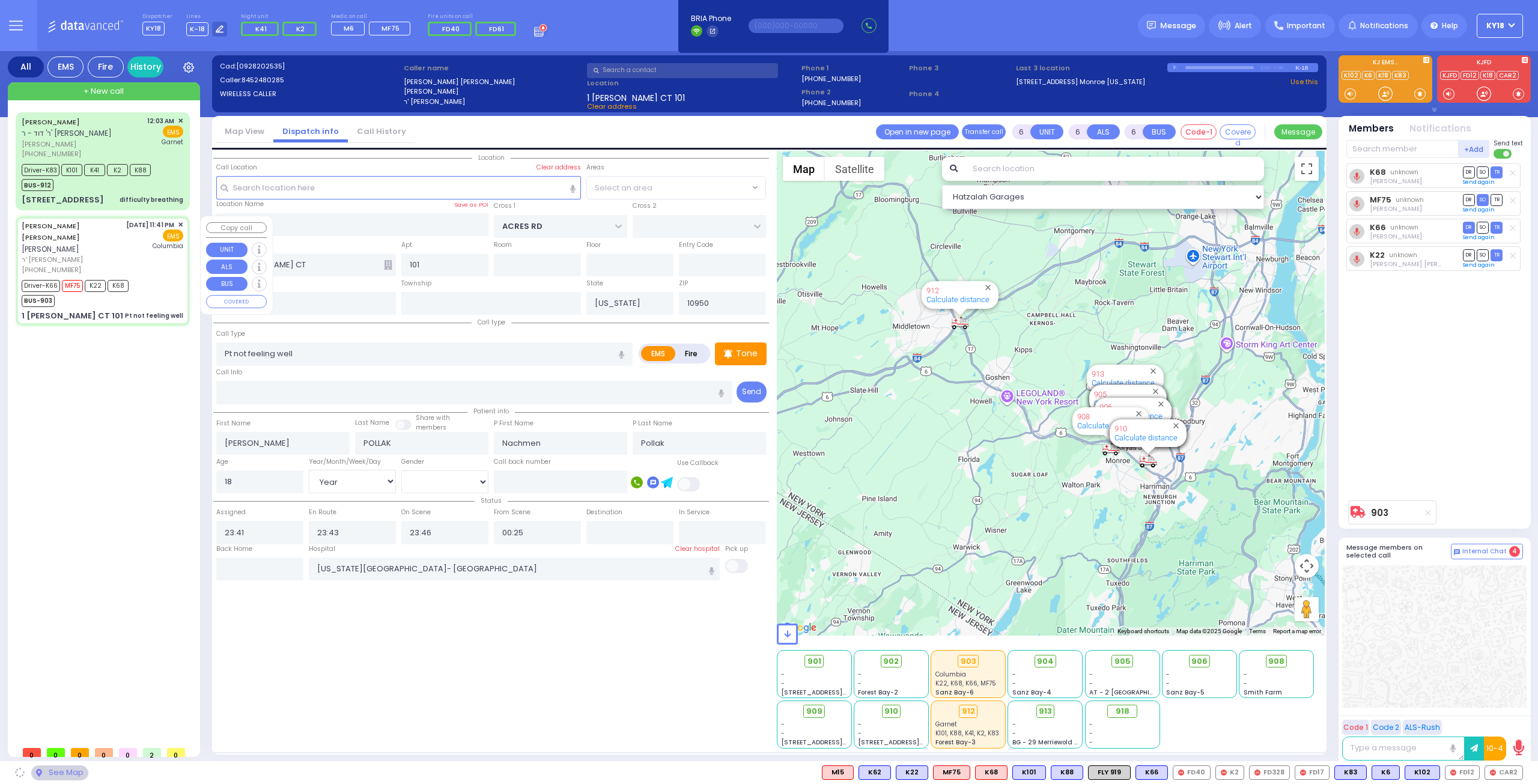
select select "PALM TREE"
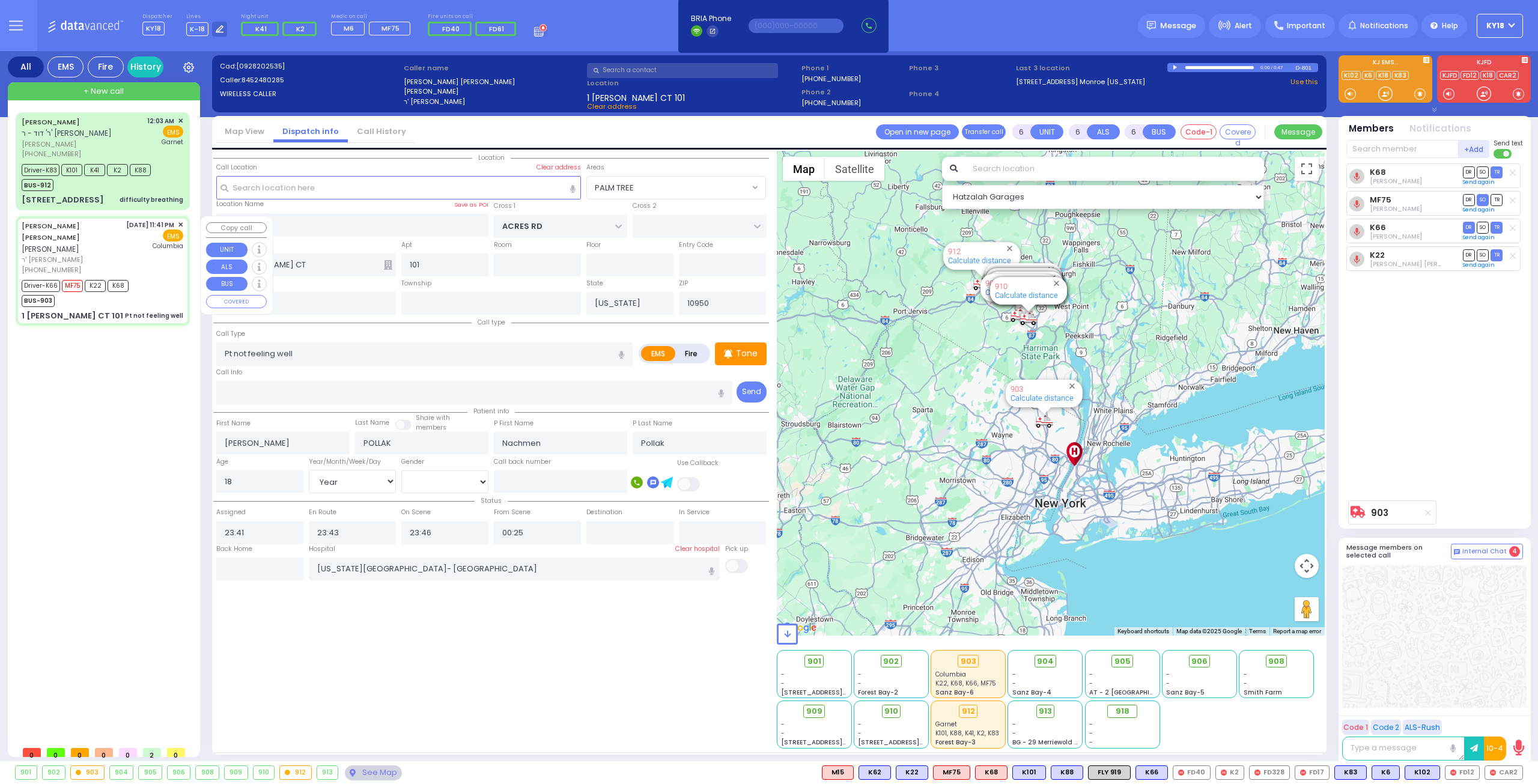
select select
radio input "true"
select select "Year"
select select "[DEMOGRAPHIC_DATA]"
select select "Hatzalah Garages"
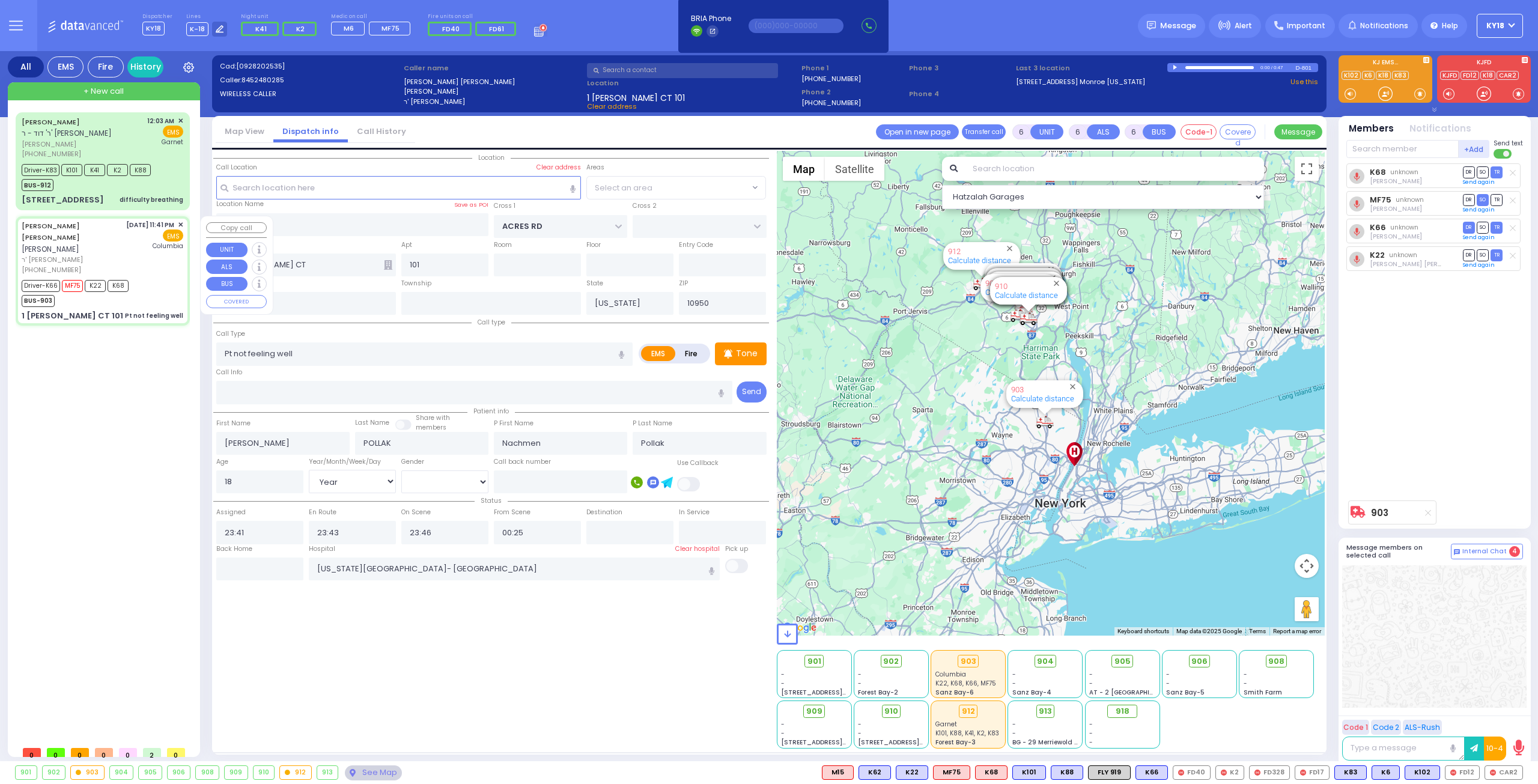
select select
radio input "true"
select select "Year"
select select "[DEMOGRAPHIC_DATA]"
select select "Hatzalah Garages"
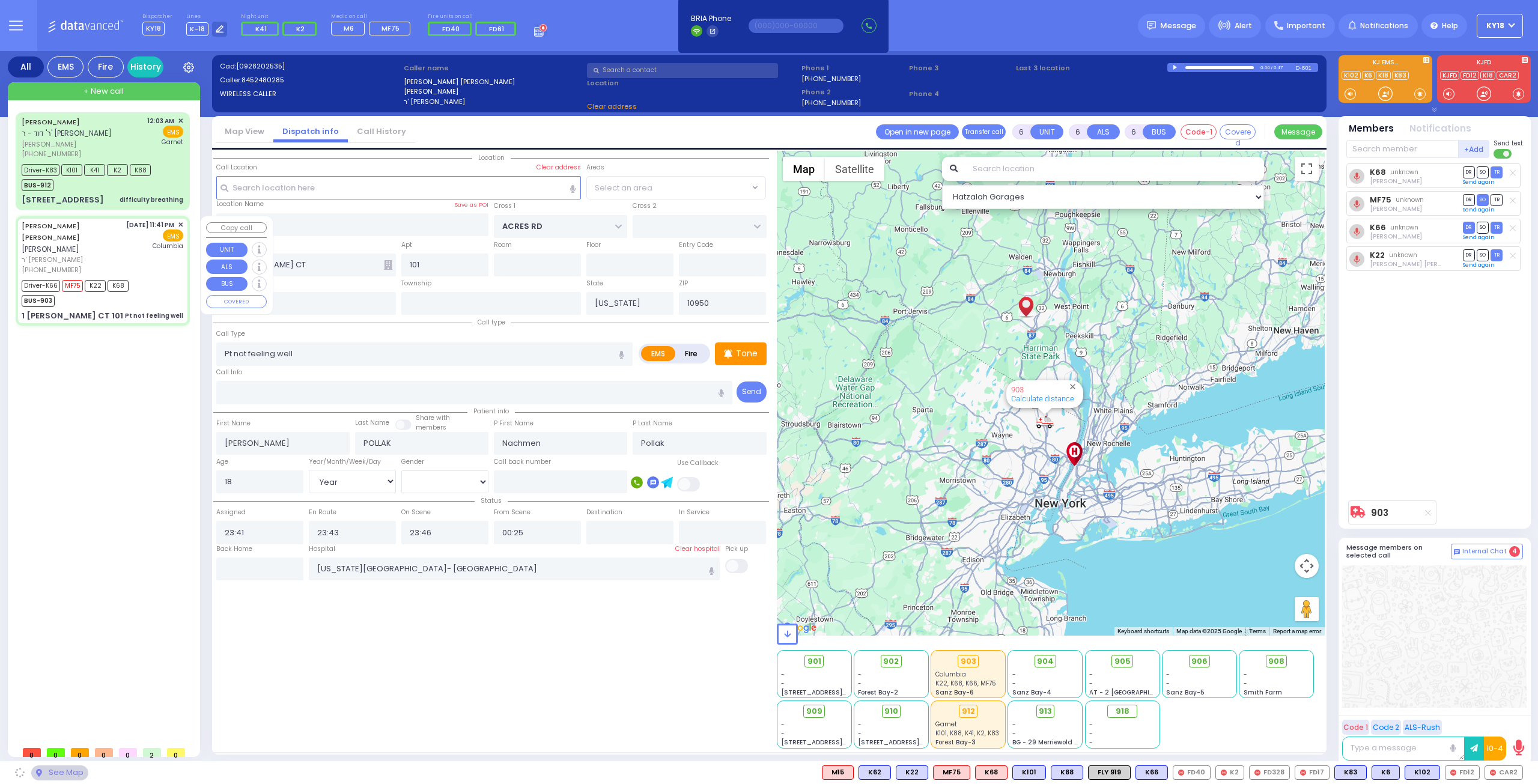
select select "PALM TREE"
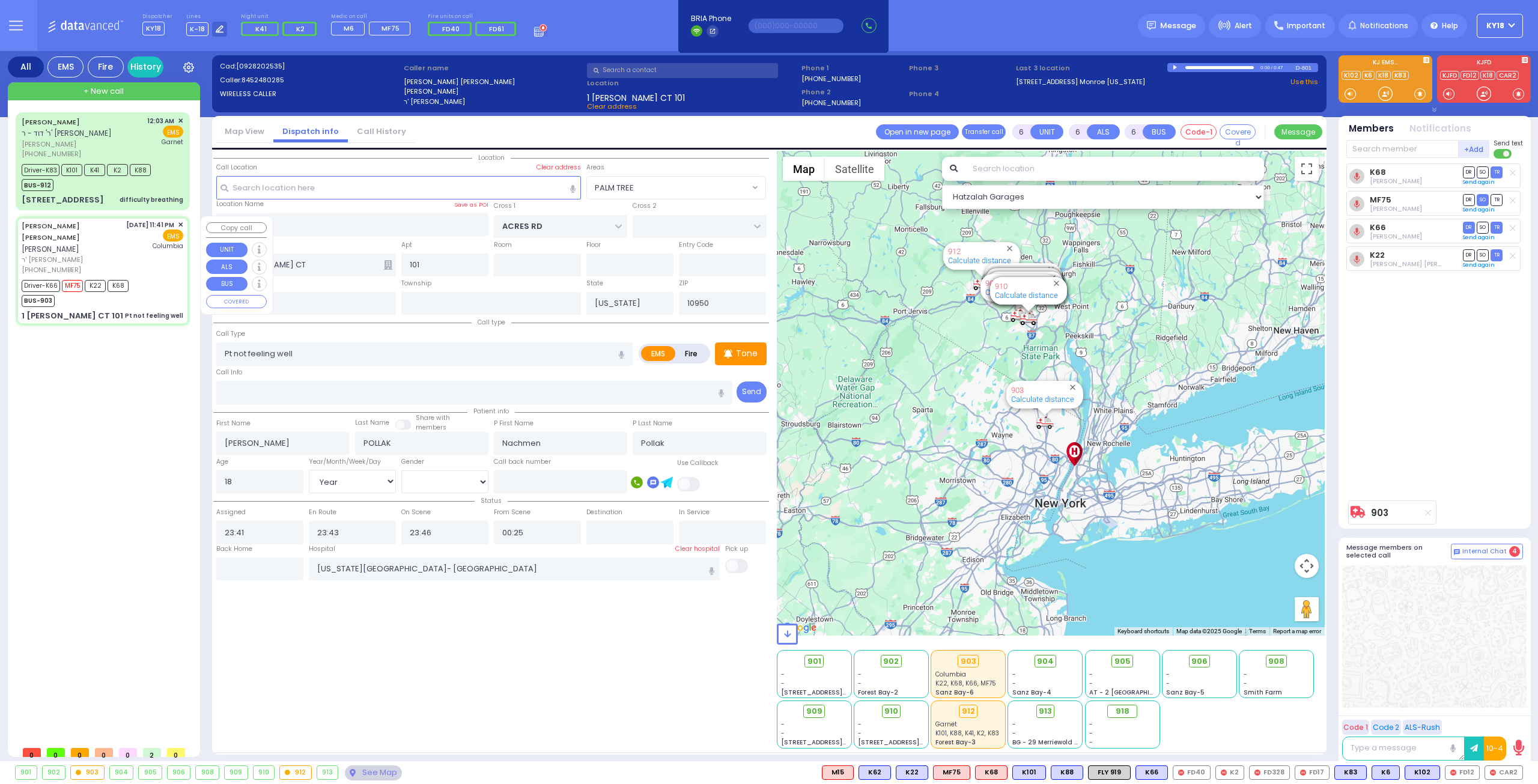
select select
radio input "true"
select select "Year"
select select "[DEMOGRAPHIC_DATA]"
select select "Hatzalah Garages"
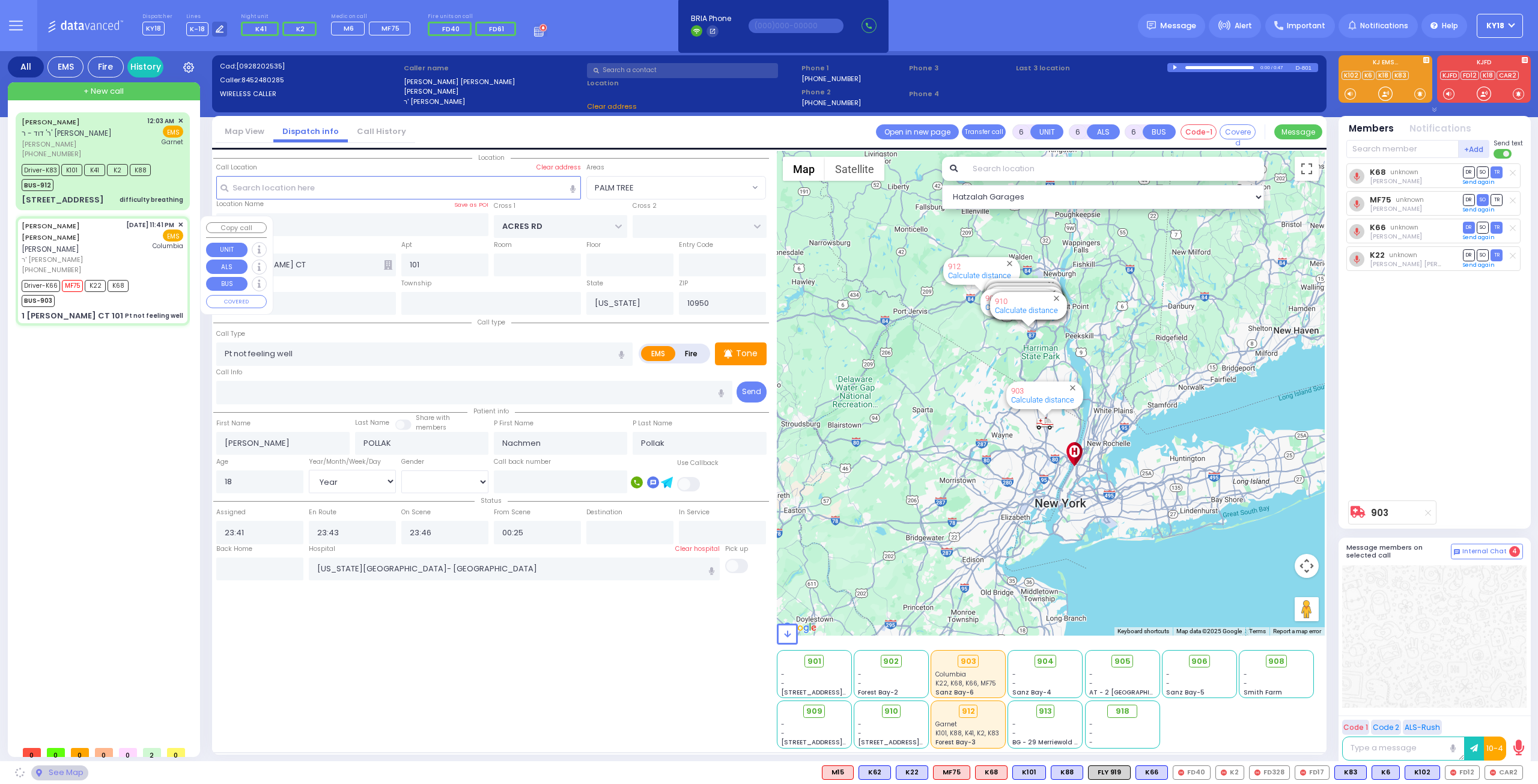
select select "PALM TREE"
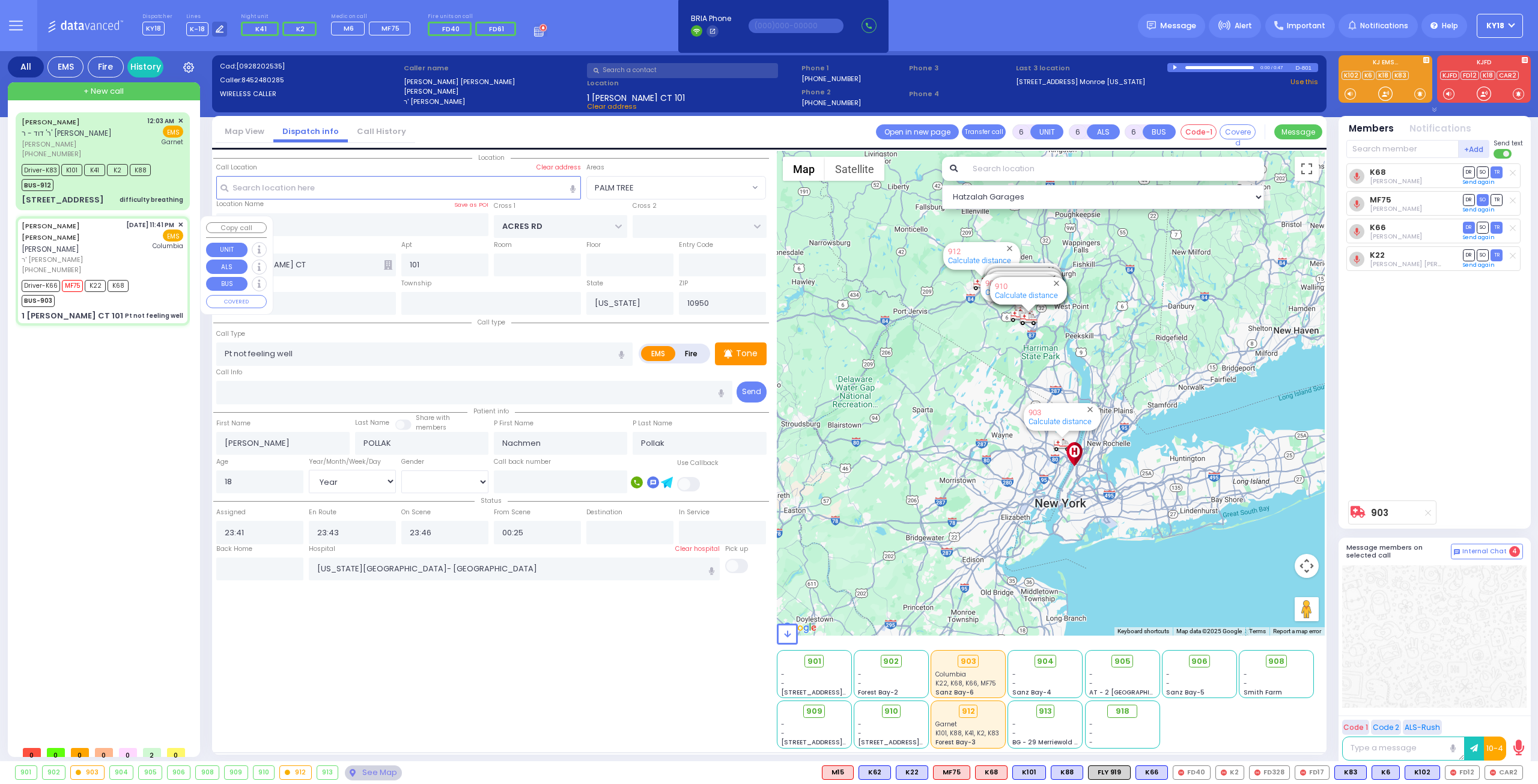
select select
radio input "true"
select select "Year"
select select "[DEMOGRAPHIC_DATA]"
select select "Hatzalah Garages"
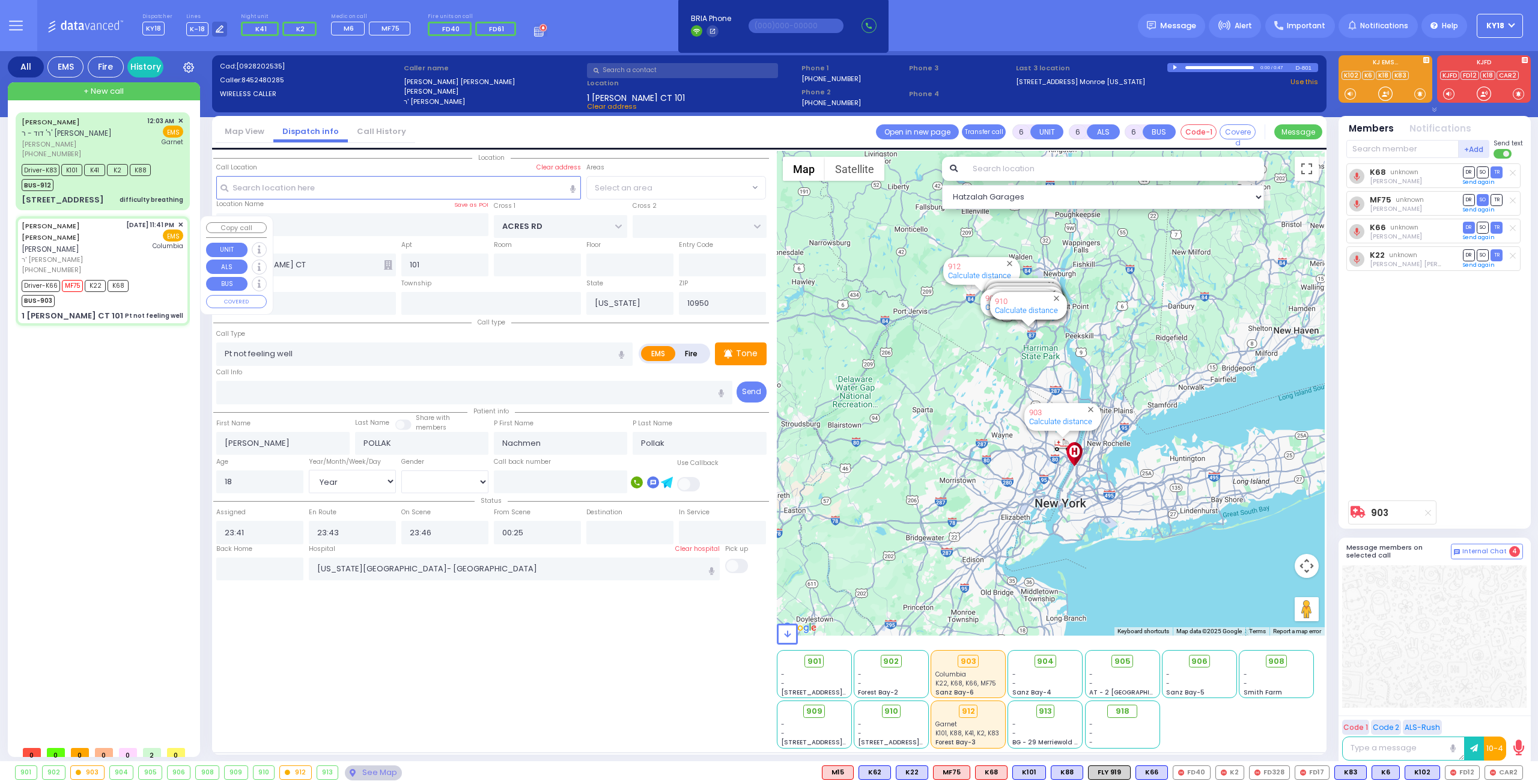
select select "PALM TREE"
select select
radio input "true"
select select "Year"
